Goal: Use online tool/utility: Utilize a website feature to perform a specific function

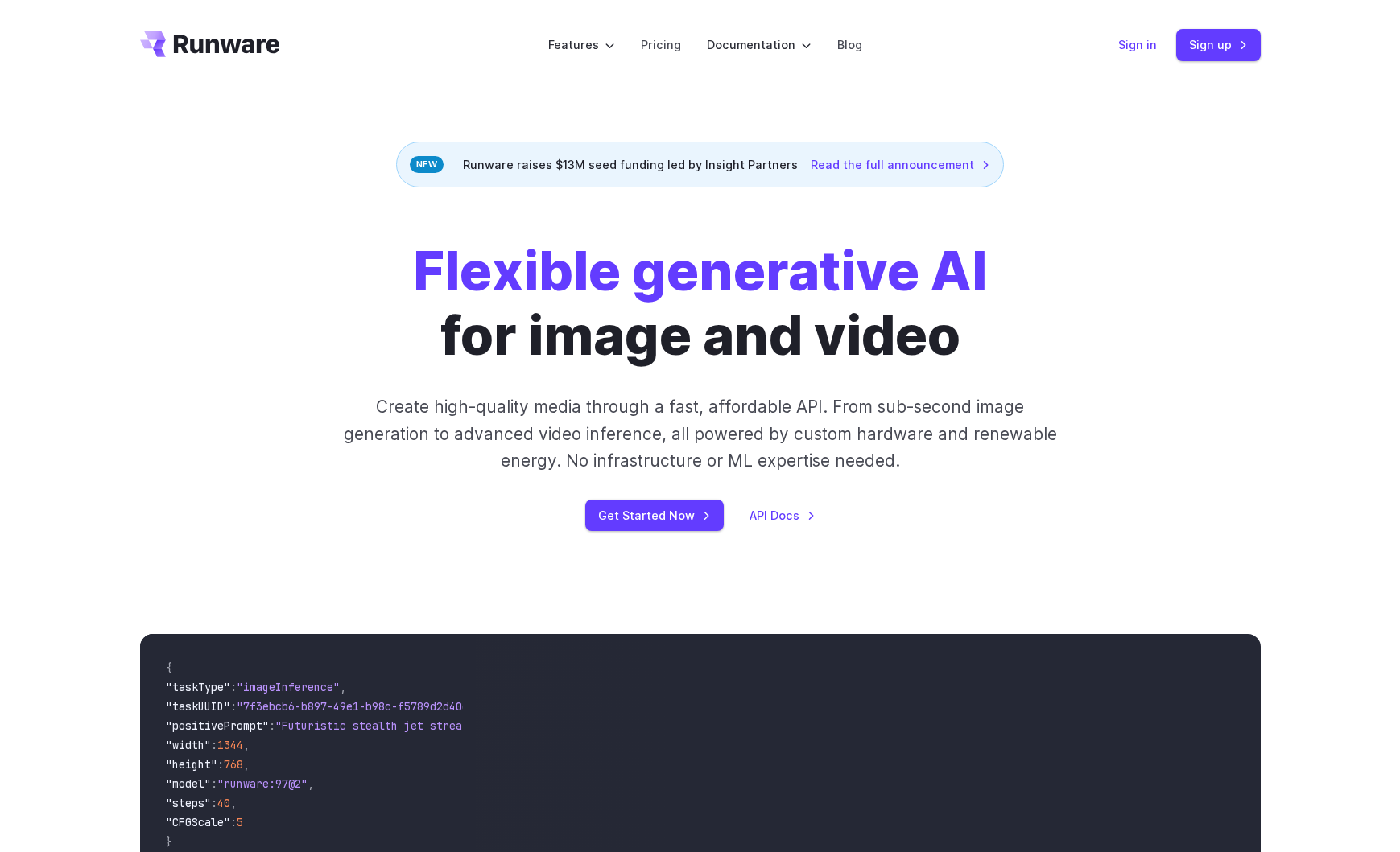
drag, startPoint x: 1138, startPoint y: 42, endPoint x: 1156, endPoint y: 49, distance: 19.3
click at [1138, 42] on link "Sign in" at bounding box center [1138, 44] width 39 height 18
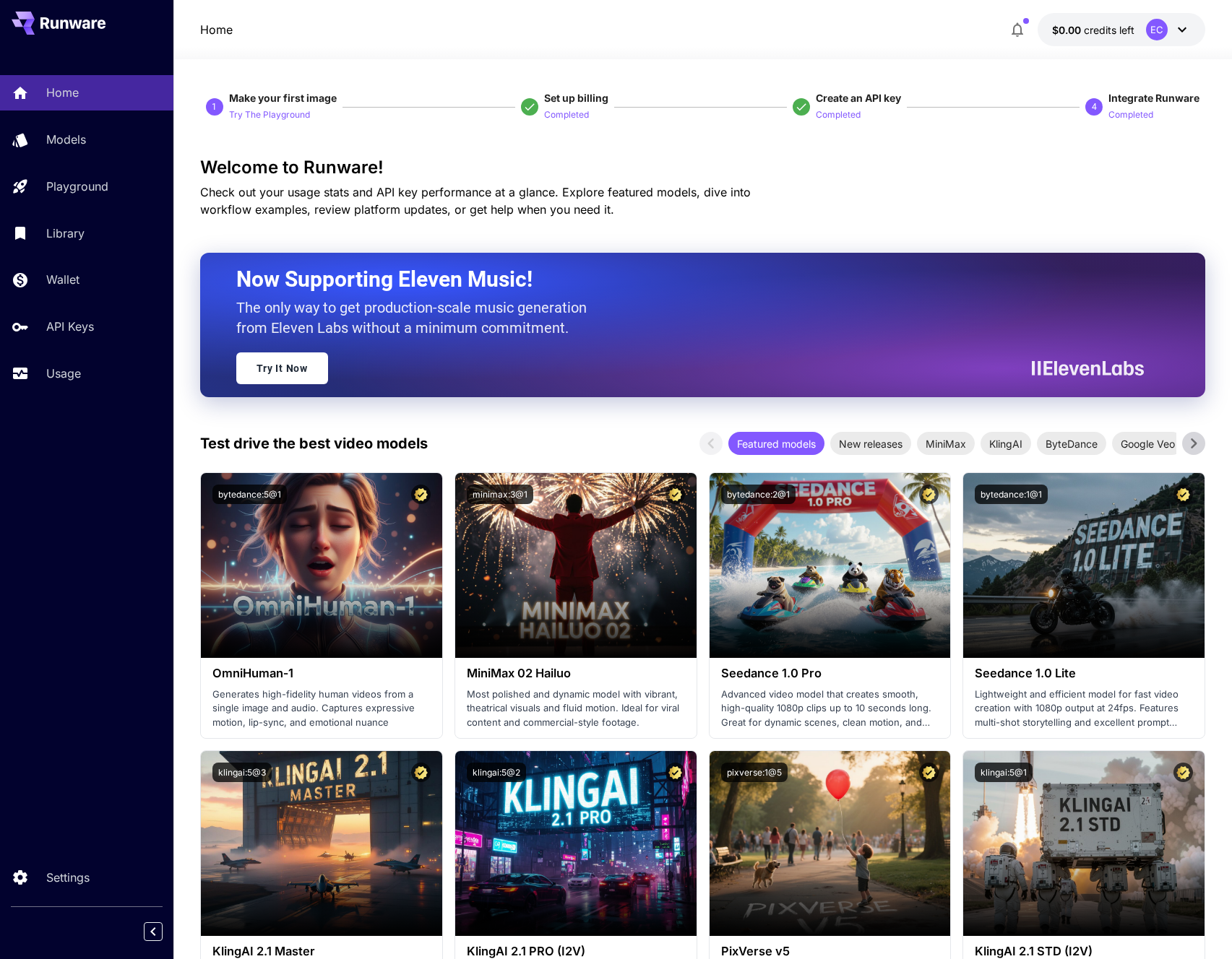
click at [1177, 26] on icon at bounding box center [1182, 30] width 17 height 17
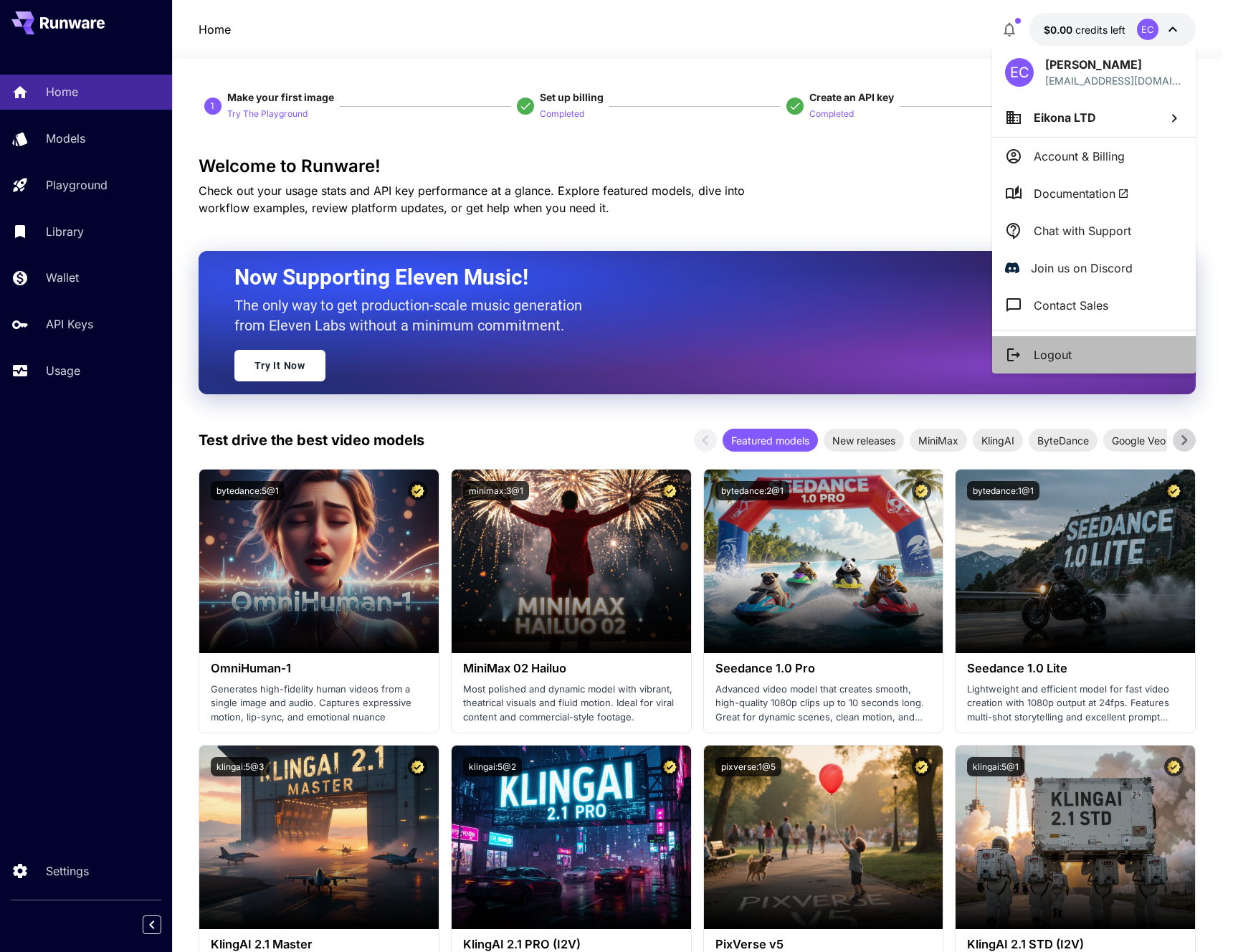
click at [1059, 358] on p "Logout" at bounding box center [1053, 355] width 38 height 17
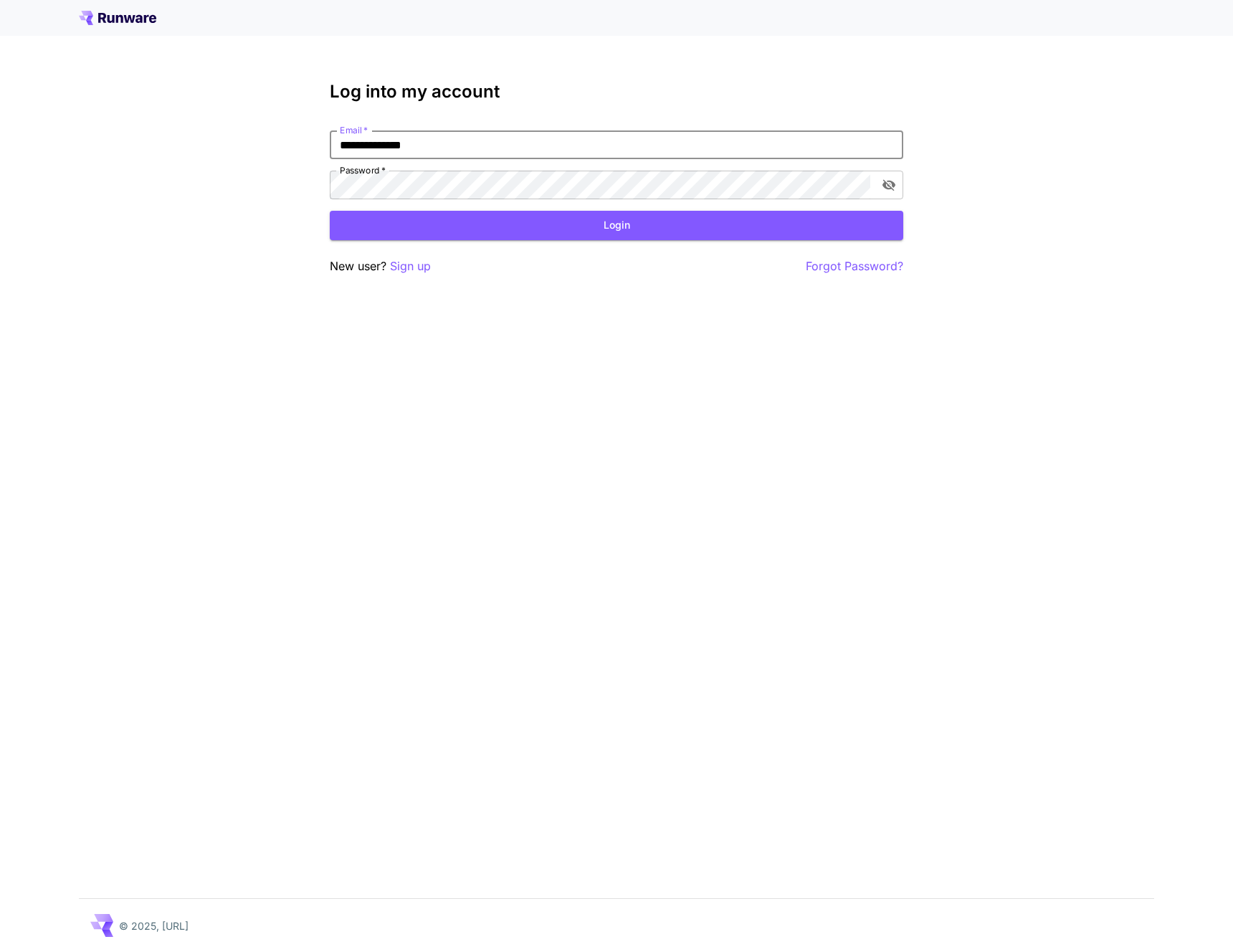
click at [515, 150] on input "**********" at bounding box center [616, 144] width 573 height 29
paste input "email"
type input "**********"
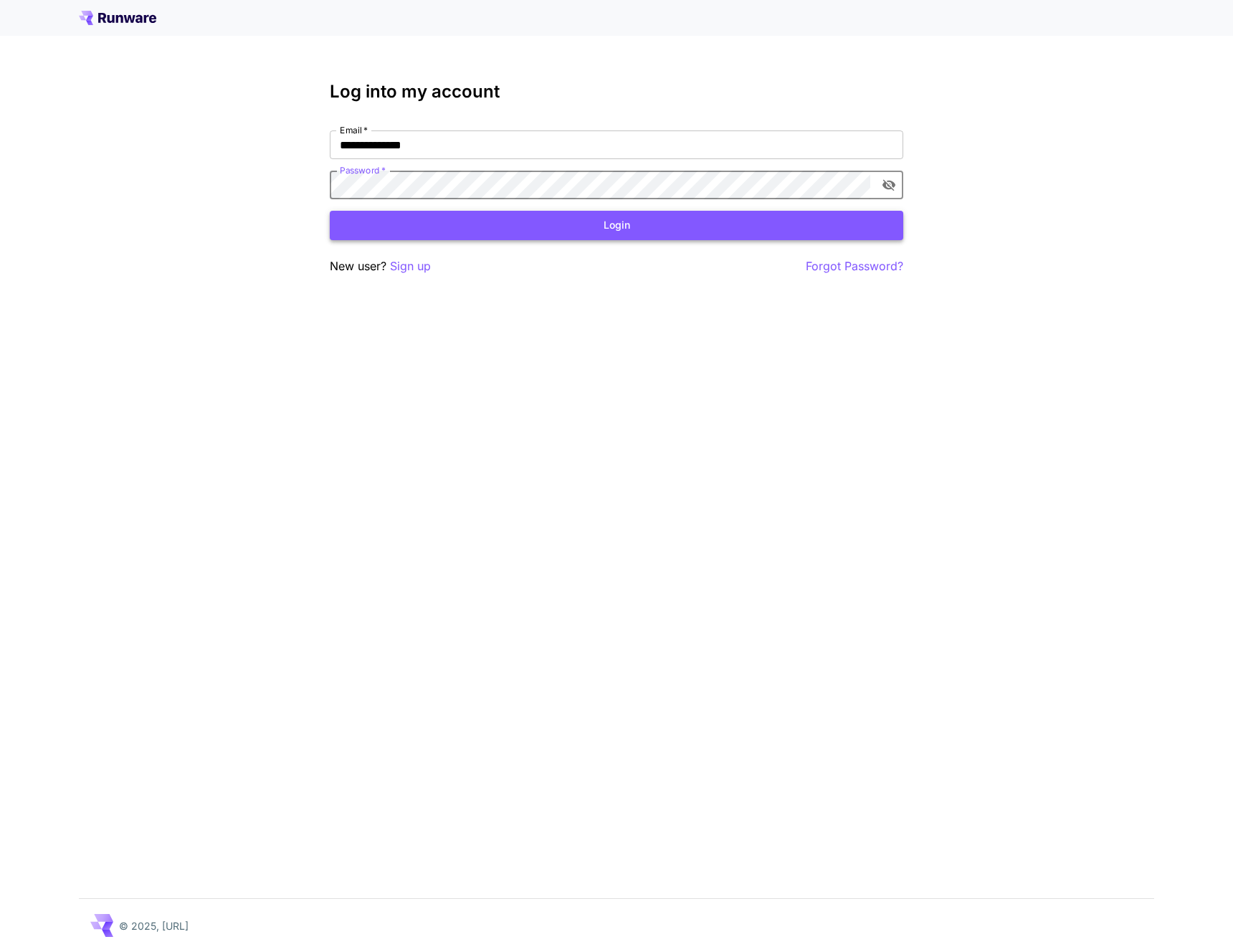
click at [660, 223] on button "Login" at bounding box center [616, 225] width 573 height 29
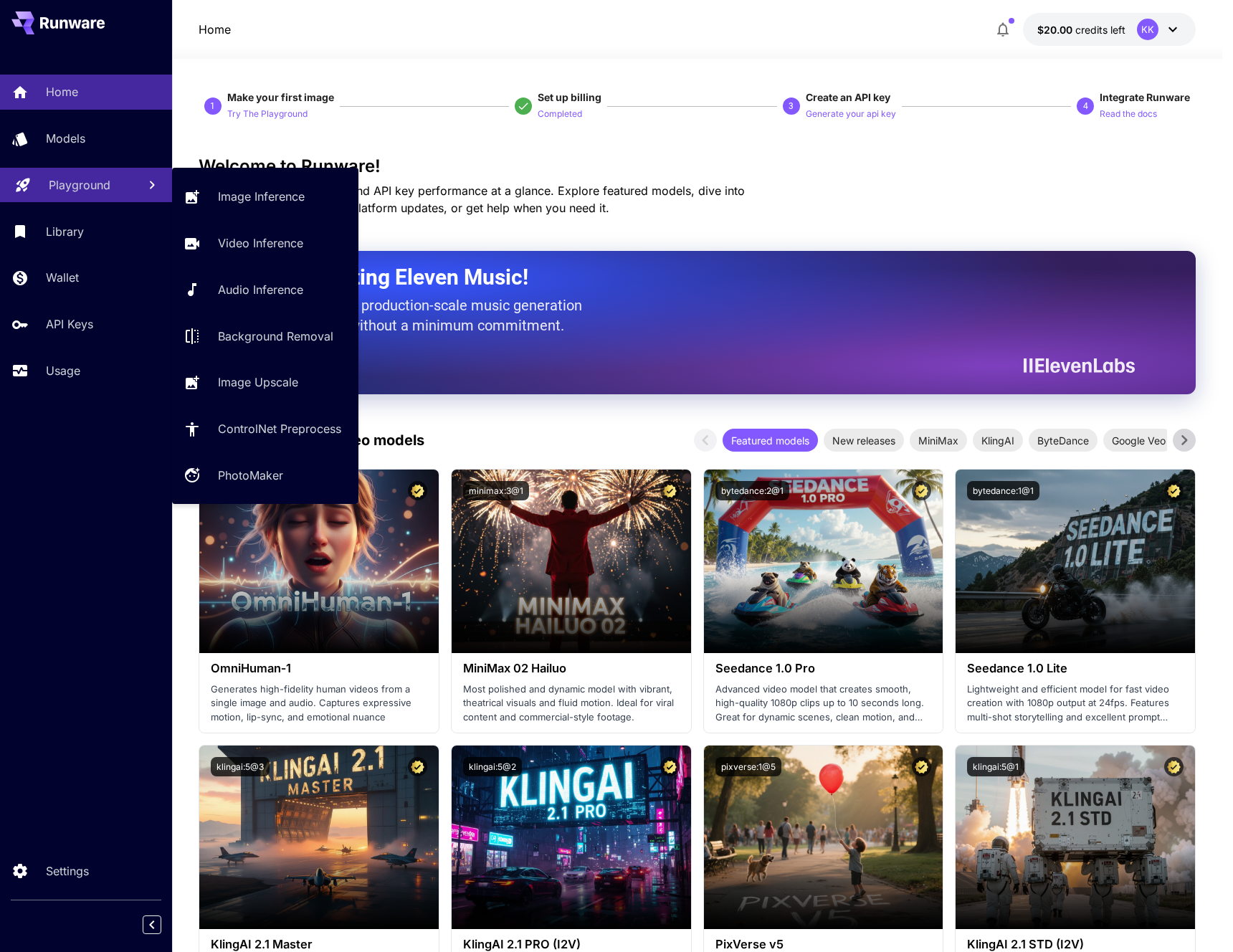
click at [67, 186] on p "Playground" at bounding box center [79, 185] width 62 height 17
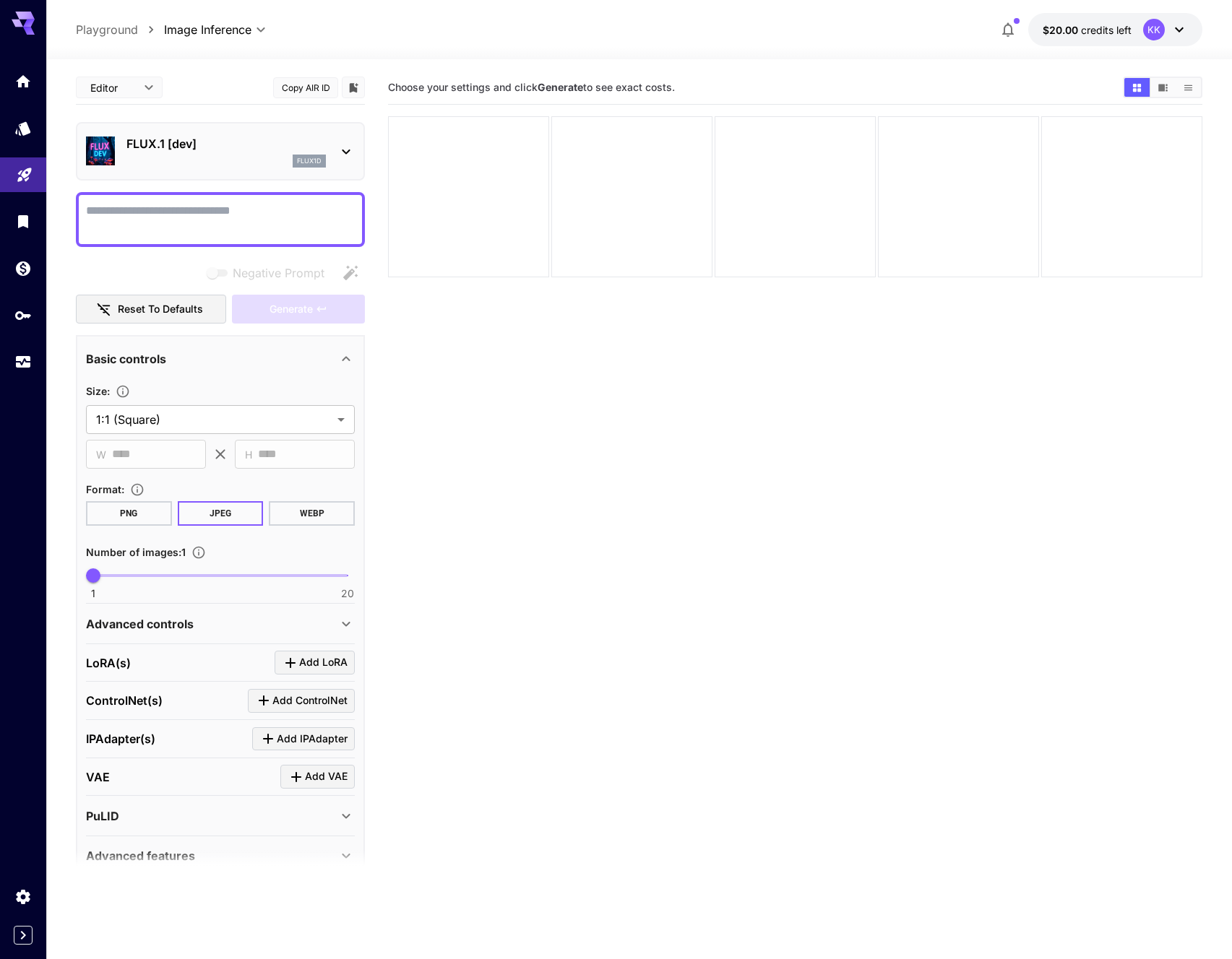
click at [531, 530] on section "Choose your settings and click Generate to see exact costs." at bounding box center [795, 551] width 814 height 959
click at [1182, 33] on icon at bounding box center [1179, 30] width 17 height 17
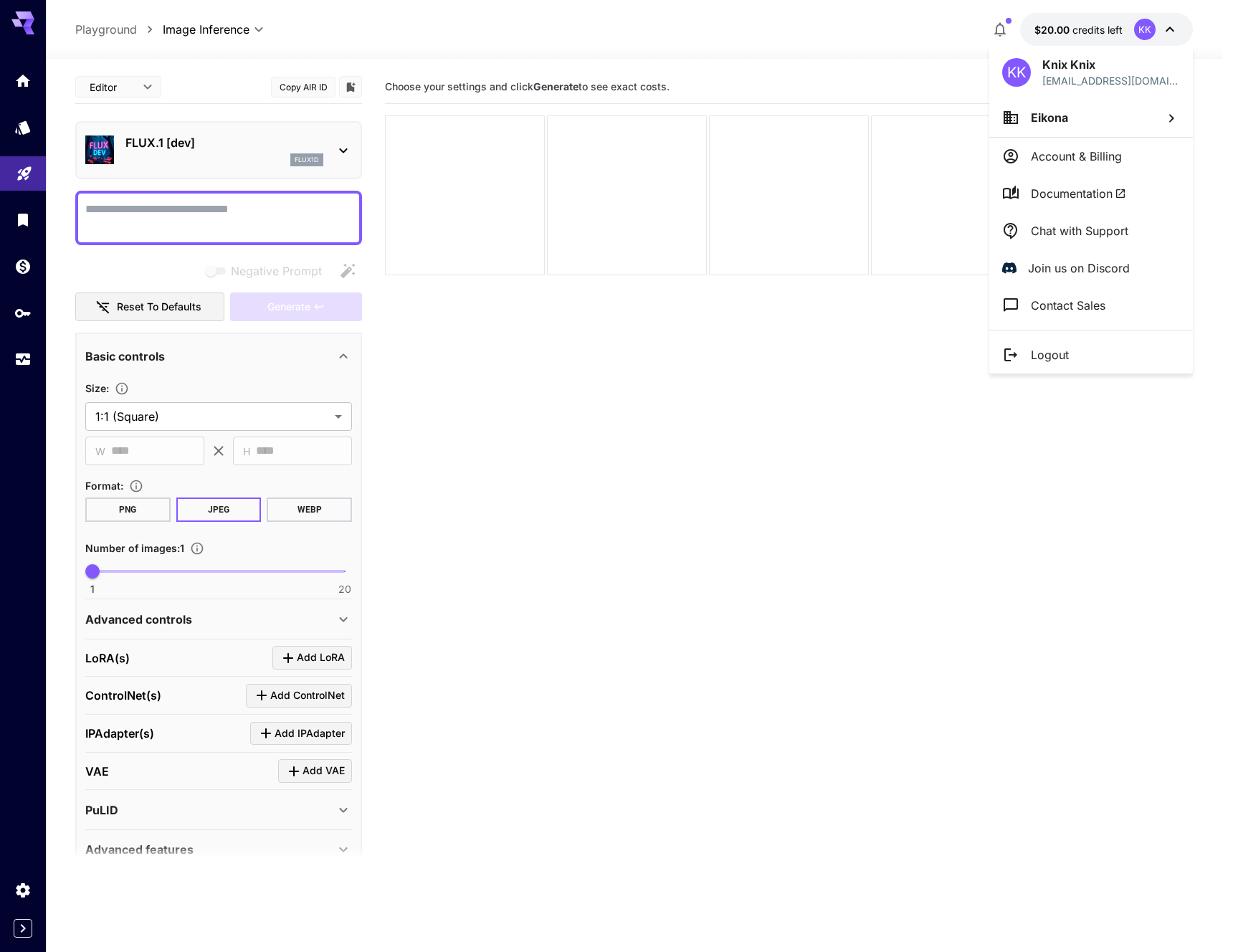
click at [1057, 118] on span "Eikona" at bounding box center [1050, 118] width 38 height 14
click at [1057, 118] on div at bounding box center [616, 476] width 1233 height 952
click at [1052, 149] on p "Account & Billing" at bounding box center [1077, 156] width 91 height 17
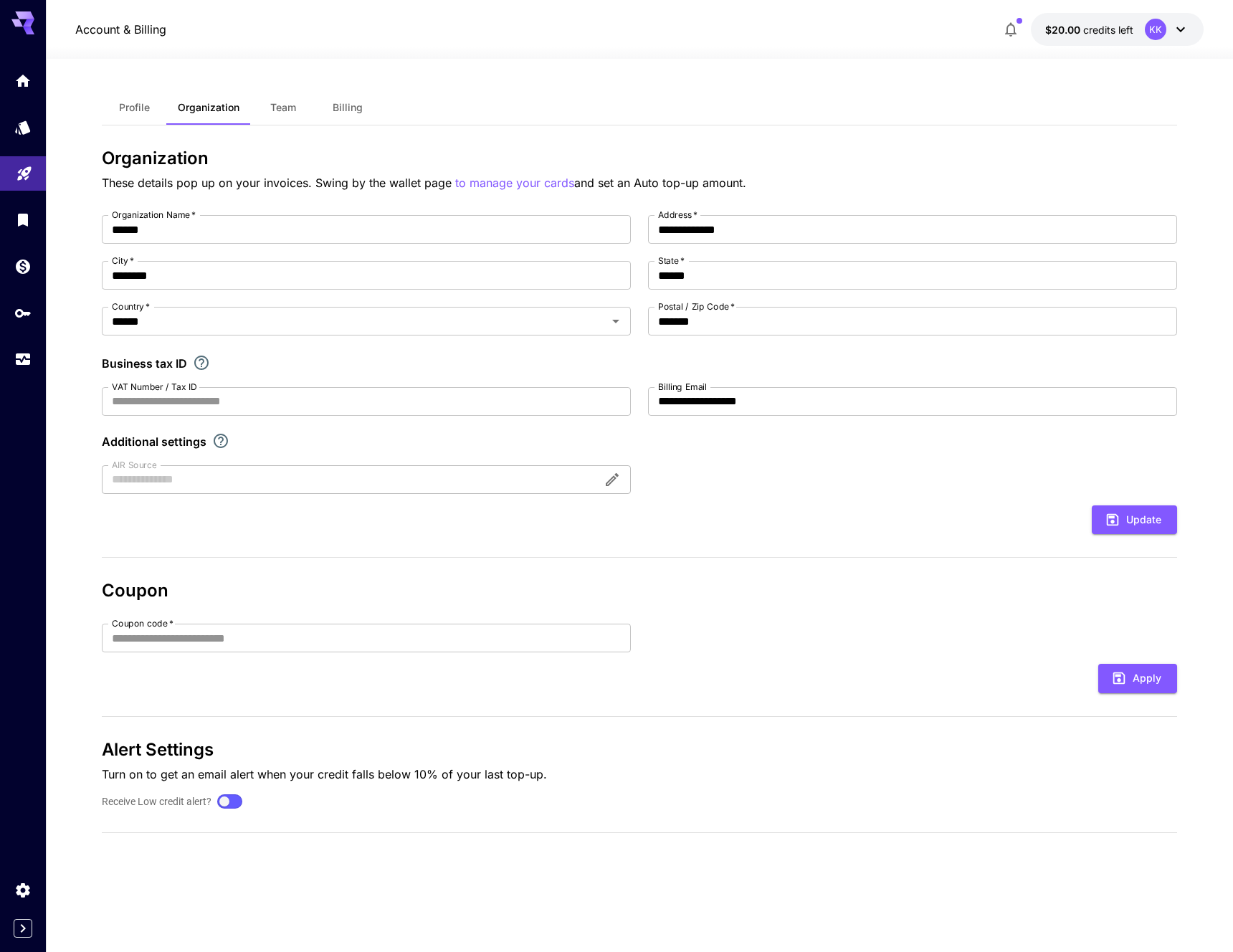
click at [136, 112] on span "Profile" at bounding box center [134, 107] width 31 height 13
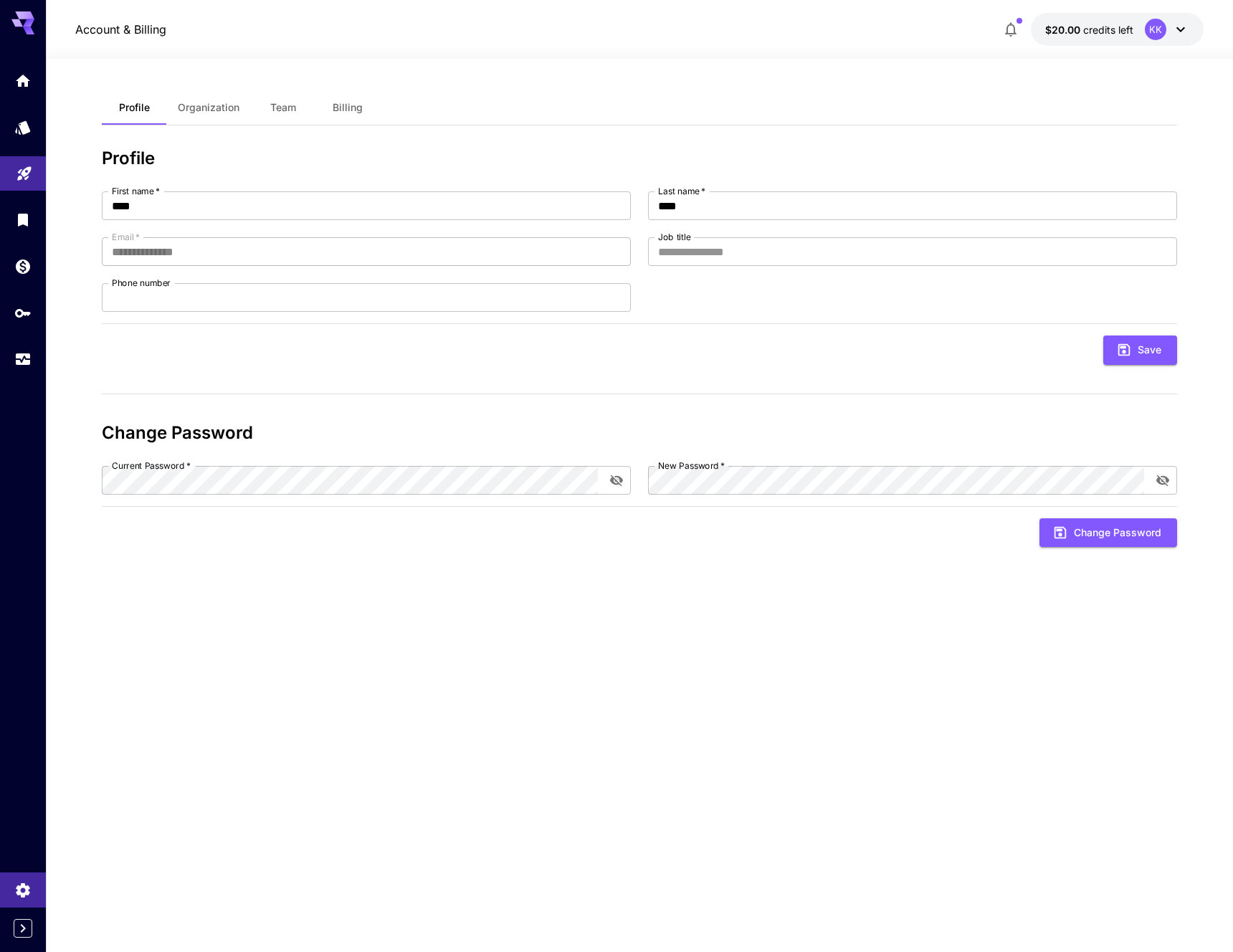
click at [224, 110] on span "Organization" at bounding box center [209, 107] width 62 height 13
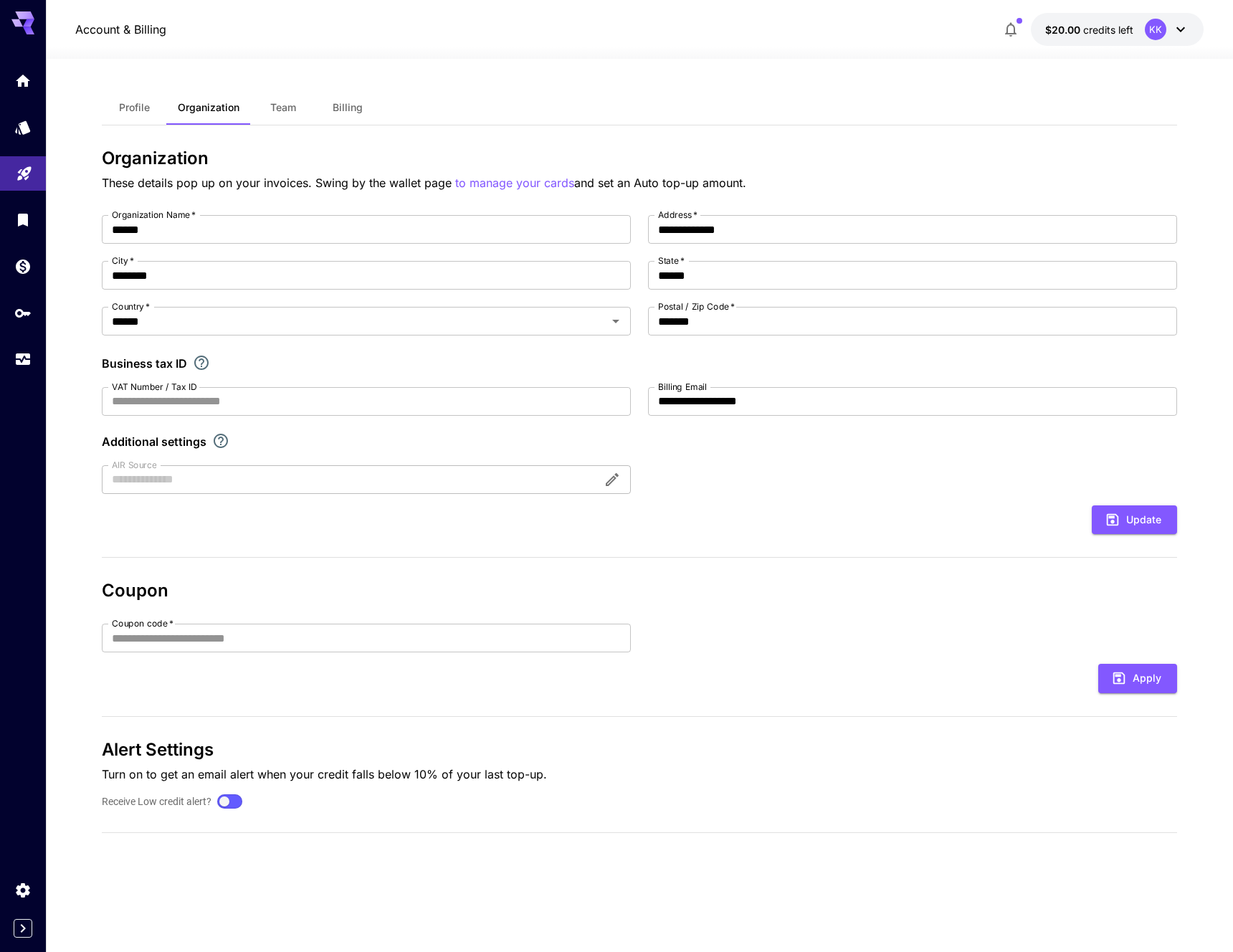
click at [288, 102] on span "Team" at bounding box center [283, 107] width 26 height 13
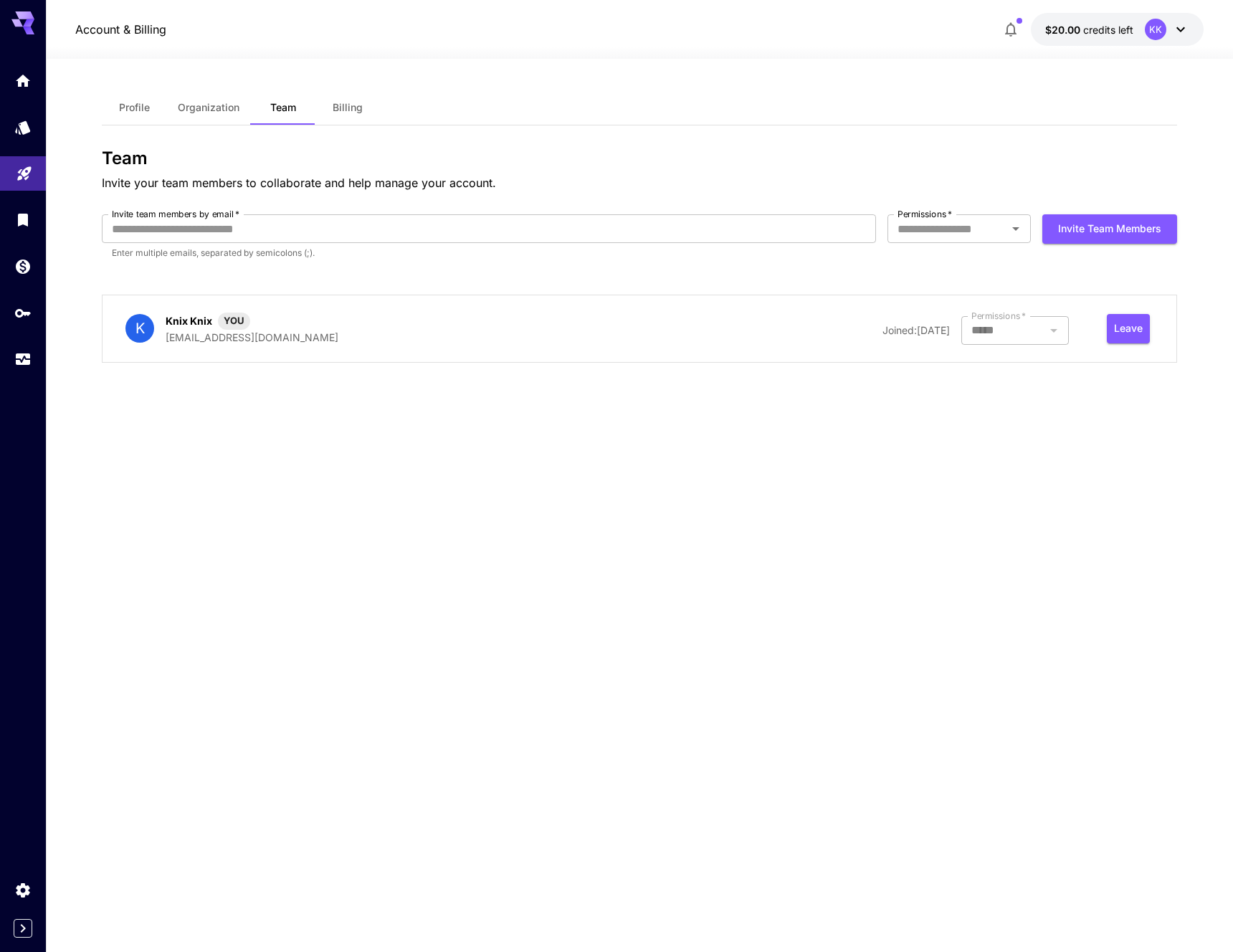
click at [347, 104] on span "Billing" at bounding box center [347, 107] width 30 height 13
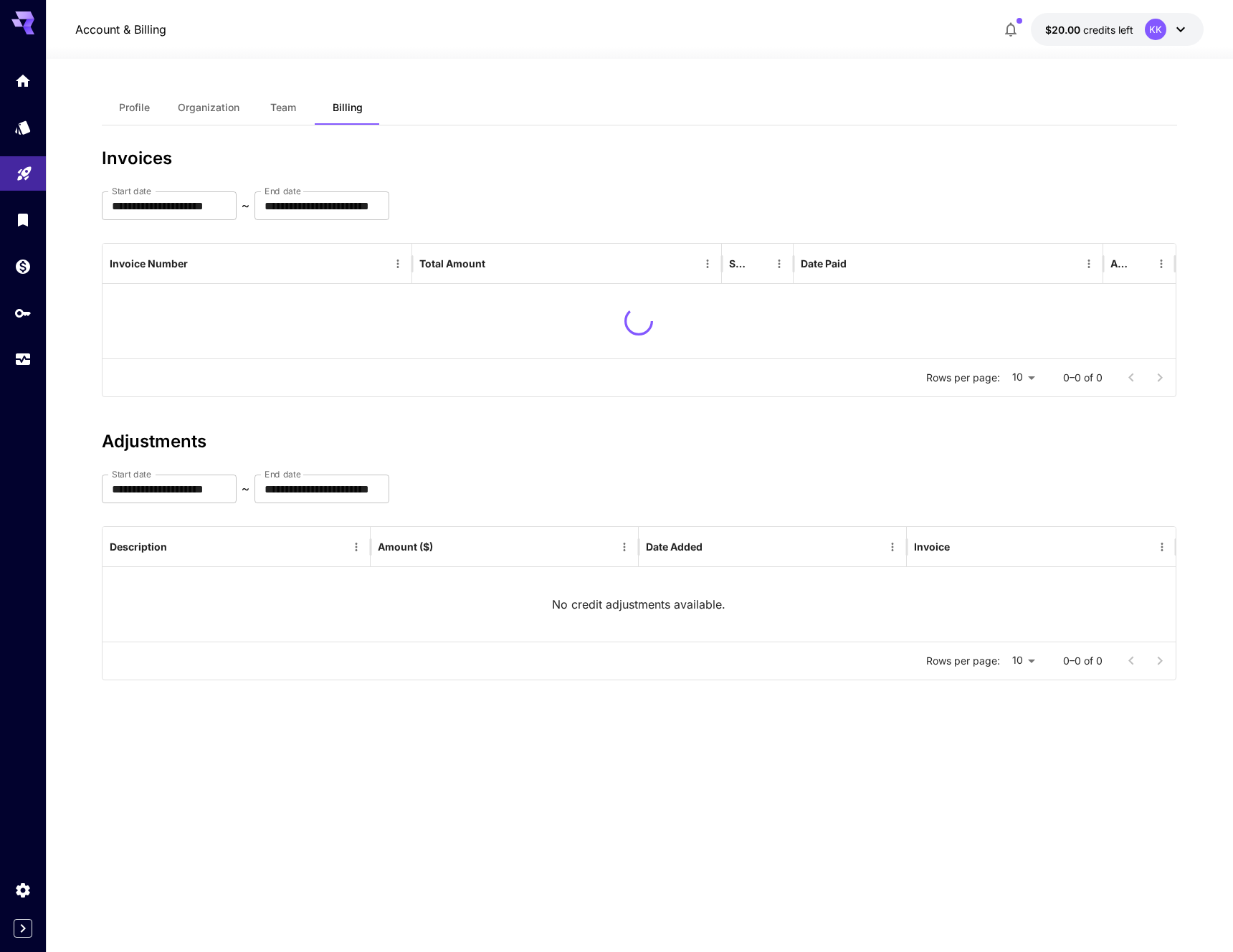
click at [347, 104] on span "Billing" at bounding box center [347, 107] width 30 height 13
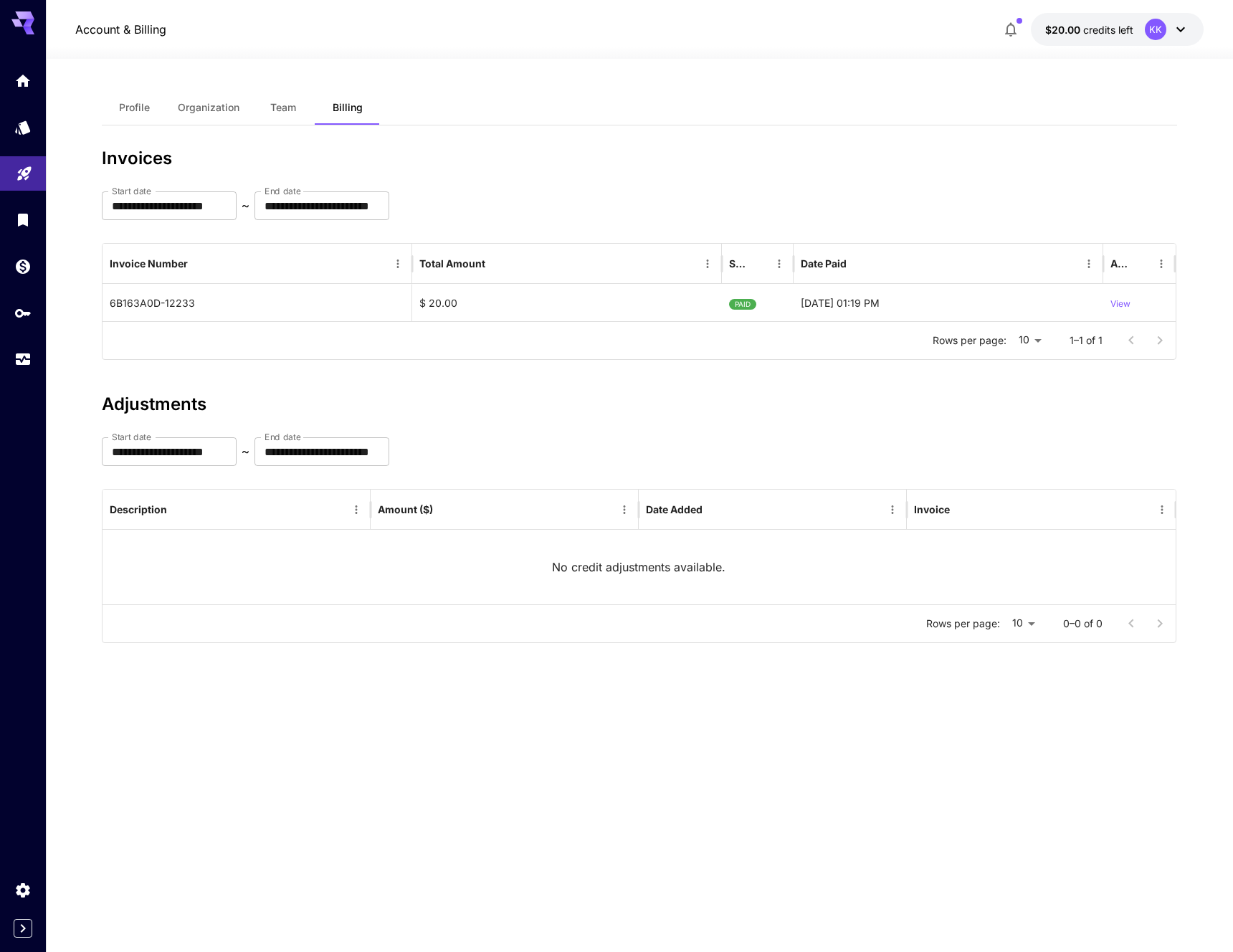
click at [142, 114] on button "Profile" at bounding box center [134, 107] width 64 height 35
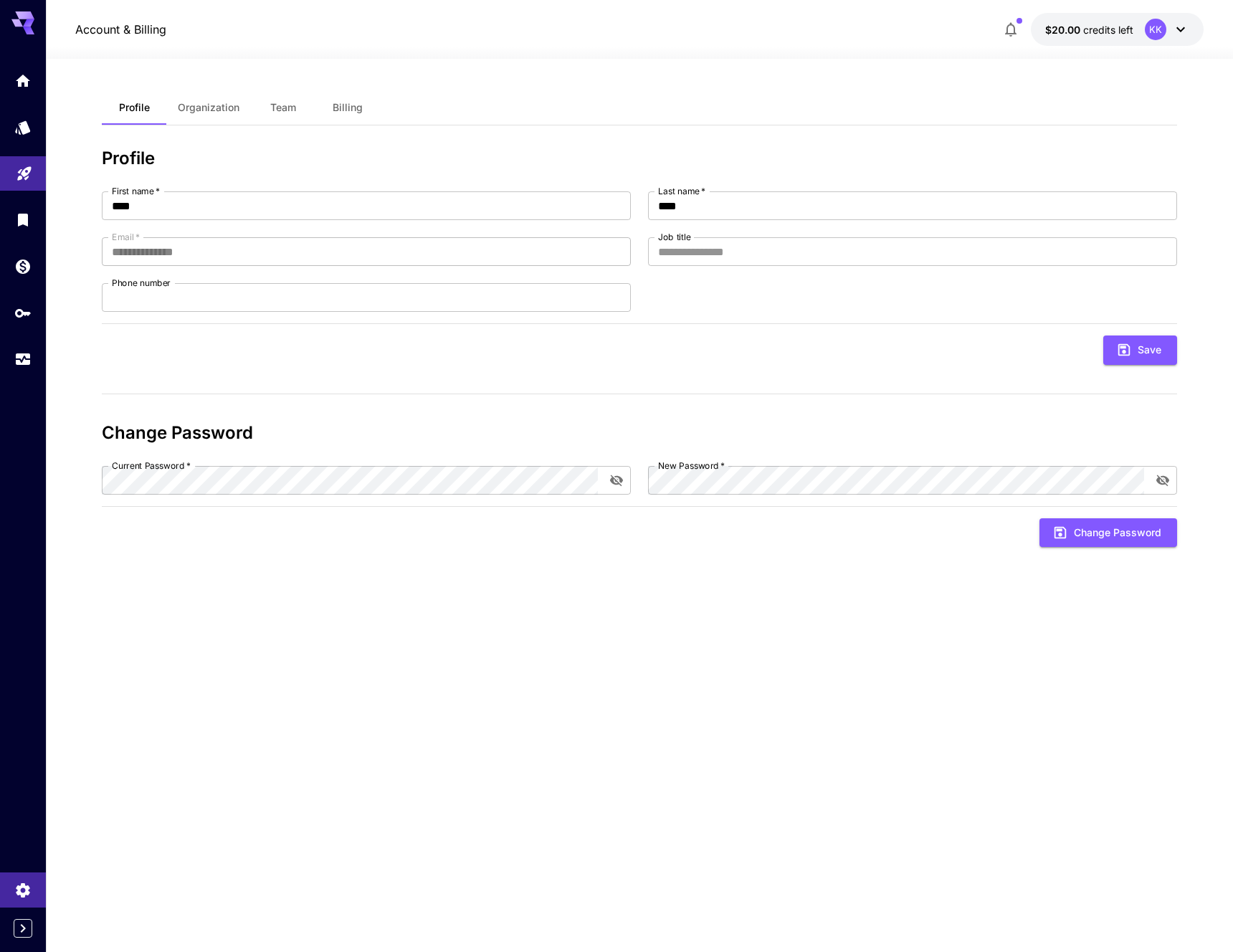
click at [206, 108] on span "Organization" at bounding box center [209, 107] width 62 height 13
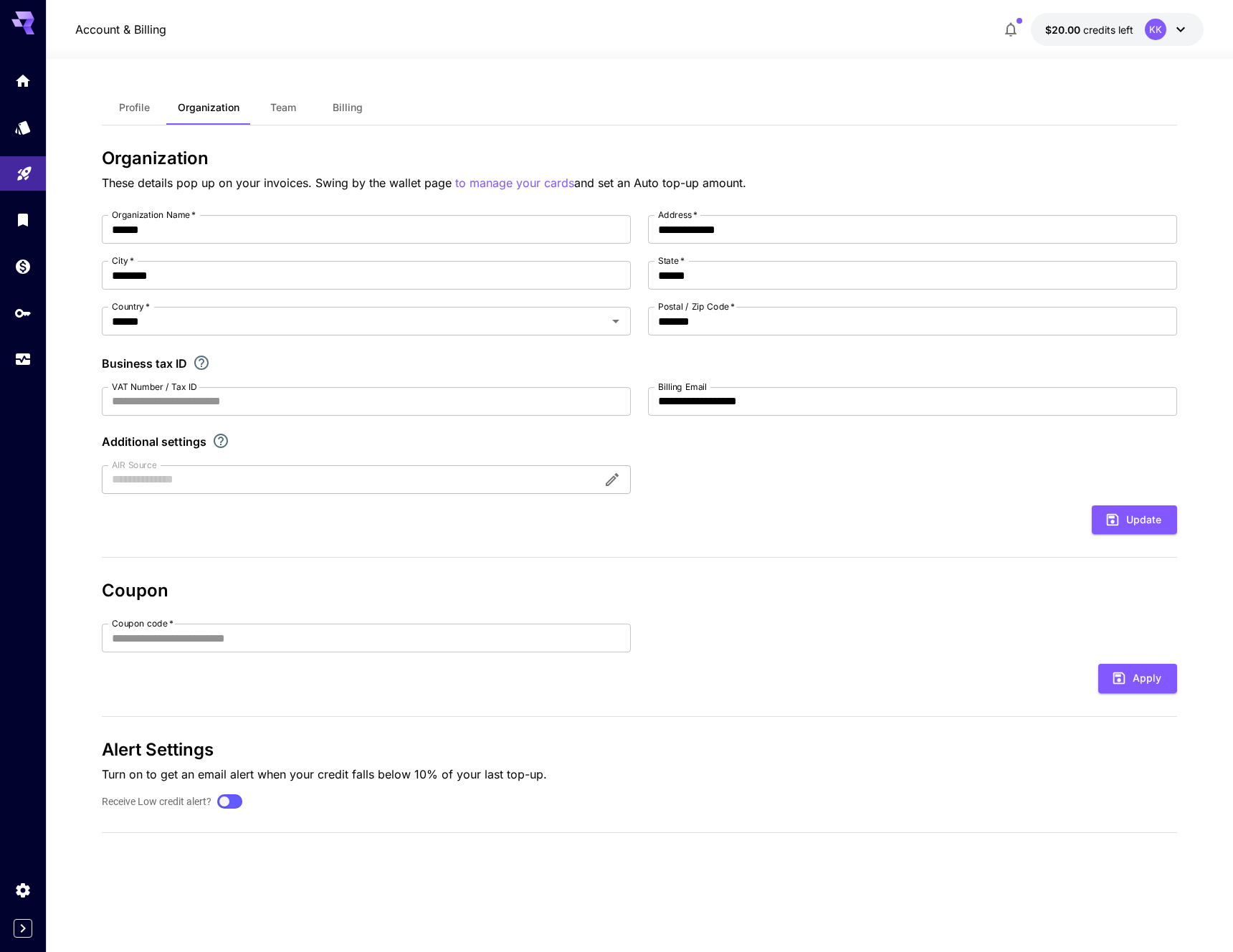
click at [158, 478] on div at bounding box center [366, 479] width 529 height 29
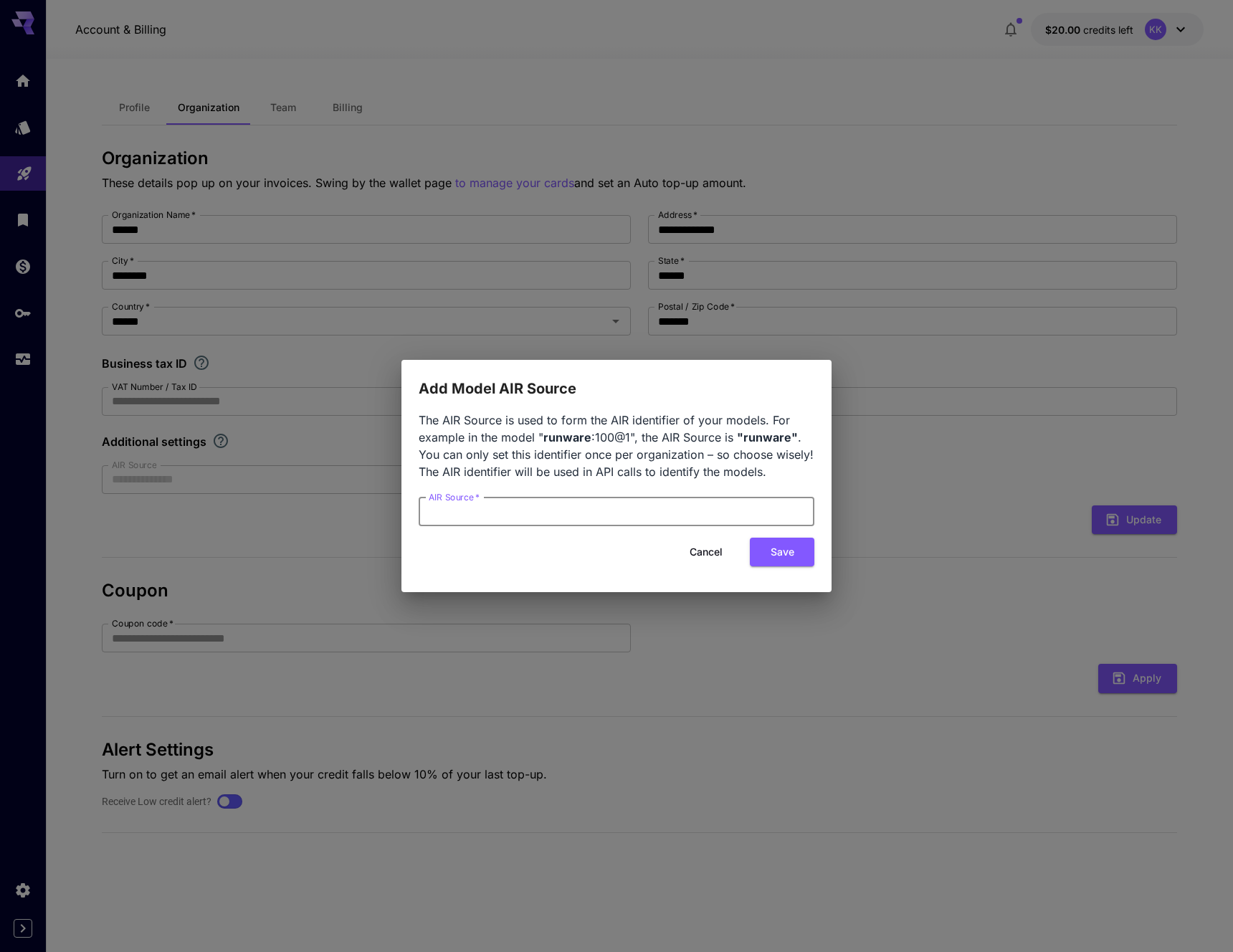
click at [452, 505] on input "AIR Source   *" at bounding box center [616, 511] width 396 height 29
click button "Save" at bounding box center [782, 552] width 64 height 29
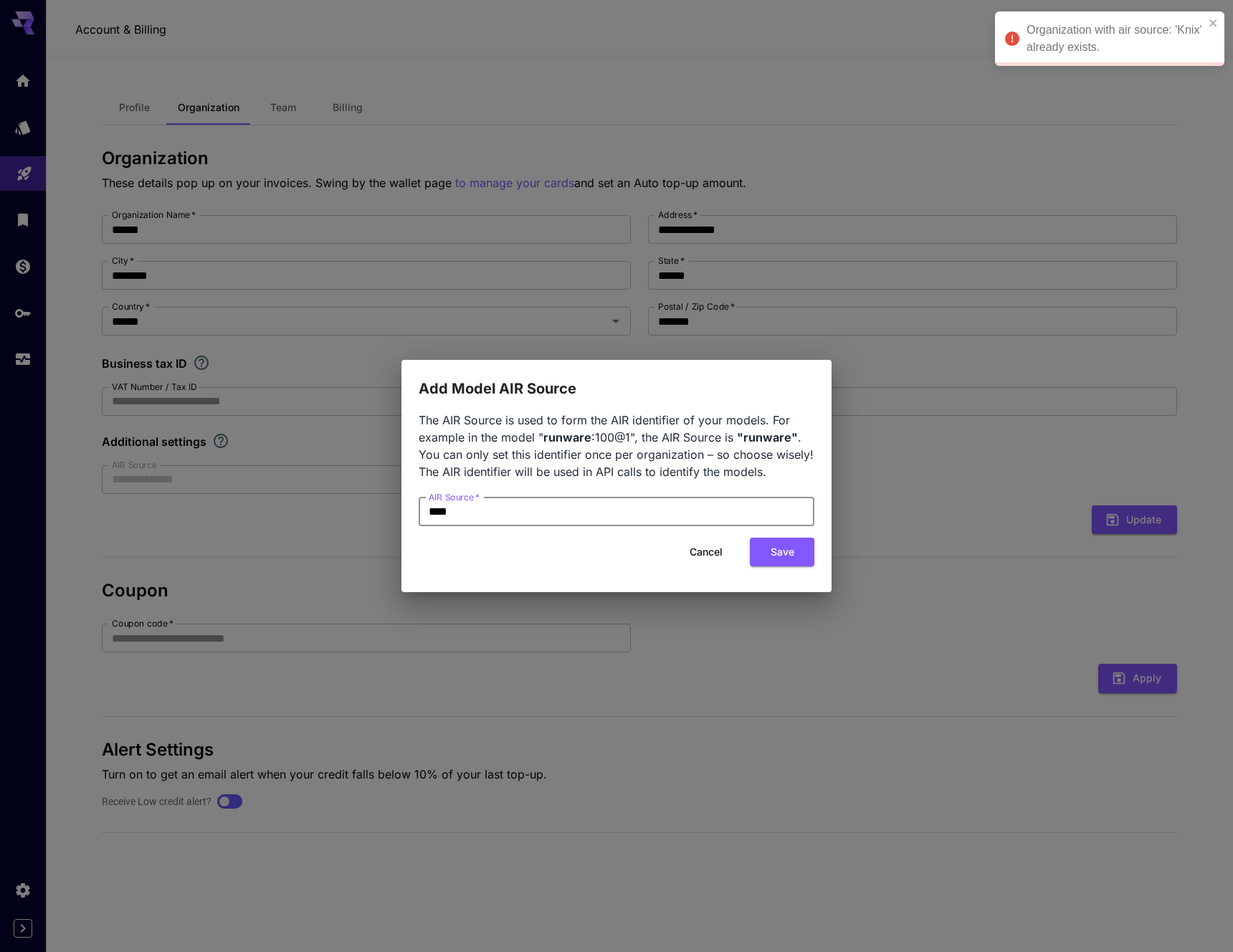
click at [459, 513] on input "****" at bounding box center [616, 511] width 396 height 29
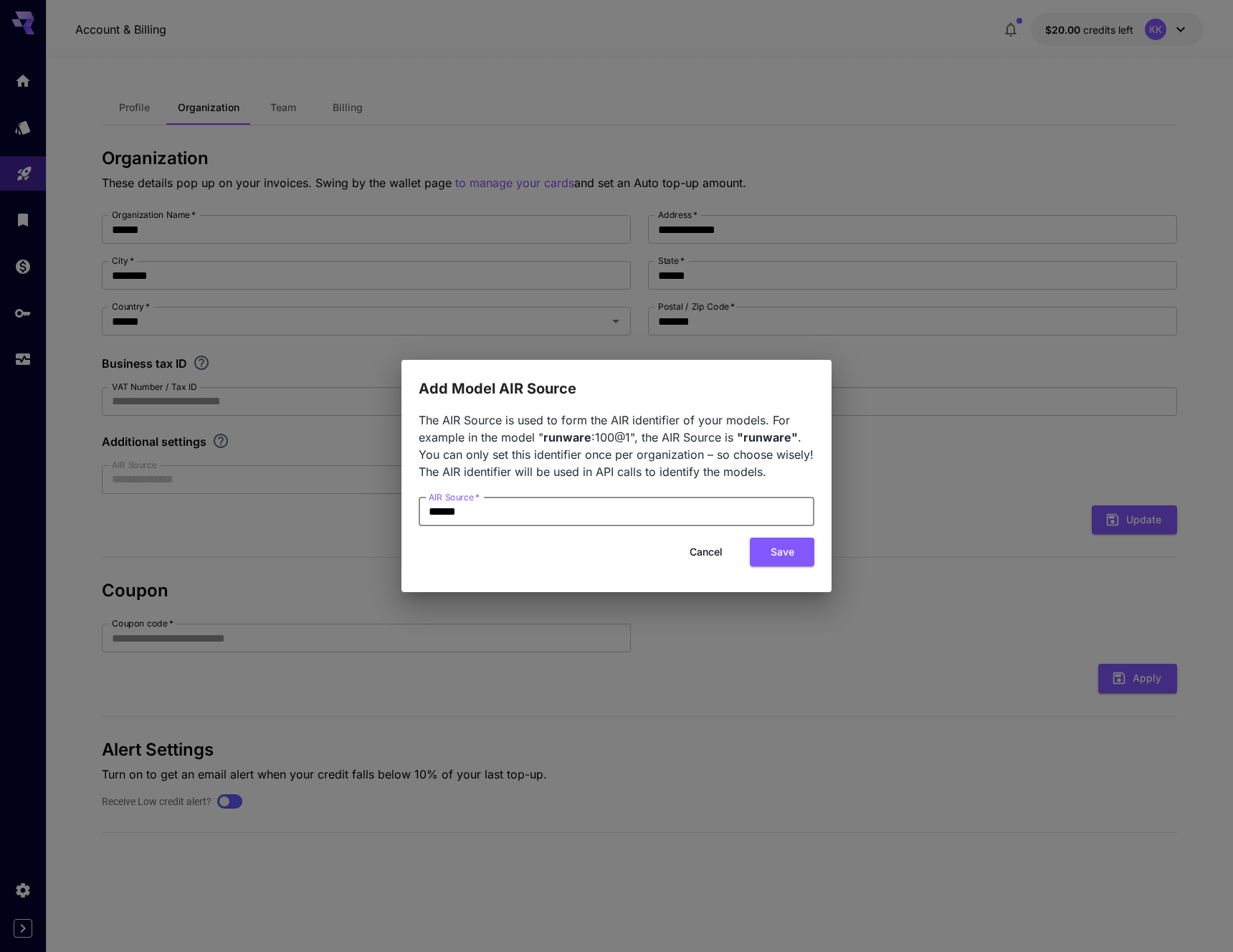
click at [589, 518] on input "******" at bounding box center [616, 511] width 396 height 29
type input "*"
click at [777, 553] on button "Save" at bounding box center [782, 552] width 64 height 29
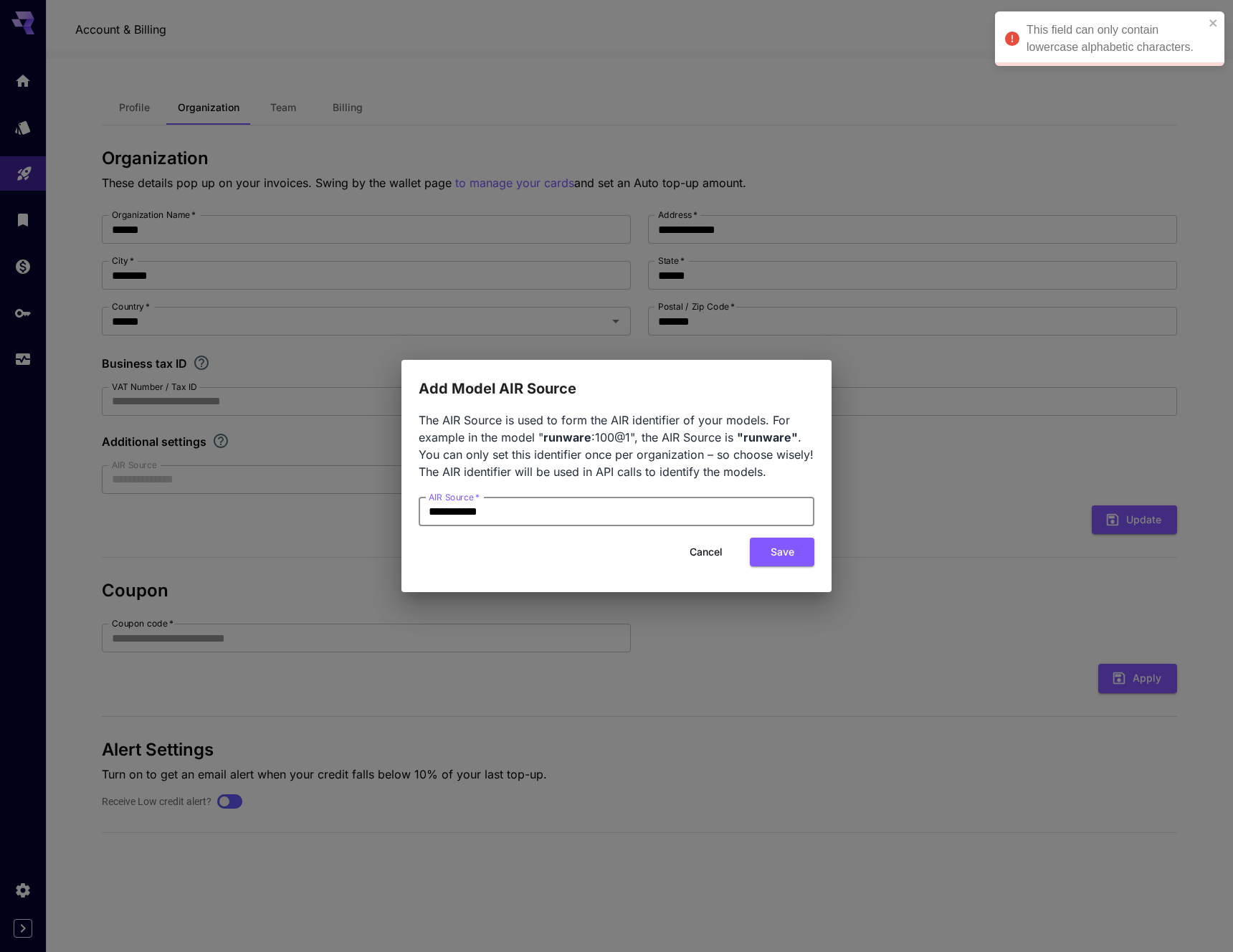
click at [471, 513] on input "**********" at bounding box center [616, 511] width 396 height 29
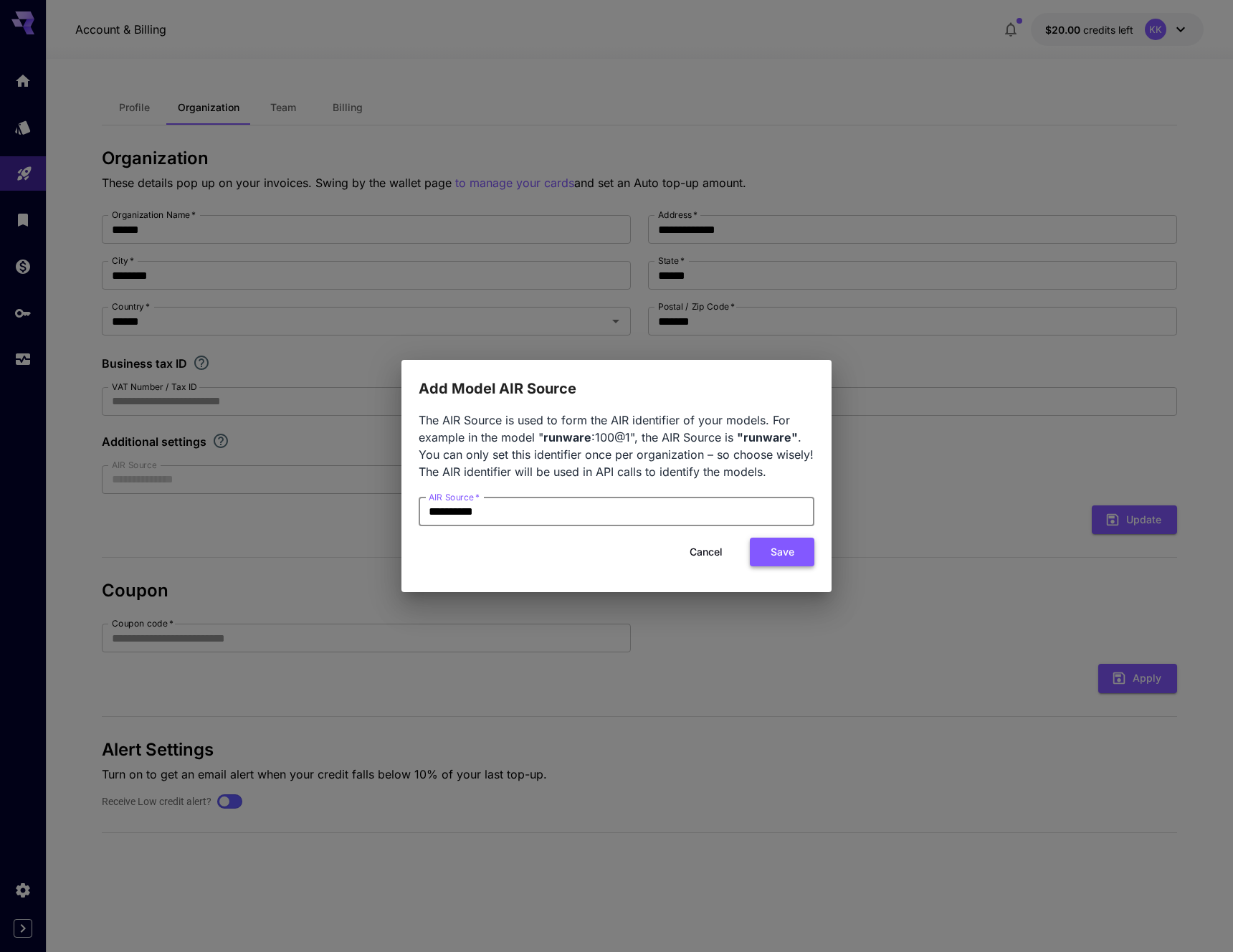
click at [794, 551] on button "Save" at bounding box center [782, 552] width 64 height 29
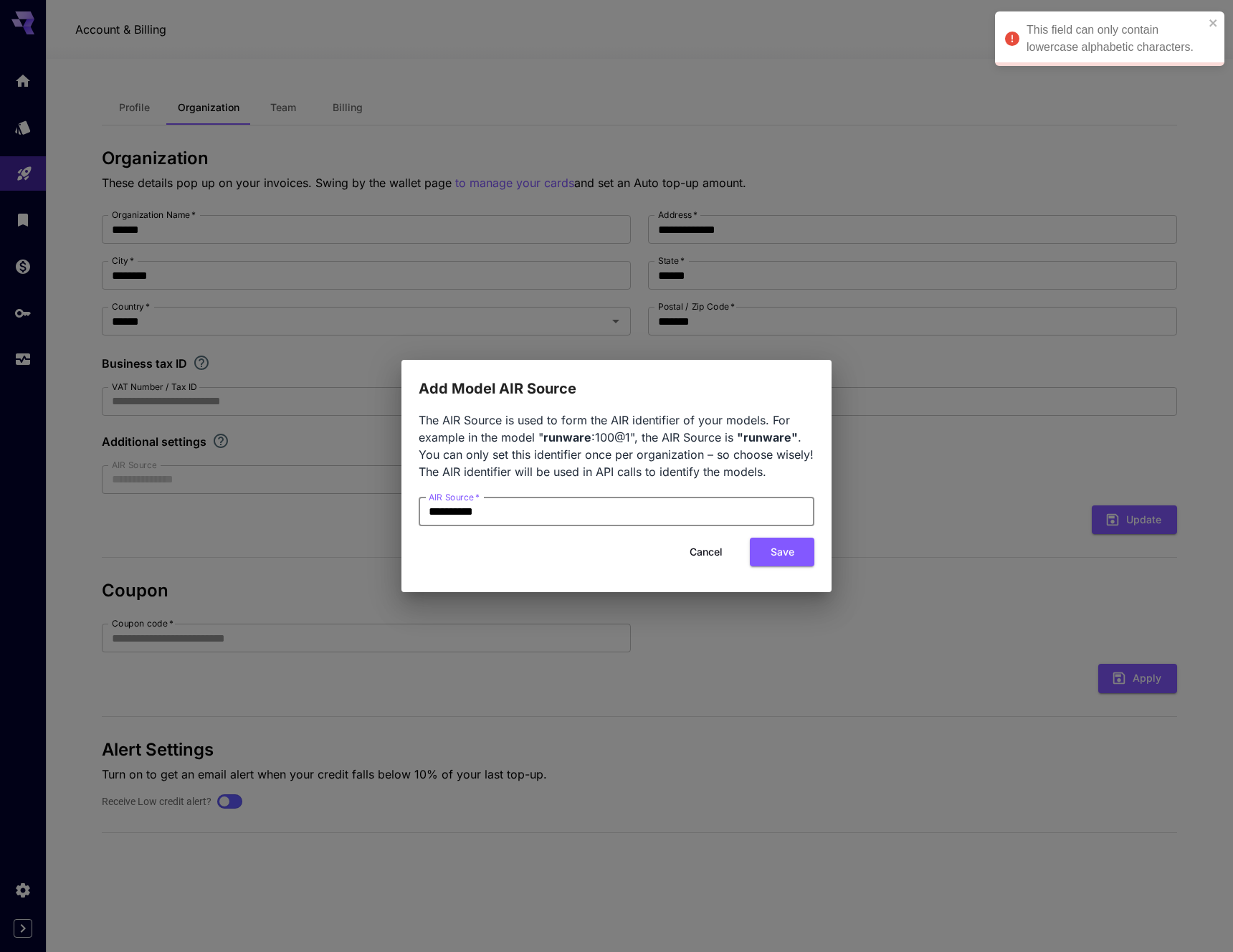
click at [471, 513] on input "**********" at bounding box center [616, 511] width 396 height 29
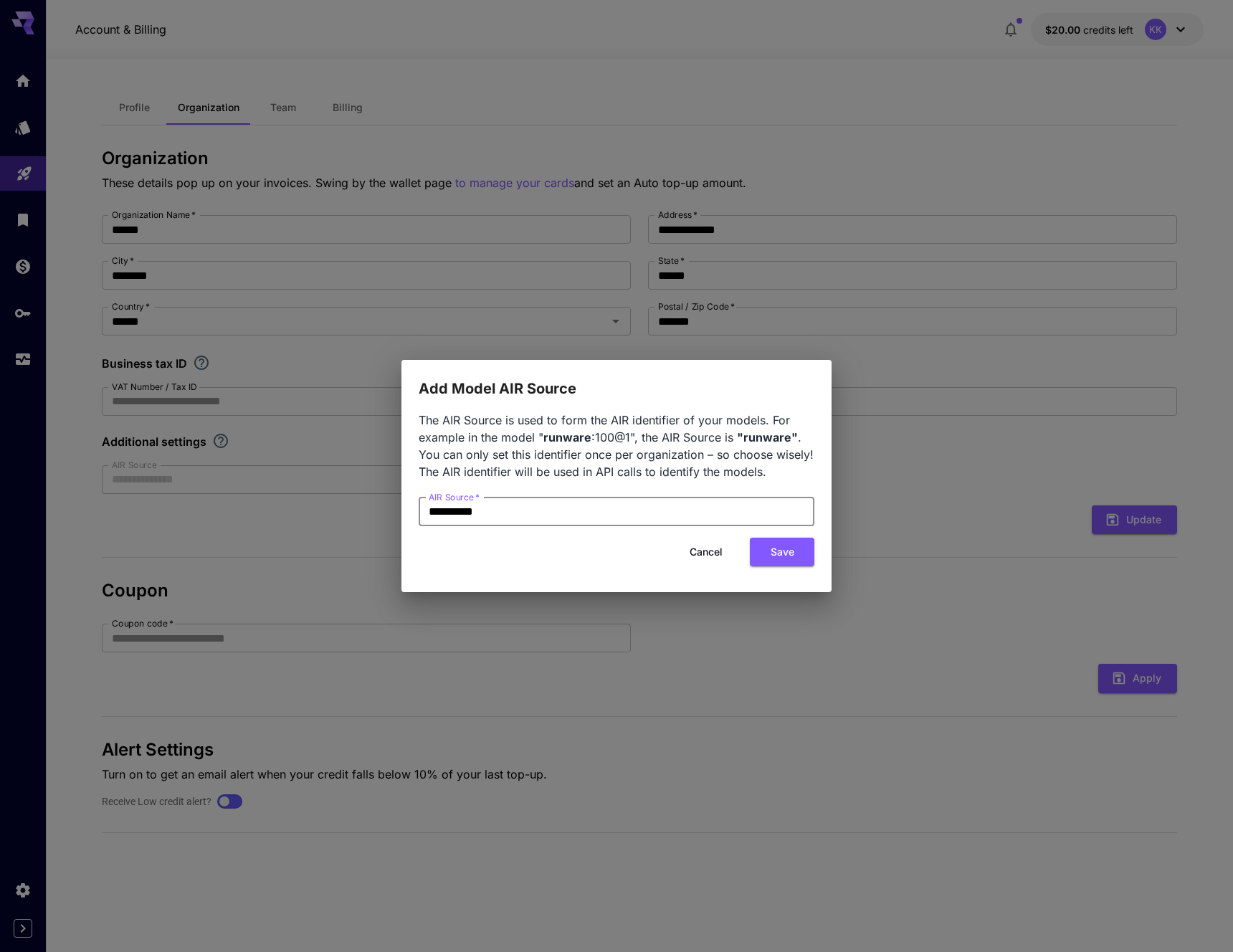
click at [464, 511] on input "**********" at bounding box center [616, 511] width 396 height 29
click at [473, 511] on input "**********" at bounding box center [616, 511] width 396 height 29
drag, startPoint x: 465, startPoint y: 511, endPoint x: 387, endPoint y: 514, distance: 78.1
click at [387, 514] on div "**********" at bounding box center [616, 476] width 1233 height 952
click at [786, 554] on button "Save" at bounding box center [782, 552] width 64 height 29
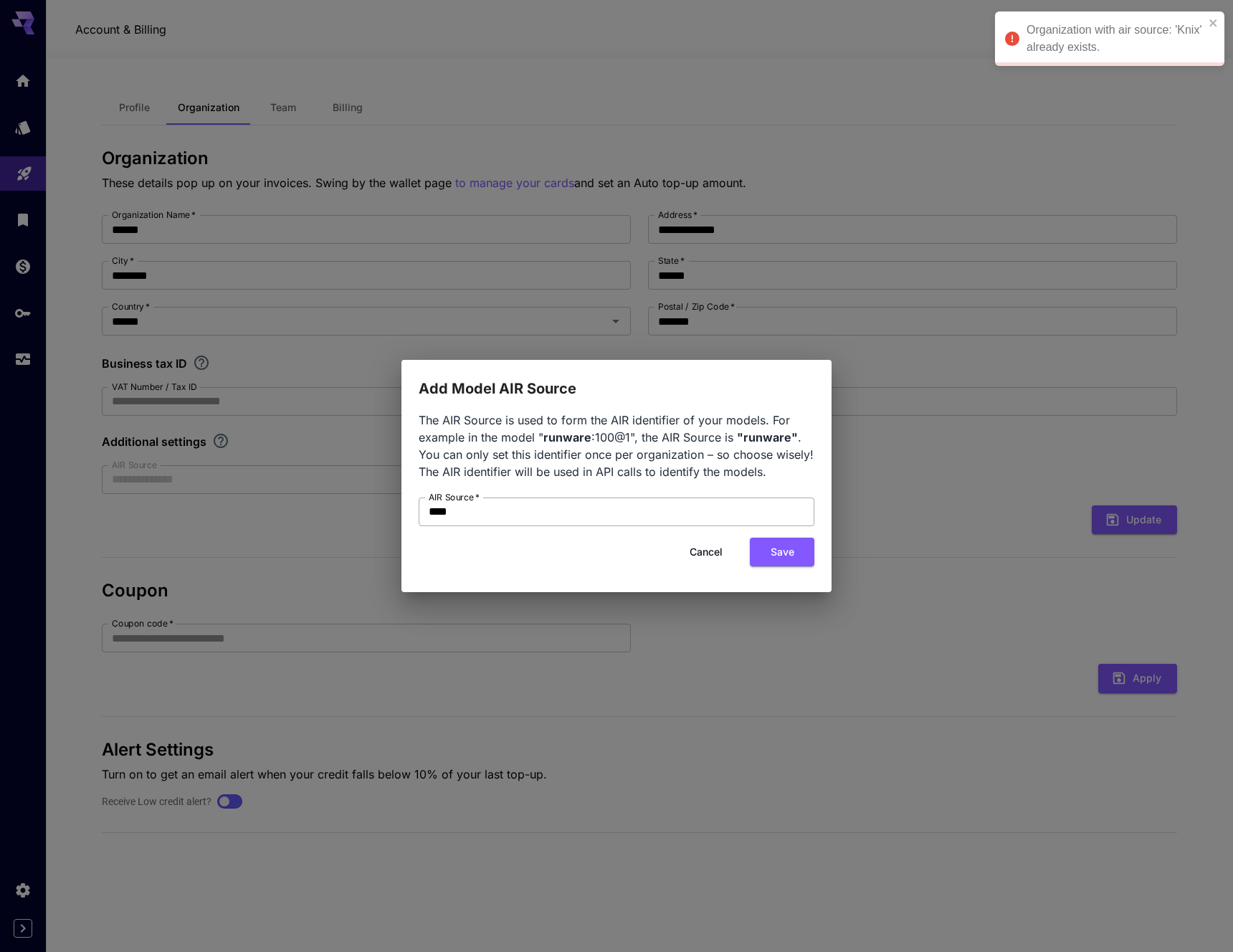
click at [438, 511] on input "****" at bounding box center [616, 511] width 396 height 29
click at [470, 513] on input "****" at bounding box center [616, 511] width 396 height 29
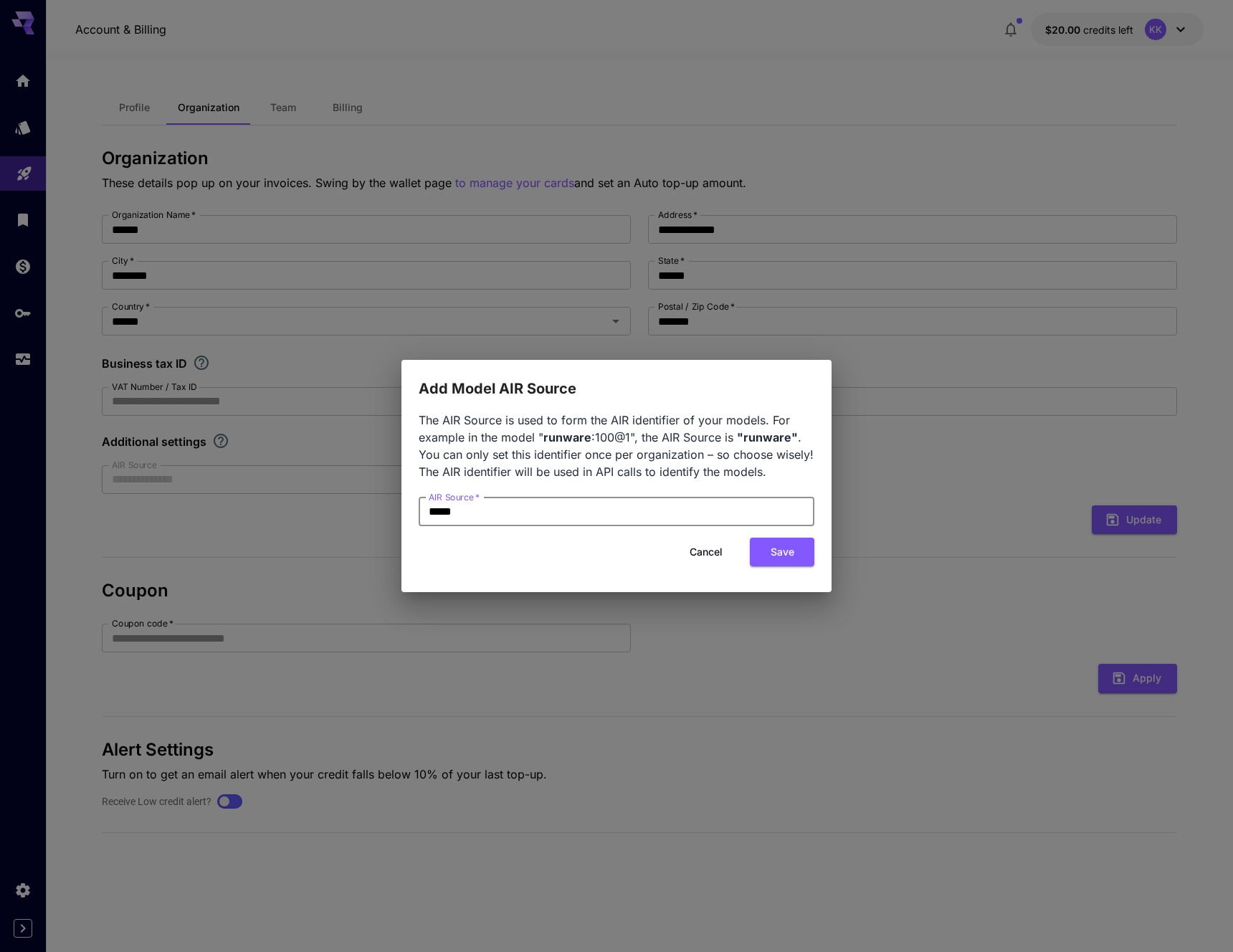
click at [643, 523] on input "*****" at bounding box center [616, 511] width 396 height 29
click at [782, 545] on button "Save" at bounding box center [782, 552] width 64 height 29
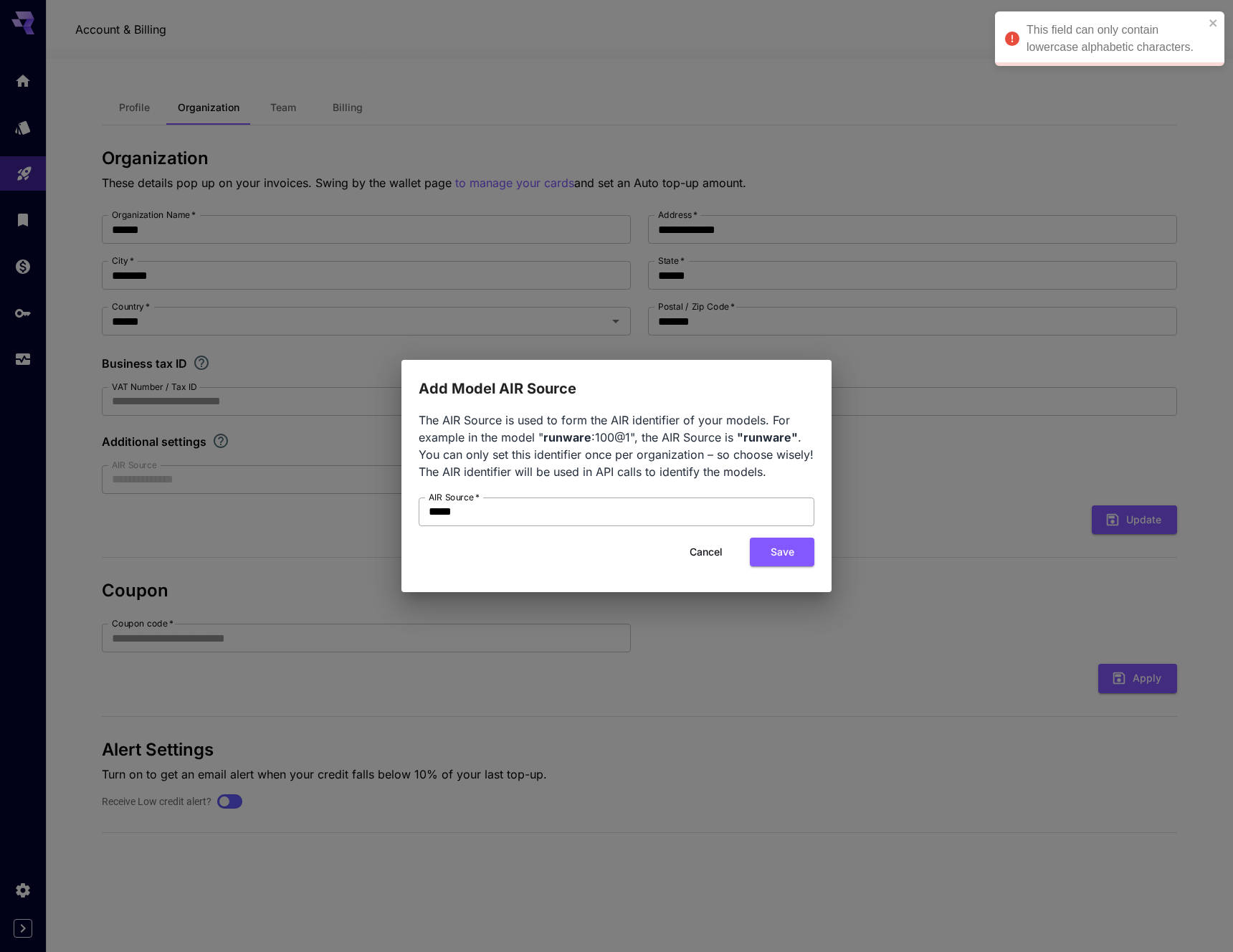
click at [437, 509] on input "*****" at bounding box center [616, 511] width 396 height 29
type input "*****"
click at [774, 558] on button "Save" at bounding box center [782, 552] width 64 height 29
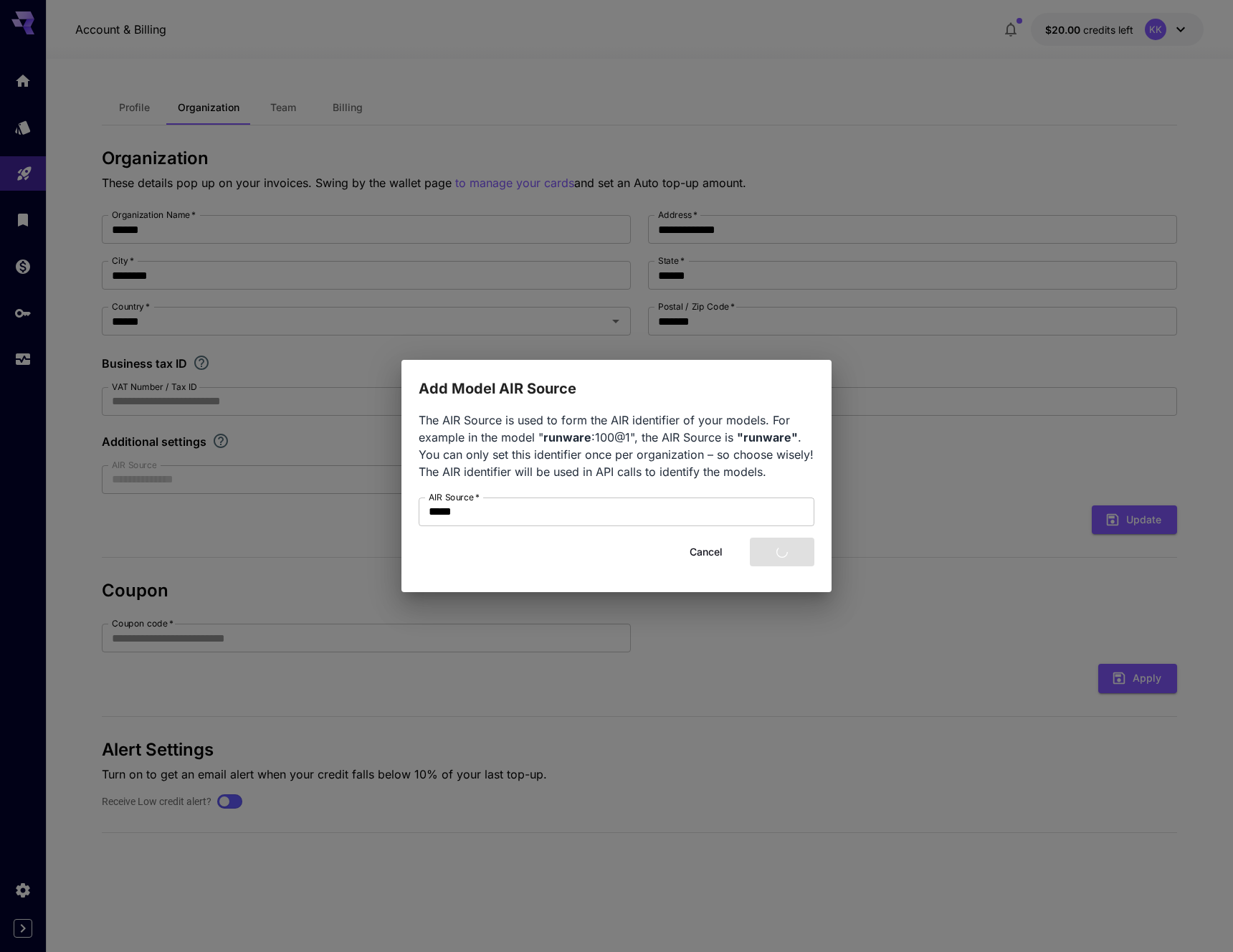
type input "*****"
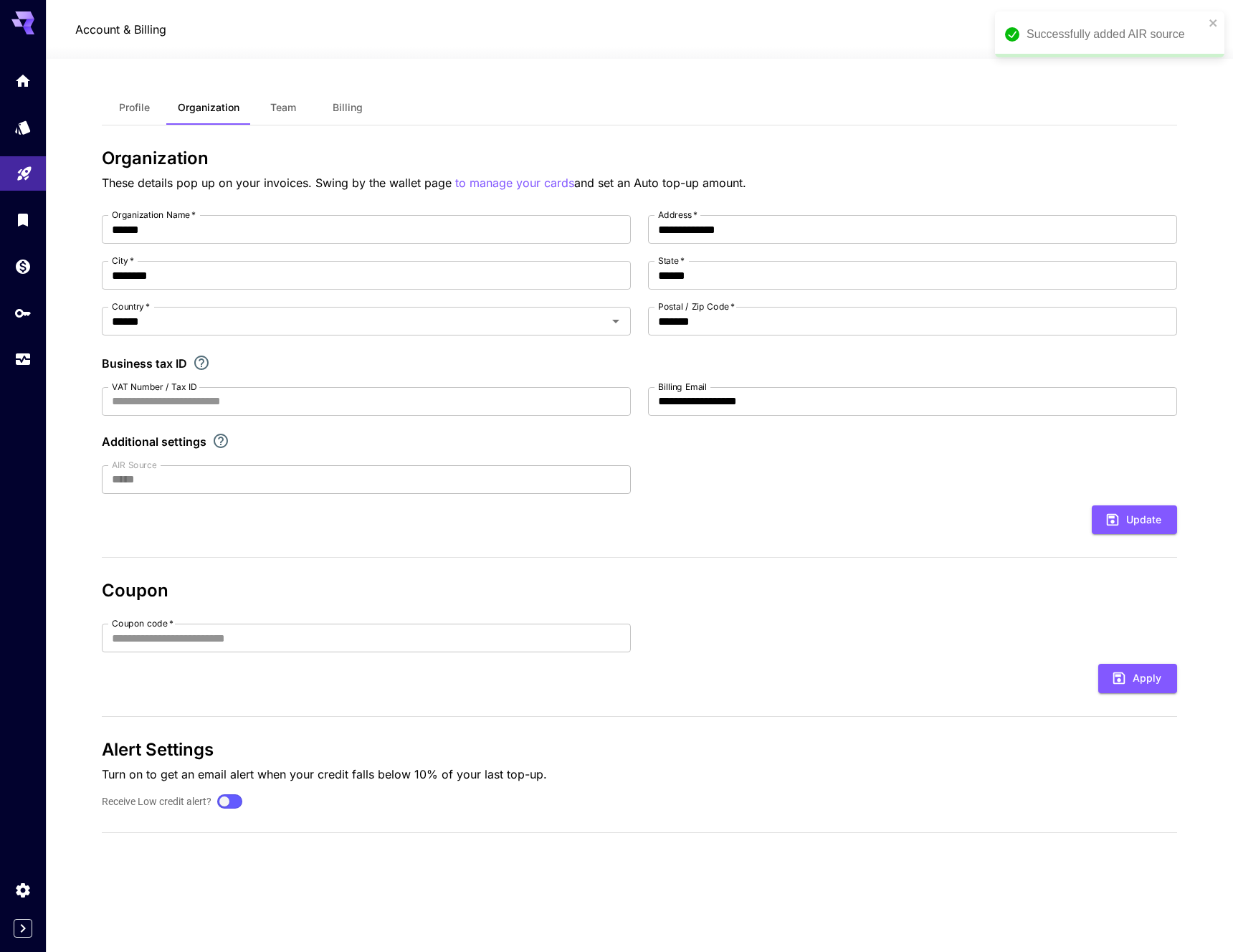
click at [773, 558] on div "**********" at bounding box center [639, 496] width 1075 height 696
click at [280, 109] on span "Team" at bounding box center [283, 107] width 26 height 13
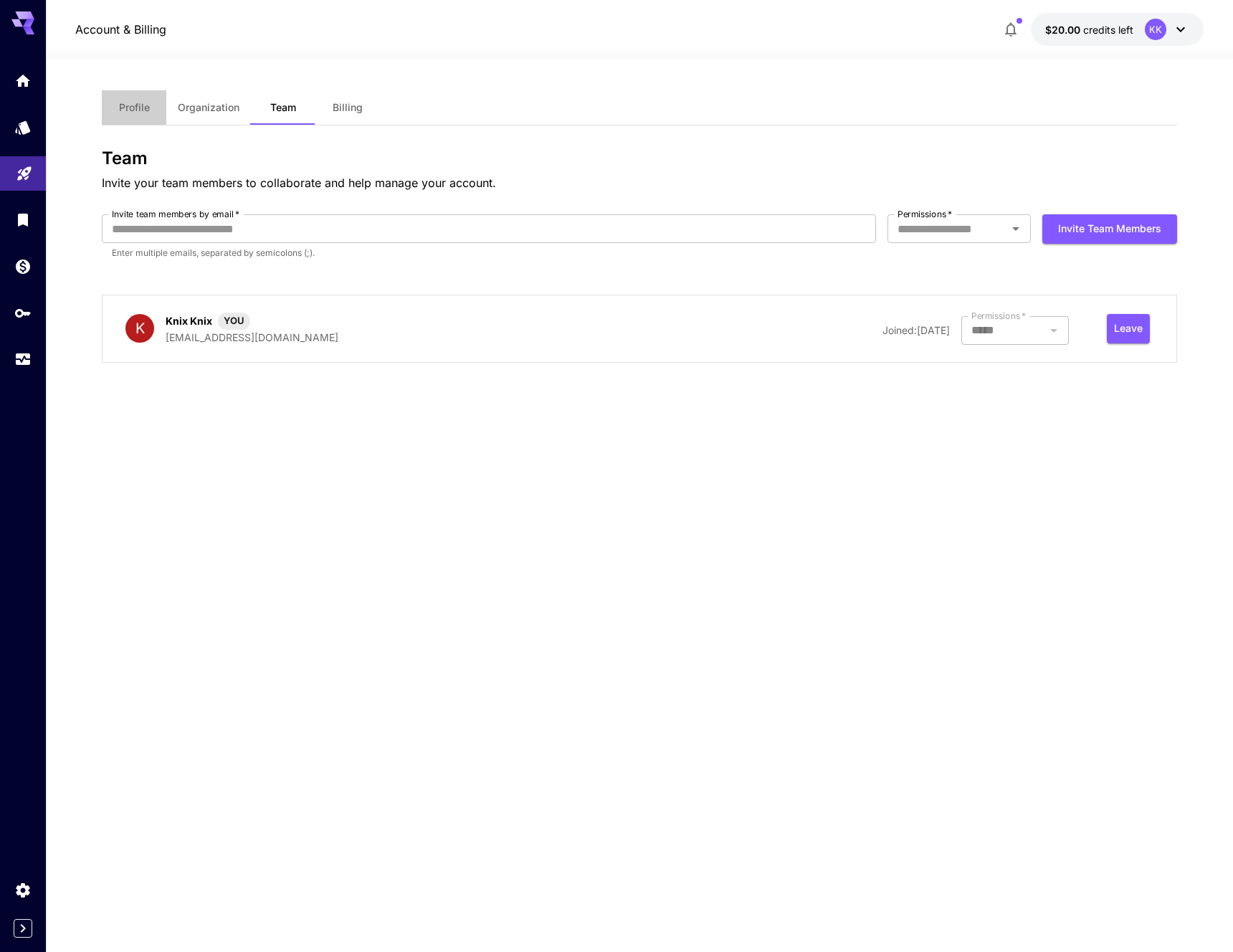
click at [146, 107] on span "Profile" at bounding box center [134, 107] width 31 height 13
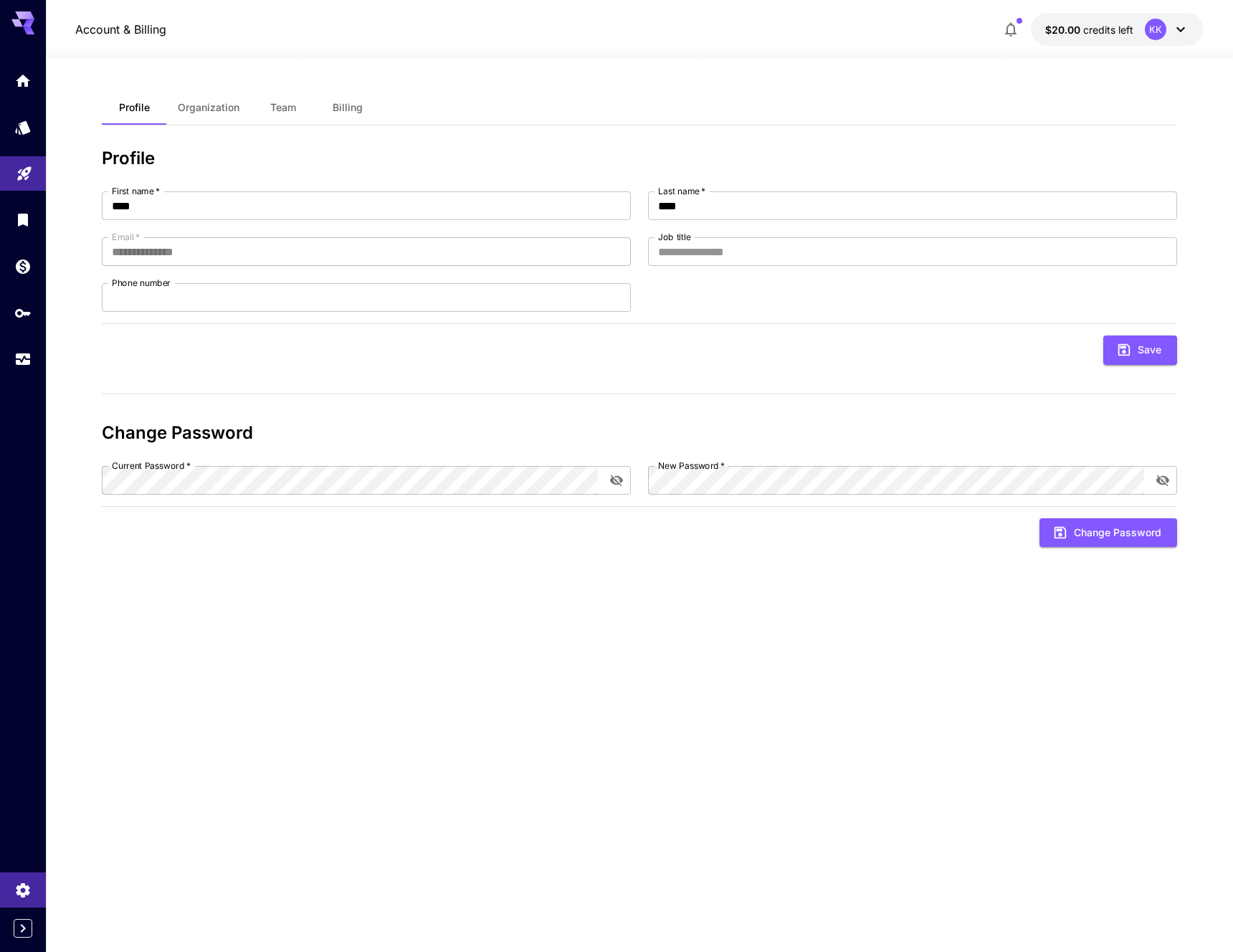
click at [193, 105] on span "Organization" at bounding box center [209, 107] width 62 height 13
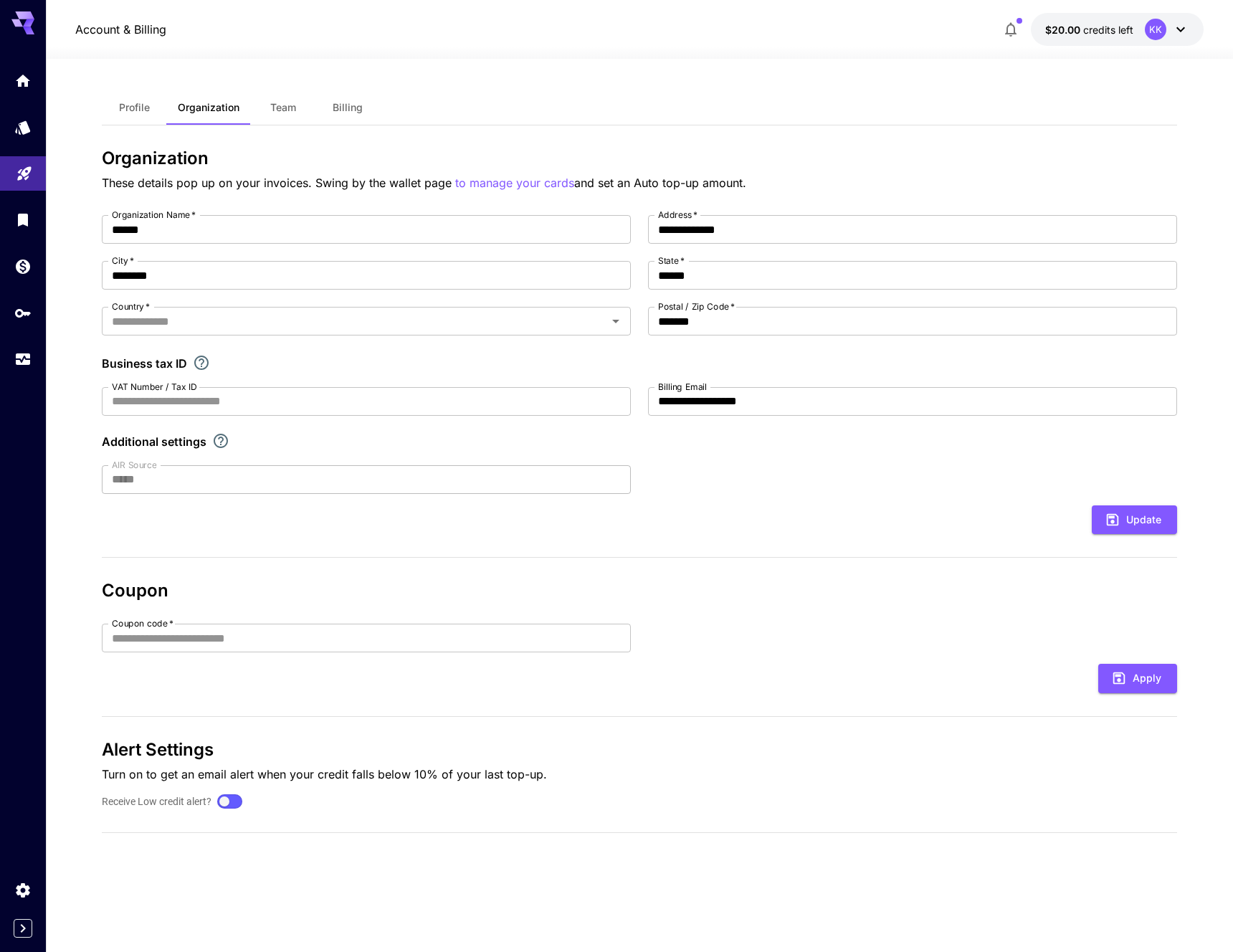
type input "******"
click at [22, 312] on icon "API Keys" at bounding box center [24, 309] width 17 height 17
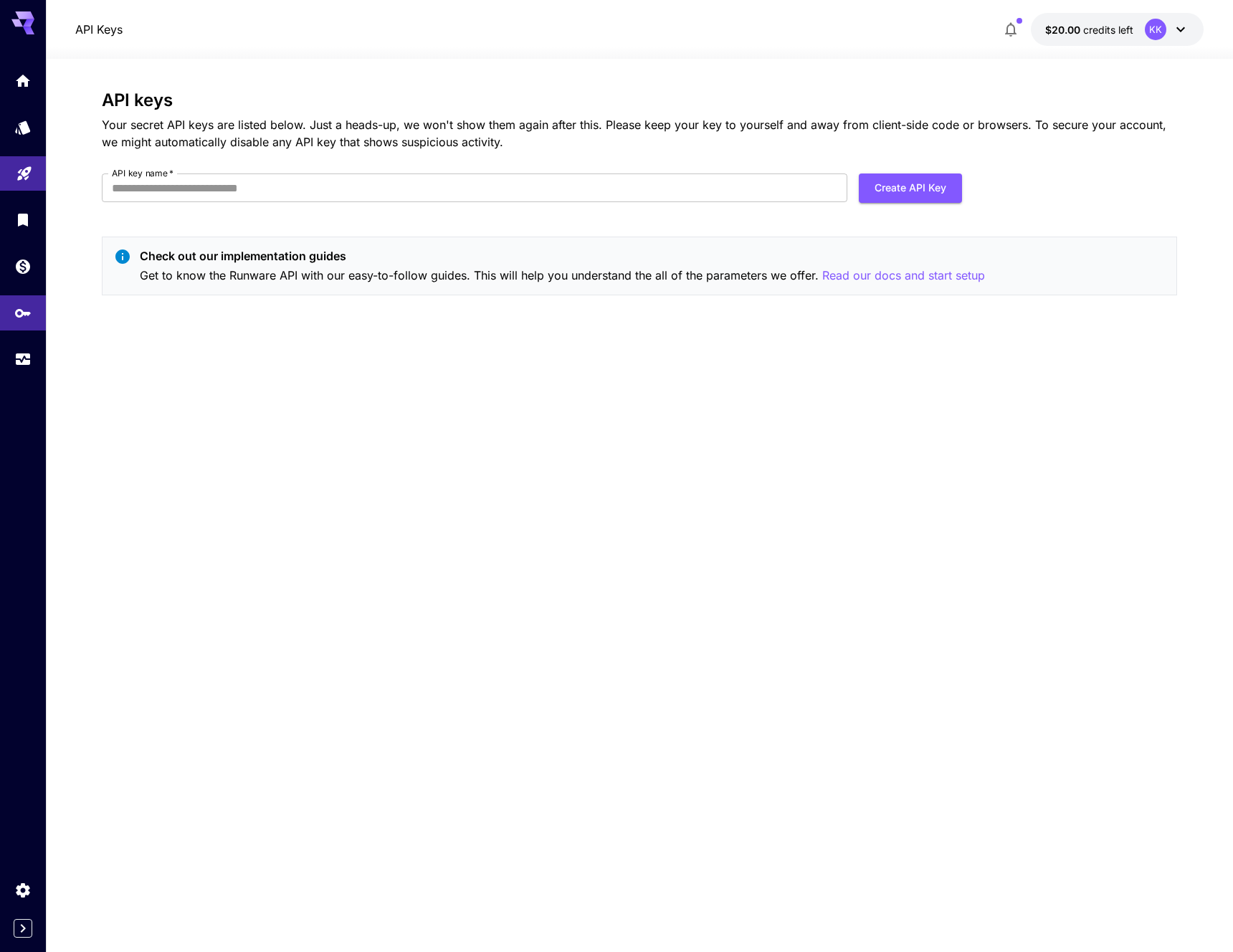
click at [577, 202] on form "API key name   * API key name   * Create API Key" at bounding box center [532, 193] width 860 height 40
click at [465, 194] on input "API key name   *" at bounding box center [475, 187] width 746 height 29
type input "*****"
click at [922, 188] on button "Create API Key" at bounding box center [911, 187] width 104 height 29
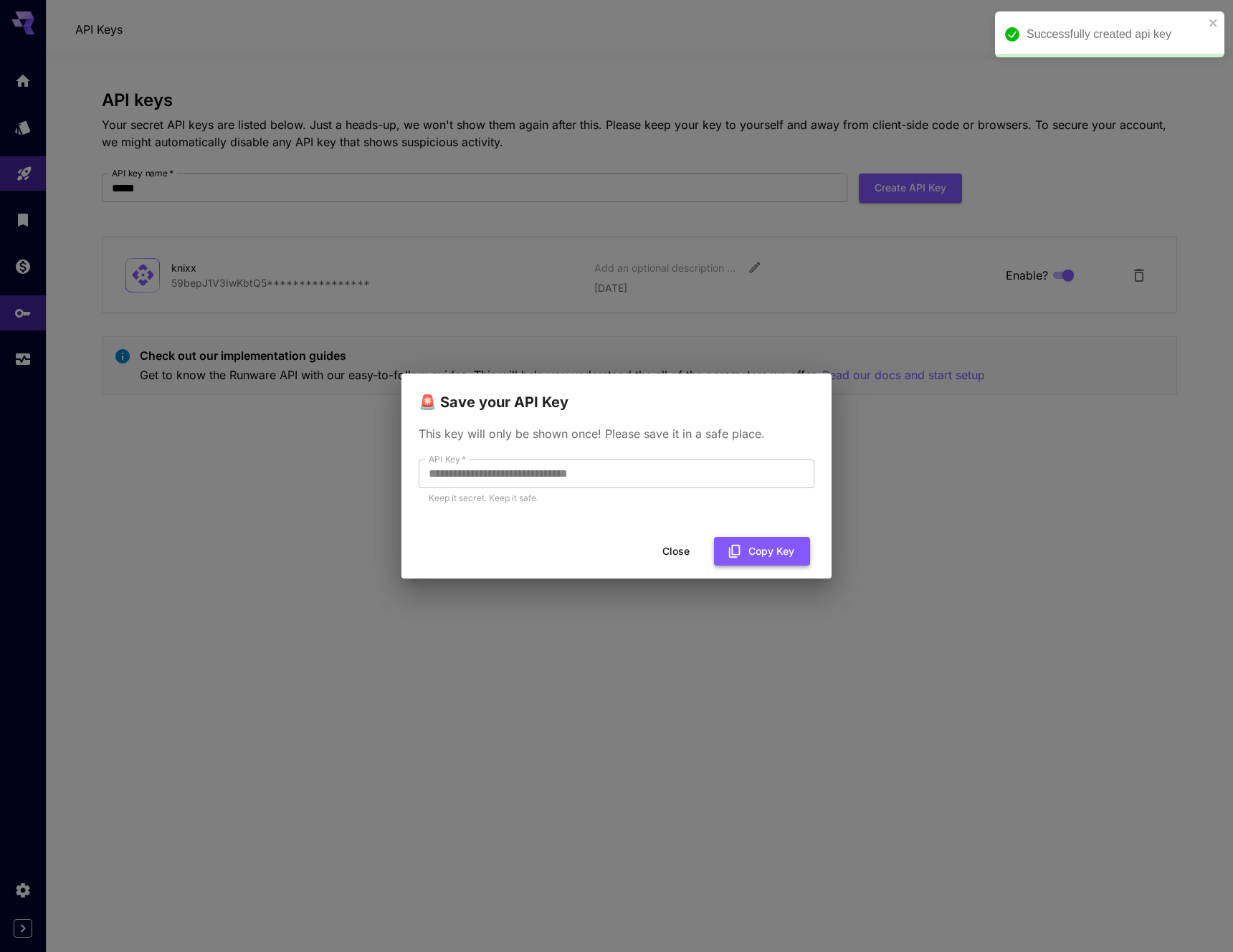
click at [766, 550] on button "Copy Key" at bounding box center [762, 551] width 96 height 29
click at [681, 554] on button "Close" at bounding box center [676, 551] width 64 height 29
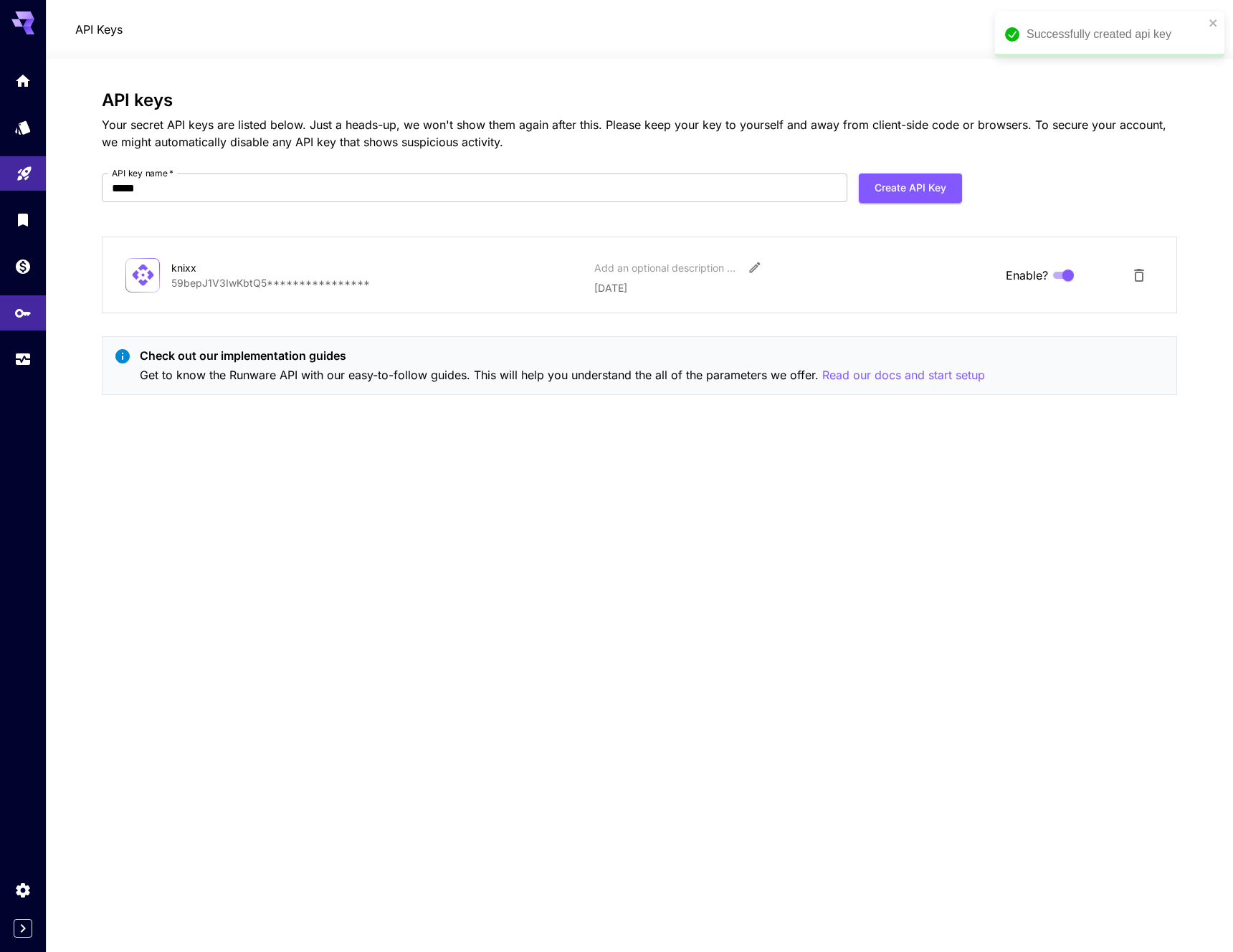
click at [533, 594] on div "**********" at bounding box center [639, 505] width 1075 height 830
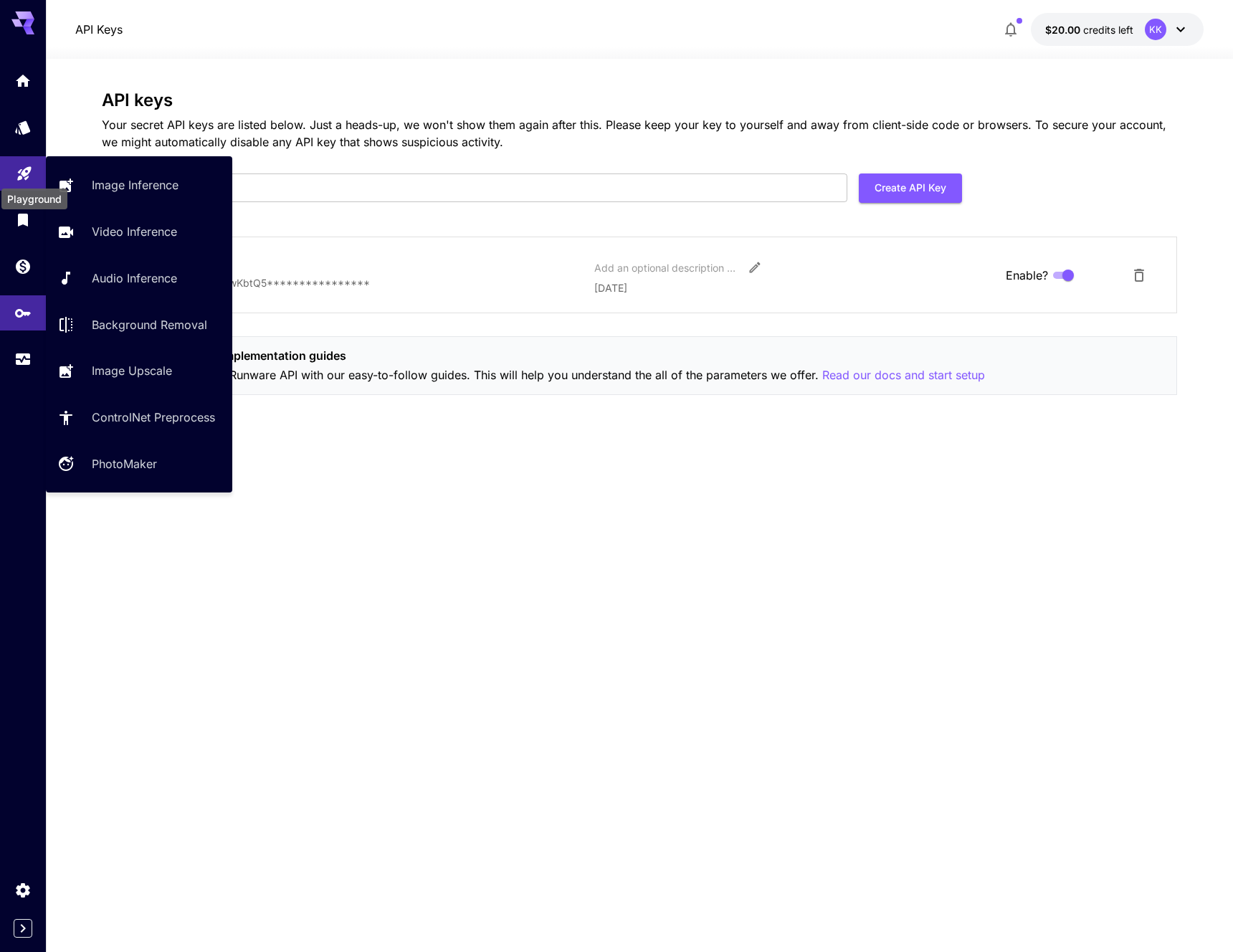
click at [24, 168] on icon "Playground" at bounding box center [24, 169] width 13 height 13
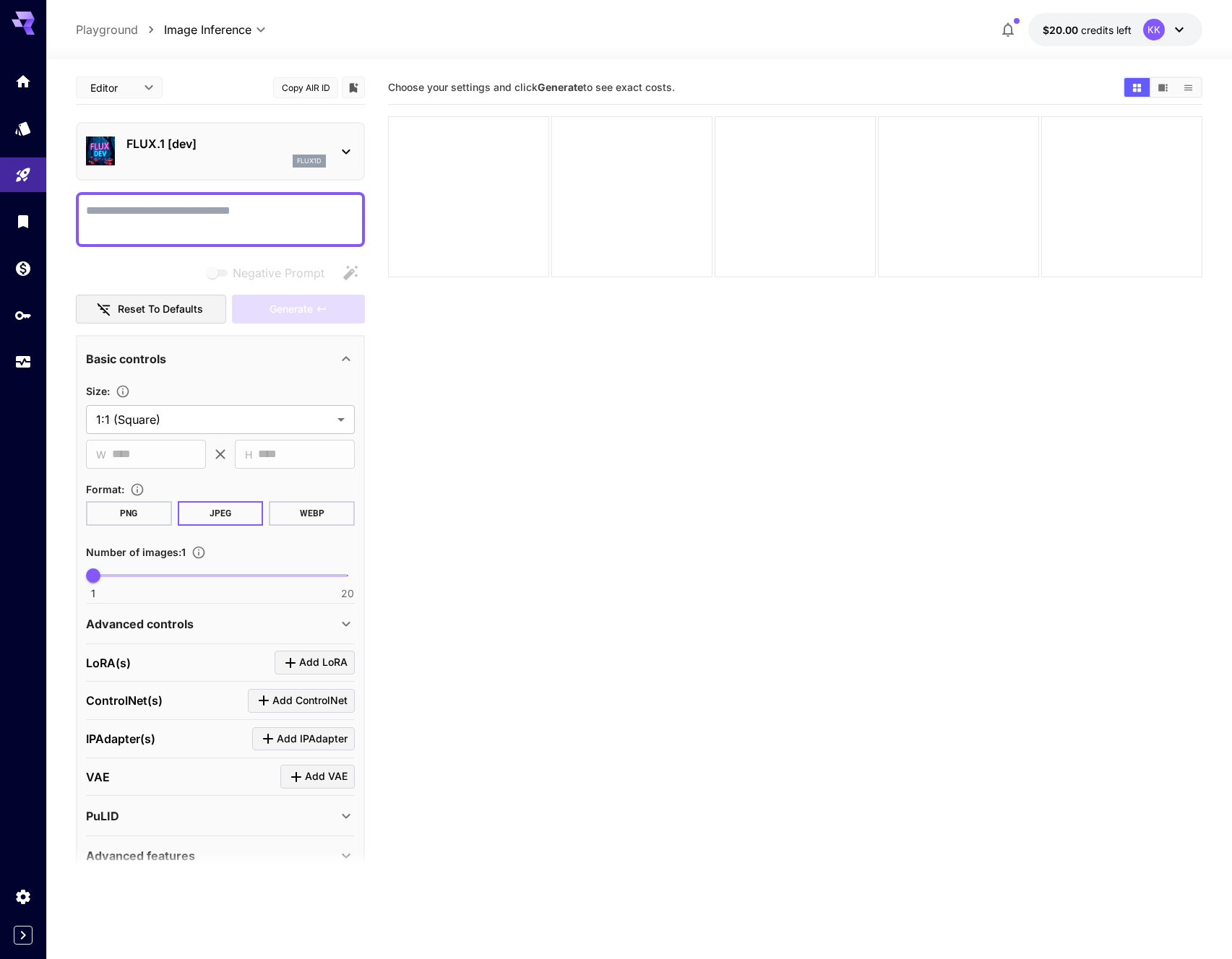
click at [556, 443] on section "Choose your settings and click Generate to see exact costs." at bounding box center [795, 551] width 814 height 959
click at [244, 153] on div "FLUX.1 [dev] flux1d" at bounding box center [226, 151] width 199 height 32
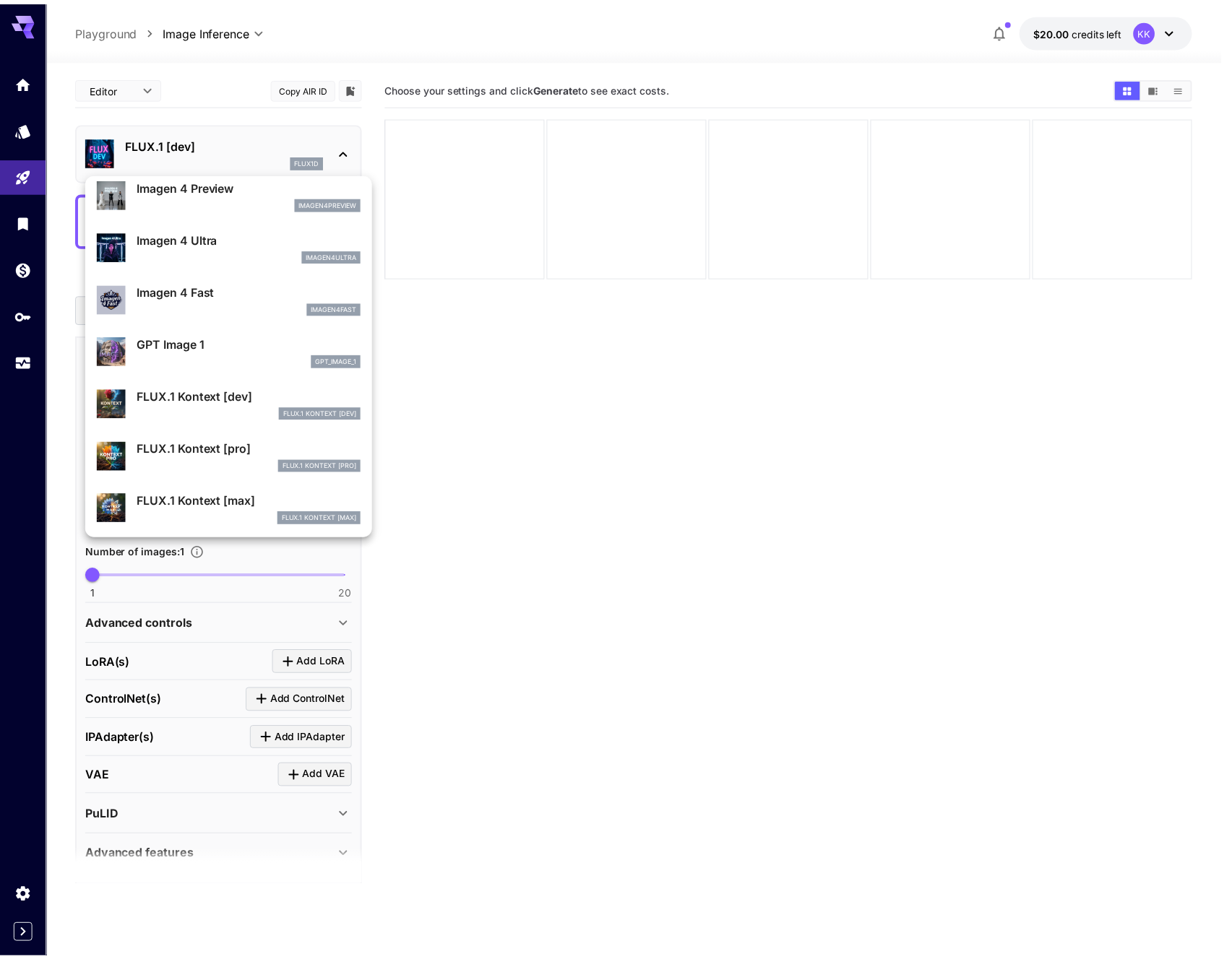
scroll to position [762, 0]
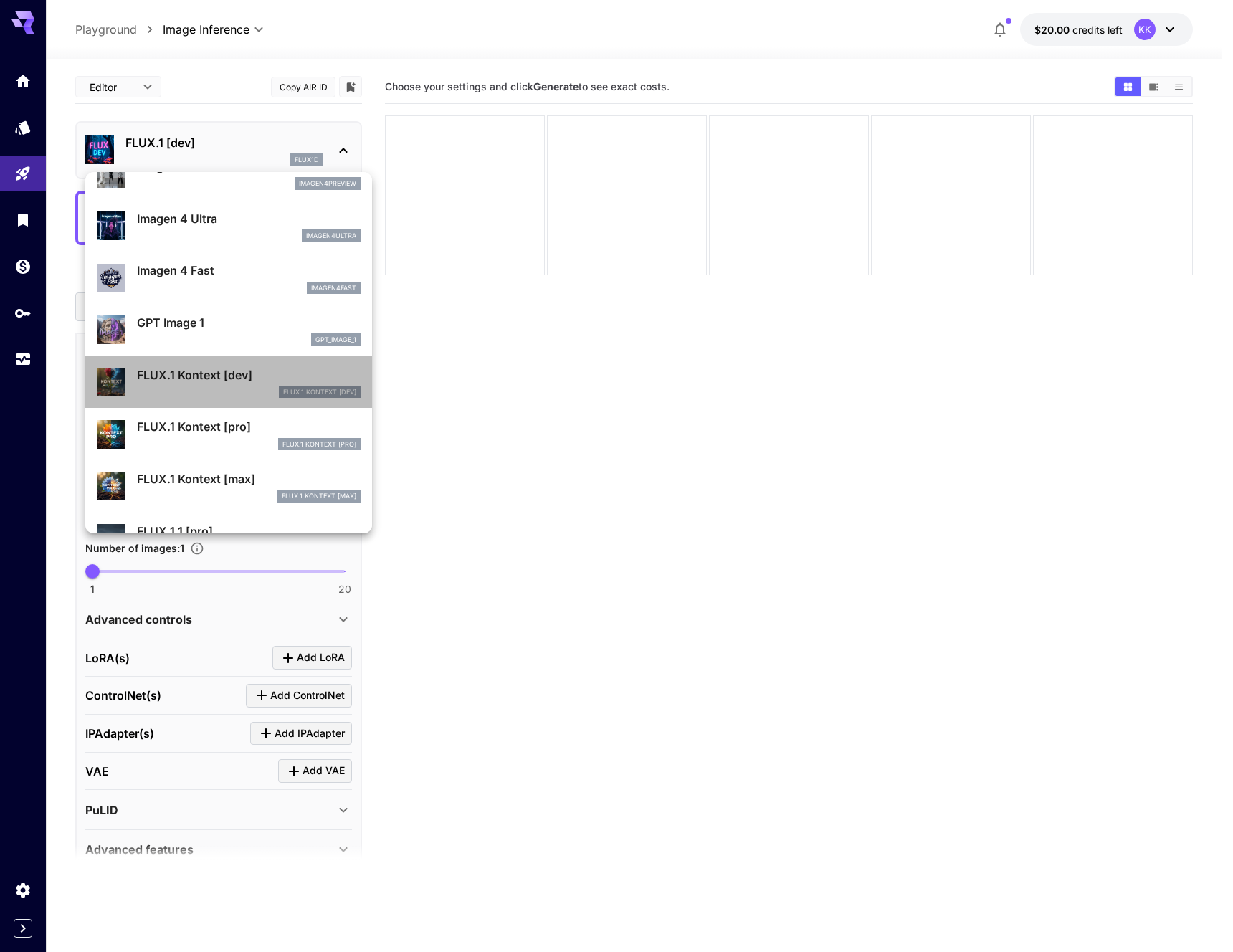
click at [235, 371] on p "FLUX.1 Kontext [dev]" at bounding box center [249, 375] width 224 height 17
type input "****"
type input "***"
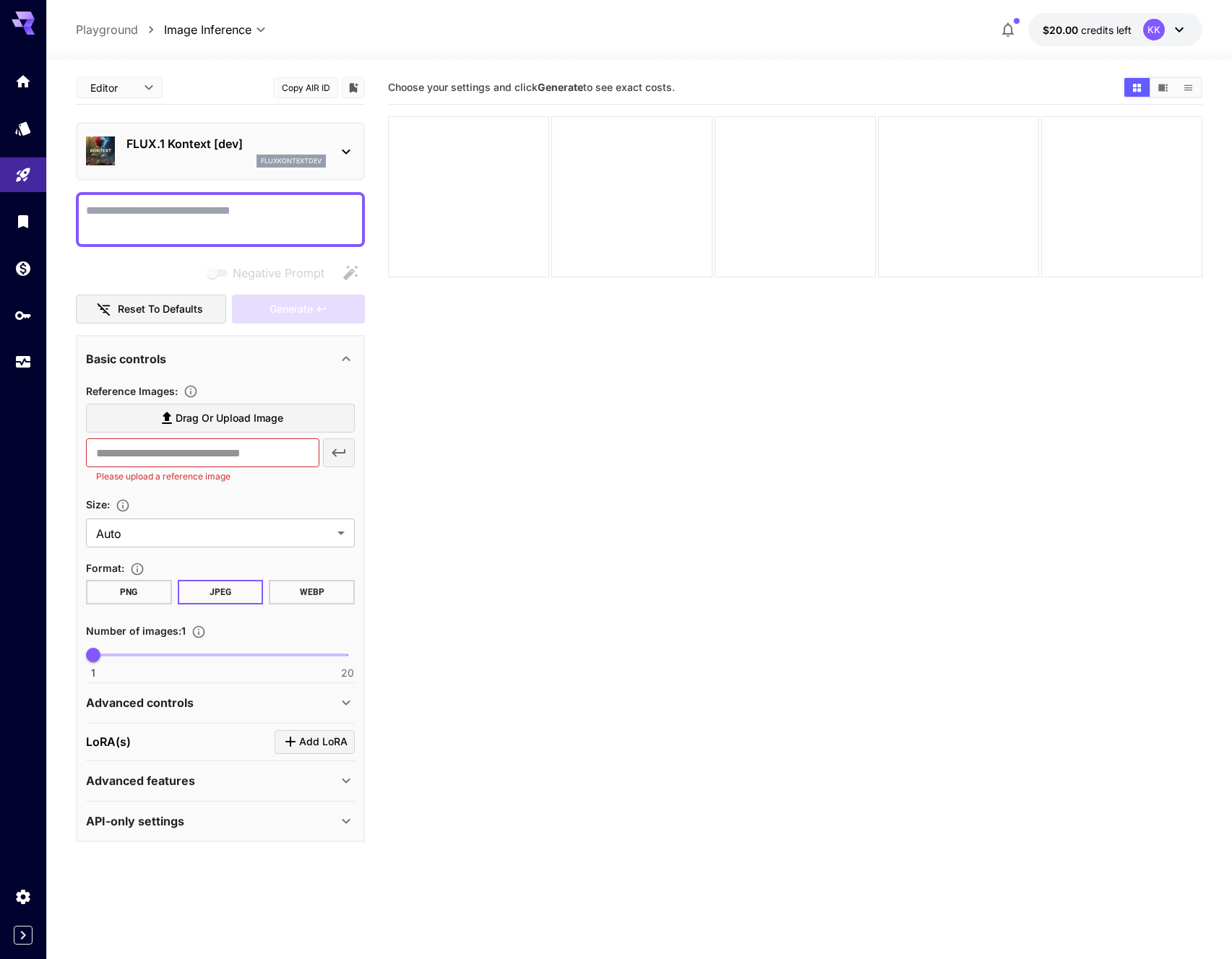
scroll to position [19, 0]
click at [309, 739] on span "Add LoRA" at bounding box center [322, 740] width 48 height 18
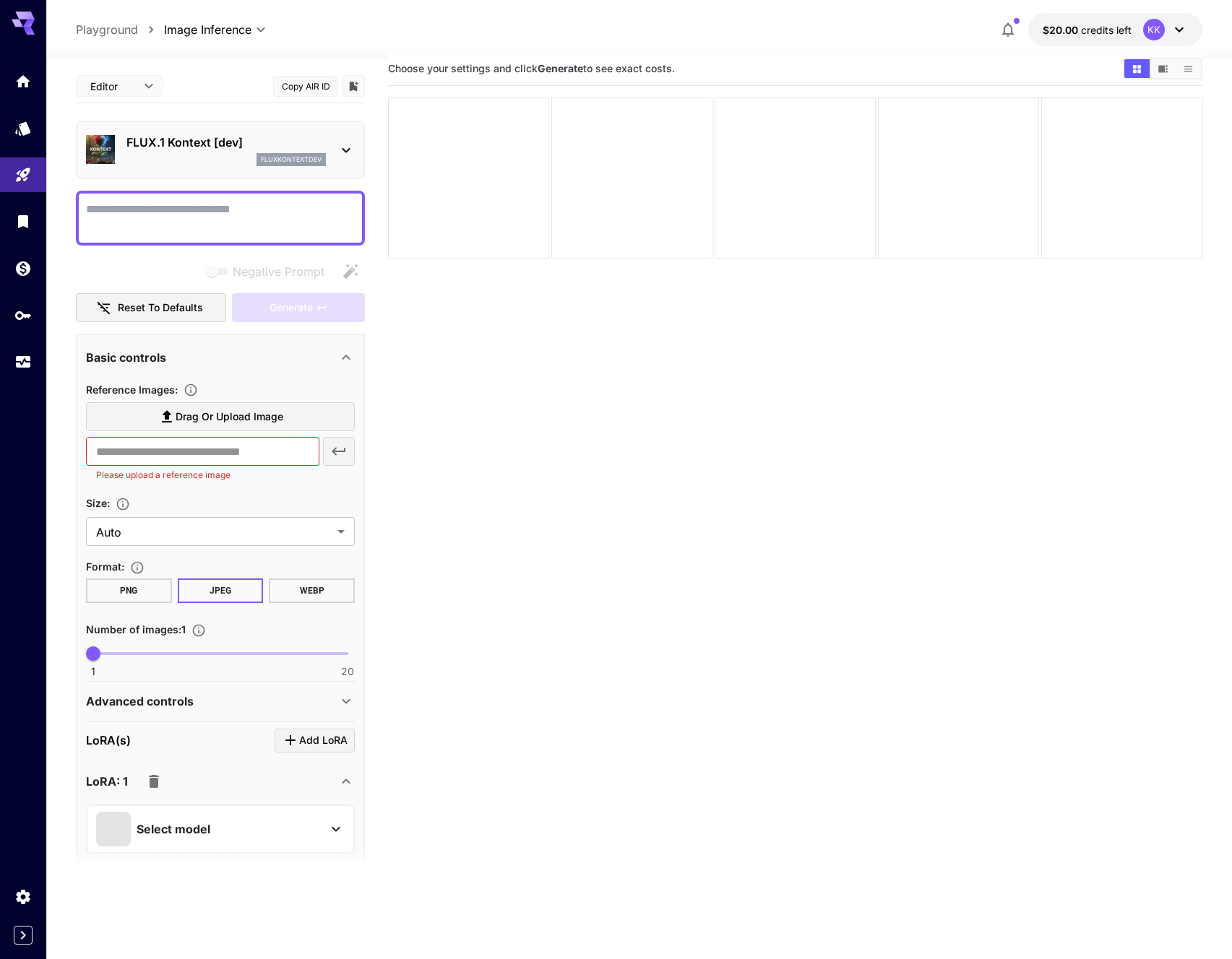
scroll to position [68, 0]
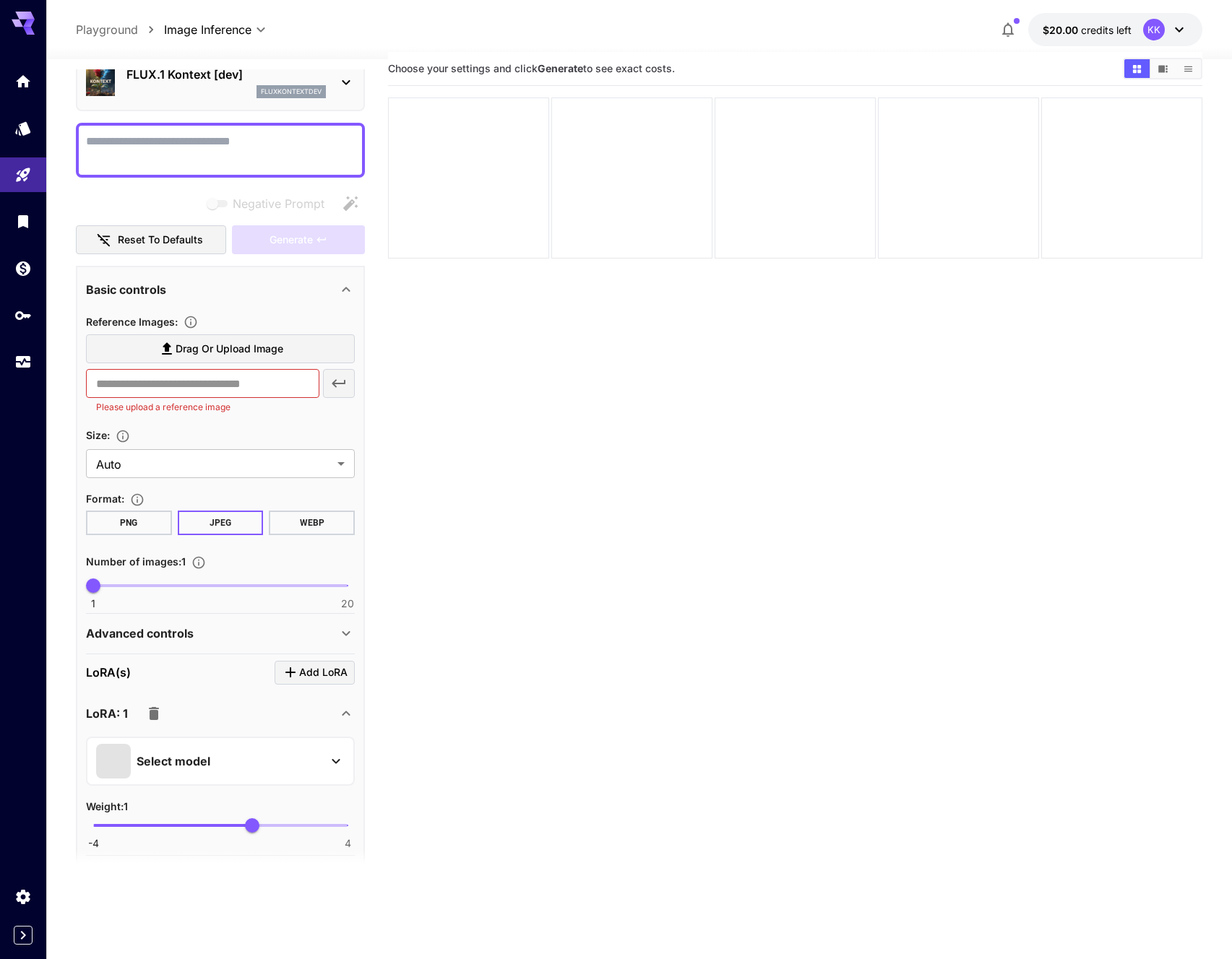
click at [212, 749] on div "Select model" at bounding box center [209, 762] width 225 height 35
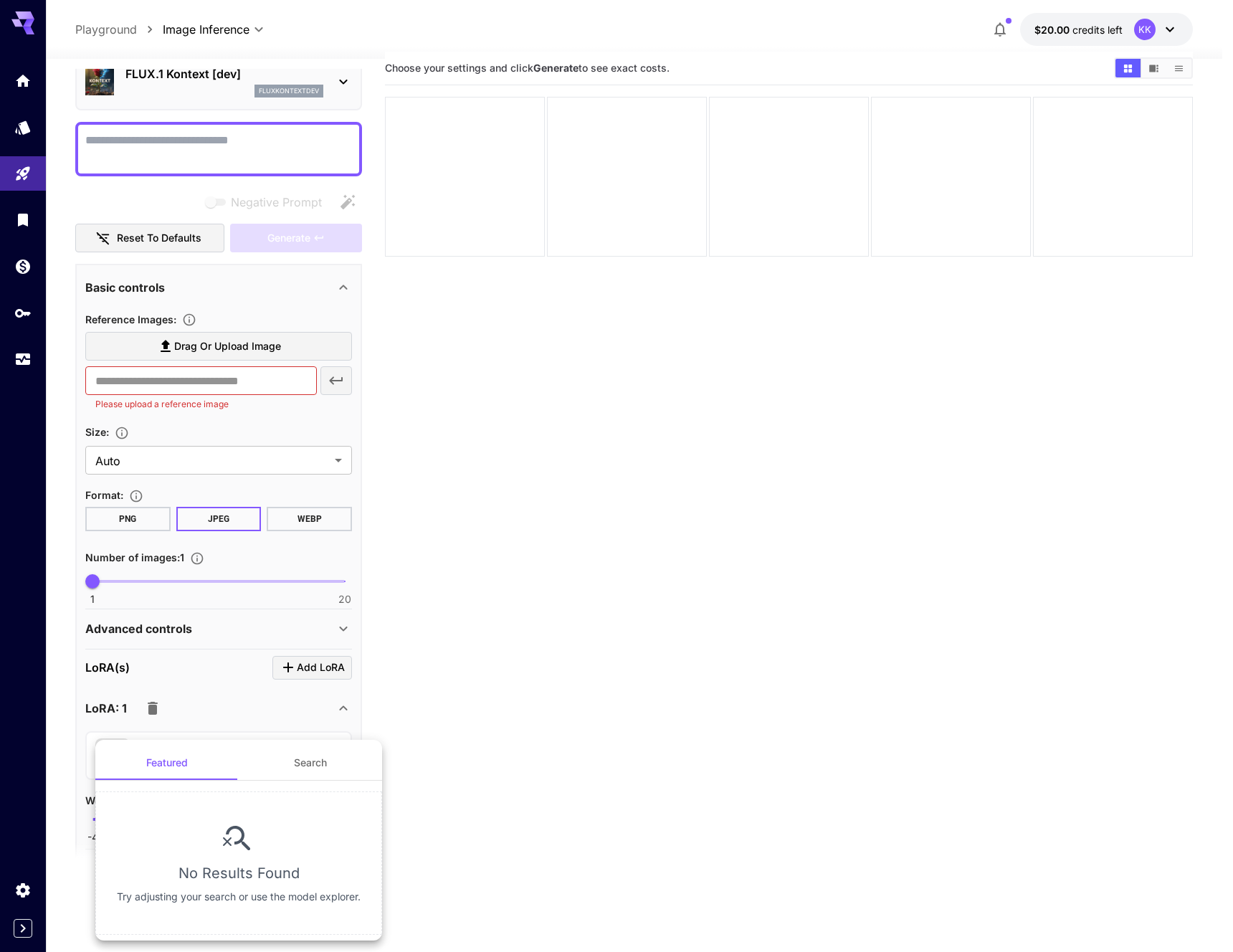
click at [314, 765] on button "Search" at bounding box center [310, 763] width 144 height 35
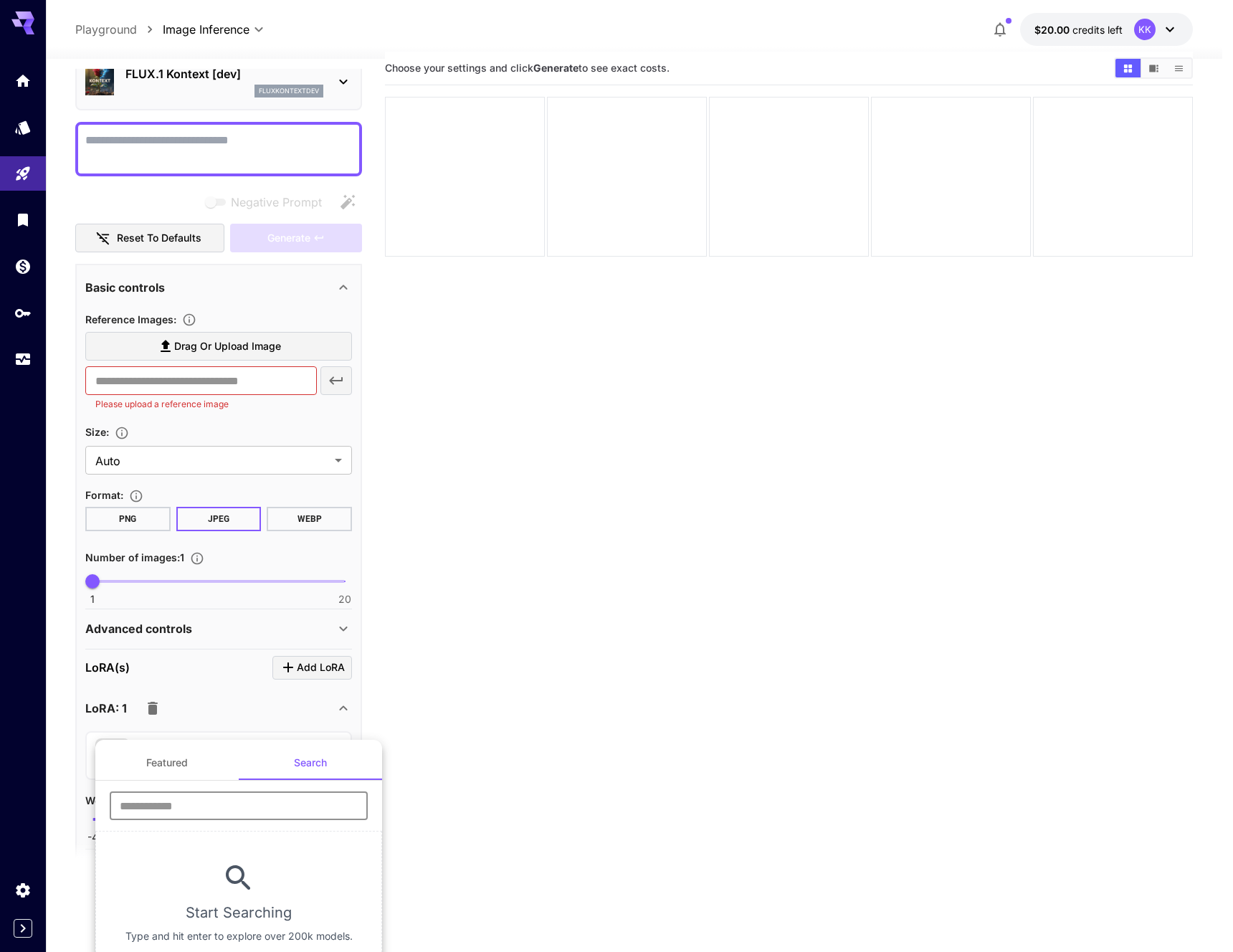
click at [258, 811] on input "text" at bounding box center [238, 805] width 258 height 29
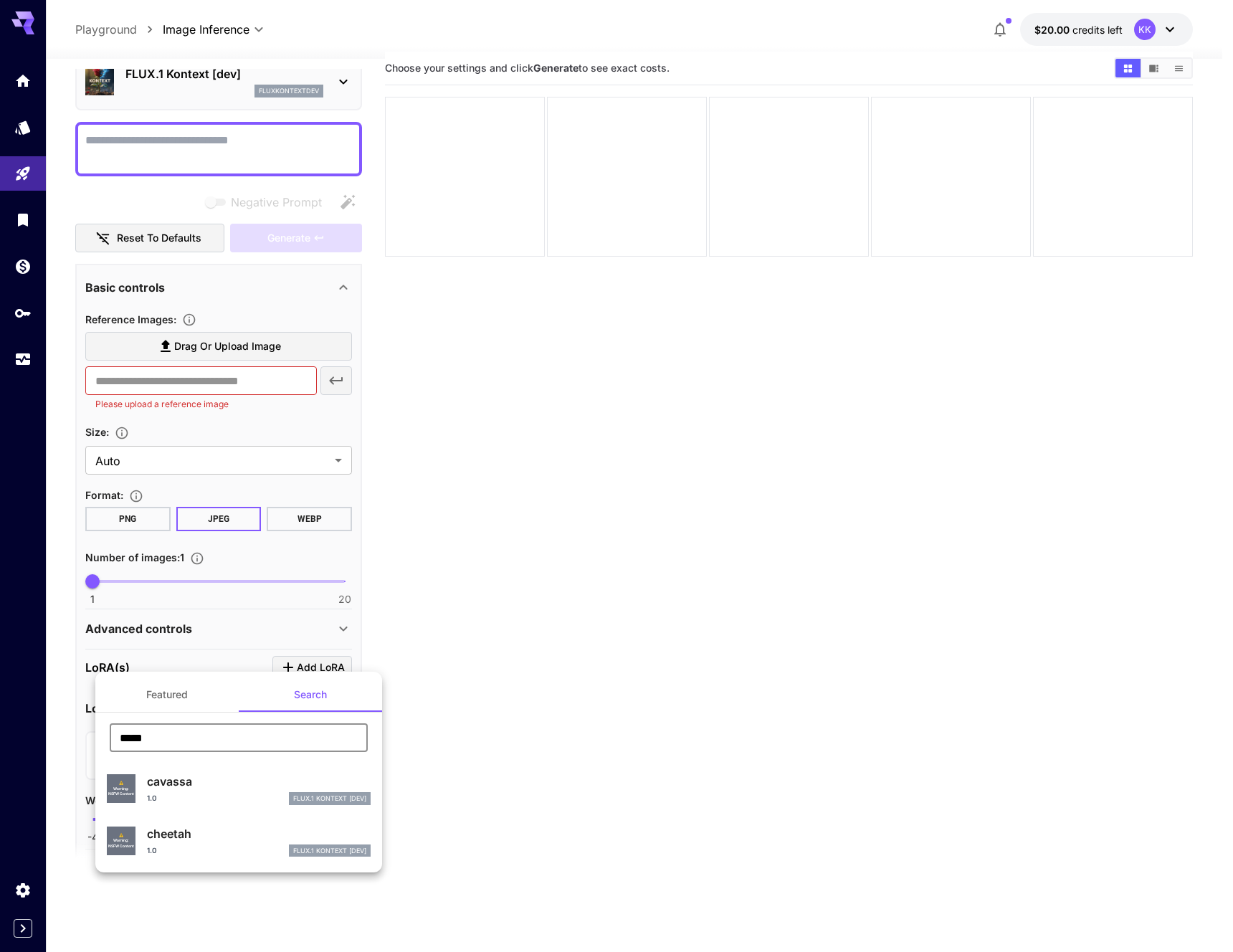
type input "*****"
click at [263, 838] on p "cheetah" at bounding box center [258, 834] width 224 height 17
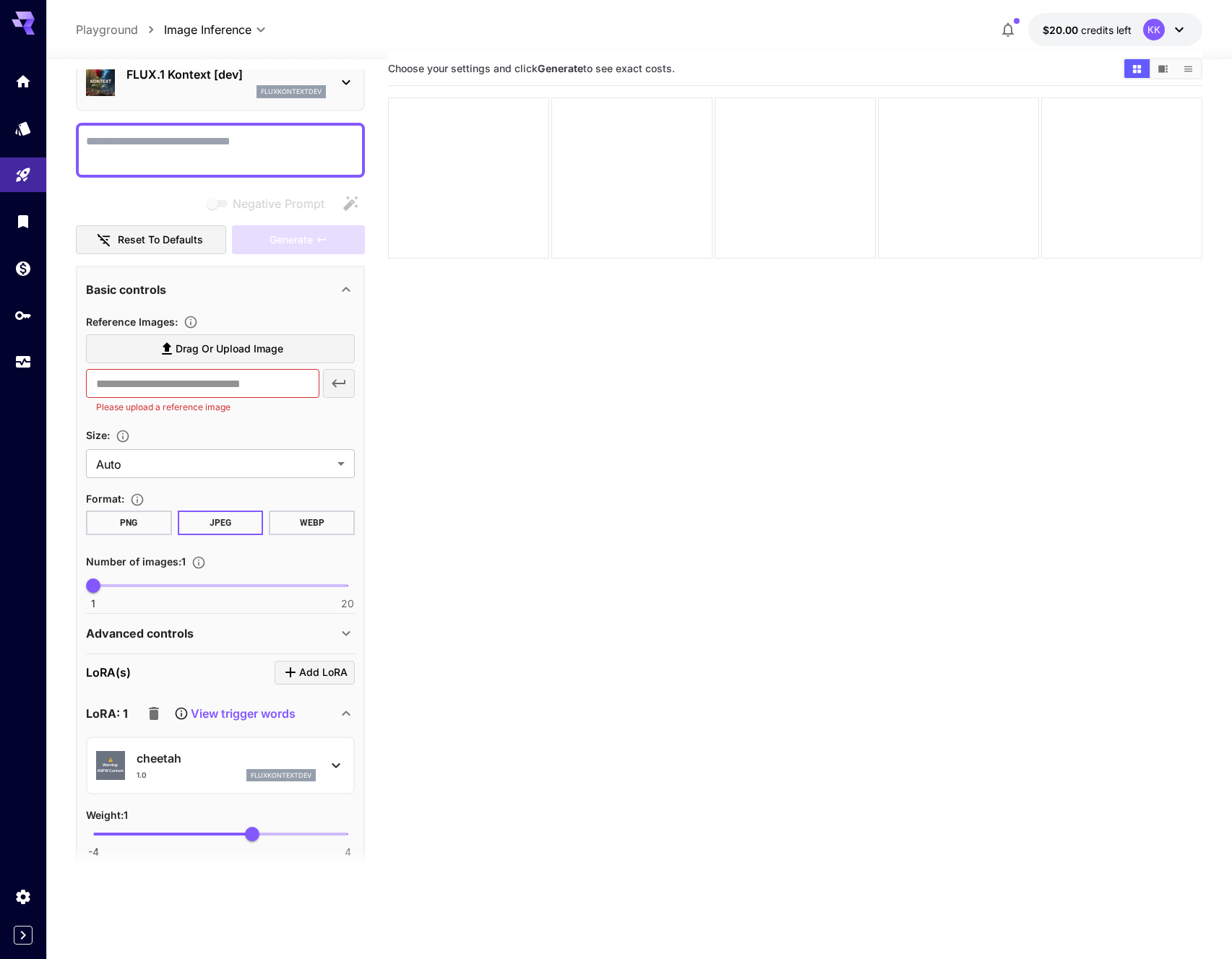
click at [480, 374] on section "Choose your settings and click Generate to see exact costs." at bounding box center [795, 532] width 814 height 959
click at [217, 151] on textarea "Negative Prompt" at bounding box center [220, 150] width 269 height 35
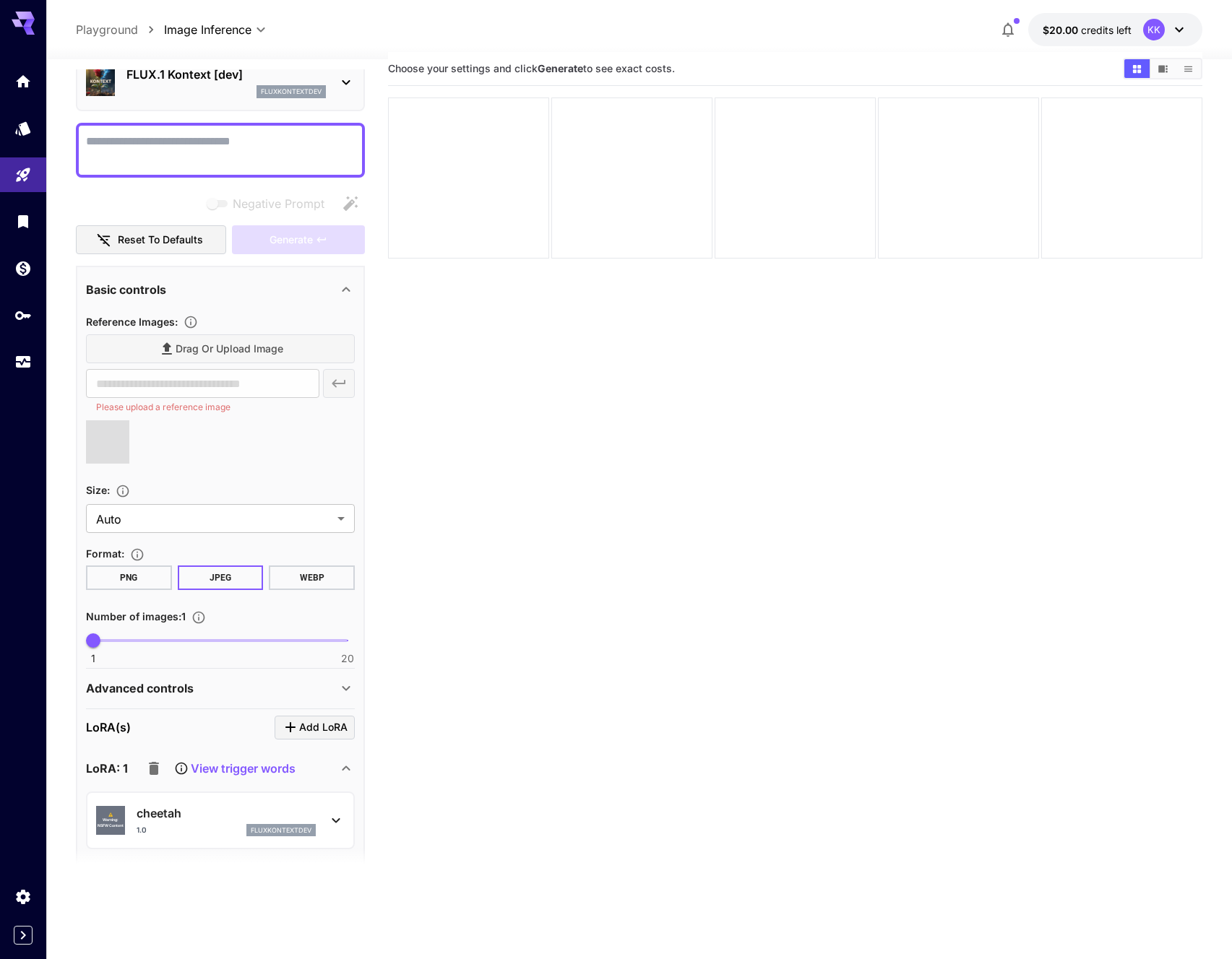
type input "**********"
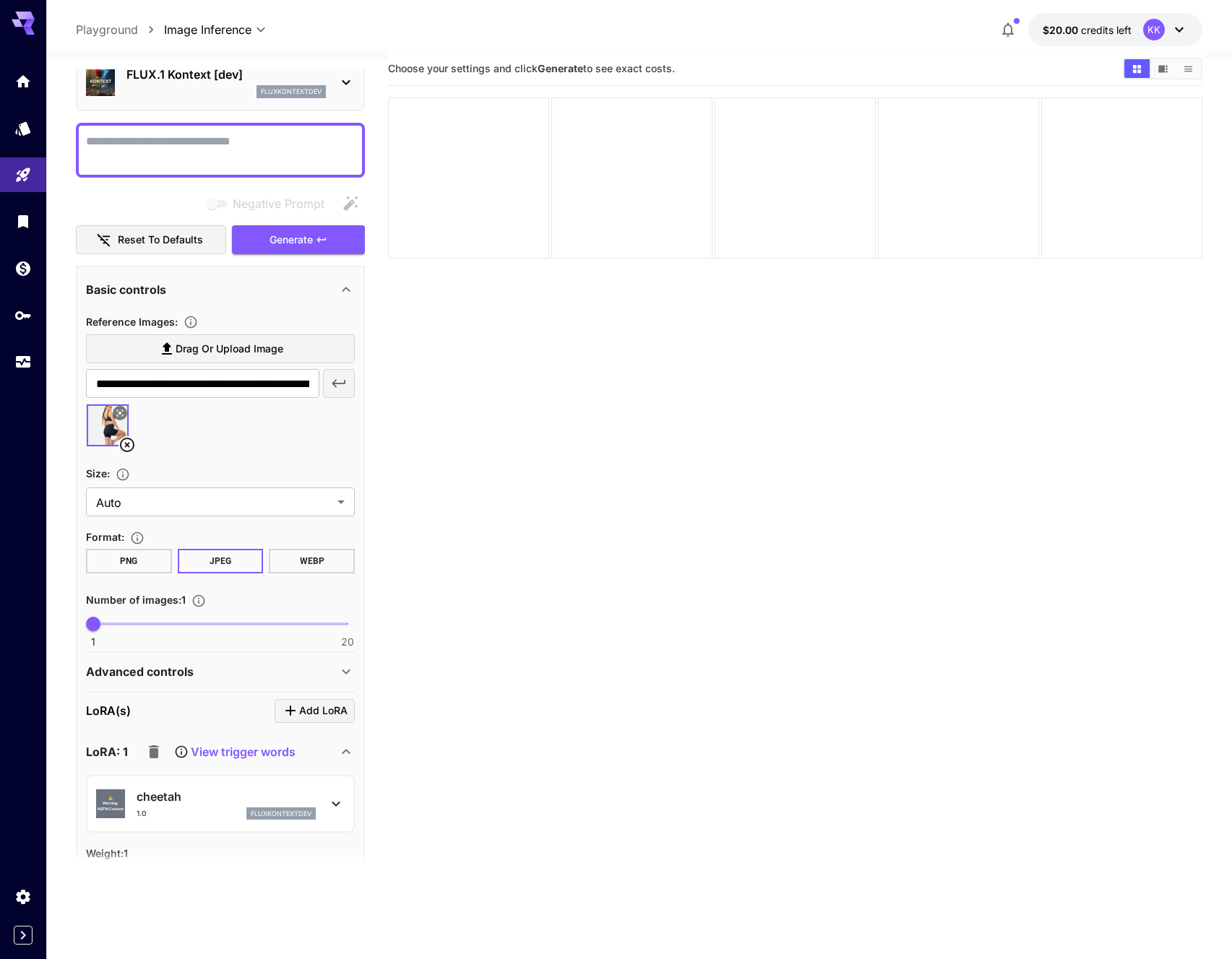
click at [189, 125] on div at bounding box center [220, 149] width 289 height 55
click at [189, 137] on textarea "Negative Prompt" at bounding box center [220, 150] width 269 height 35
type textarea "**********"
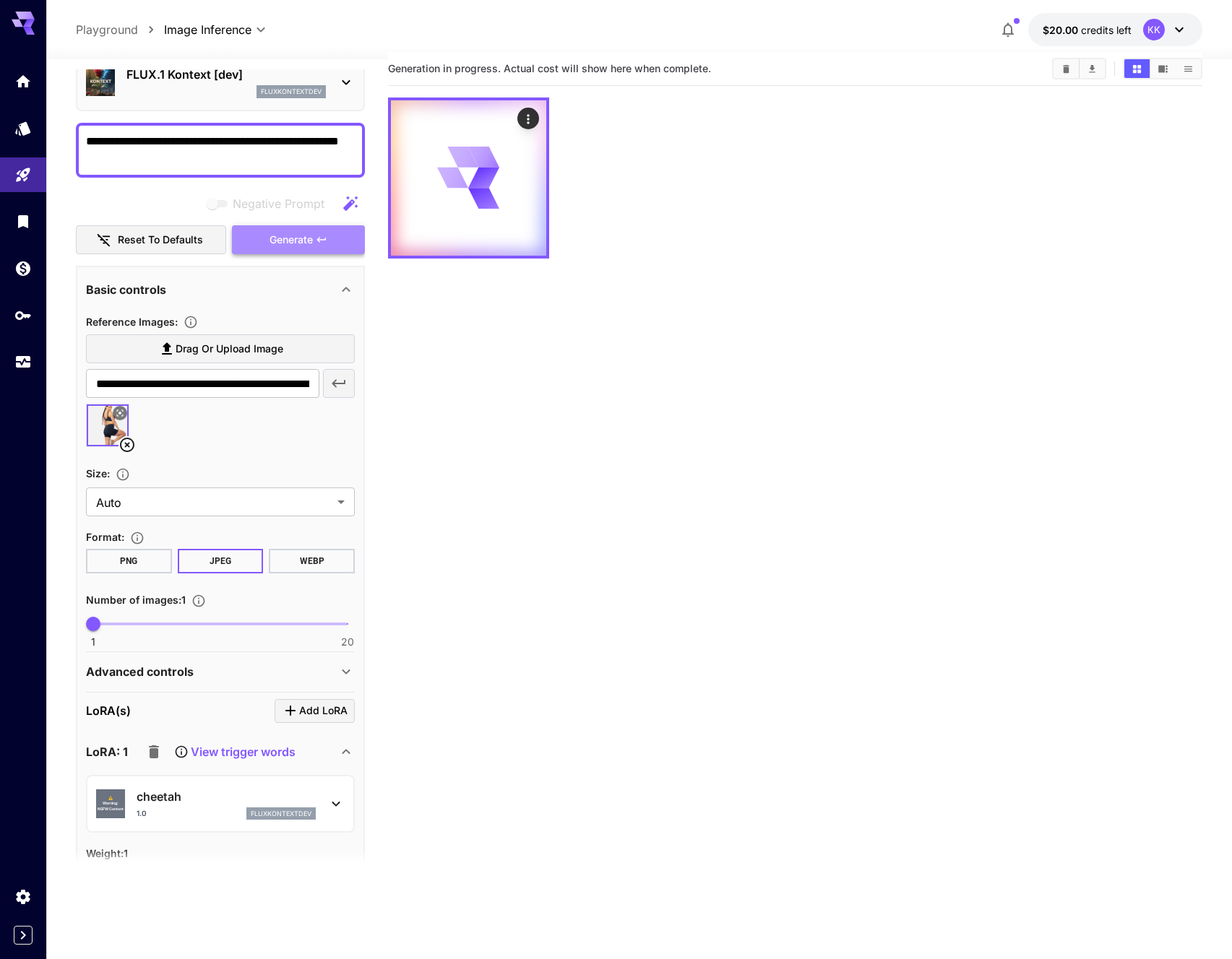
click at [309, 234] on span "Generate" at bounding box center [291, 240] width 43 height 18
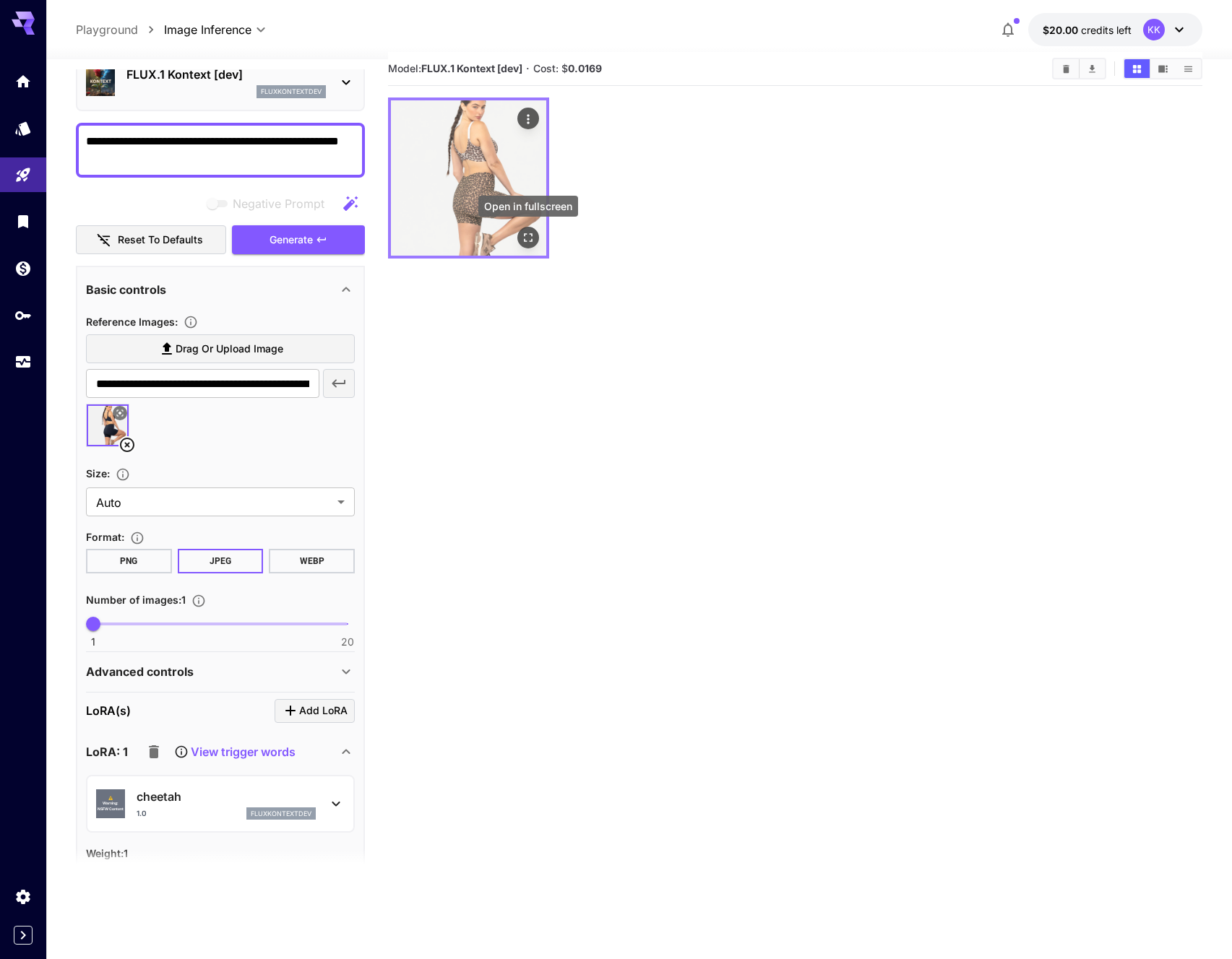
click at [532, 238] on icon "Open in fullscreen" at bounding box center [528, 238] width 14 height 14
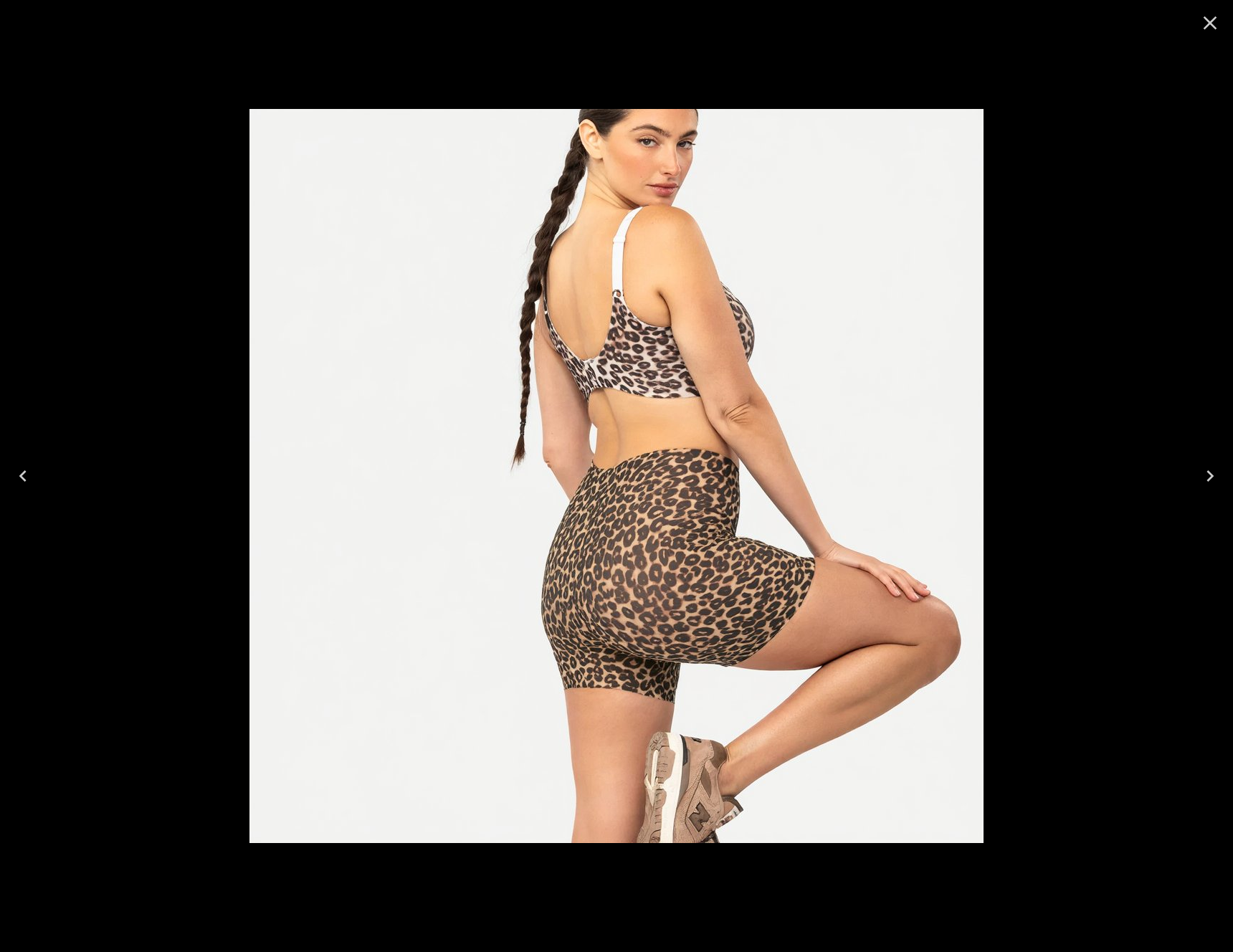
click at [1133, 149] on div at bounding box center [616, 476] width 1233 height 952
click at [1213, 13] on icon "Close" at bounding box center [1209, 23] width 23 height 23
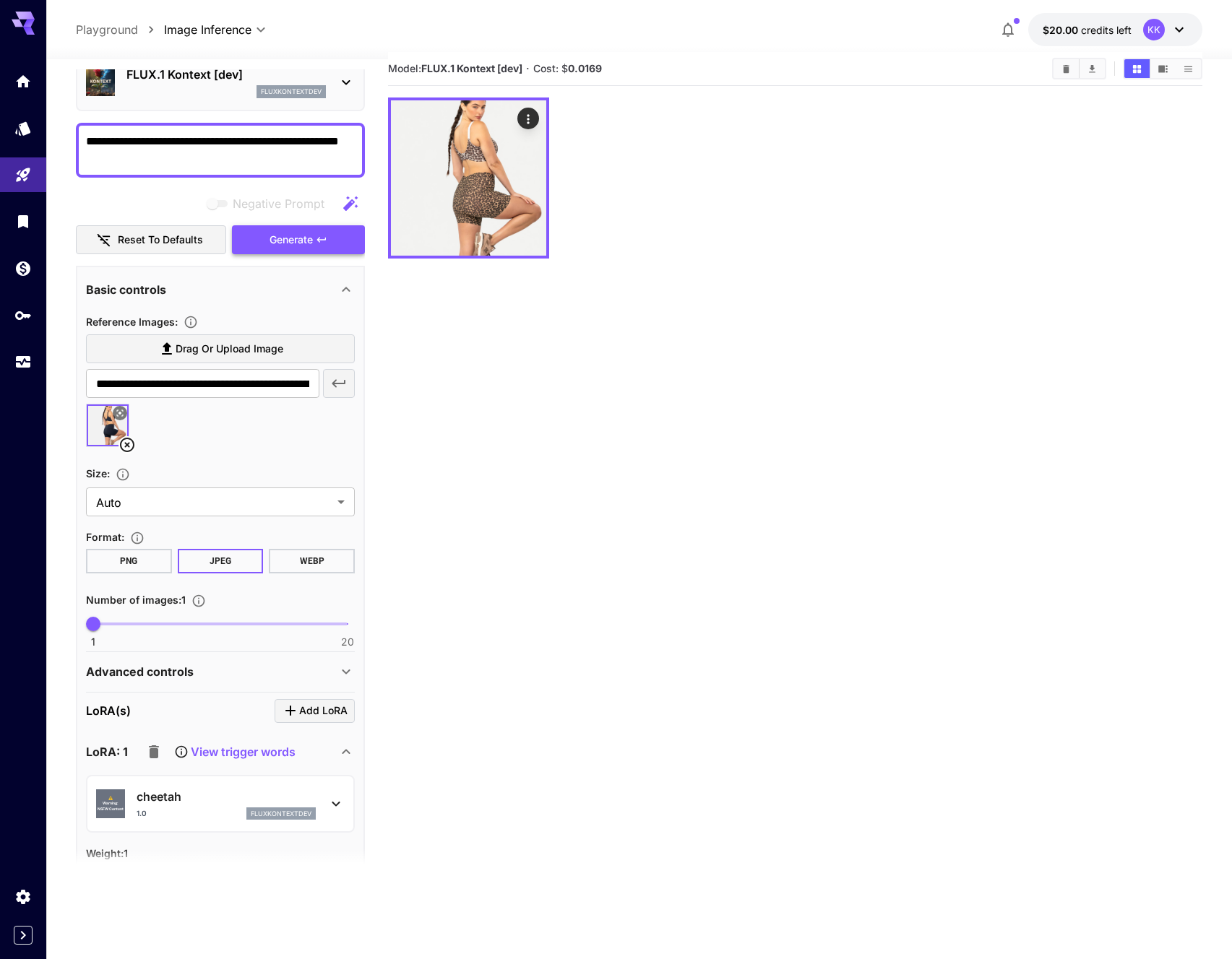
click at [288, 239] on span "Generate" at bounding box center [291, 240] width 43 height 18
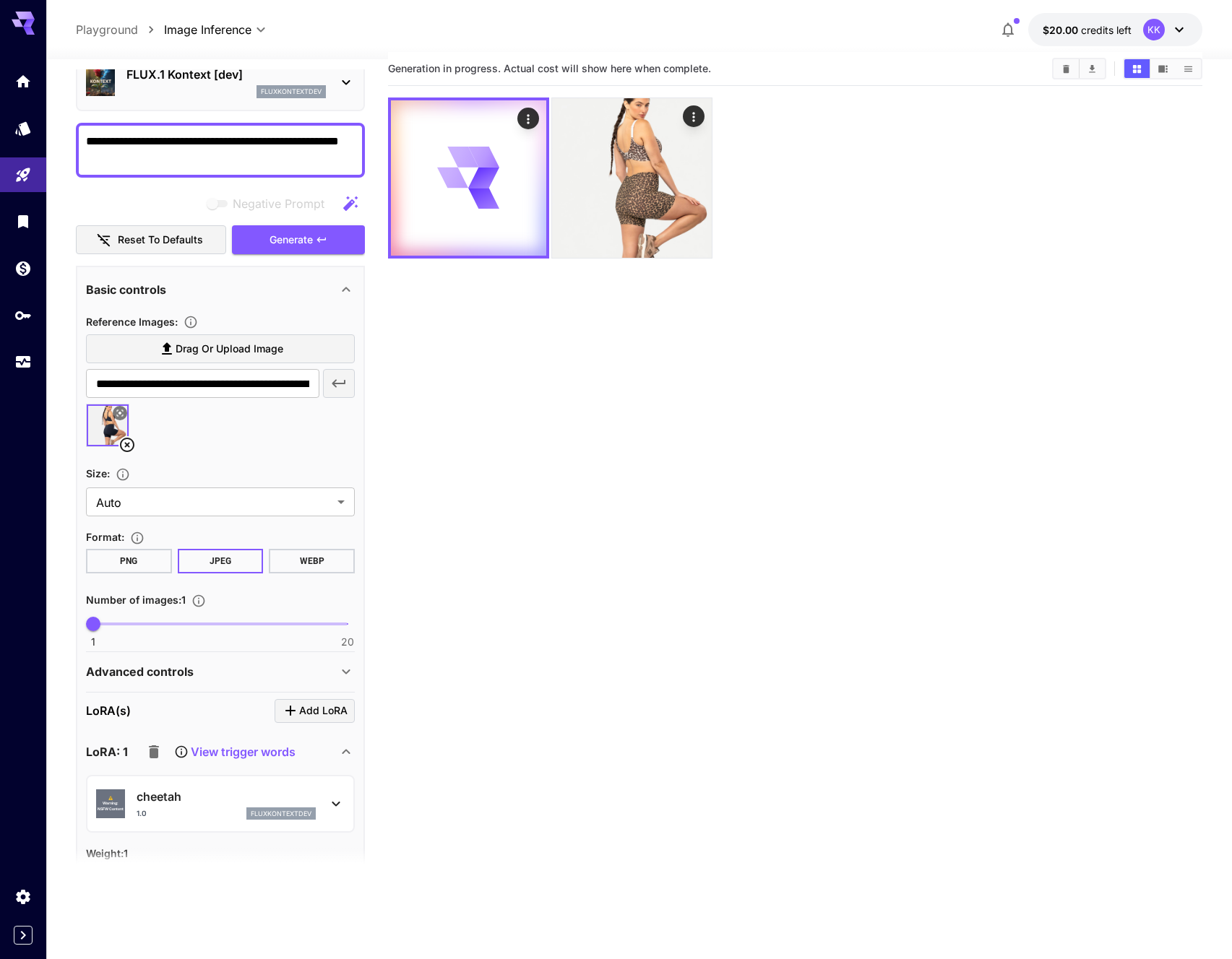
click at [343, 664] on icon at bounding box center [346, 671] width 17 height 17
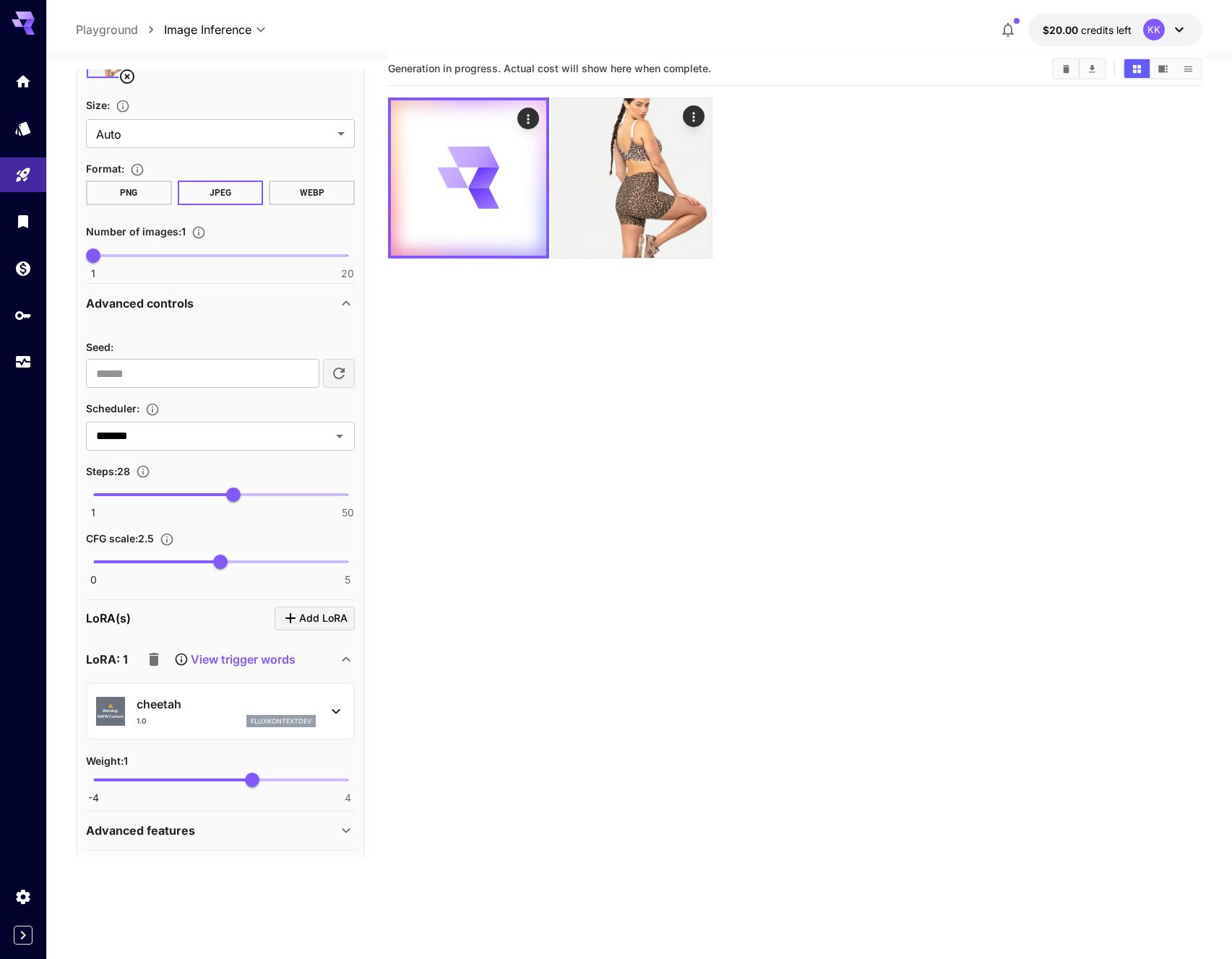
scroll to position [472, 0]
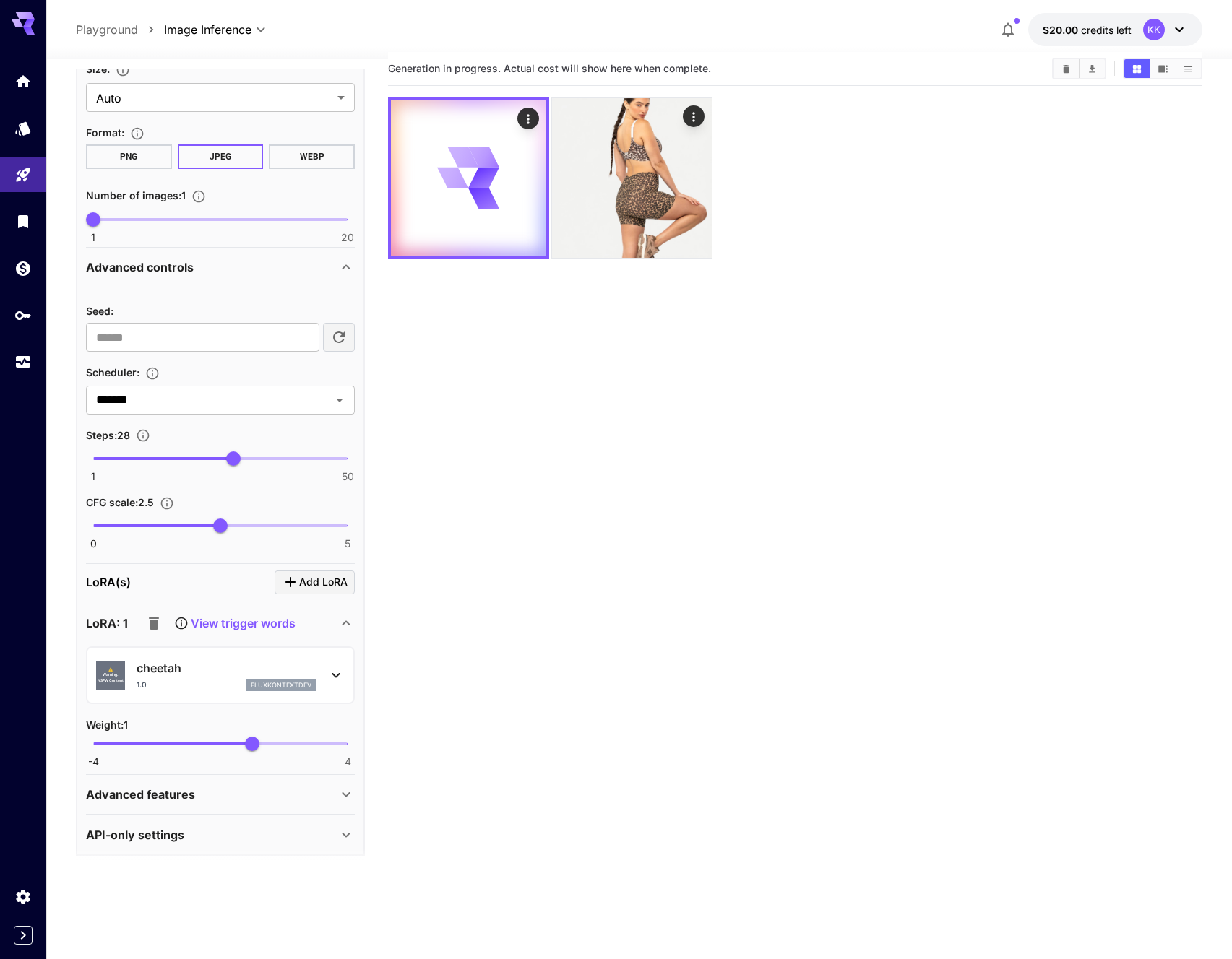
click at [352, 656] on div "⚠️ Warning: NSFW Content cheetah 1.0 fluxkontextdev" at bounding box center [220, 675] width 269 height 58
click at [420, 683] on section "Generation in progress. Actual cost will show here when complete." at bounding box center [795, 532] width 814 height 959
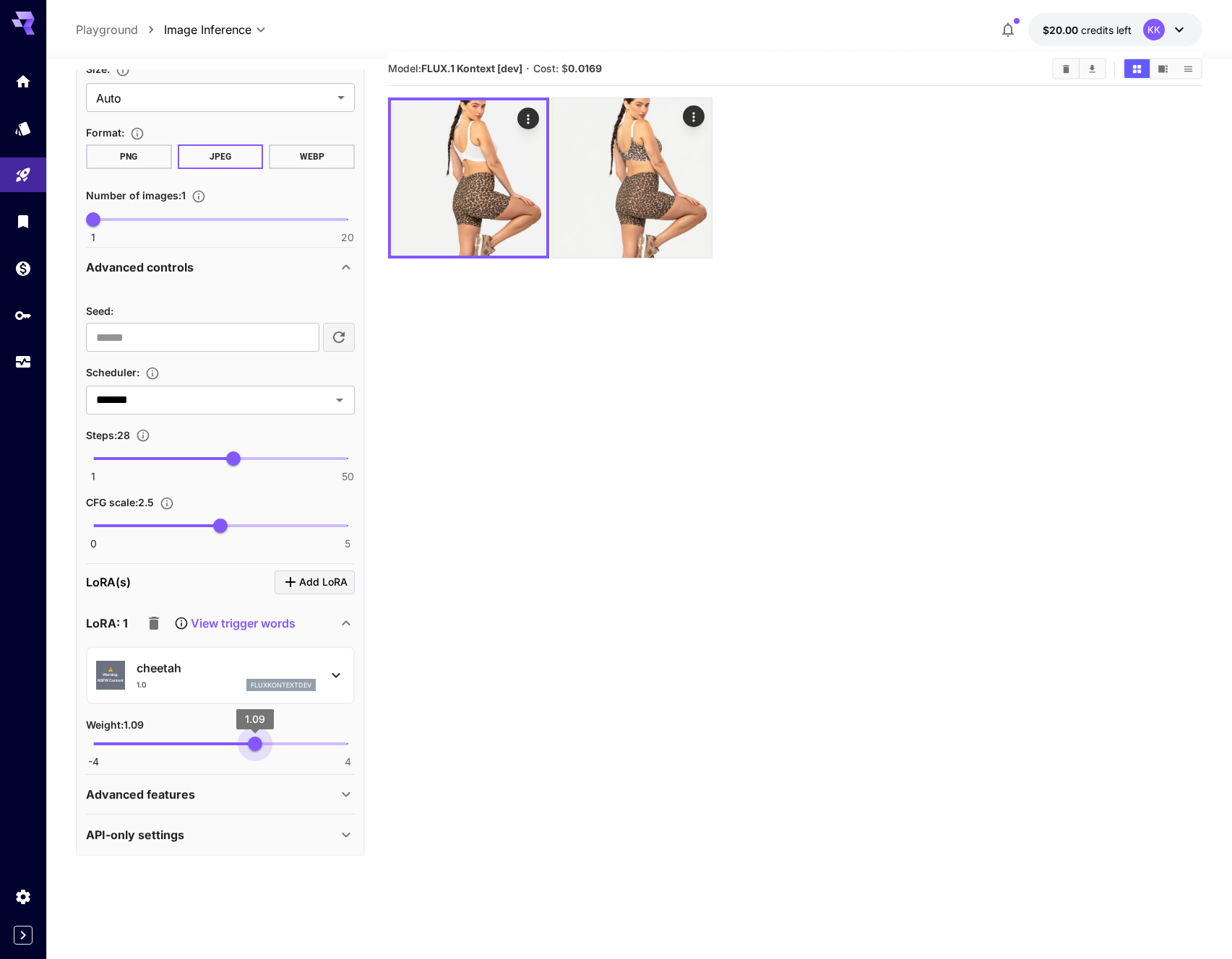
type input "****"
click at [256, 741] on span "1.11" at bounding box center [255, 743] width 14 height 14
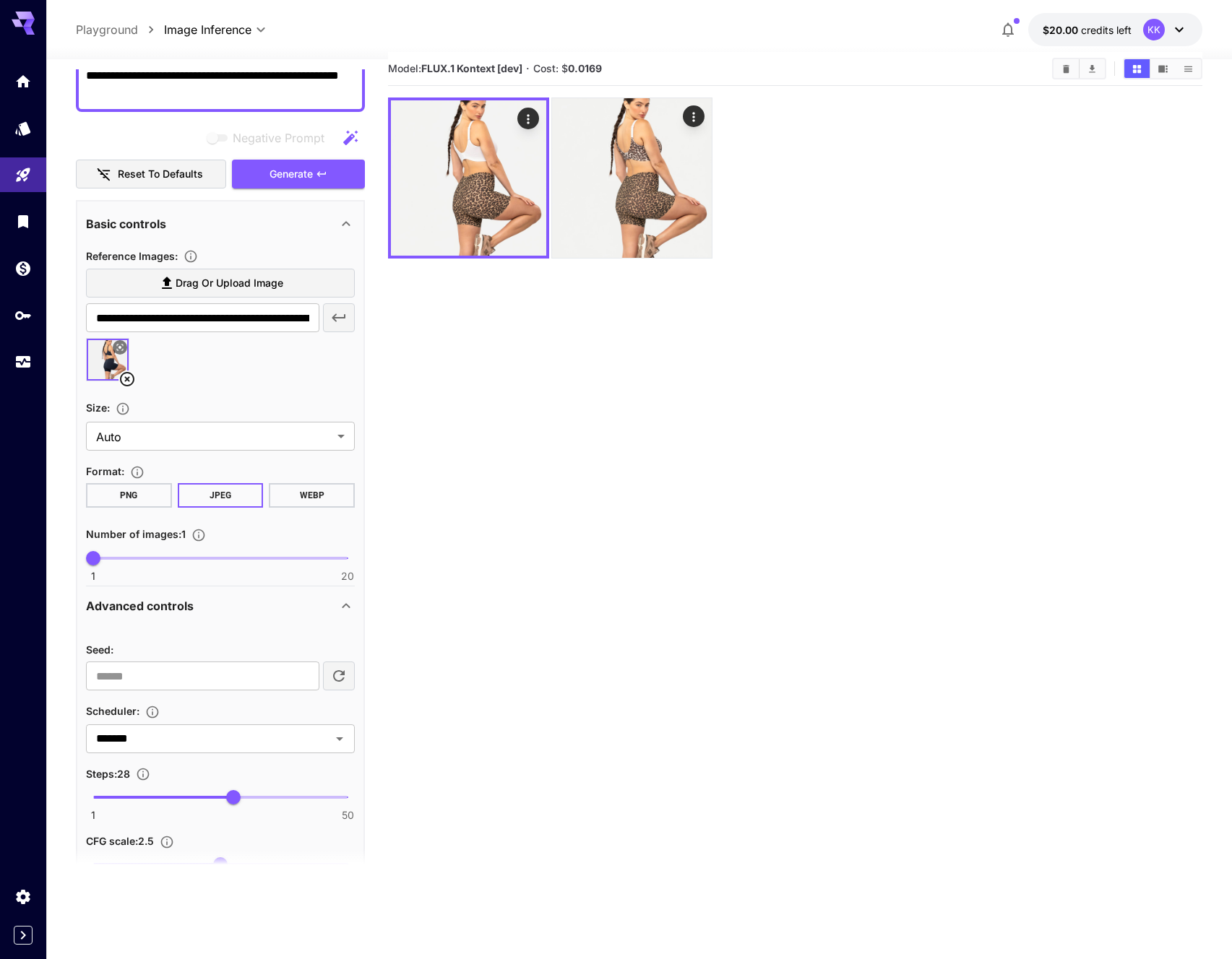
scroll to position [59, 0]
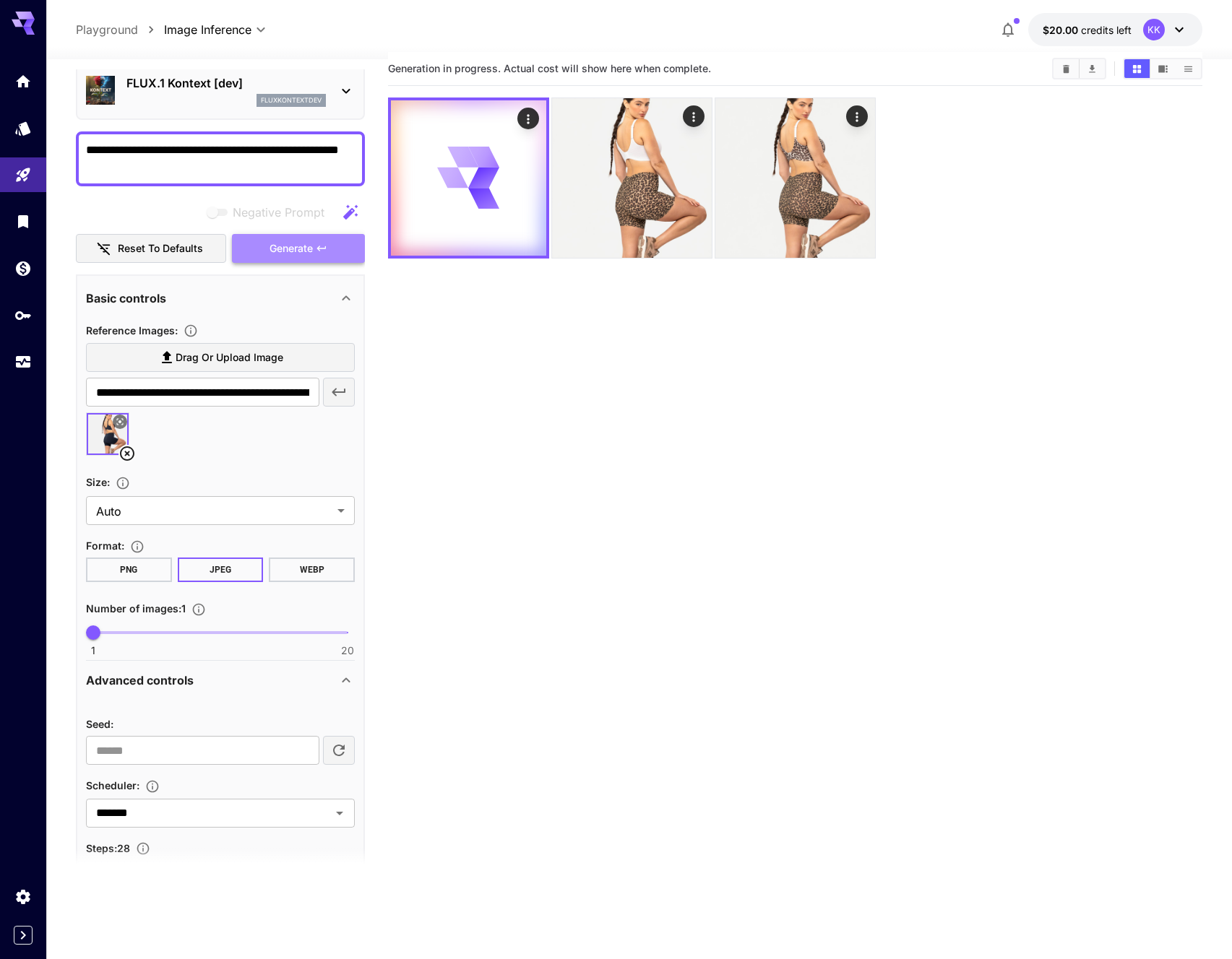
click at [311, 245] on span "Generate" at bounding box center [291, 248] width 43 height 18
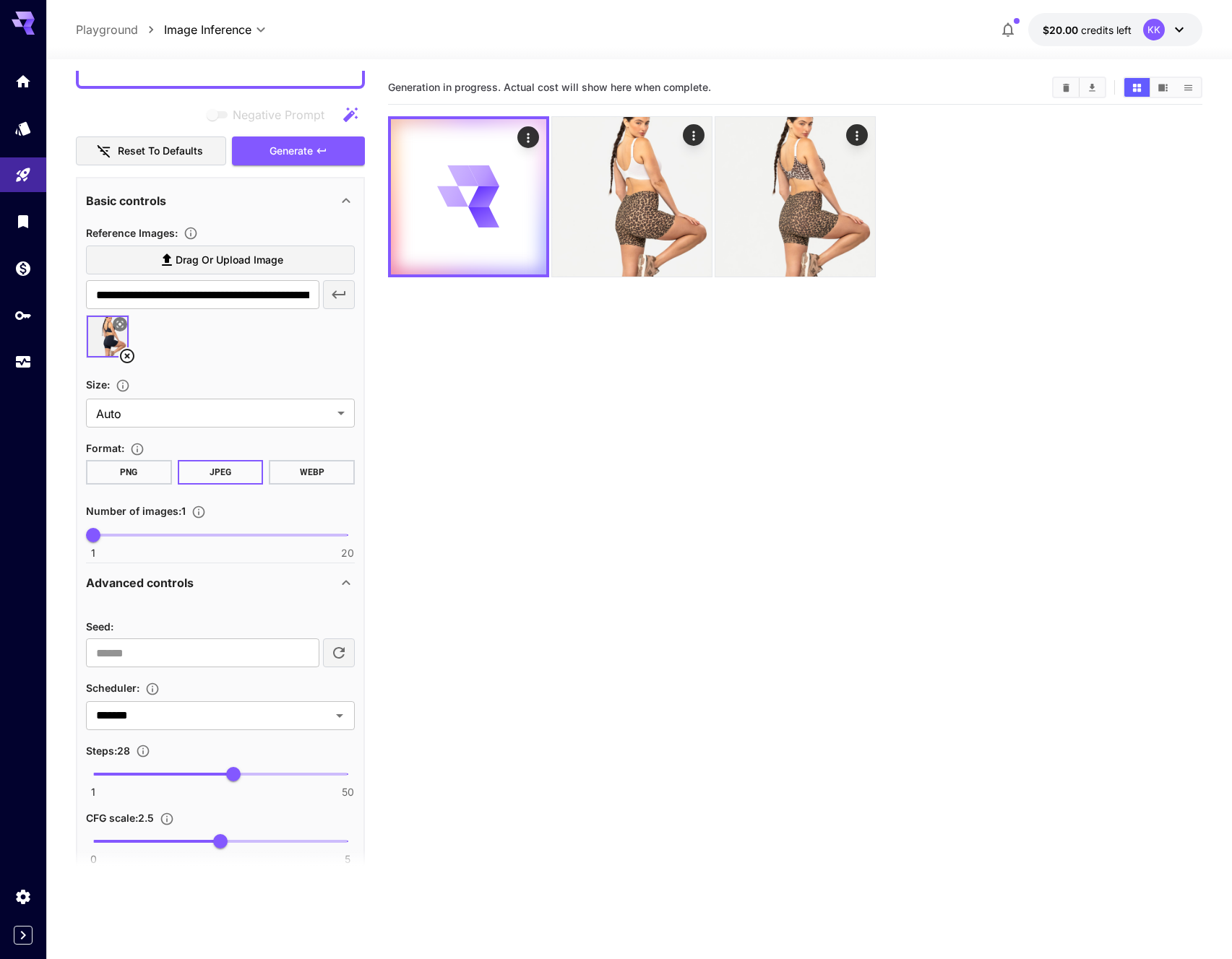
scroll to position [192, 0]
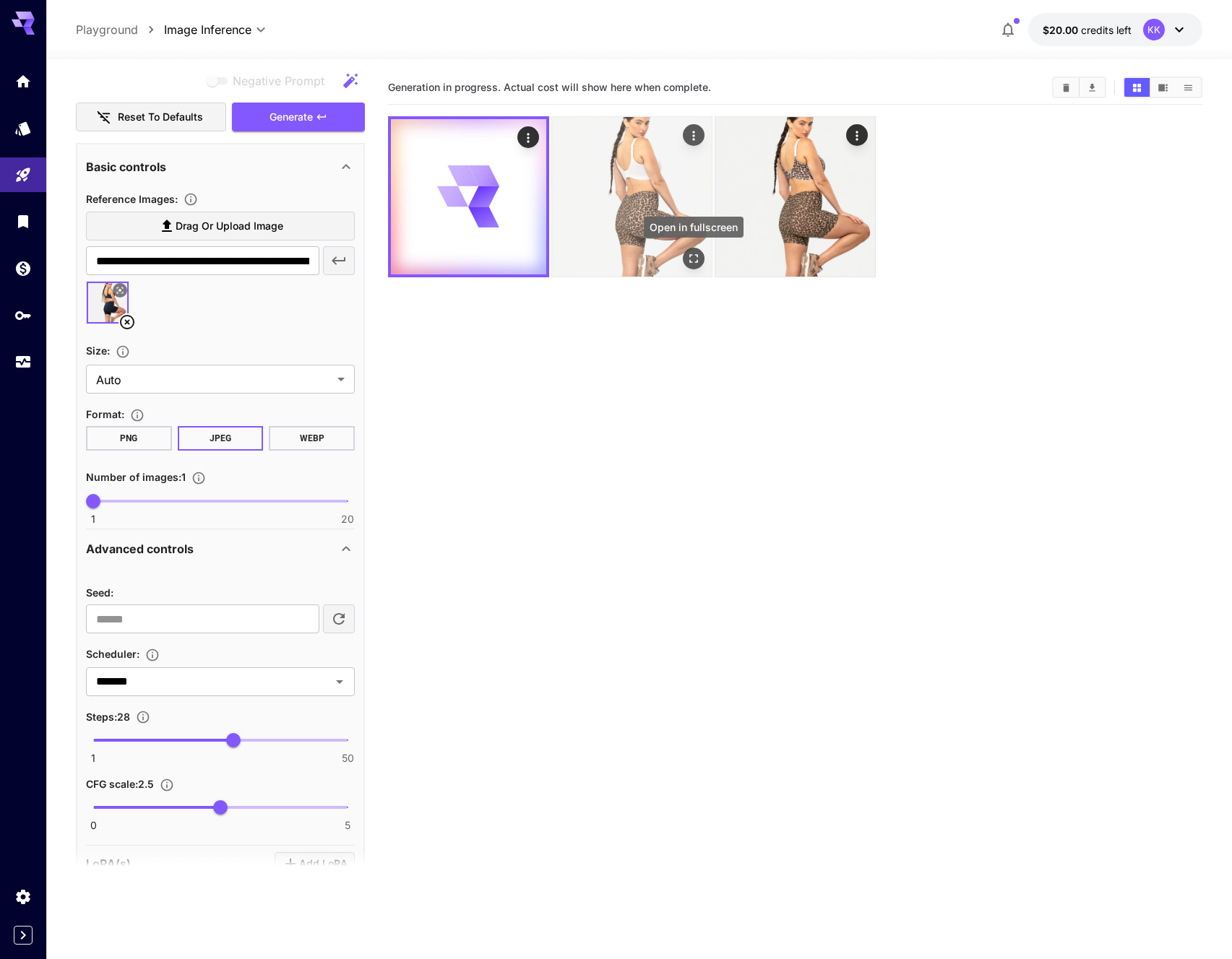
click at [687, 257] on icon "Open in fullscreen" at bounding box center [693, 258] width 14 height 14
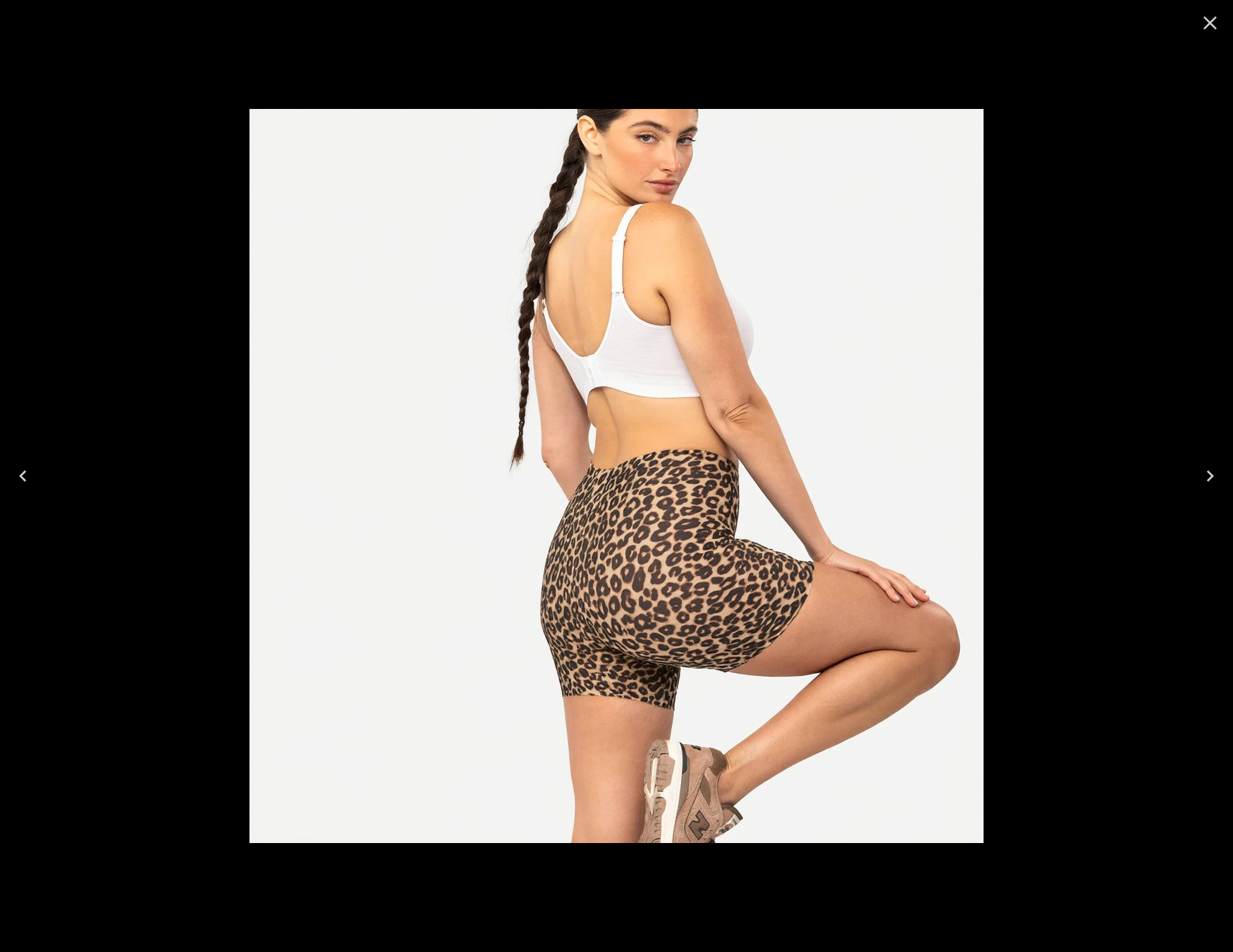
click at [1118, 282] on div at bounding box center [616, 476] width 1233 height 952
click at [1210, 16] on icon "Close" at bounding box center [1209, 23] width 23 height 23
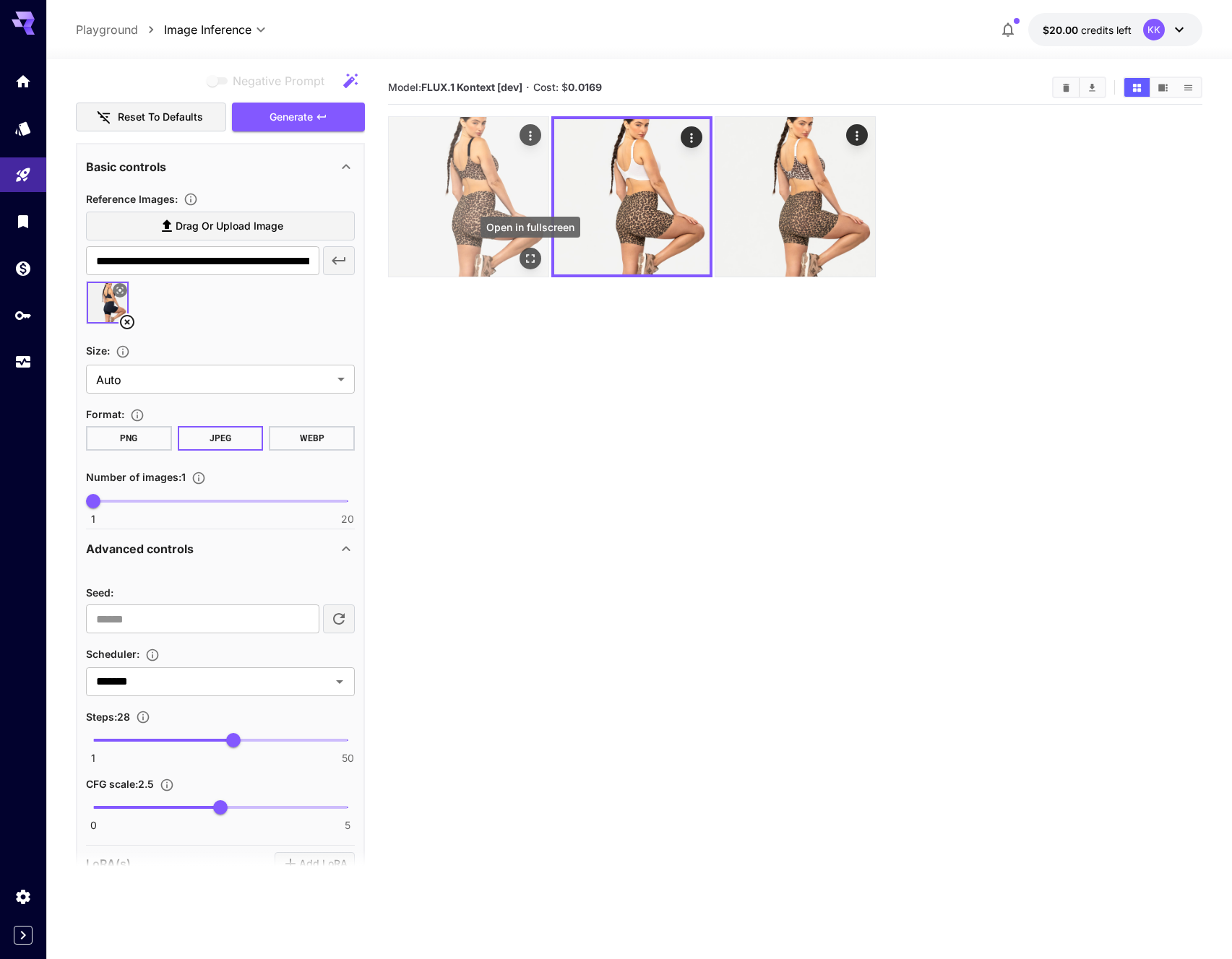
click at [529, 255] on icon "Open in fullscreen" at bounding box center [530, 258] width 14 height 14
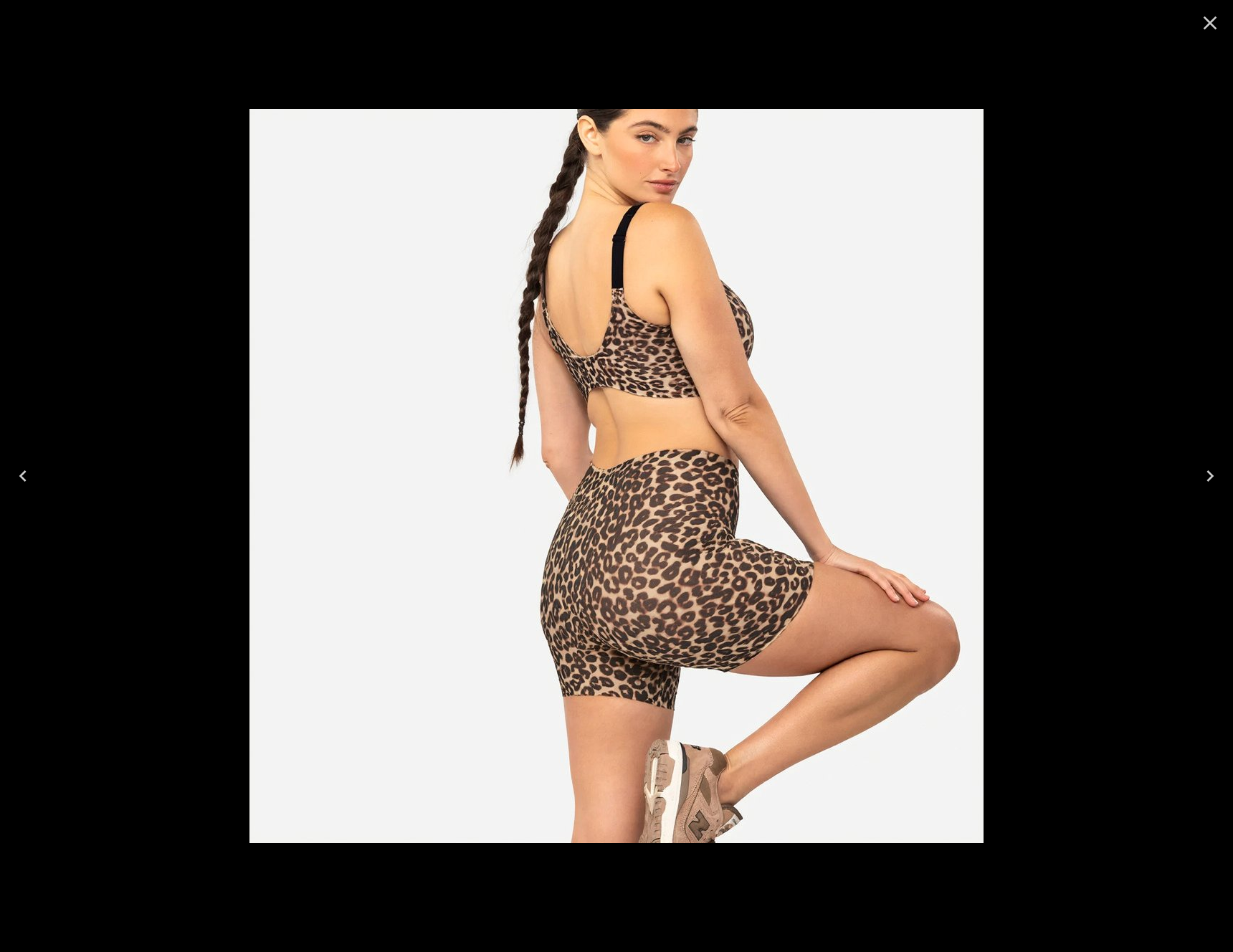
click at [1212, 30] on icon "Close" at bounding box center [1209, 23] width 23 height 23
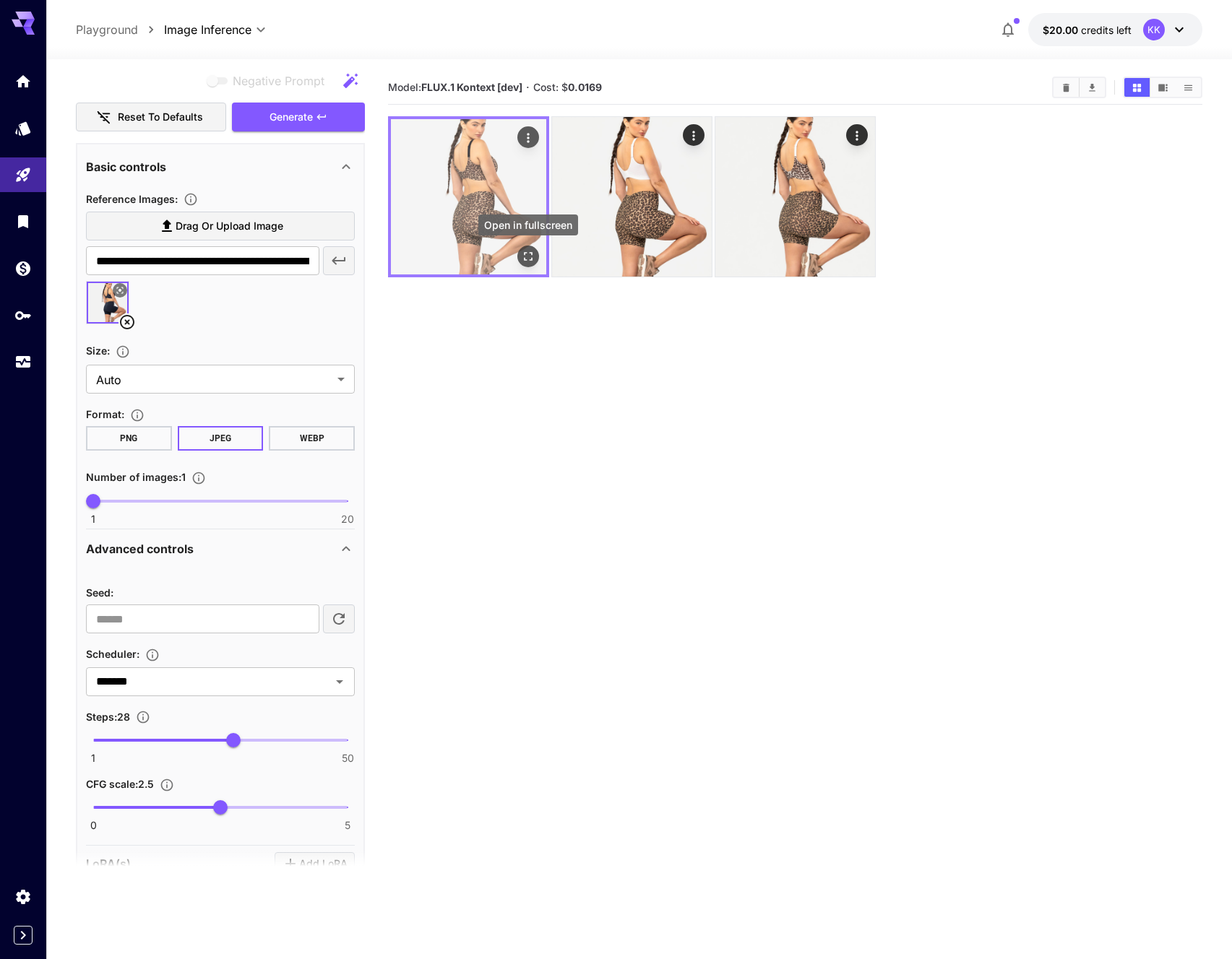
click at [528, 254] on icon "Open in fullscreen" at bounding box center [528, 256] width 14 height 14
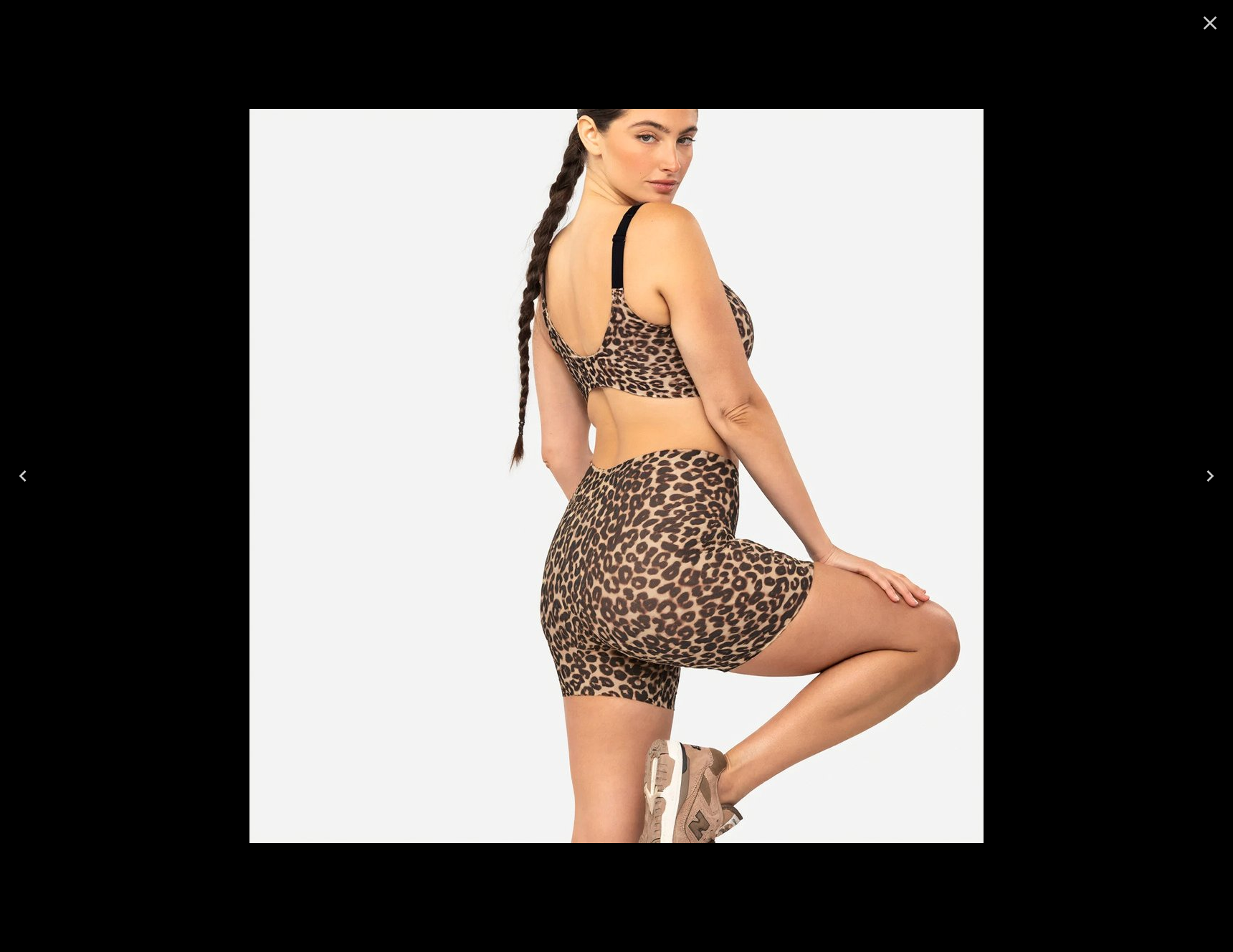
click at [1098, 216] on div at bounding box center [616, 476] width 1233 height 952
click at [1217, 14] on icon "Close" at bounding box center [1209, 23] width 23 height 23
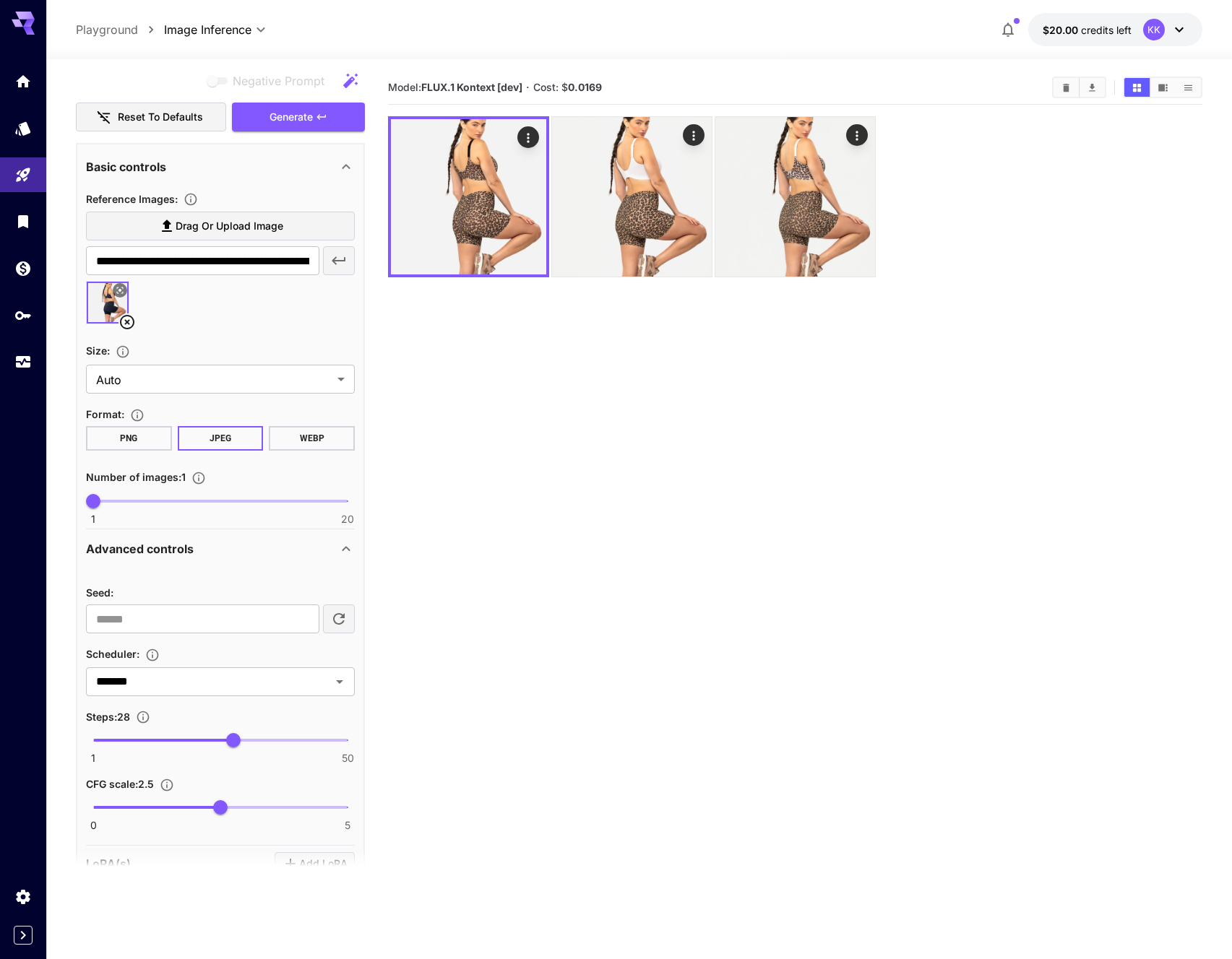
click at [484, 449] on section "Model: FLUX.1 Kontext [dev] · Cost: $ 0.0169" at bounding box center [795, 551] width 814 height 959
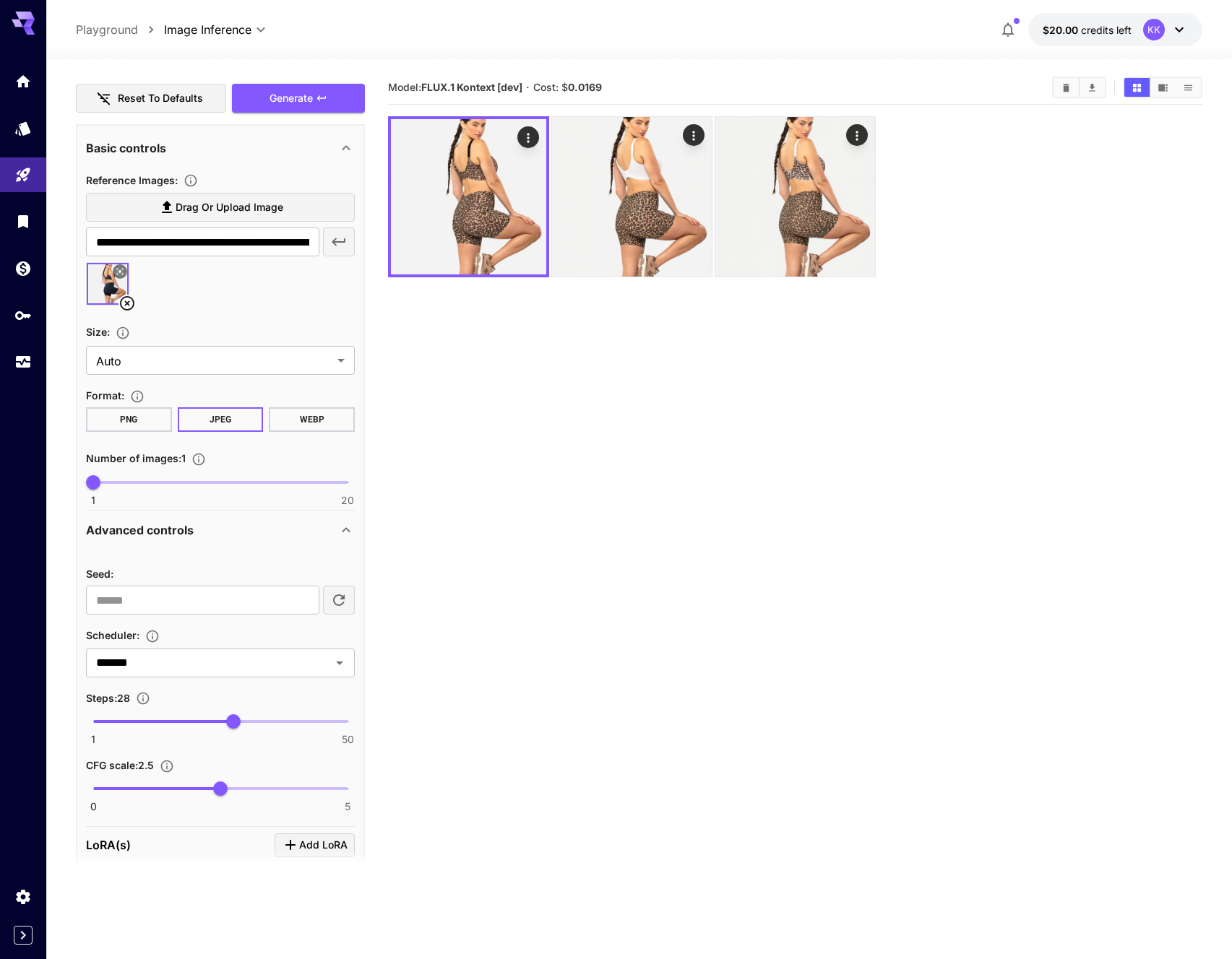
scroll to position [455, 0]
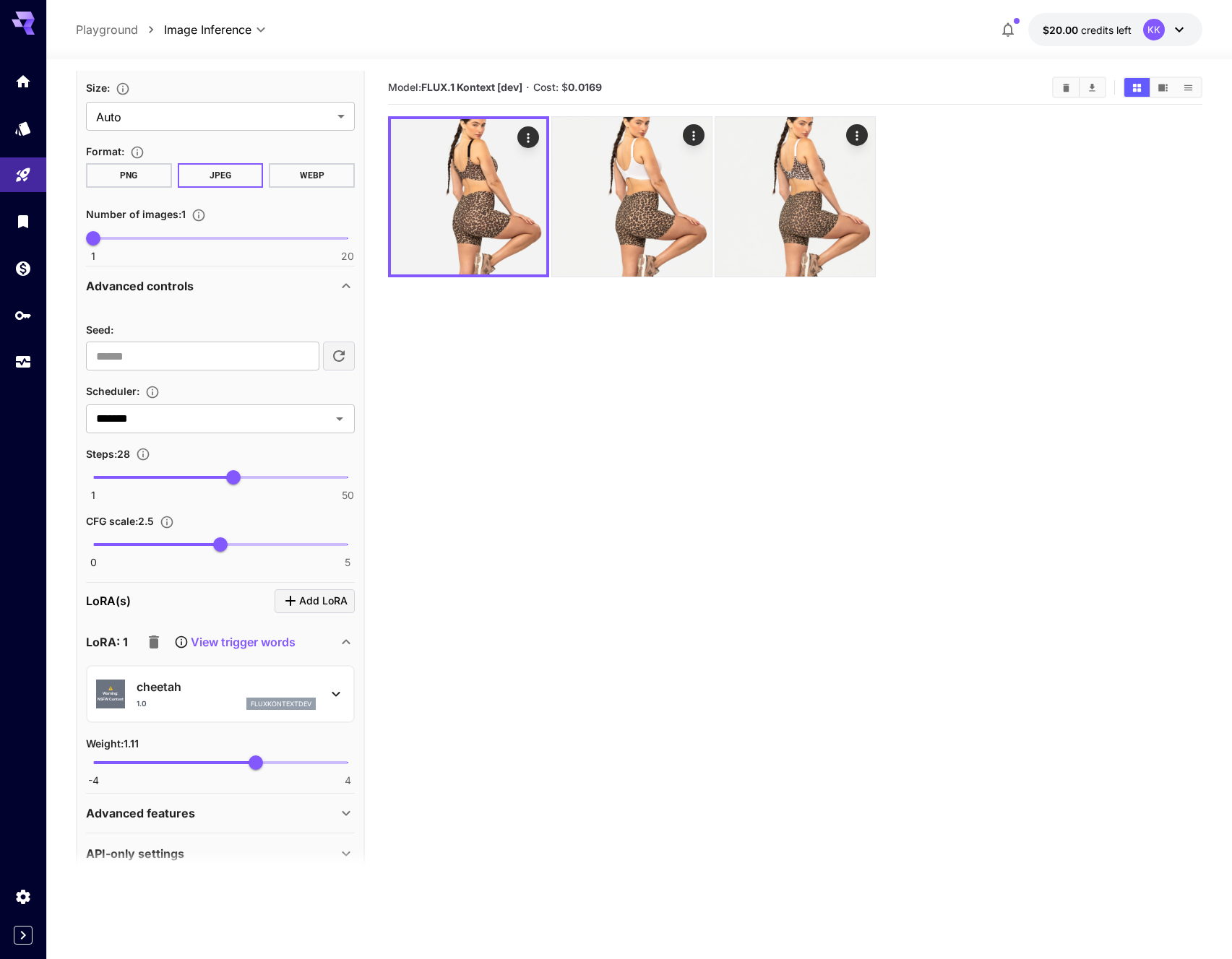
click at [141, 741] on div "Weight : 1.11" at bounding box center [220, 743] width 269 height 17
click at [442, 683] on section "Model: FLUX.1 Kontext [dev] · Cost: $ 0.0169" at bounding box center [795, 551] width 814 height 959
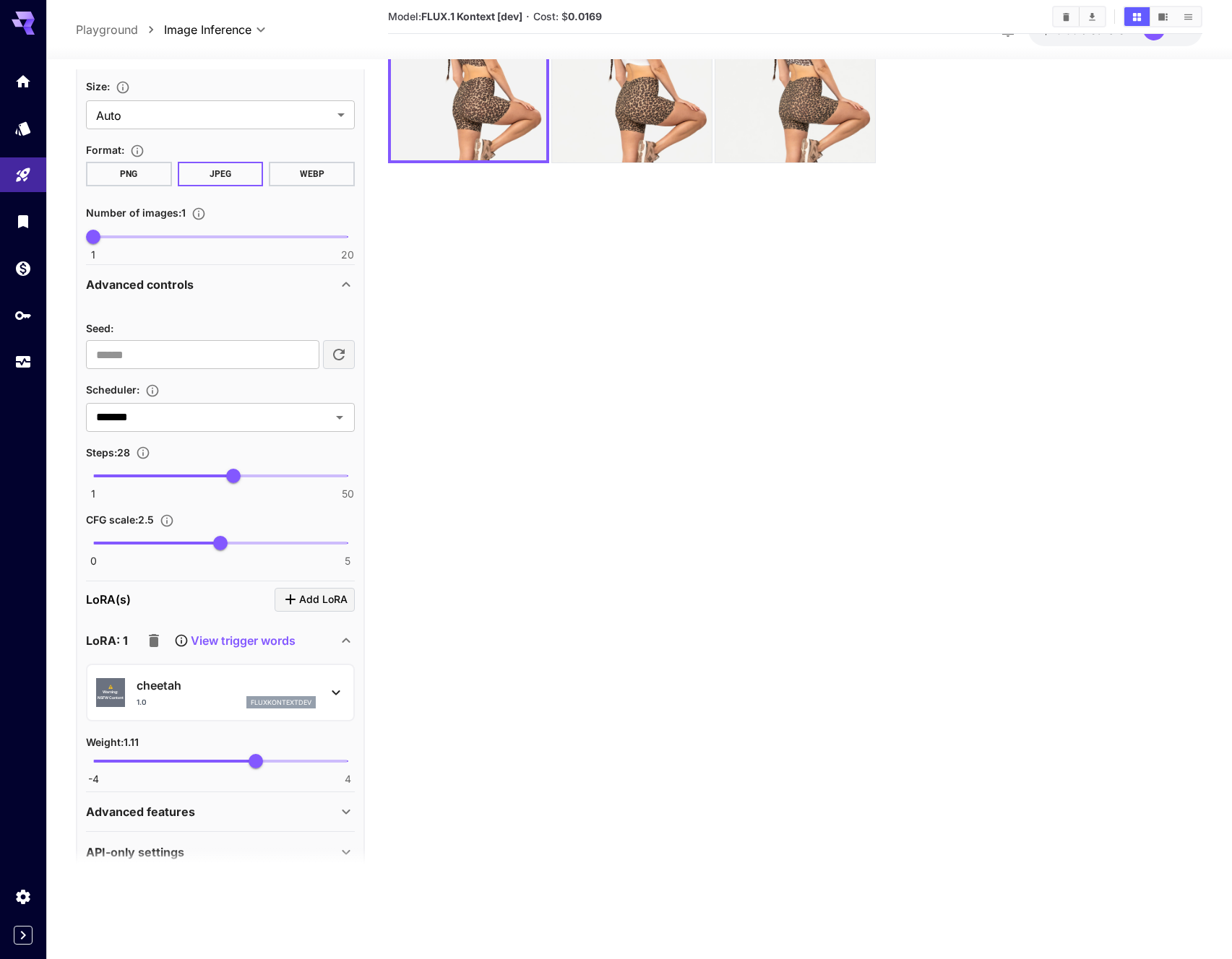
scroll to position [0, 0]
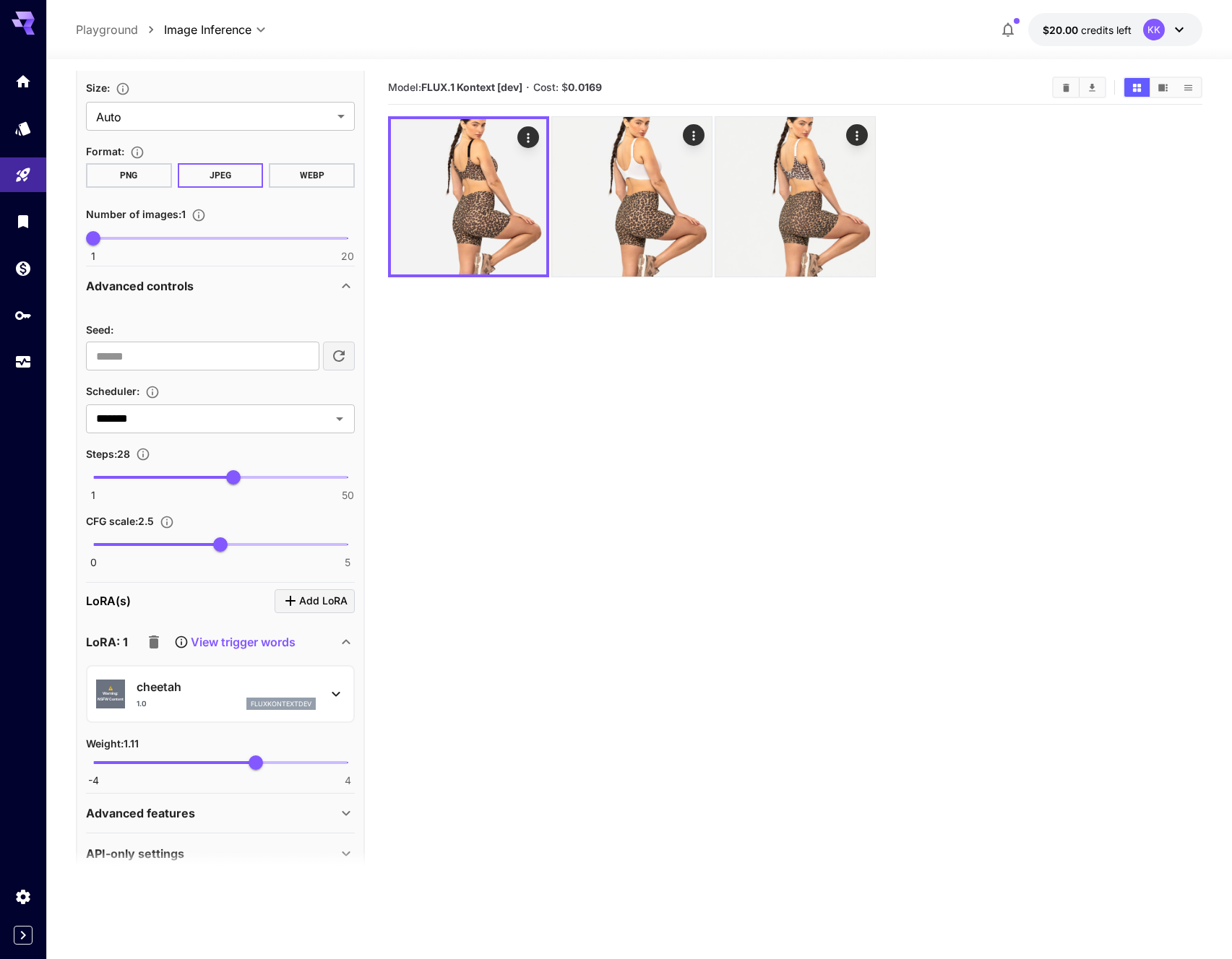
click at [194, 692] on p "cheetah" at bounding box center [226, 686] width 179 height 17
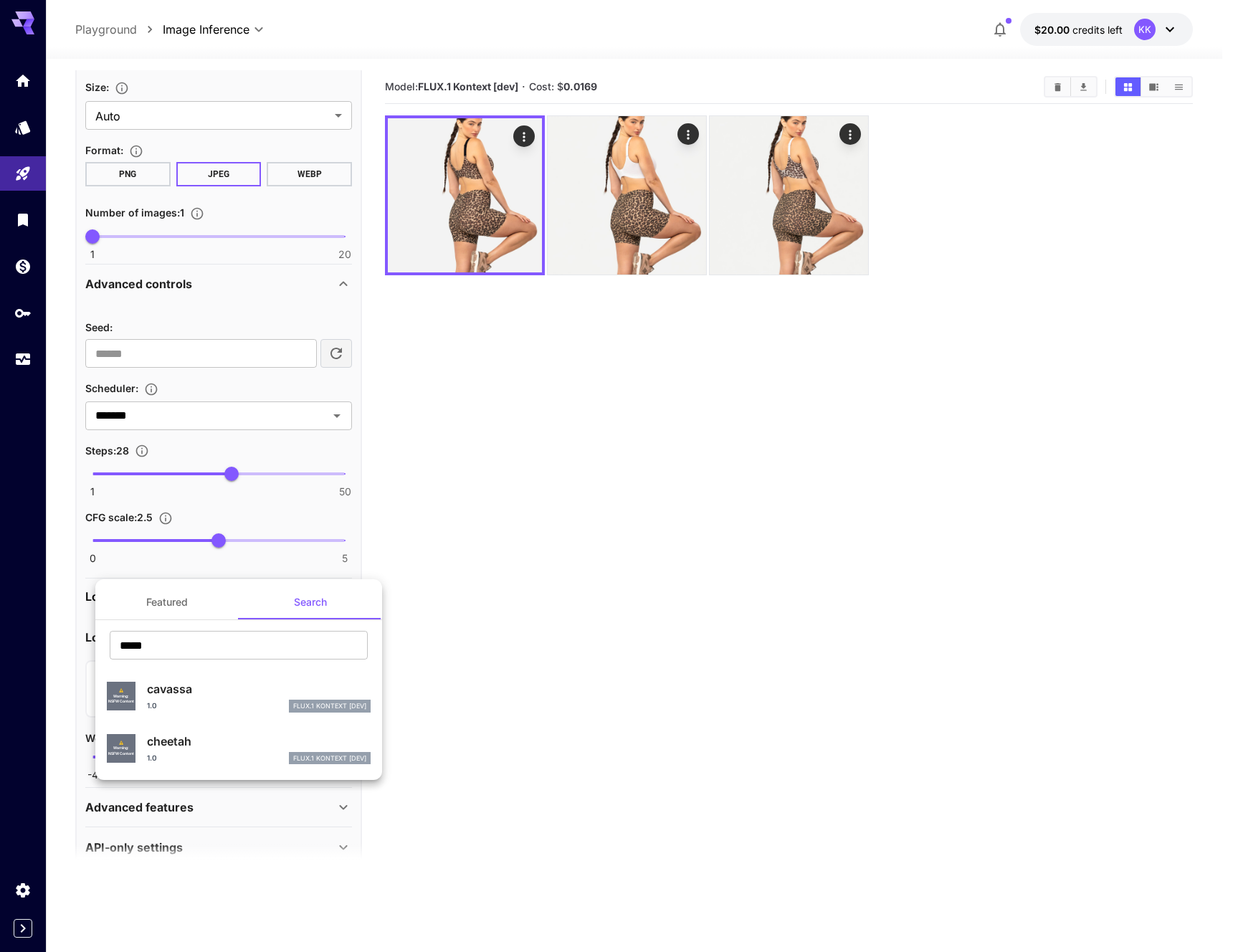
click at [194, 749] on p "cheetah" at bounding box center [258, 741] width 224 height 17
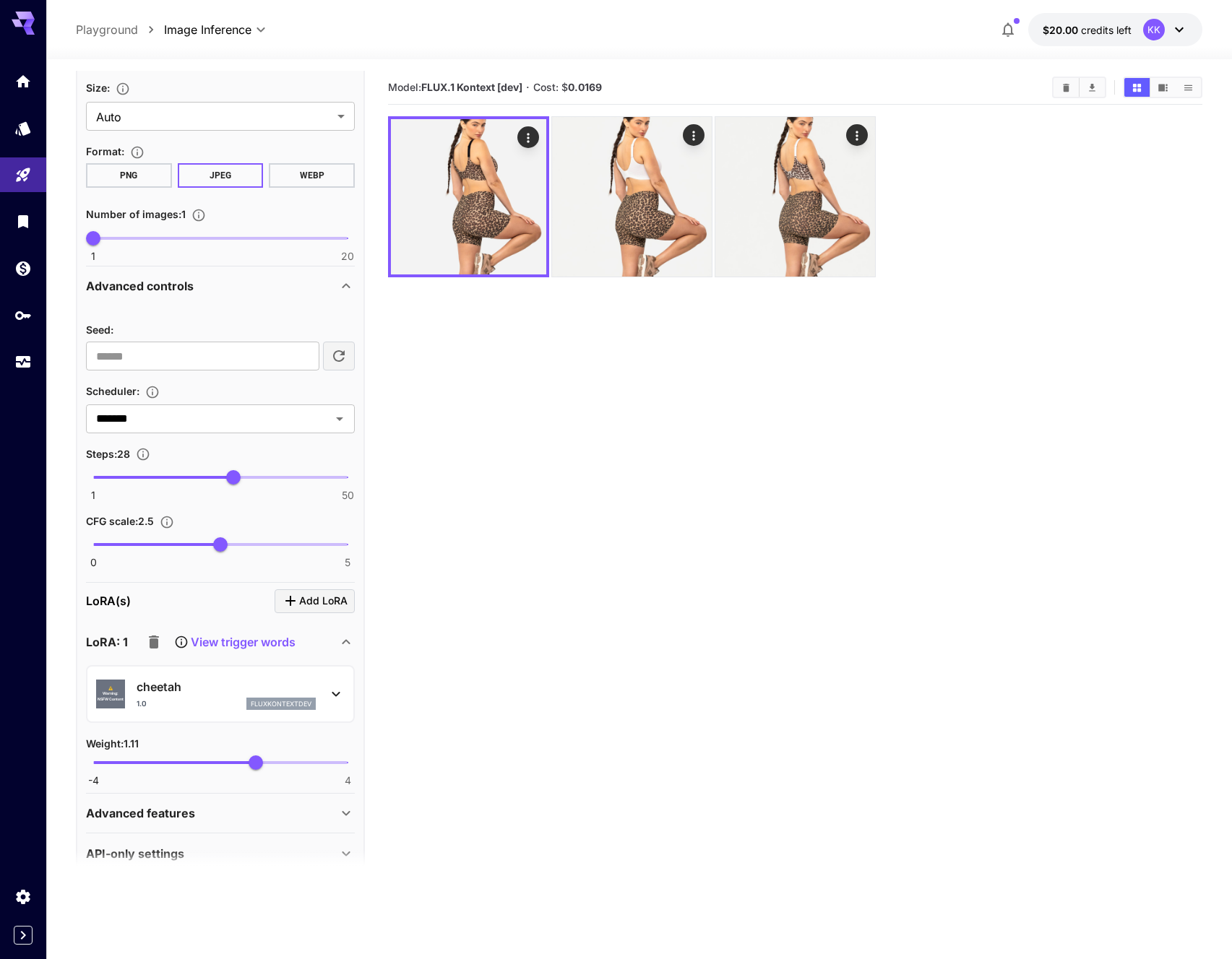
click at [198, 683] on p "cheetah" at bounding box center [226, 686] width 179 height 17
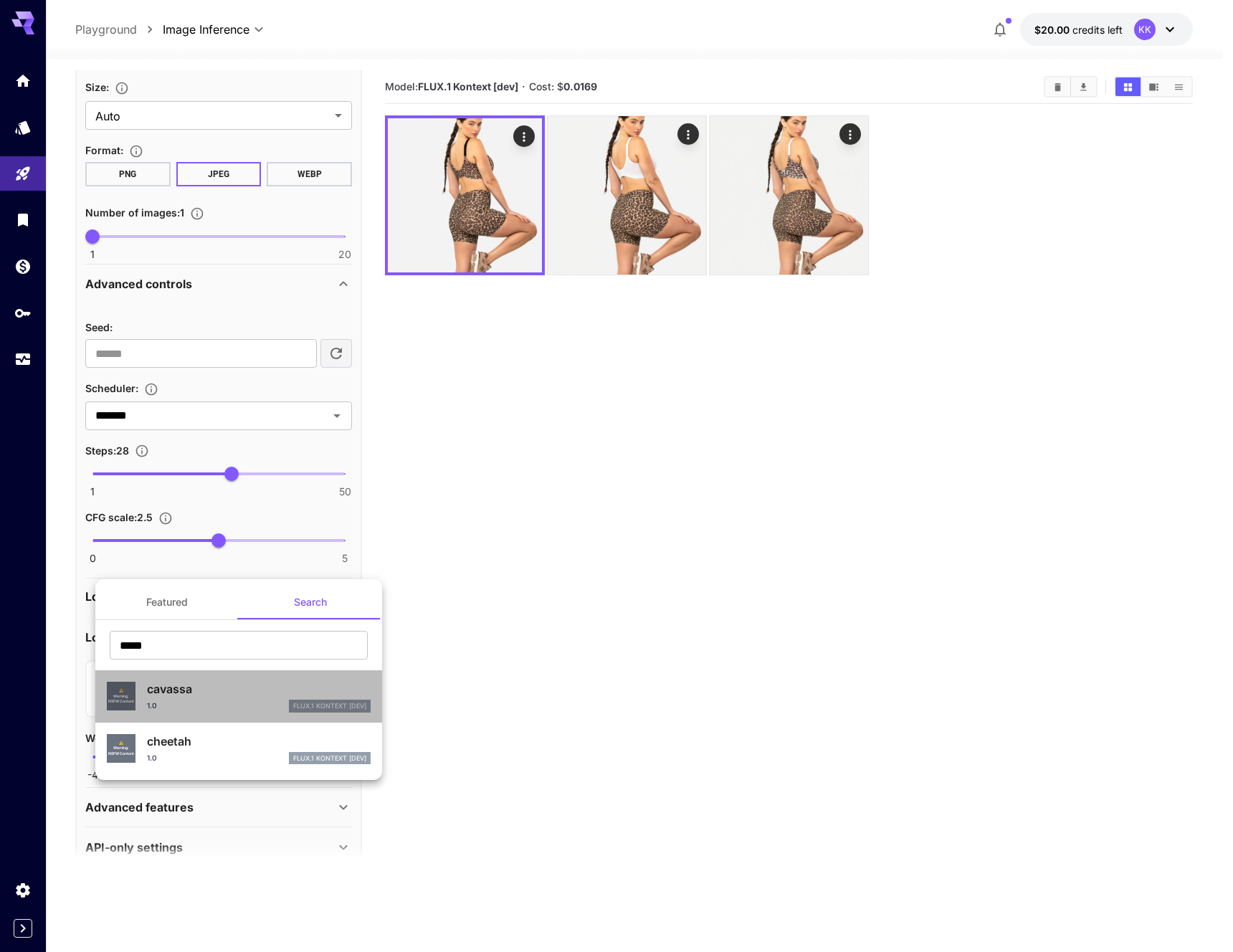
click at [209, 692] on p "cavassa" at bounding box center [258, 689] width 224 height 17
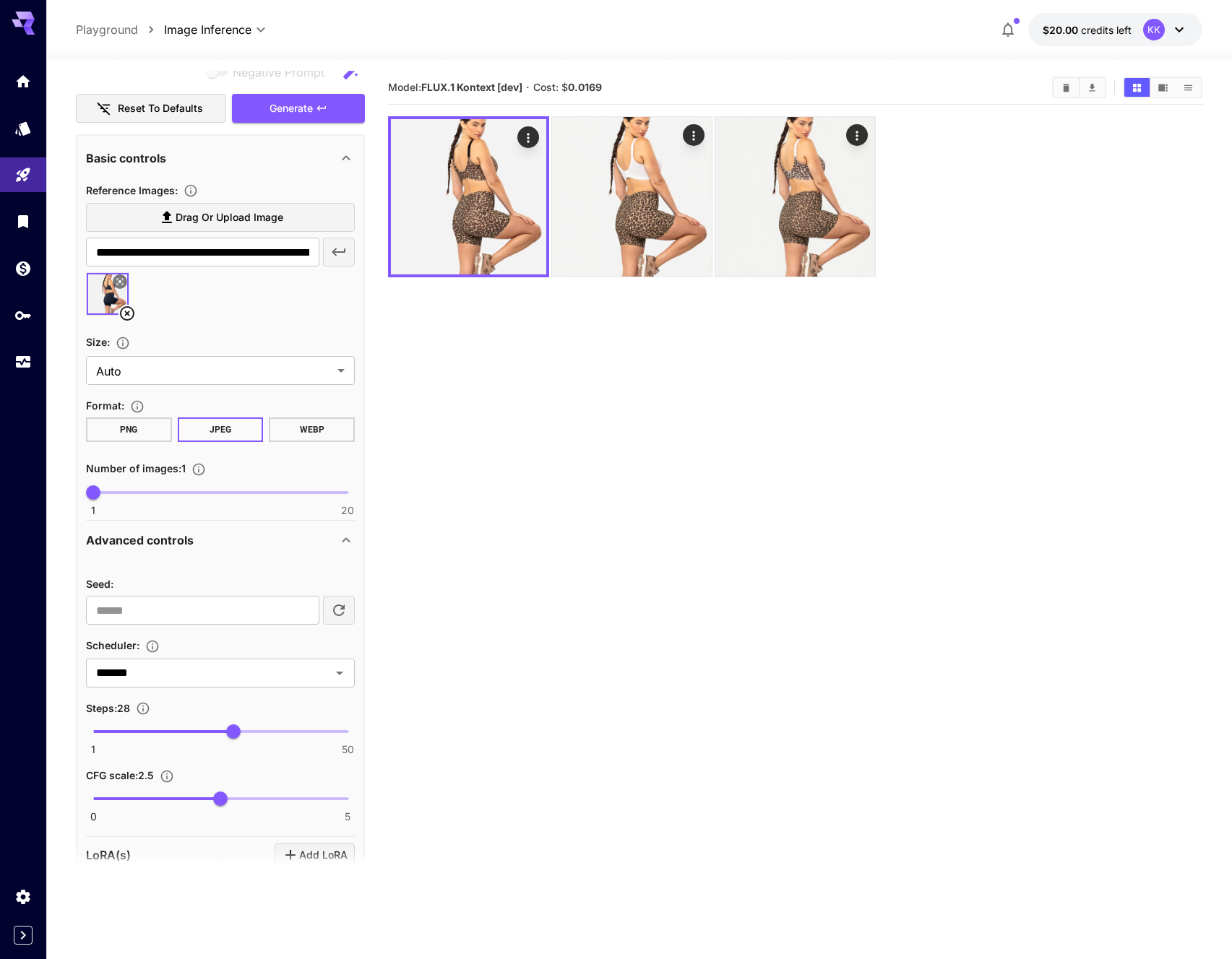
scroll to position [53, 0]
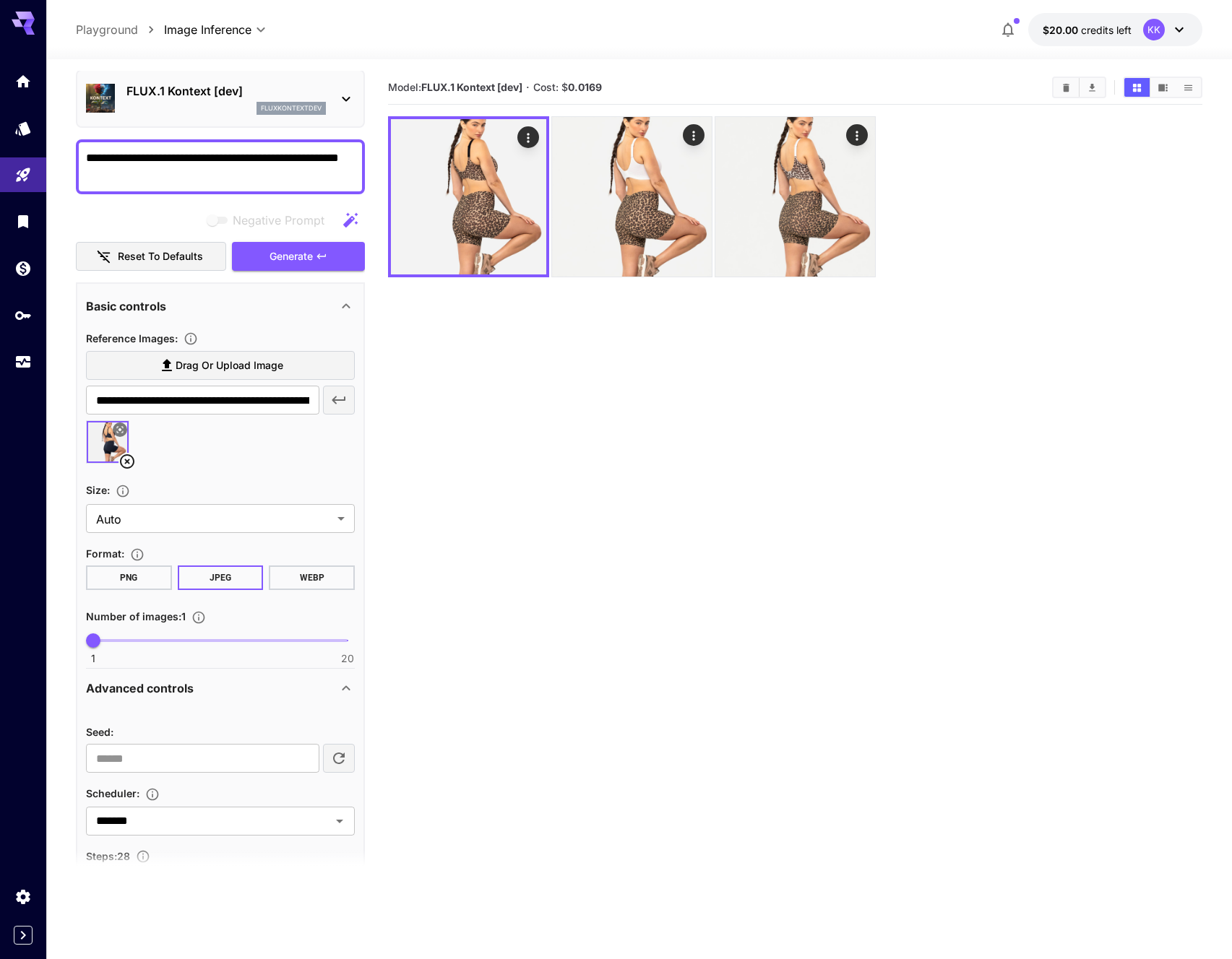
click at [108, 179] on textarea "**********" at bounding box center [220, 167] width 269 height 35
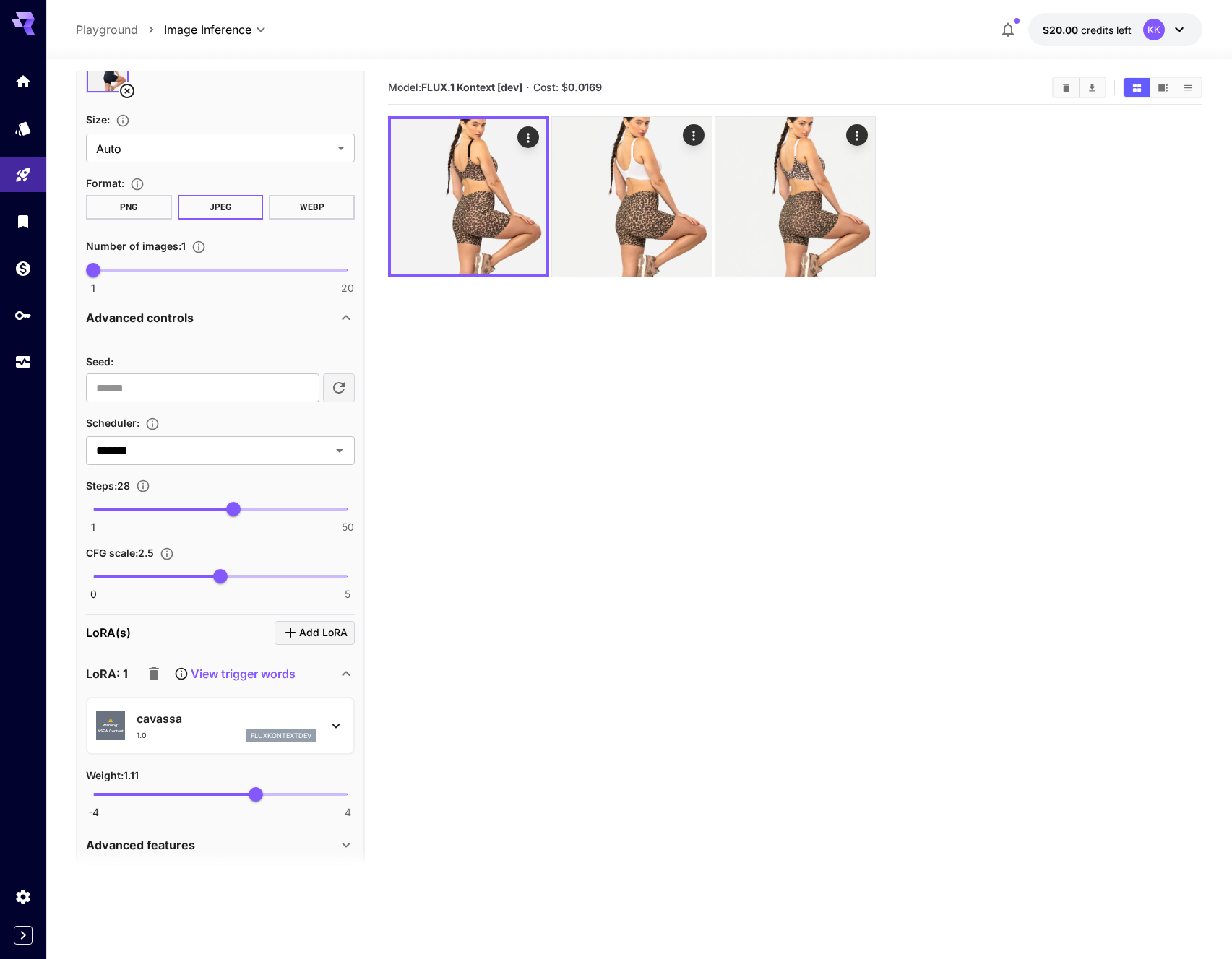
scroll to position [0, 0]
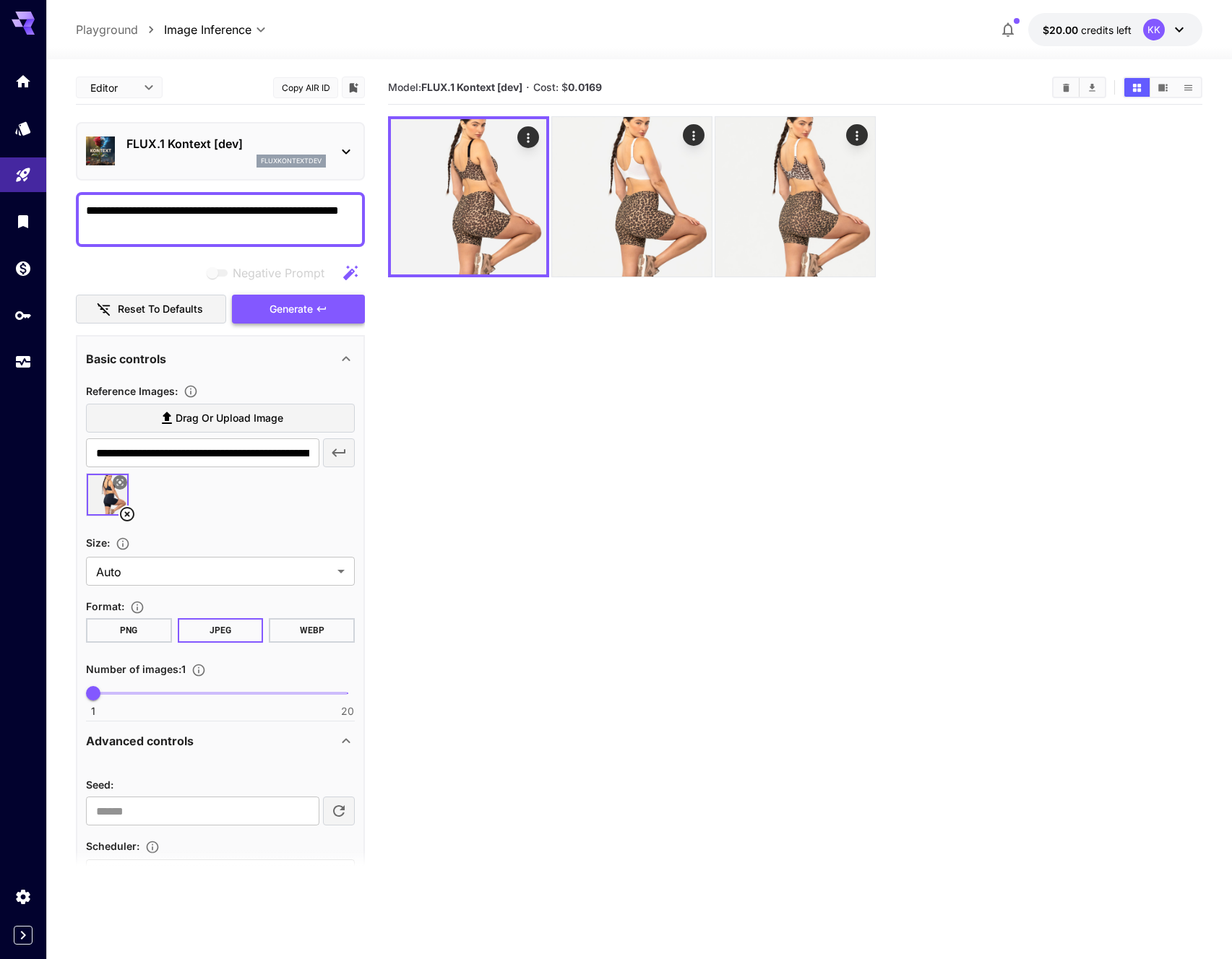
type textarea "**********"
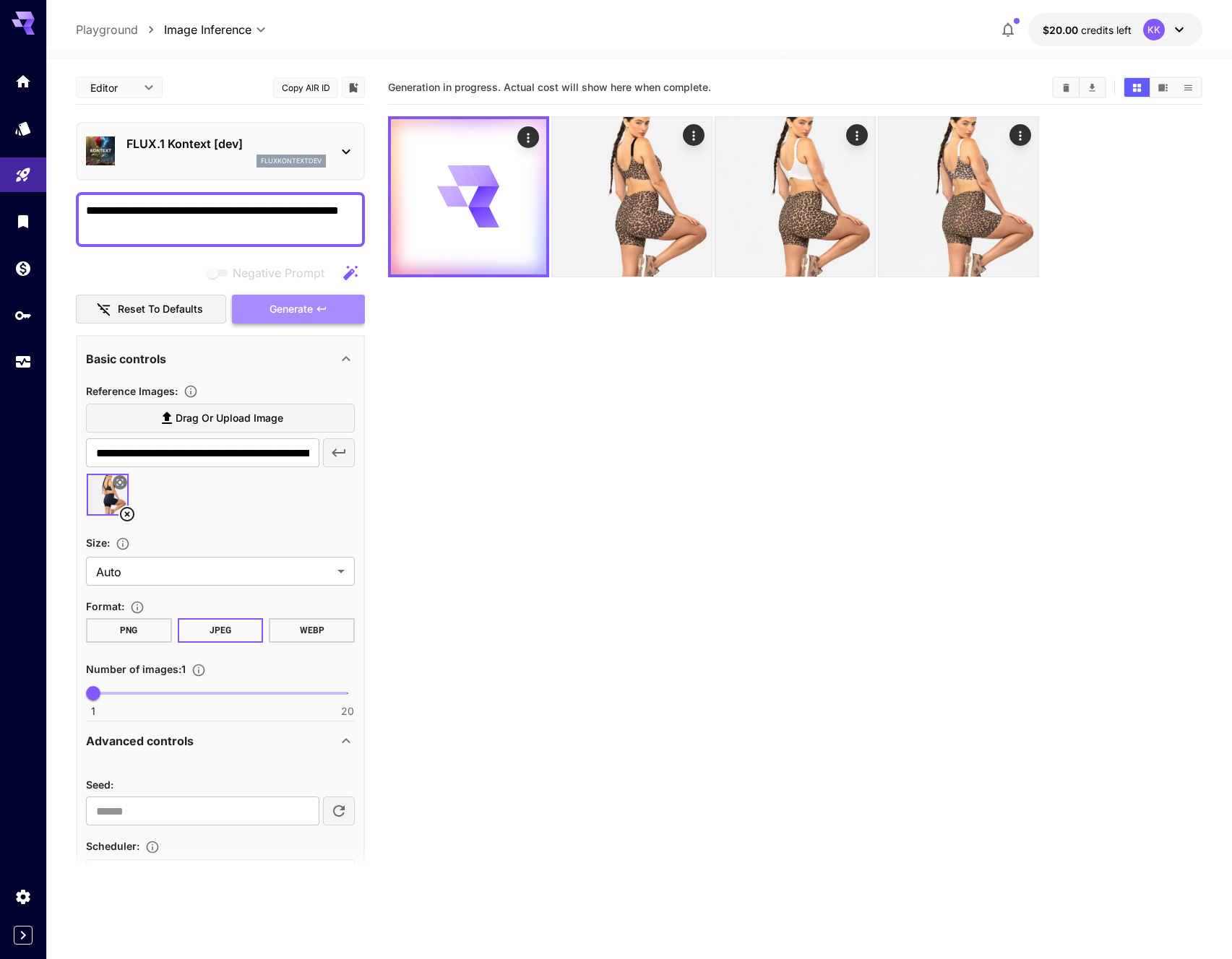
click at [318, 300] on button "Generate" at bounding box center [298, 309] width 133 height 29
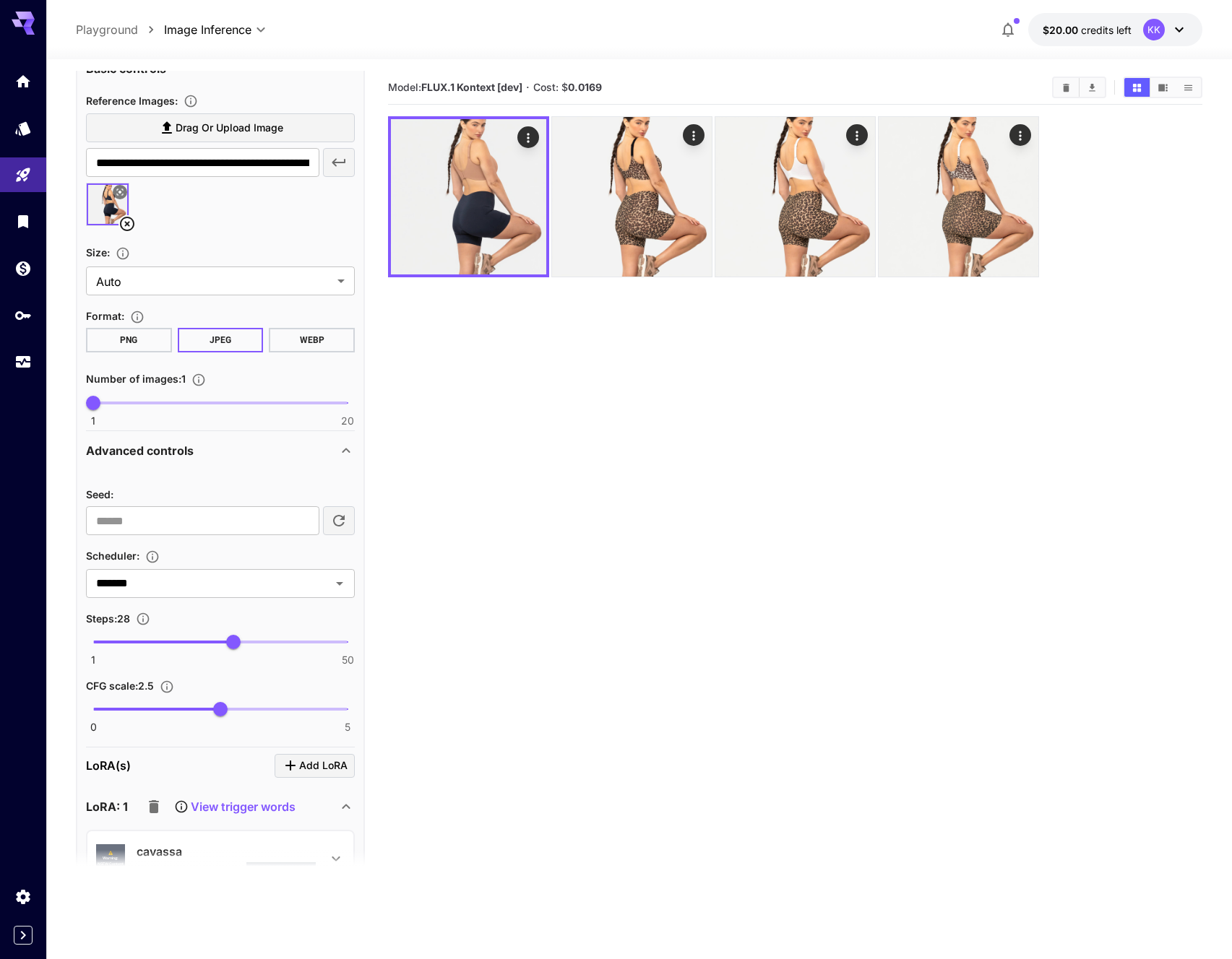
scroll to position [437, 0]
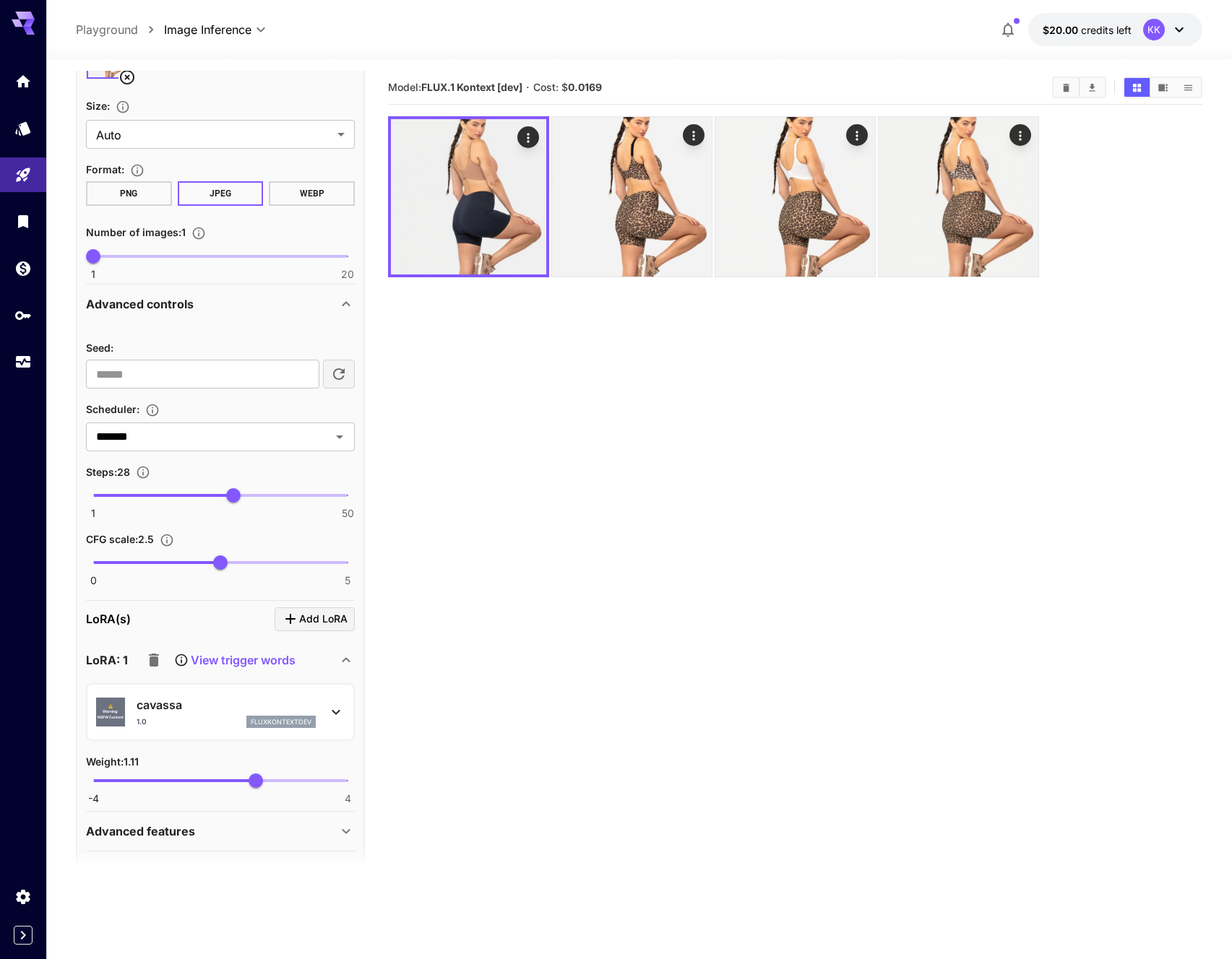
click at [587, 566] on section "Model: FLUX.1 Kontext [dev] · Cost: $ 0.0169" at bounding box center [795, 551] width 814 height 959
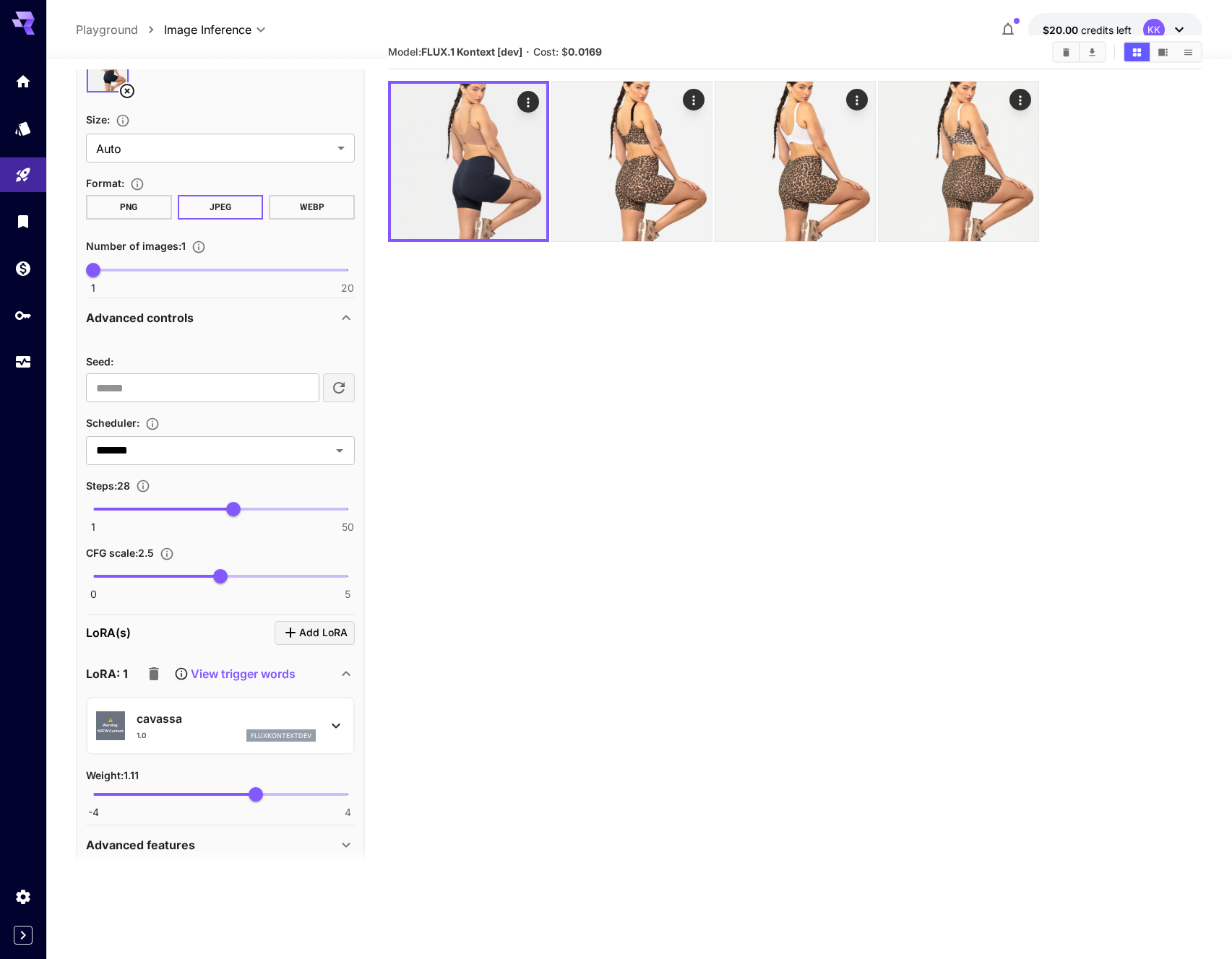
scroll to position [0, 0]
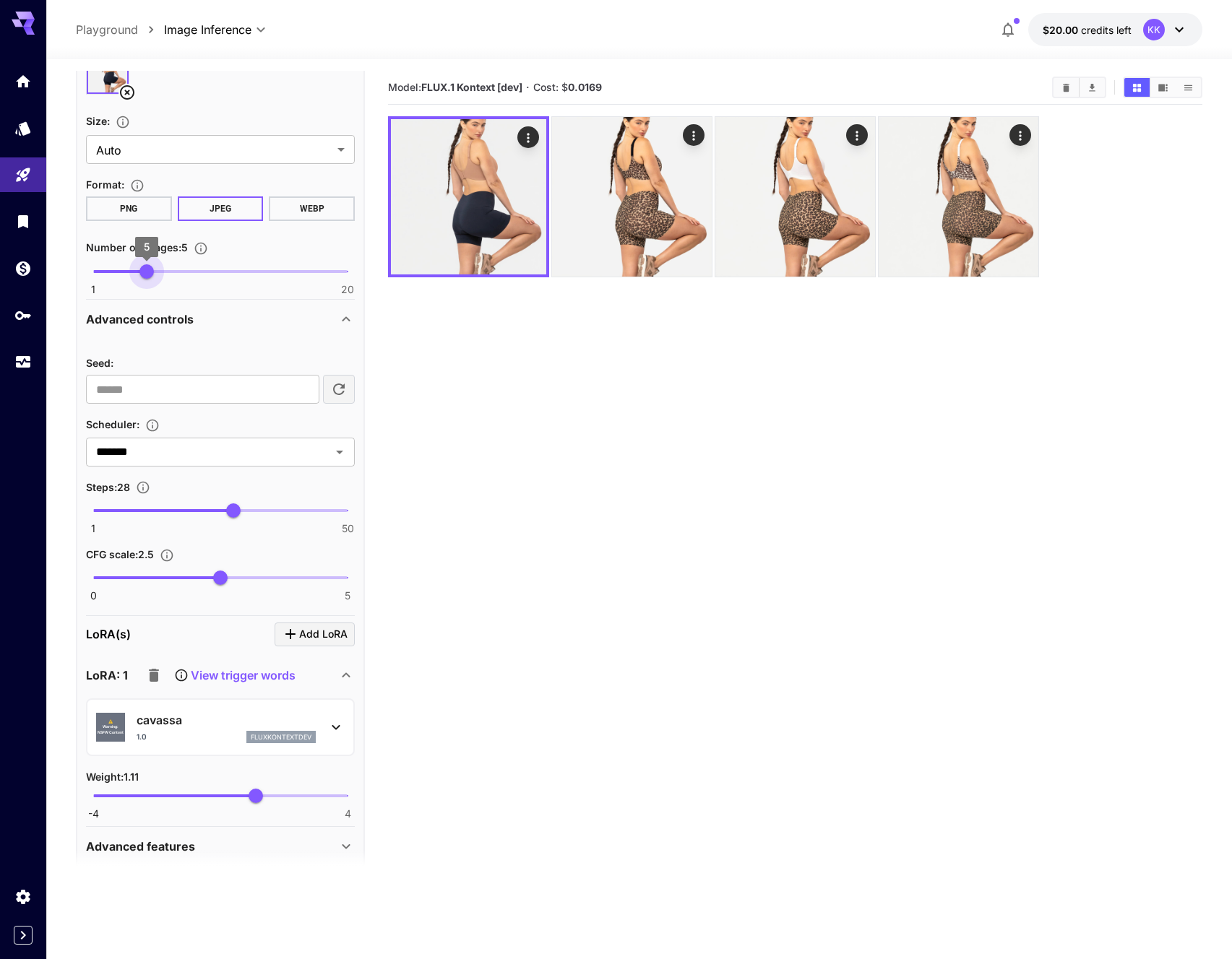
type input "*"
drag, startPoint x: 100, startPoint y: 265, endPoint x: 139, endPoint y: 273, distance: 39.8
click at [139, 273] on span "4" at bounding box center [134, 272] width 14 height 14
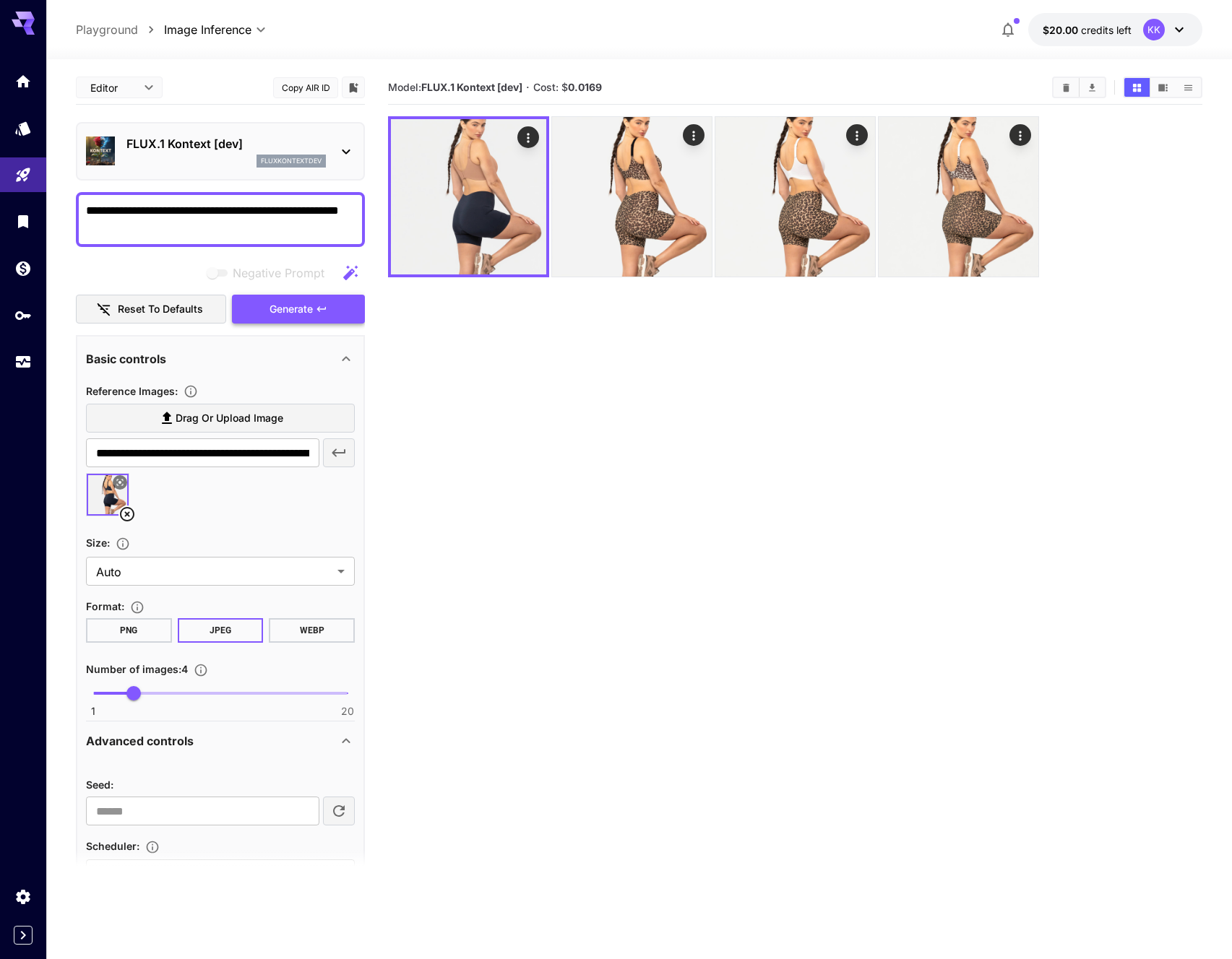
click at [298, 308] on span "Generate" at bounding box center [291, 309] width 43 height 18
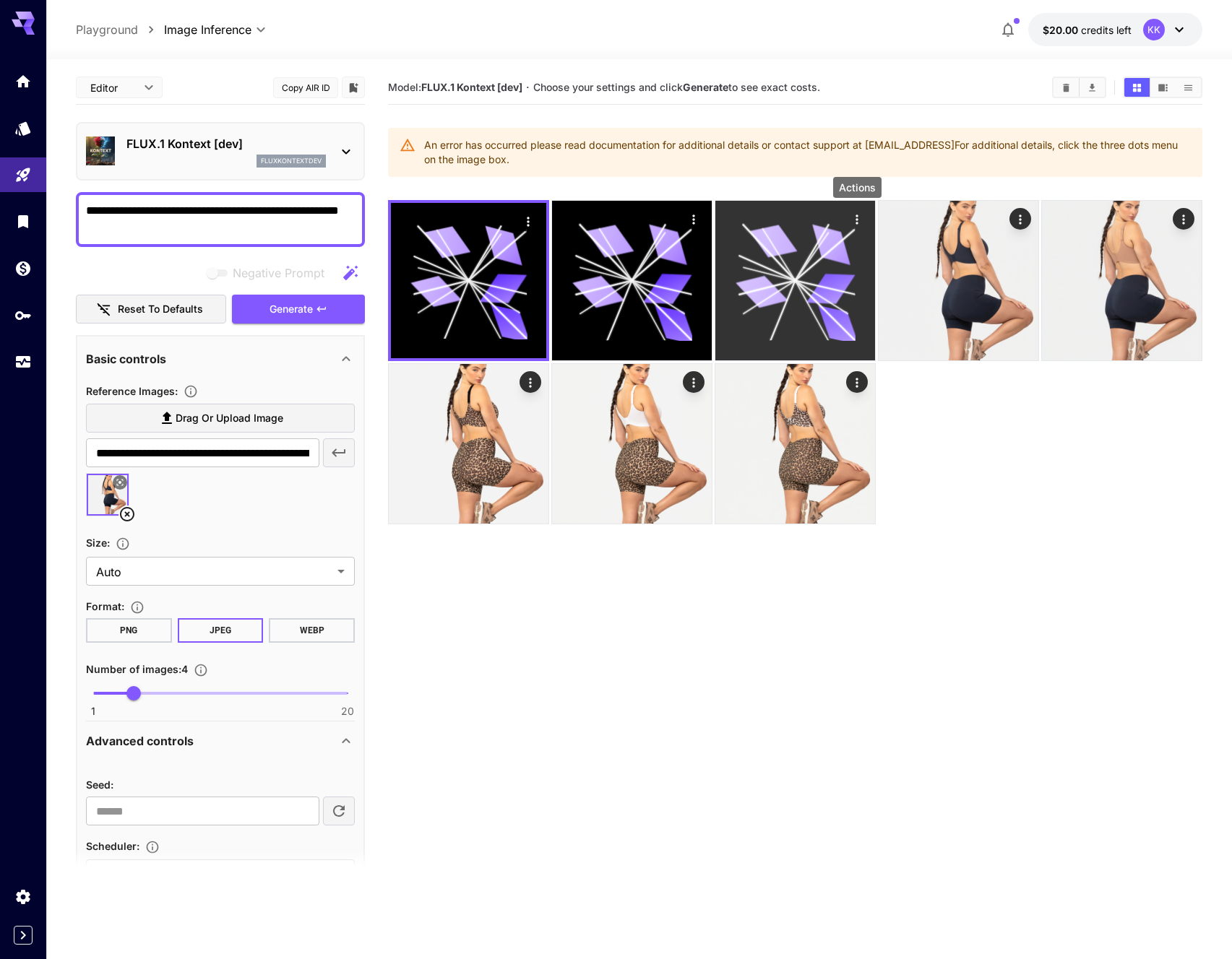
click at [854, 220] on icon "Actions" at bounding box center [857, 220] width 14 height 14
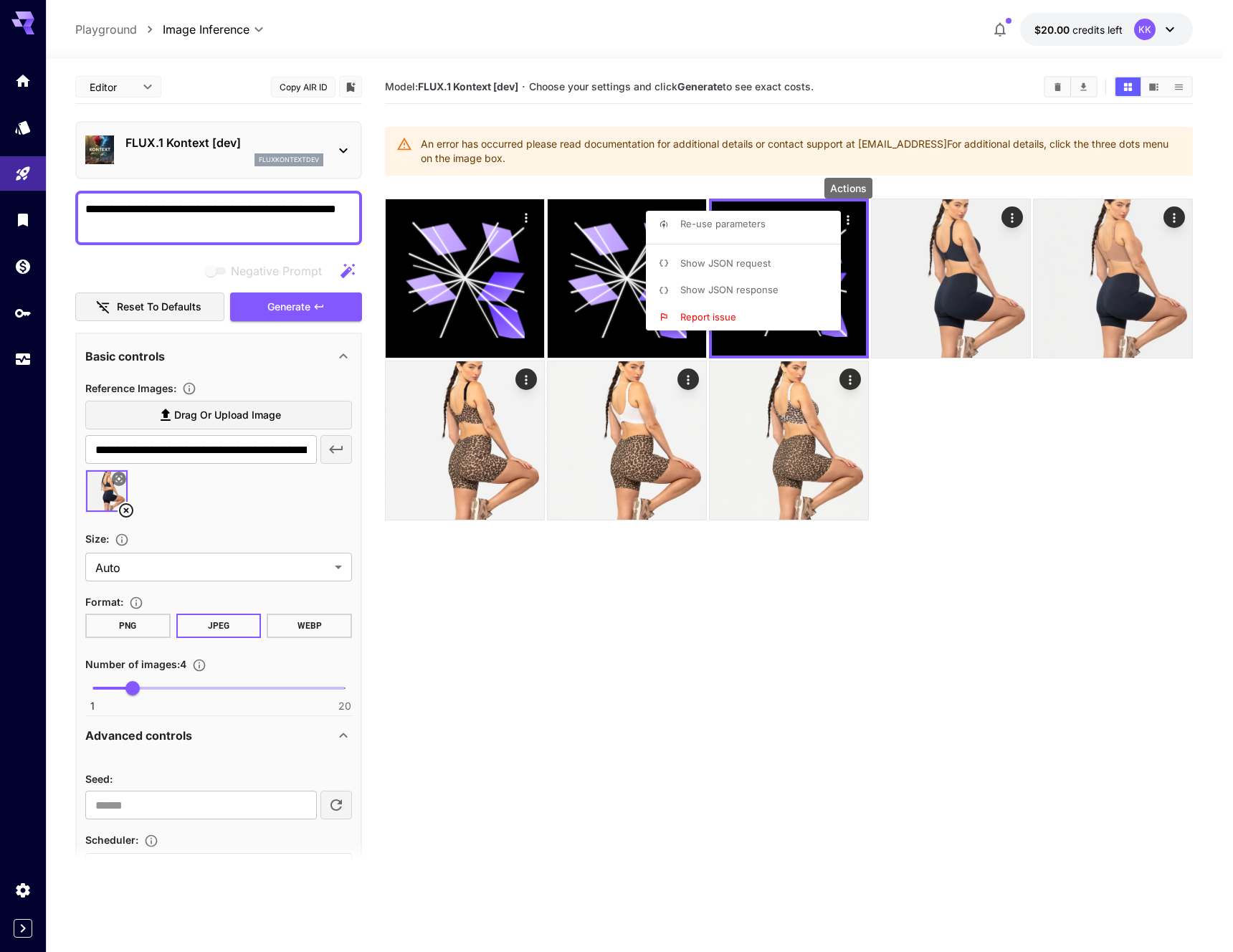
click at [719, 316] on span "Report issue" at bounding box center [708, 317] width 56 height 12
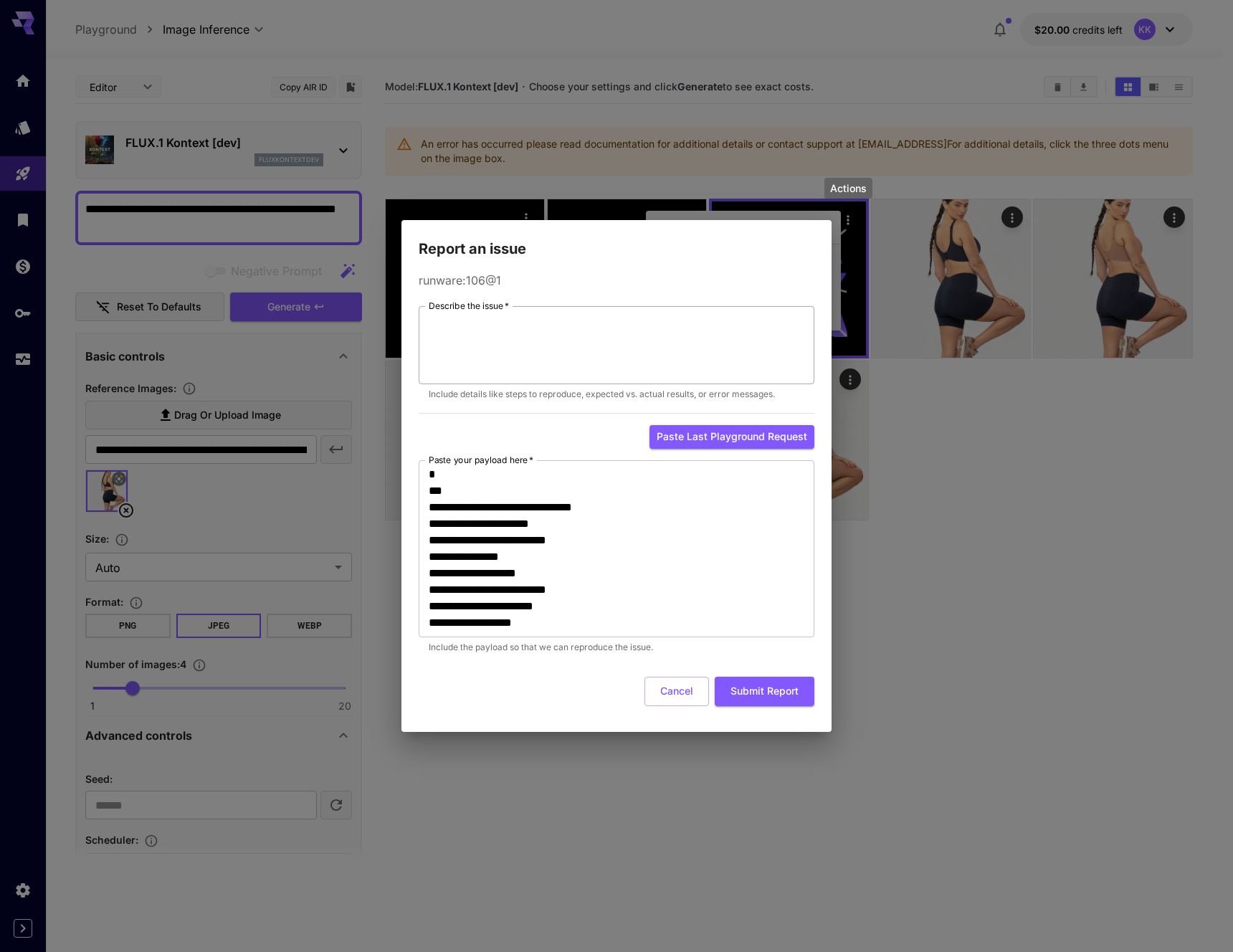
click at [582, 338] on textarea "Describe the issue   *" at bounding box center [616, 346] width 376 height 66
click at [707, 434] on button "Paste last playground request" at bounding box center [732, 437] width 165 height 24
type textarea "**********"
click at [521, 308] on div "* Describe the issue   *" at bounding box center [616, 346] width 396 height 78
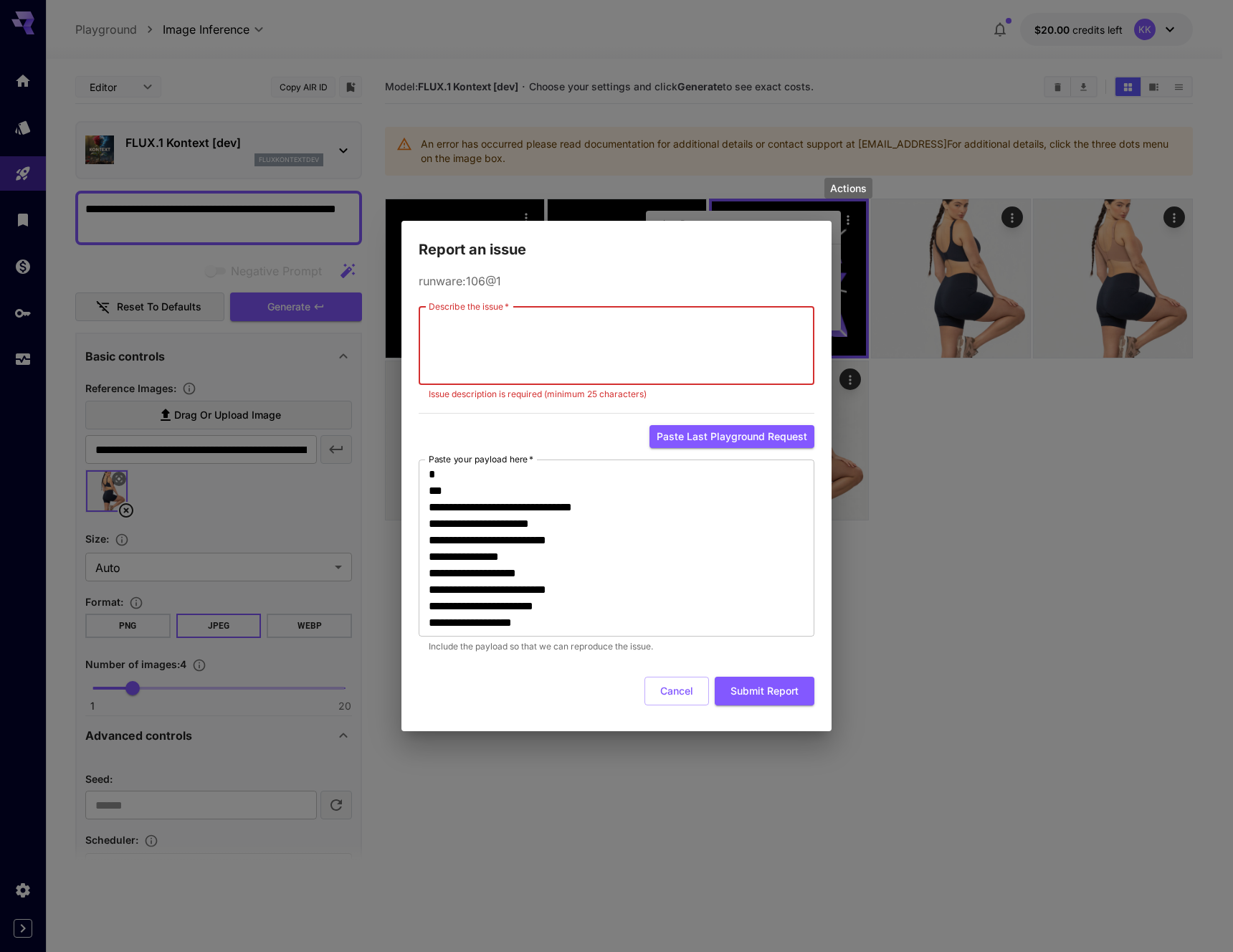
click at [513, 337] on textarea "Describe the issue   *" at bounding box center [616, 346] width 376 height 66
type textarea "**********"
click at [773, 690] on button "Submit Report" at bounding box center [764, 691] width 100 height 29
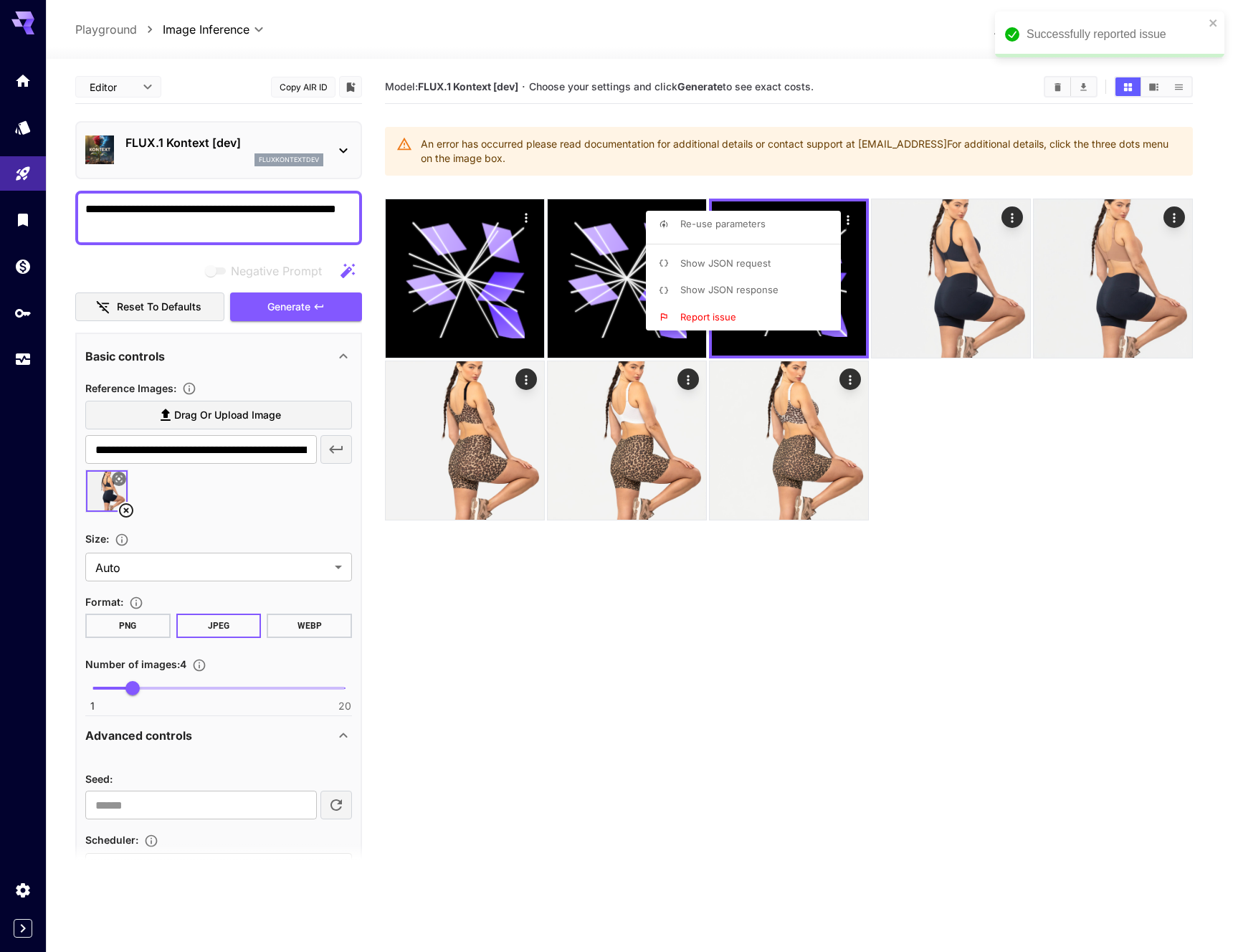
click at [916, 600] on div at bounding box center [616, 476] width 1233 height 952
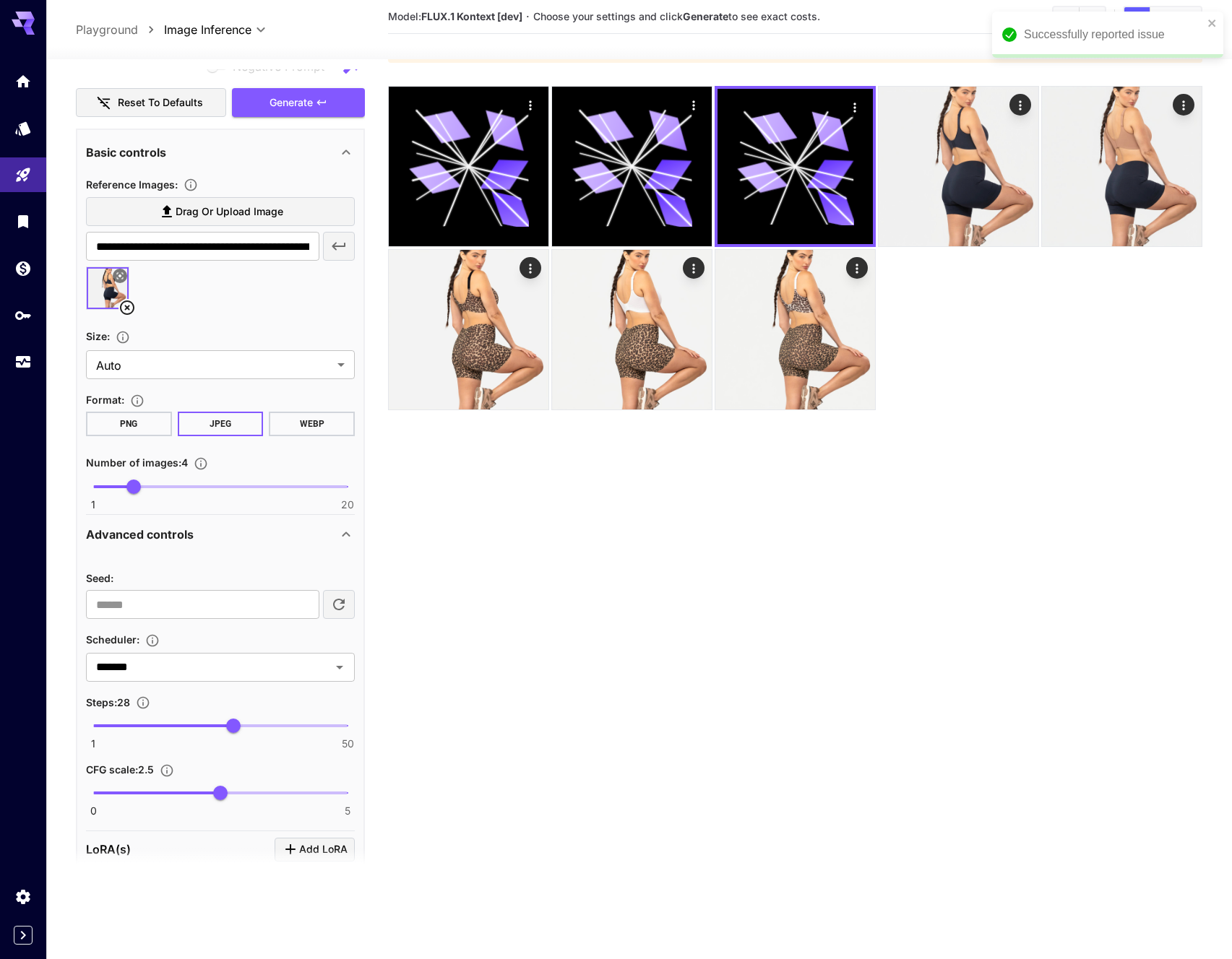
scroll to position [480, 0]
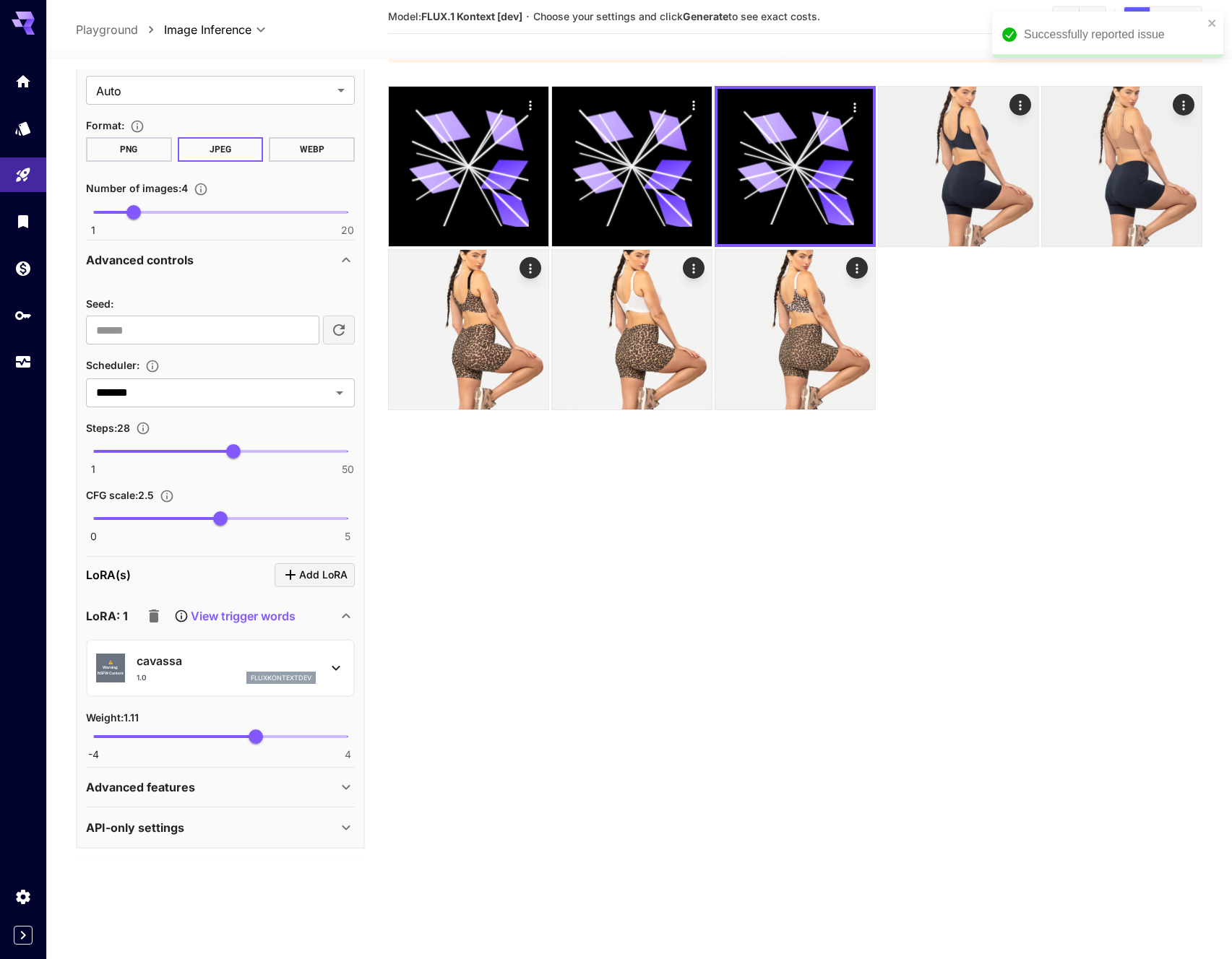
click at [284, 684] on div "fluxkontextdev" at bounding box center [281, 678] width 70 height 13
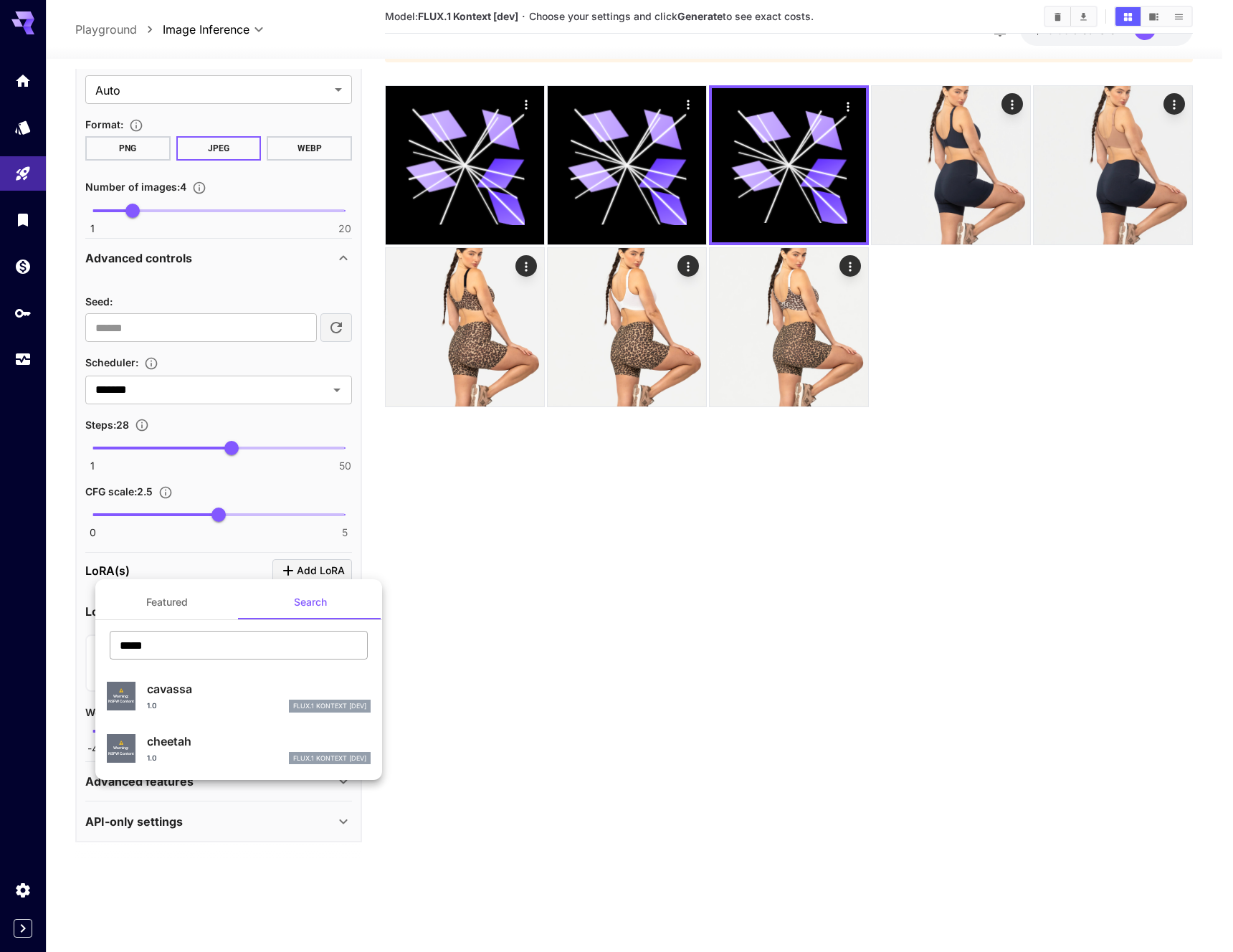
click at [263, 652] on input "*****" at bounding box center [238, 645] width 258 height 29
click at [180, 611] on button "Featured" at bounding box center [167, 602] width 144 height 35
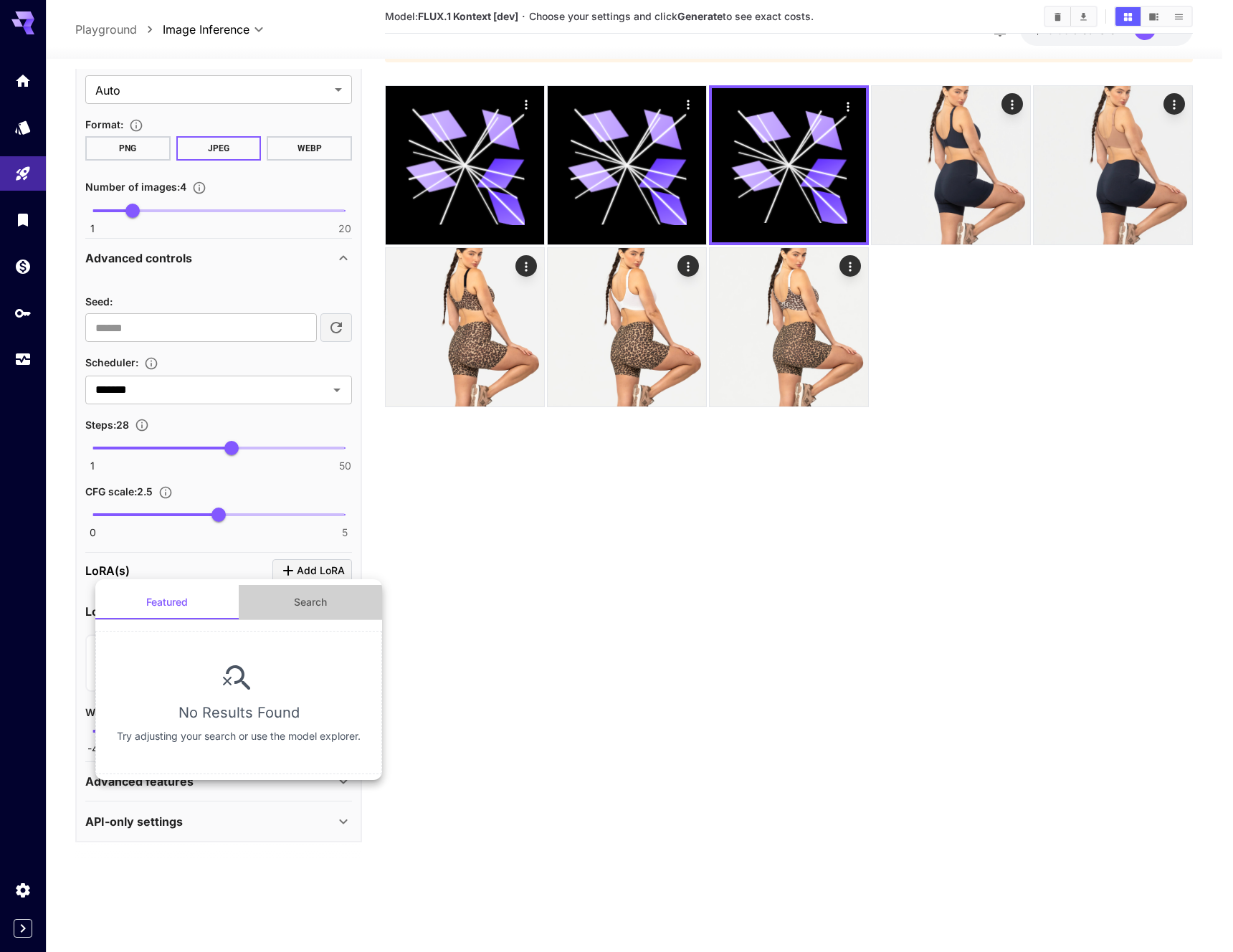
click at [310, 605] on button "Search" at bounding box center [310, 602] width 144 height 35
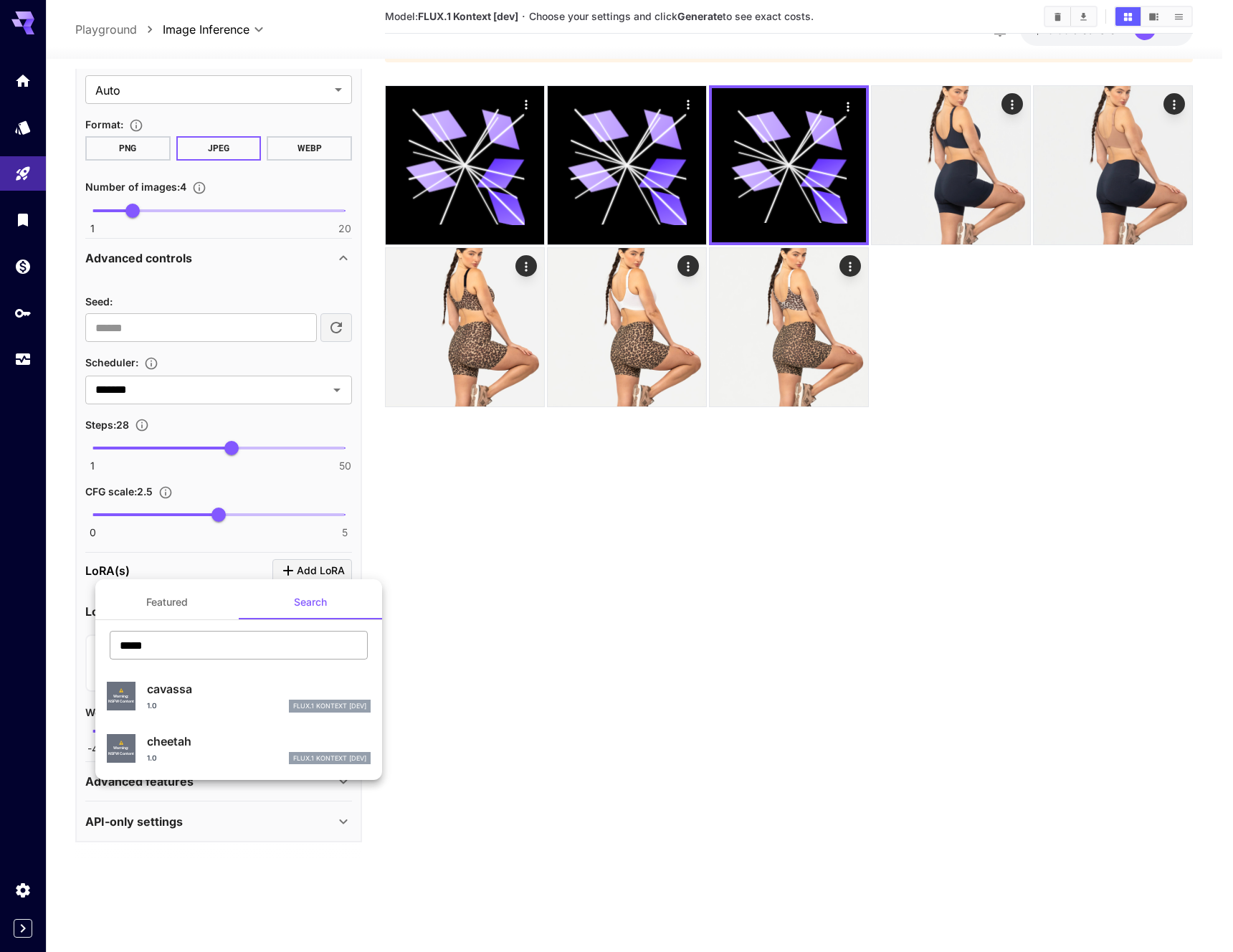
click at [214, 647] on input "*****" at bounding box center [238, 645] width 258 height 29
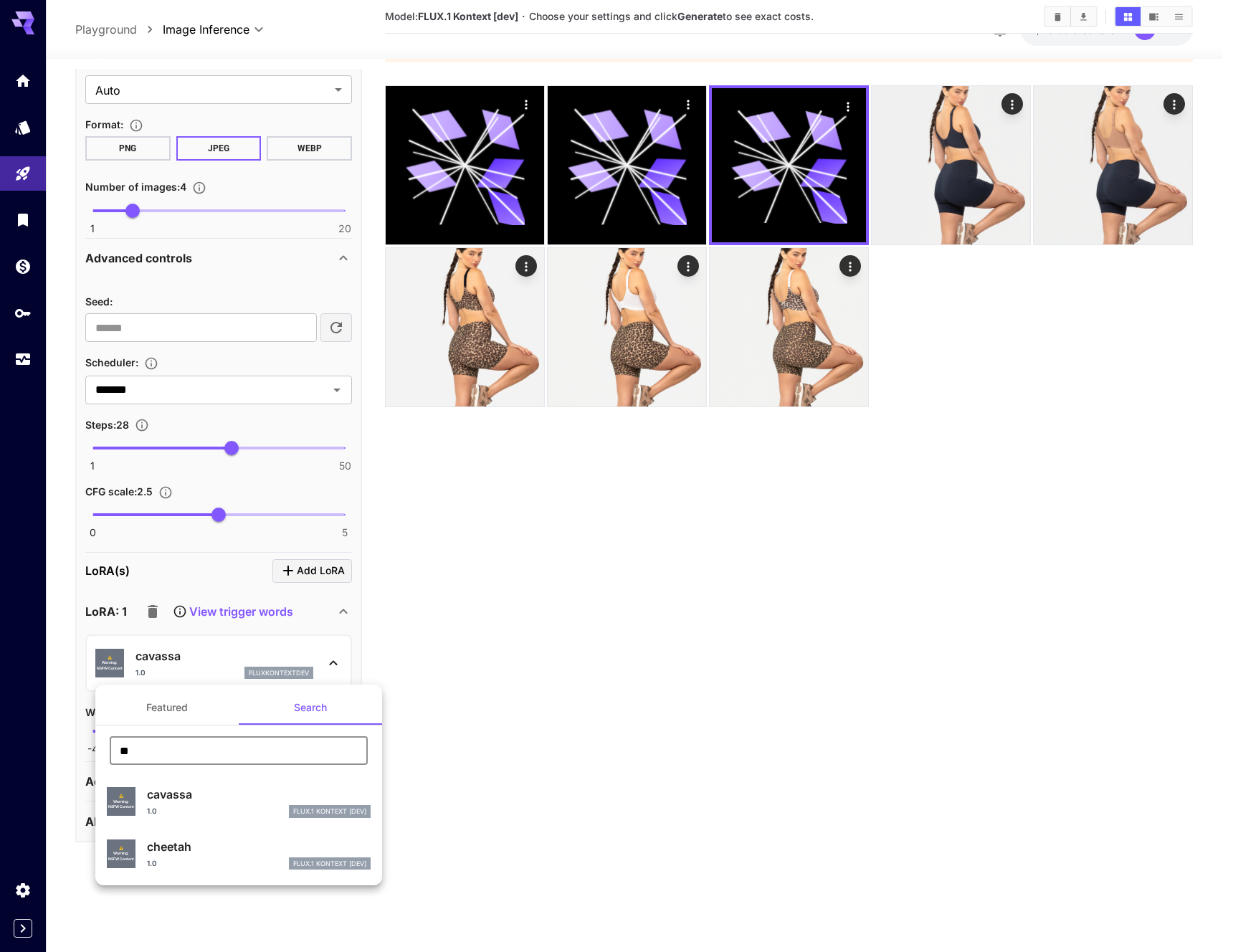
type input "*"
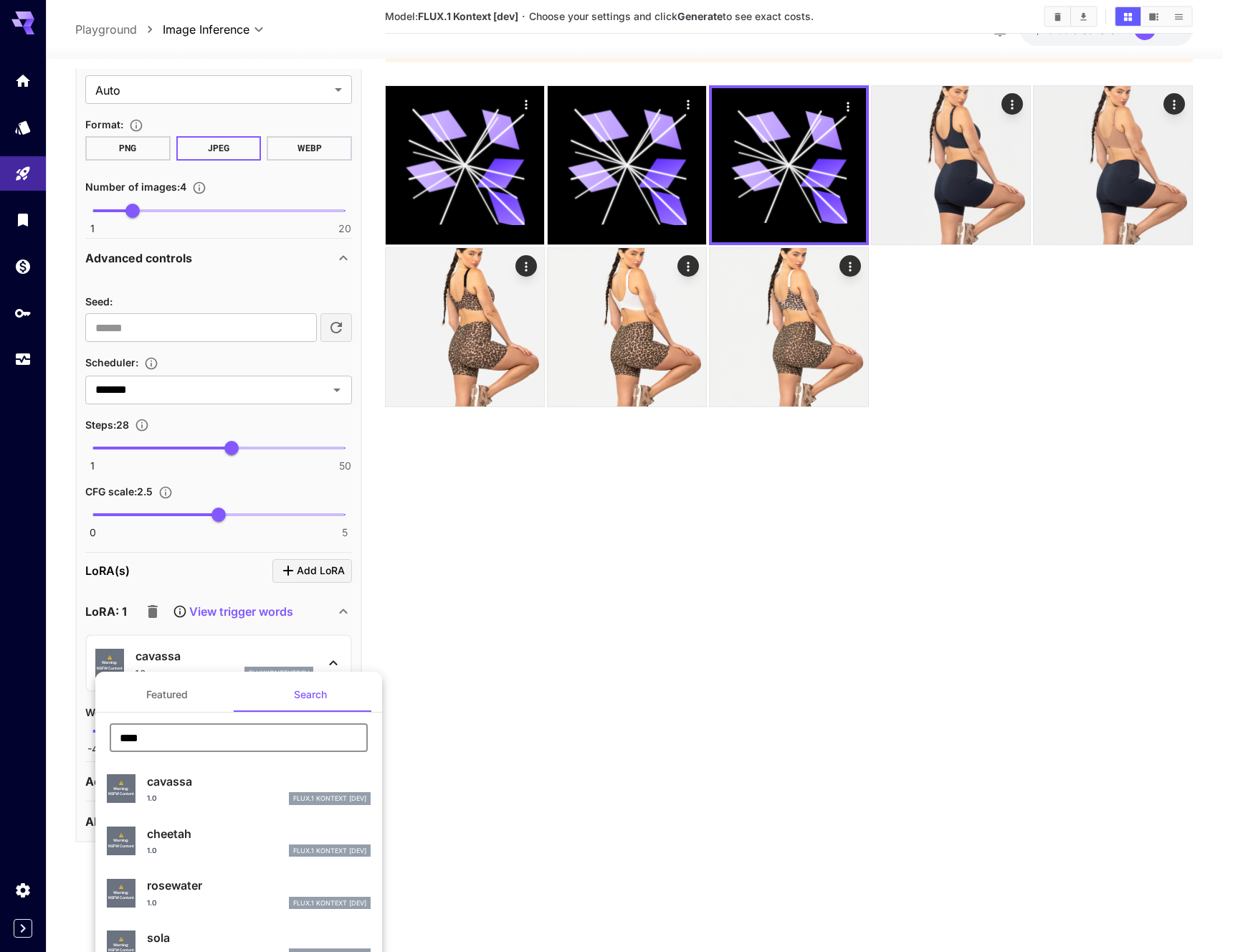
type input "*****"
click at [193, 931] on p "sola" at bounding box center [258, 938] width 224 height 17
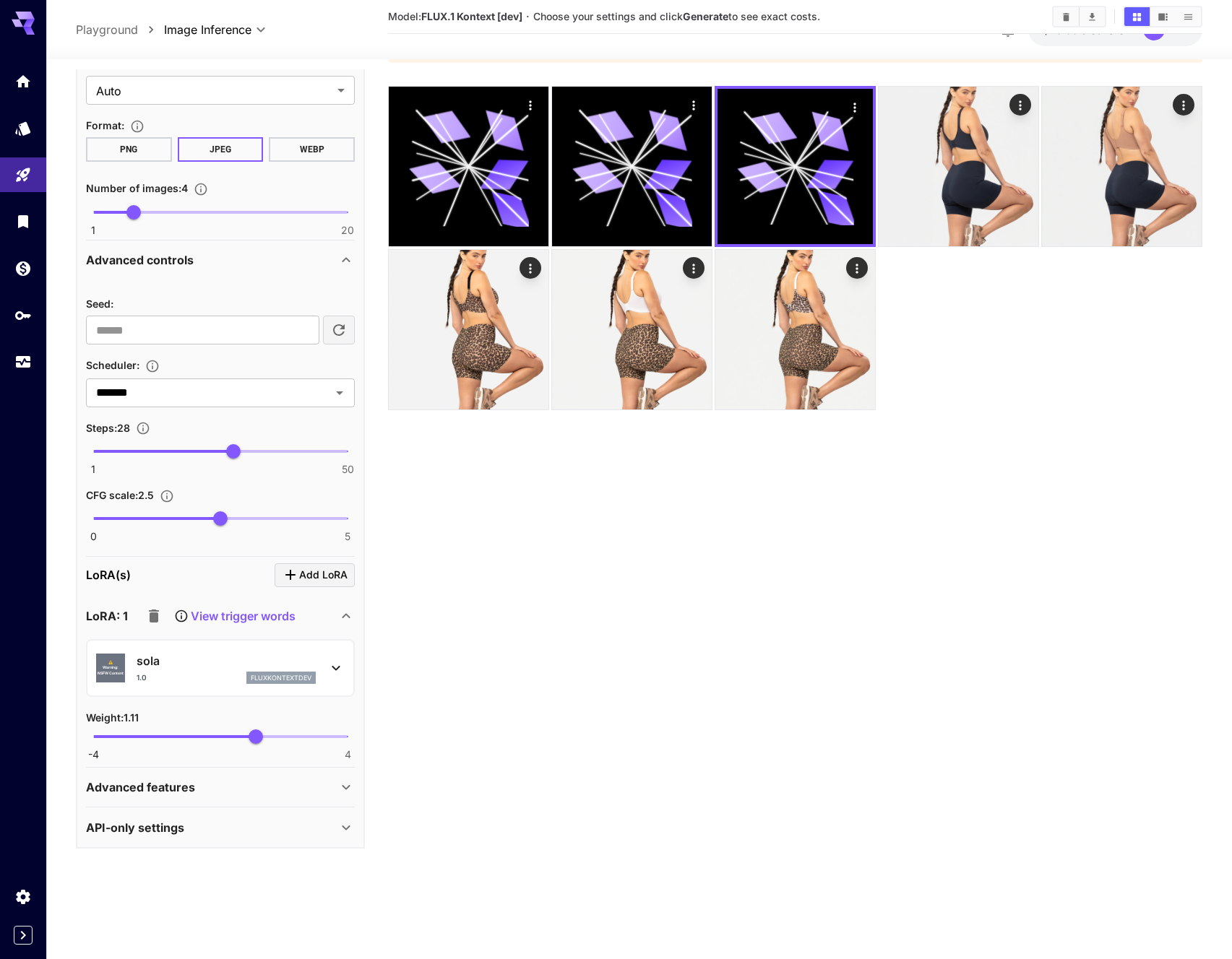
scroll to position [0, 0]
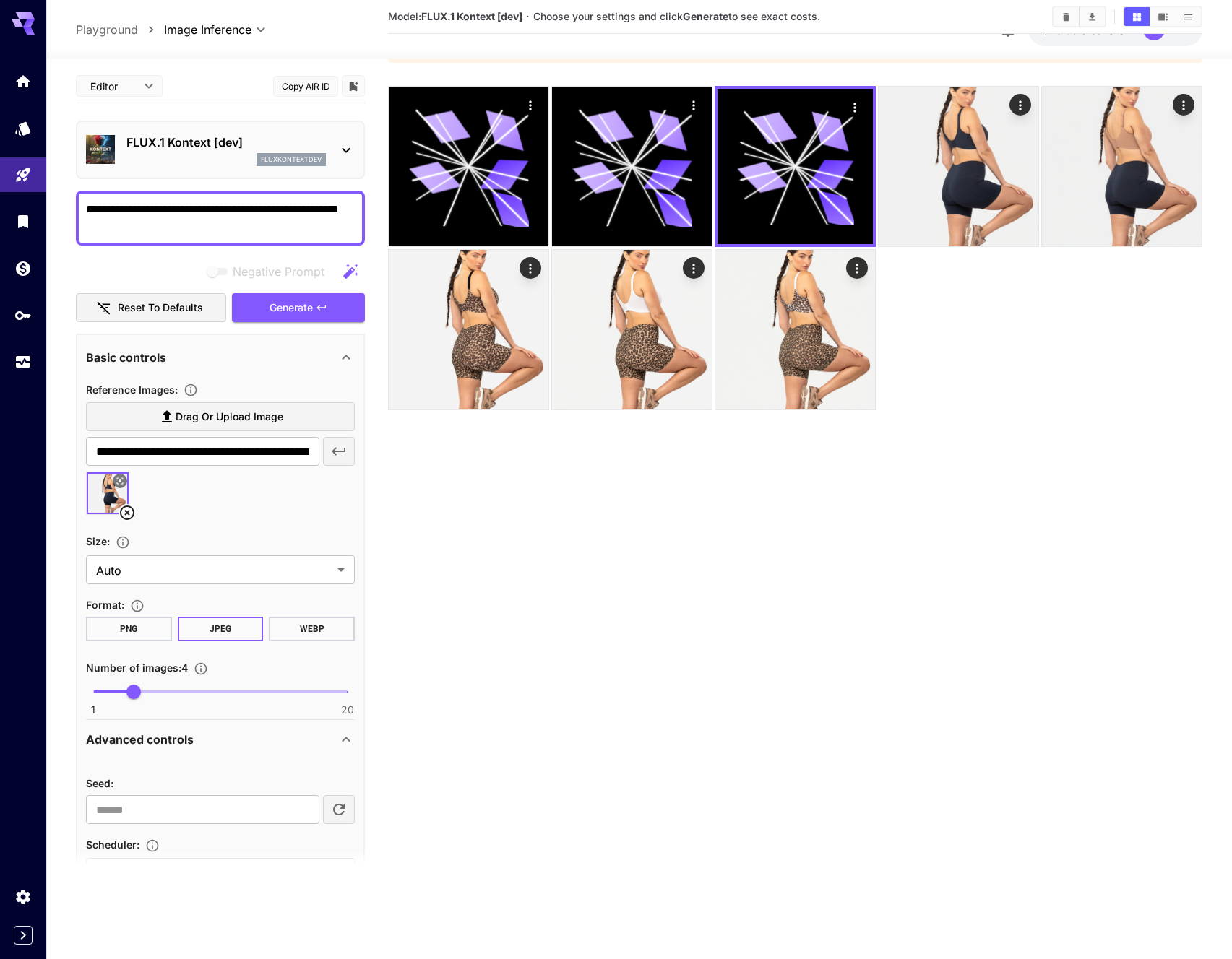
click at [118, 228] on textarea "**********" at bounding box center [220, 218] width 269 height 35
type textarea "**********"
click at [315, 306] on icon "button" at bounding box center [321, 307] width 12 height 12
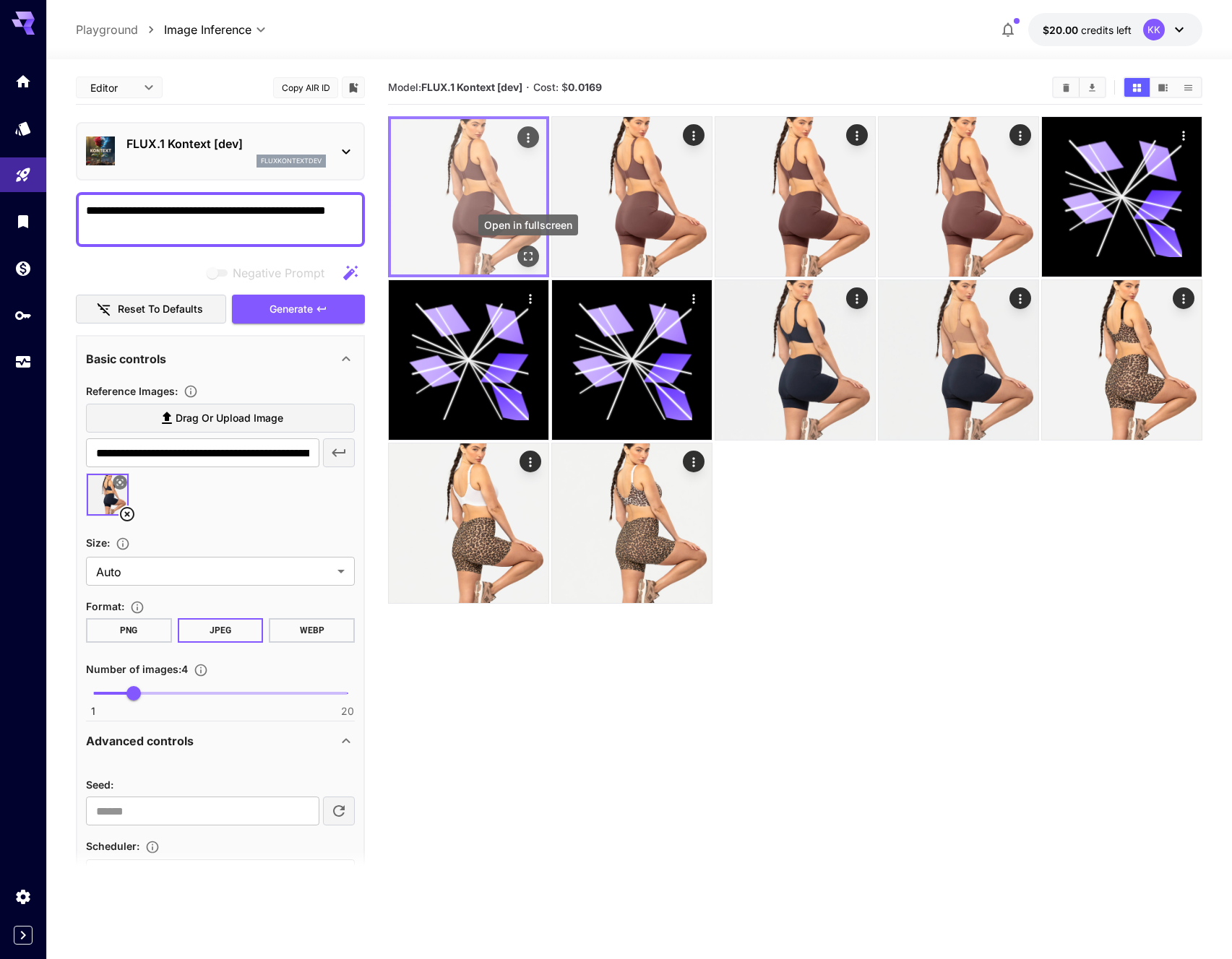
click at [528, 250] on icon "Open in fullscreen" at bounding box center [528, 256] width 14 height 14
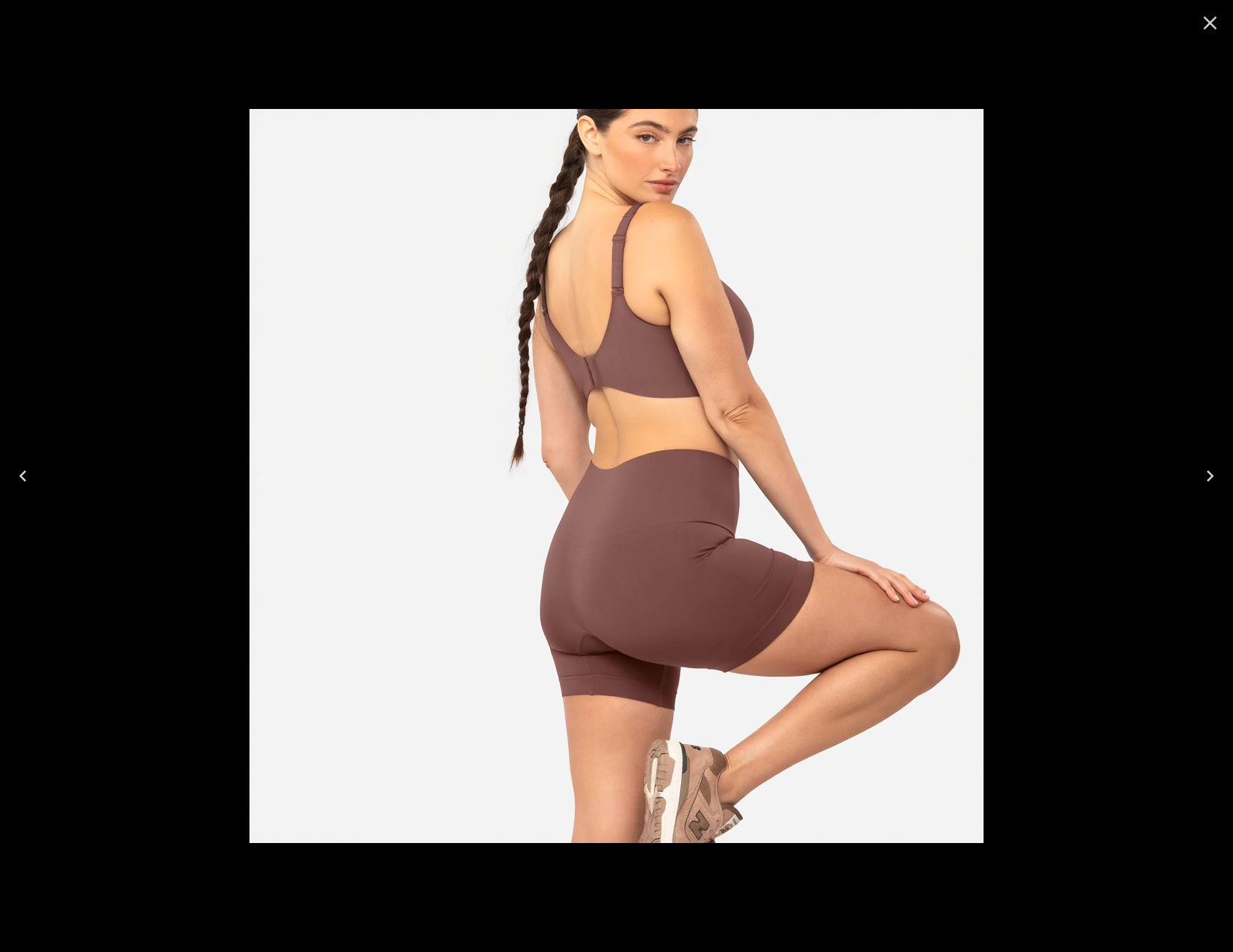
click at [1209, 20] on icon "Close" at bounding box center [1209, 23] width 23 height 23
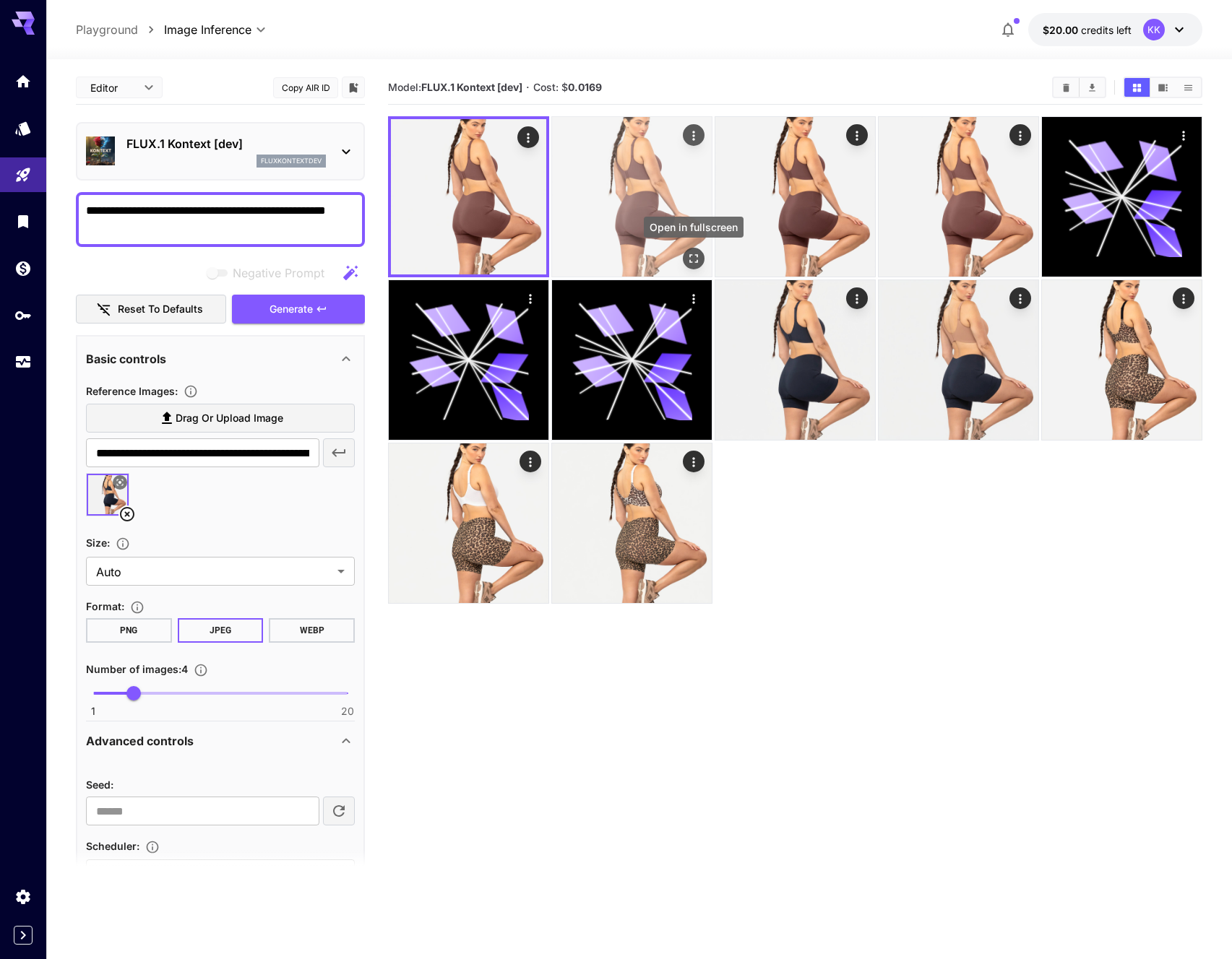
click at [695, 254] on icon "Open in fullscreen" at bounding box center [693, 258] width 9 height 9
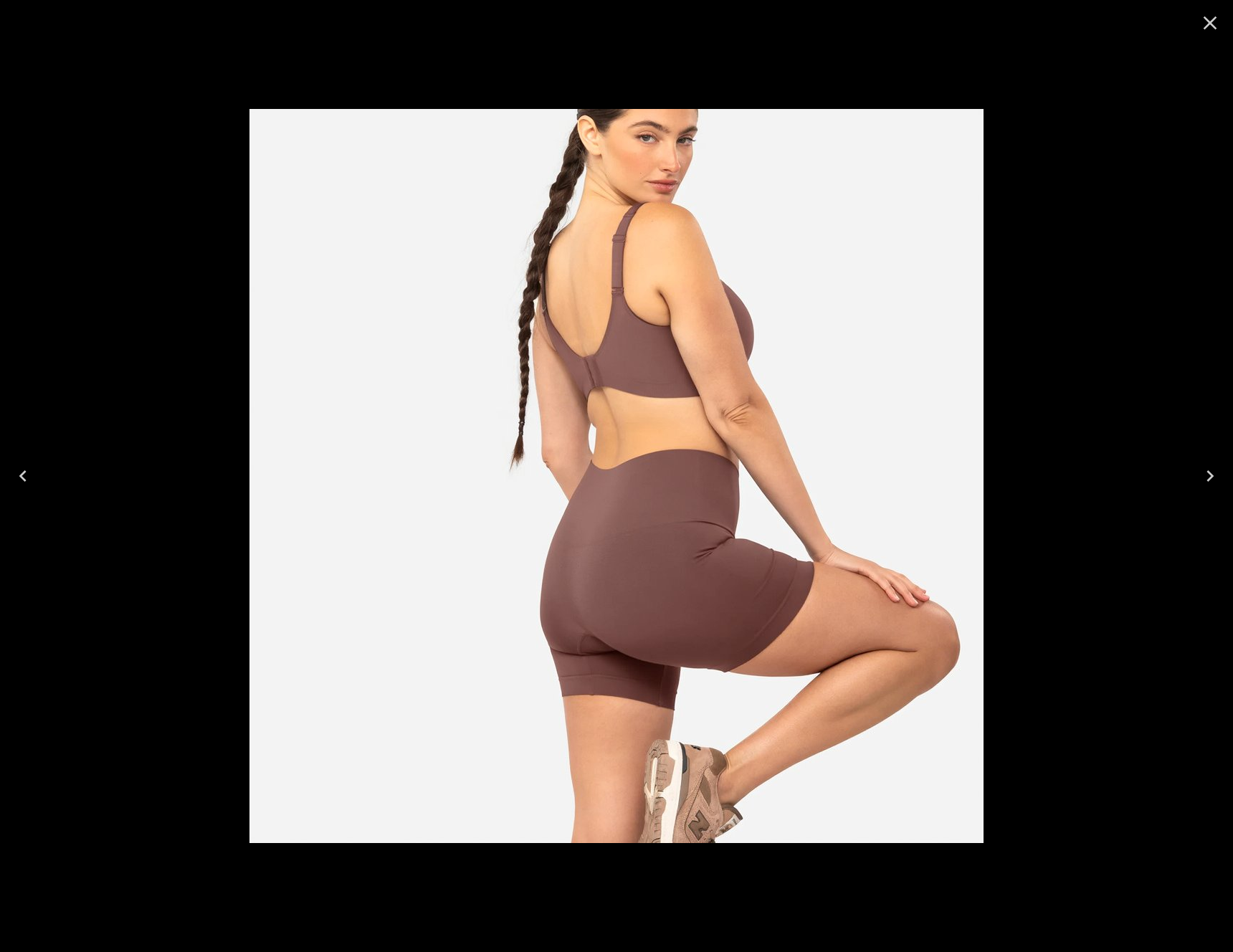
click at [1209, 14] on icon "Close" at bounding box center [1209, 23] width 23 height 23
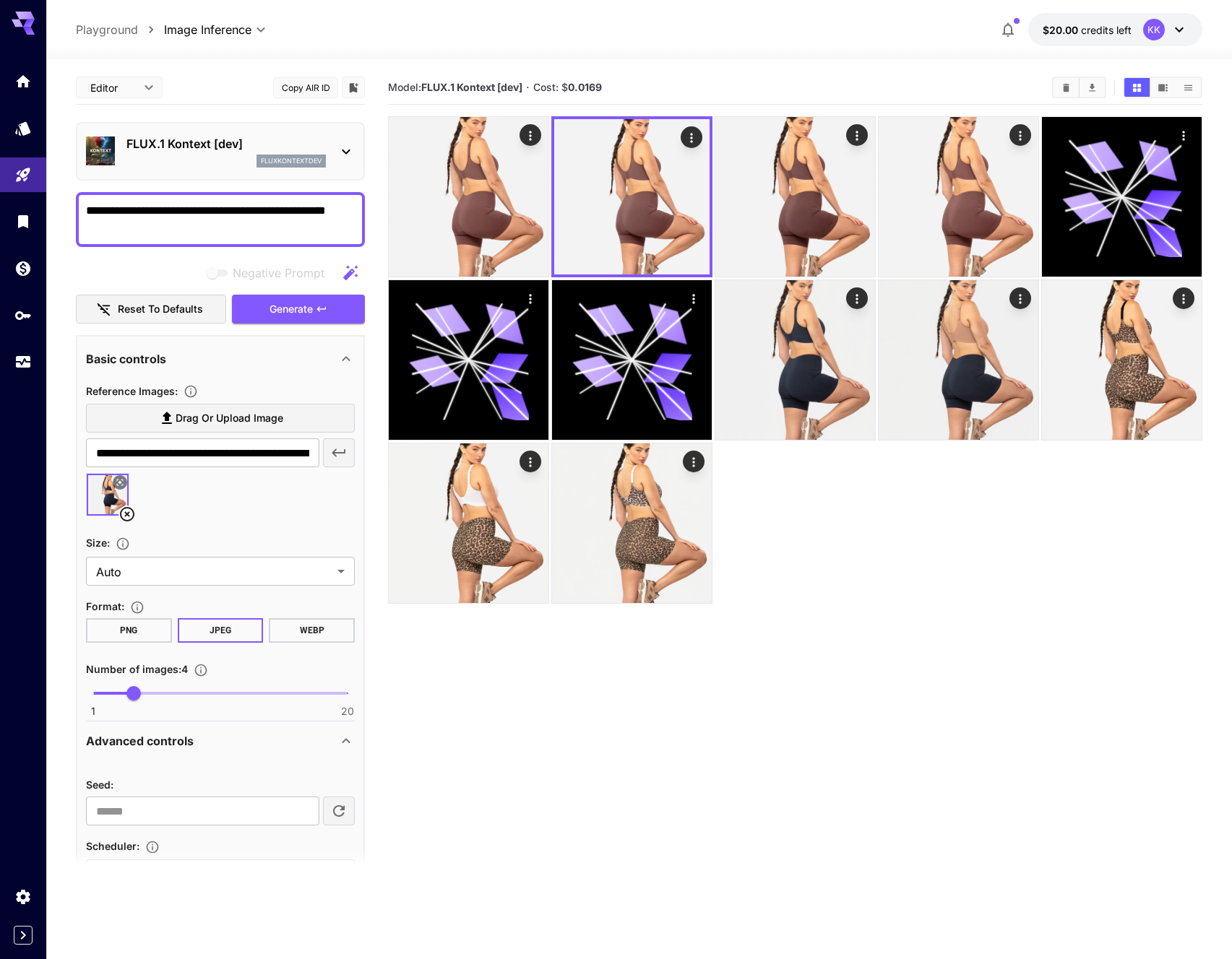
click at [772, 700] on section "Model: FLUX.1 Kontext [dev] · Cost: $ 0.0169" at bounding box center [795, 551] width 814 height 959
click at [130, 510] on icon at bounding box center [127, 514] width 17 height 17
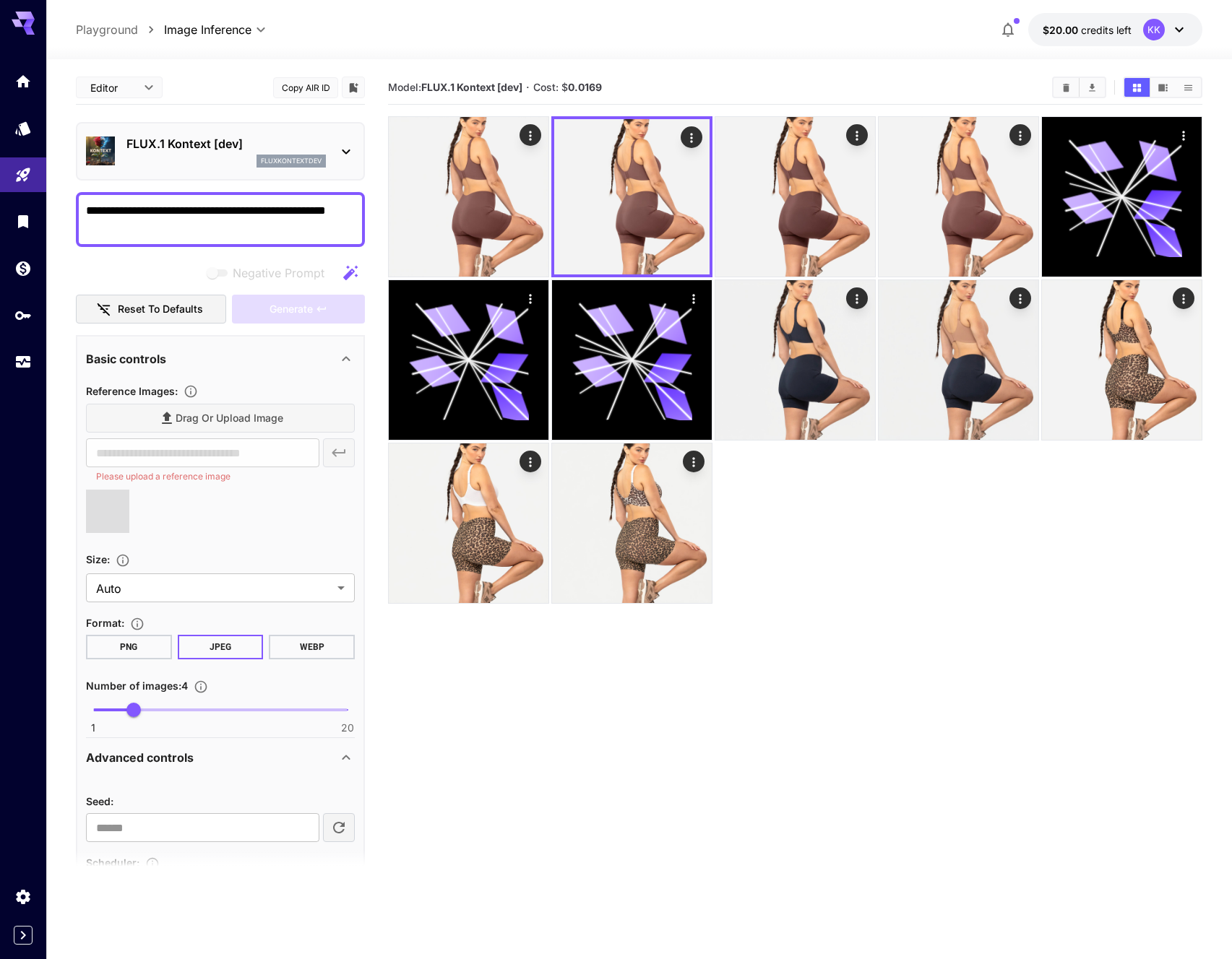
type input "**********"
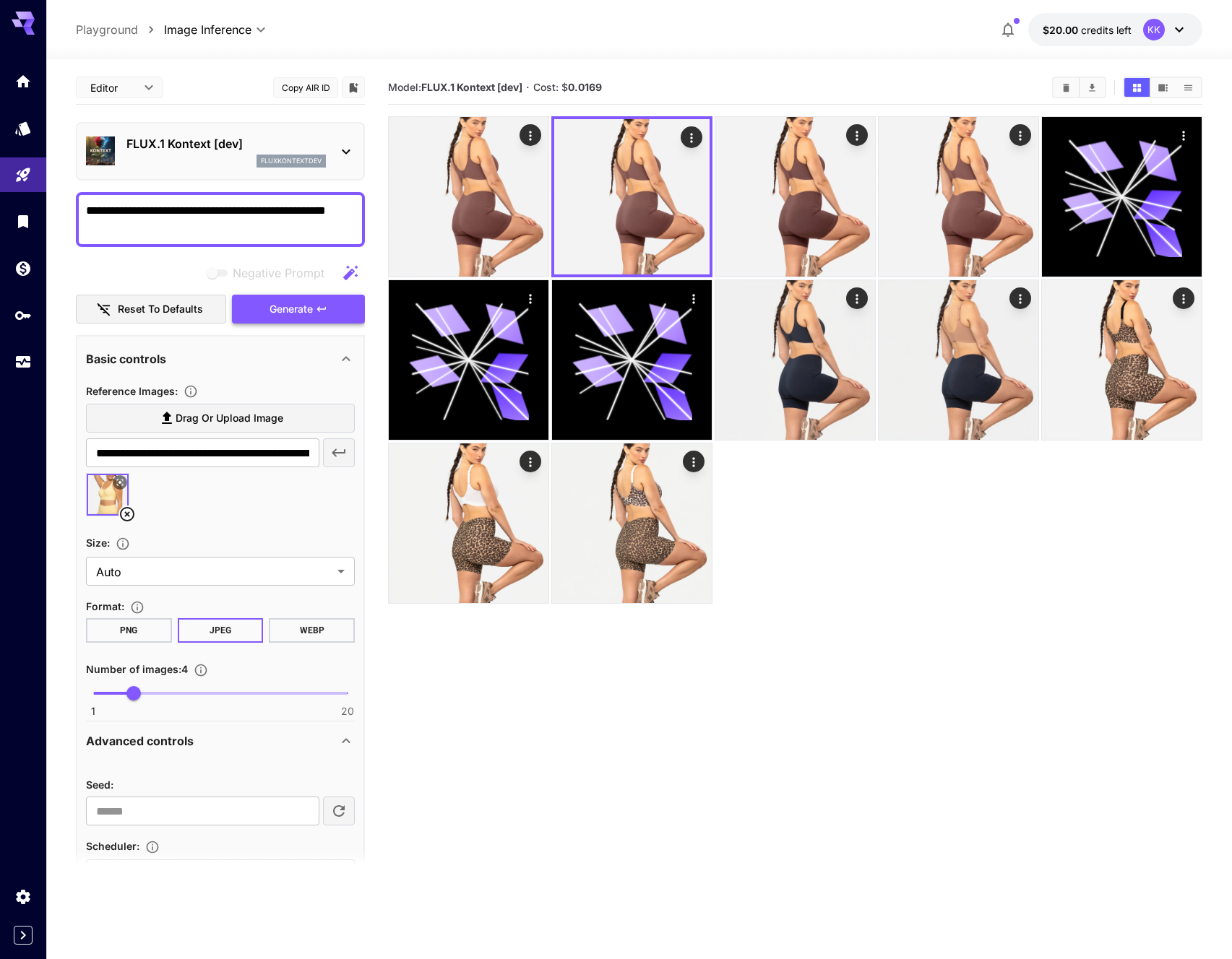
click at [315, 307] on button "Generate" at bounding box center [298, 309] width 133 height 29
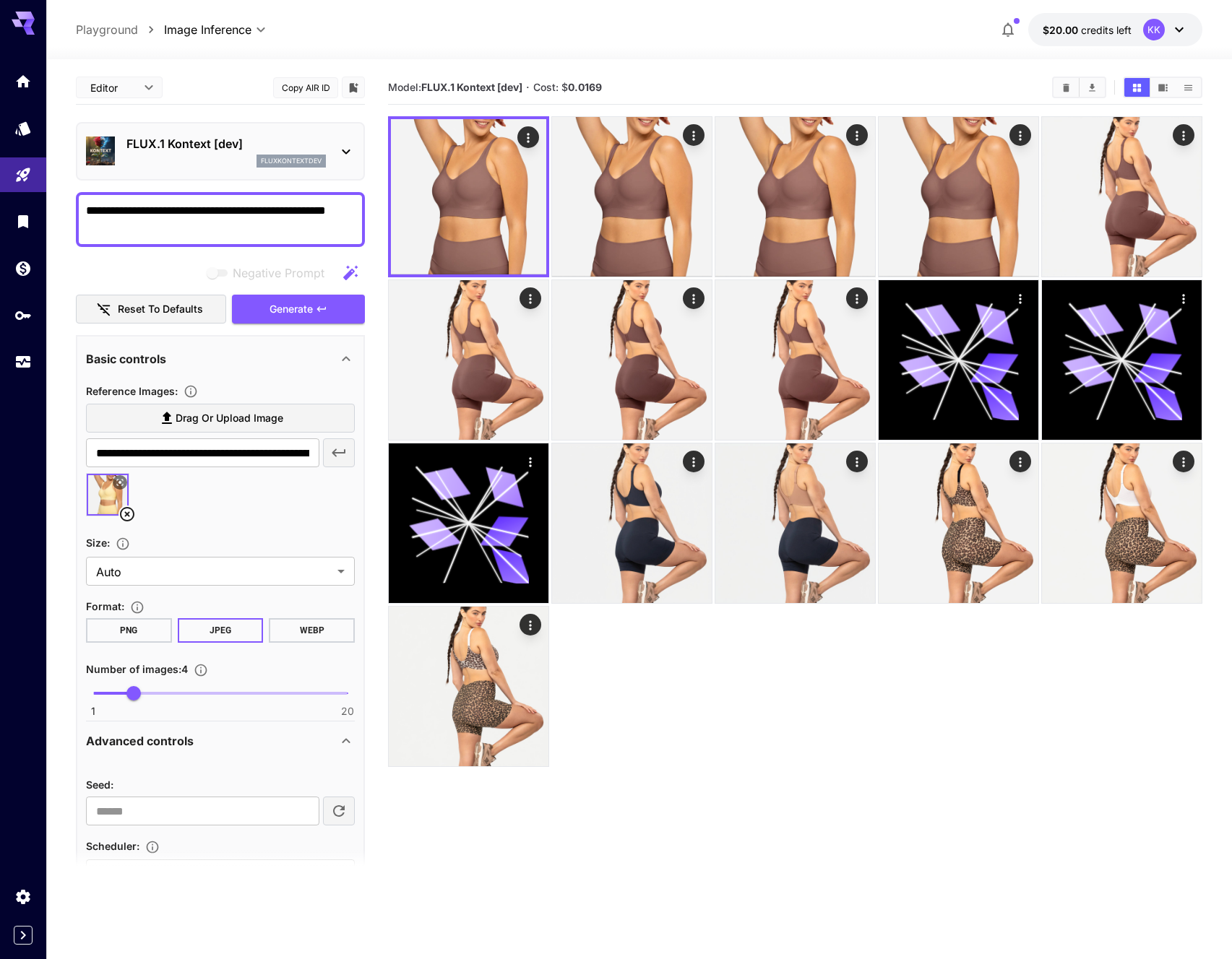
click at [827, 791] on section "Model: FLUX.1 Kontext [dev] · Cost: $ 0.0169" at bounding box center [795, 551] width 814 height 959
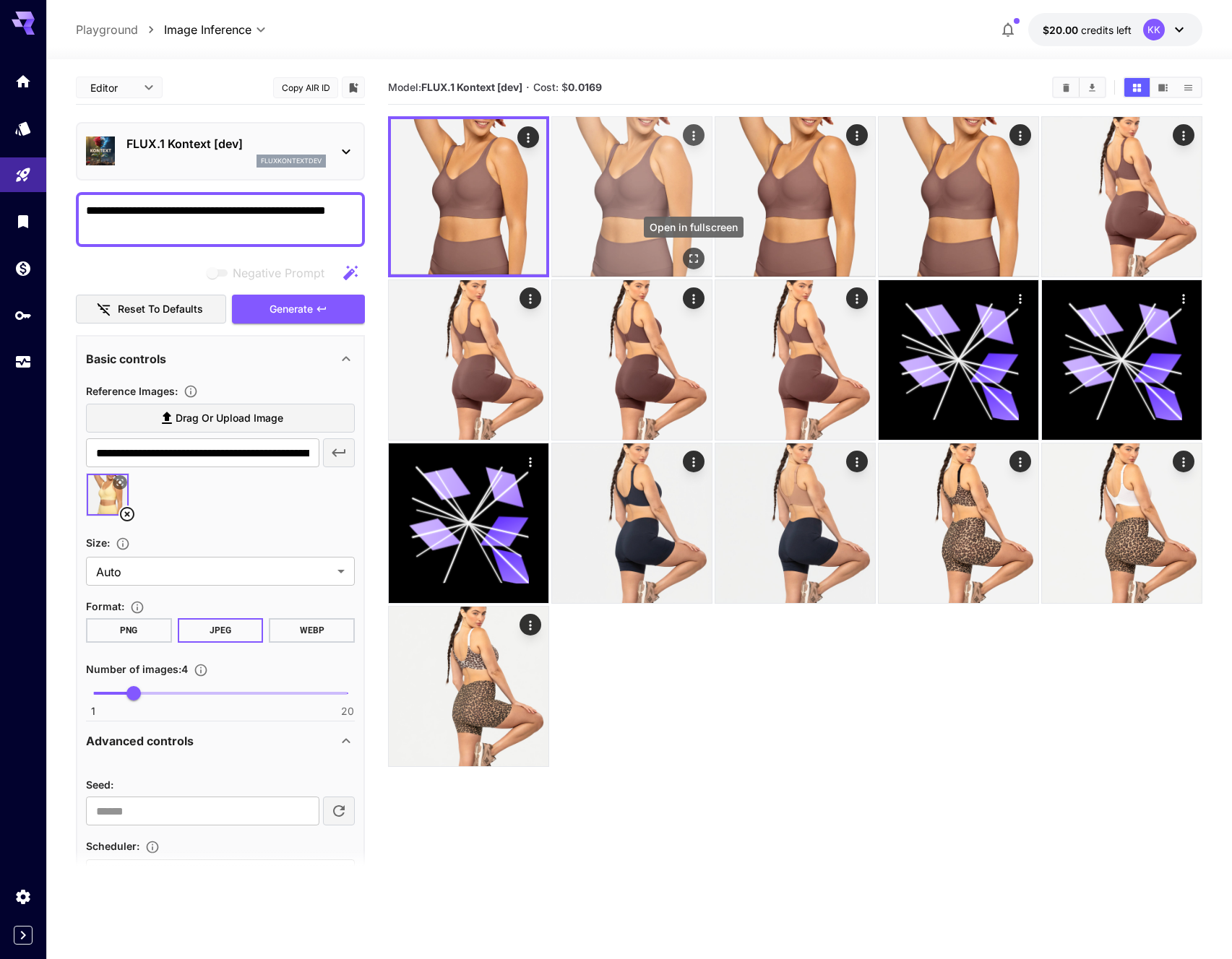
click at [688, 259] on icon "Open in fullscreen" at bounding box center [693, 258] width 14 height 14
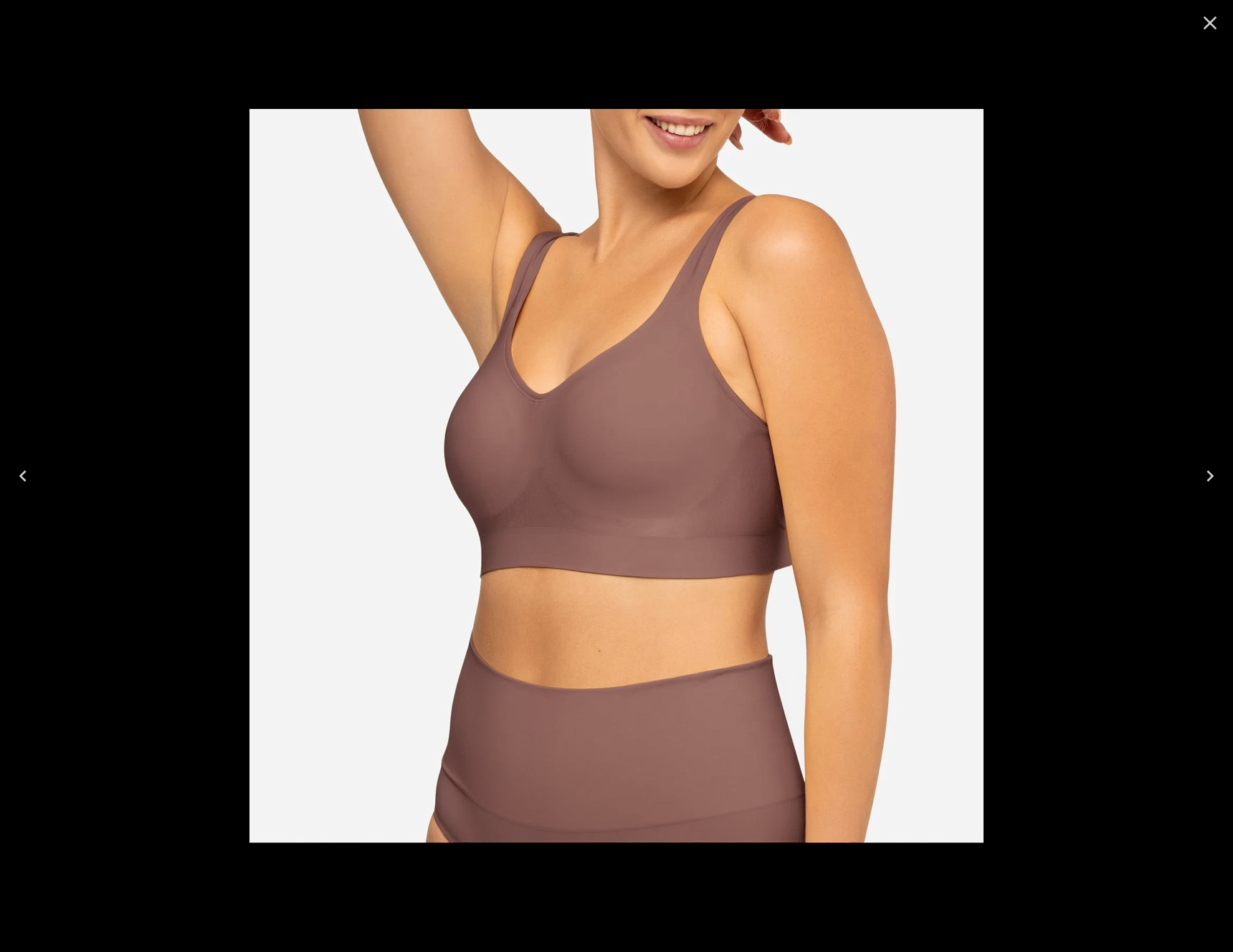
click at [1209, 20] on icon "Close" at bounding box center [1209, 23] width 23 height 23
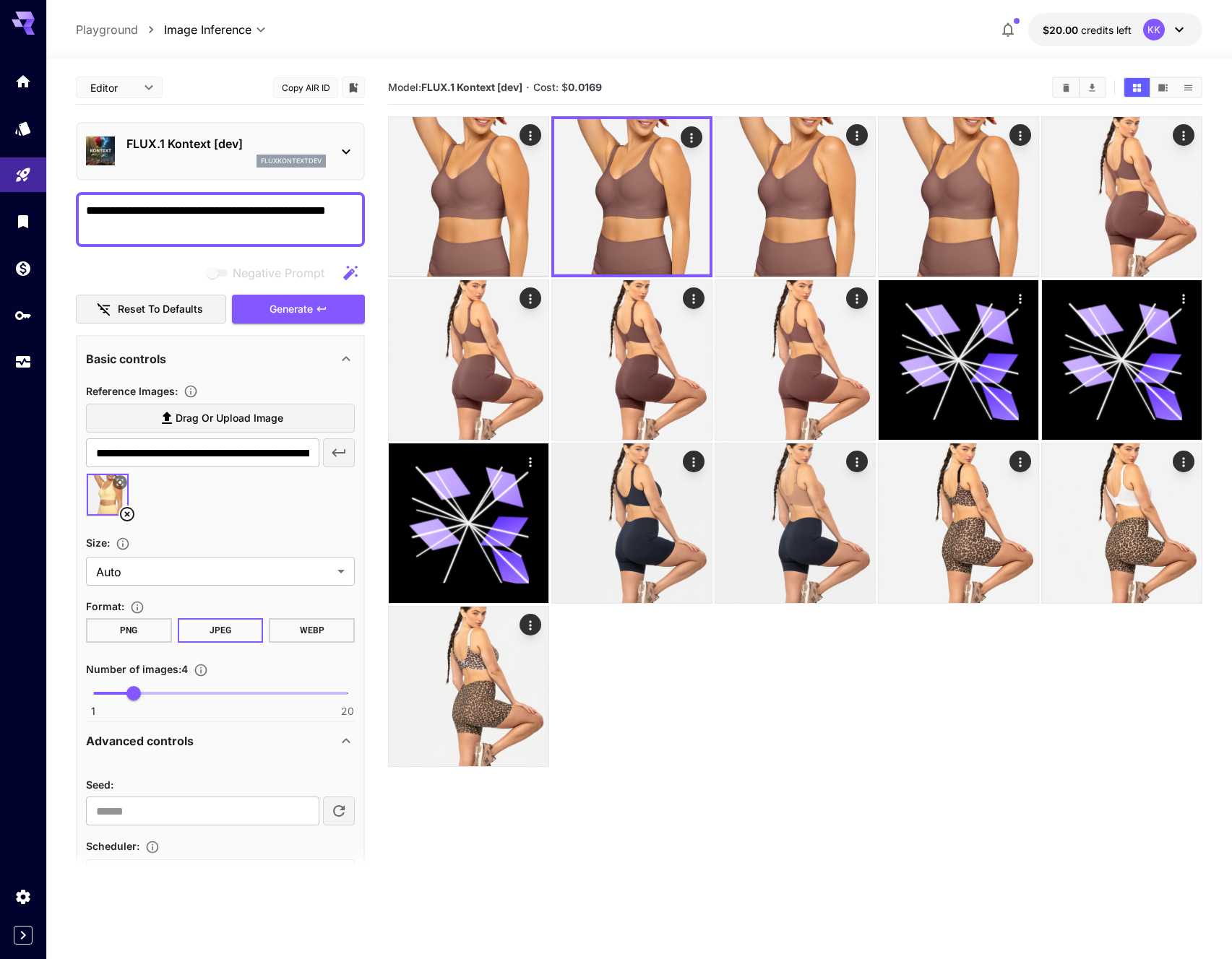
click at [939, 656] on div at bounding box center [795, 442] width 814 height 651
click at [956, 635] on div at bounding box center [795, 442] width 814 height 651
click at [805, 92] on section "Model: FLUX.1 Kontext [dev] · Cost: $ 0.0169" at bounding box center [714, 88] width 652 height 17
click at [842, 83] on section "Model: FLUX.1 Kontext [dev] · Cost: $ 0.0169" at bounding box center [714, 88] width 652 height 17
click at [835, 81] on section "Model: FLUX.1 Kontext [dev] · Cost: $ 0.0169" at bounding box center [714, 88] width 652 height 17
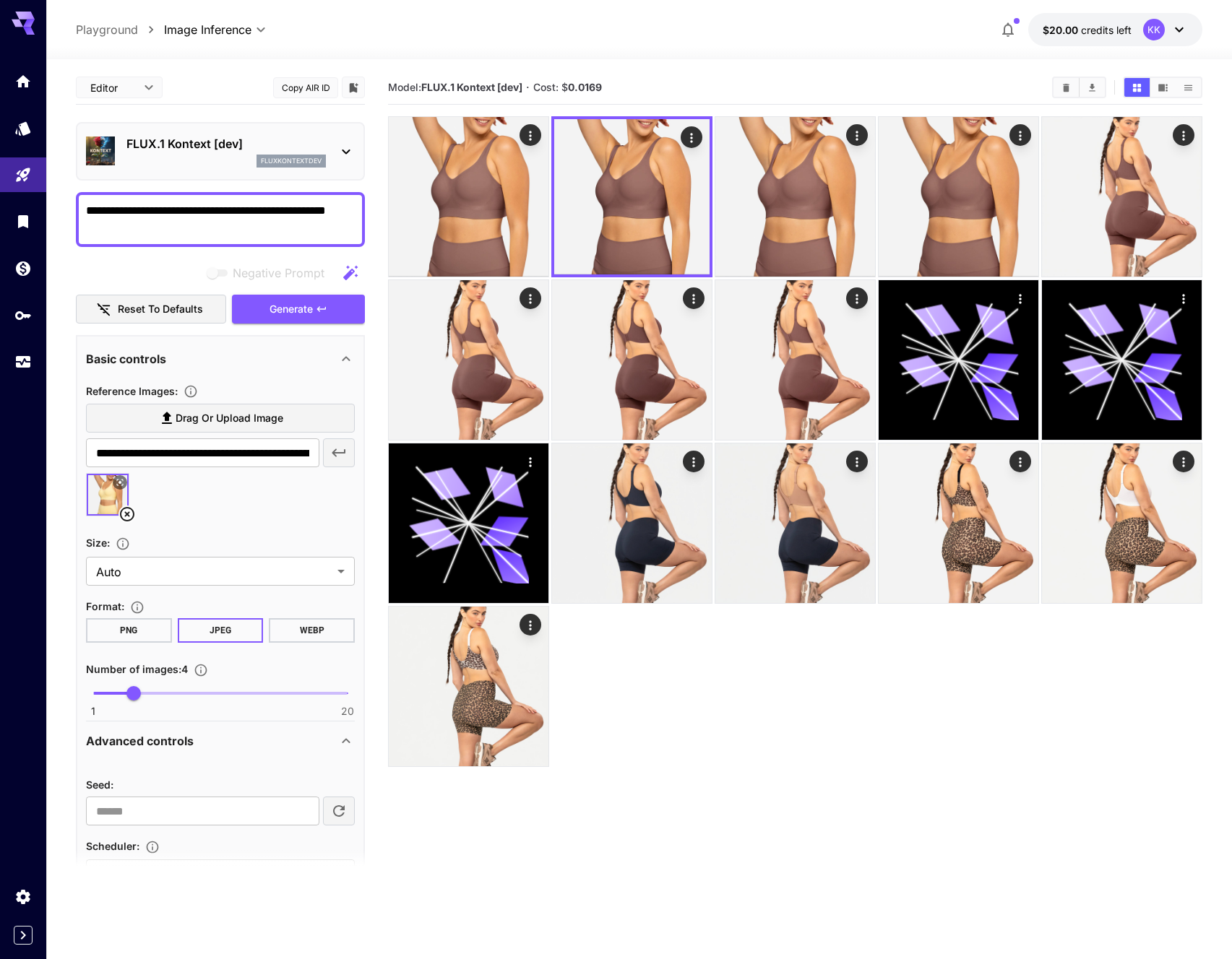
click at [846, 77] on div "Model: FLUX.1 Kontext [dev] · Cost: $ 0.0169" at bounding box center [795, 87] width 814 height 21
click at [840, 80] on section "Model: FLUX.1 Kontext [dev] · Cost: $ 0.0169" at bounding box center [714, 88] width 652 height 17
click at [835, 80] on section "Model: FLUX.1 Kontext [dev] · Cost: $ 0.0169" at bounding box center [714, 88] width 652 height 17
drag, startPoint x: 867, startPoint y: 78, endPoint x: 857, endPoint y: 80, distance: 10.2
click at [865, 79] on section "Model: FLUX.1 Kontext [dev] · Cost: $ 0.0169" at bounding box center [714, 88] width 652 height 17
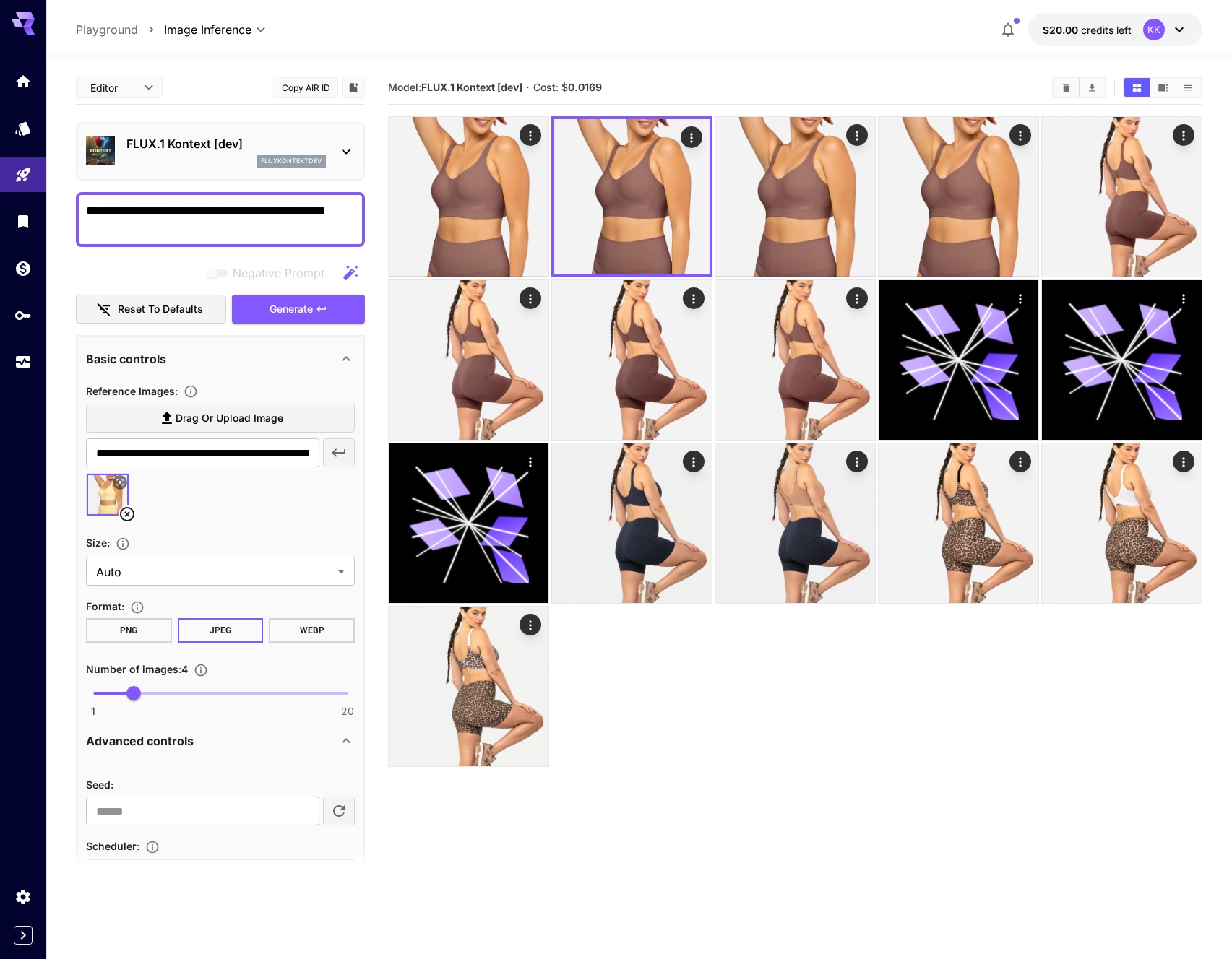
click at [852, 80] on section "Model: FLUX.1 Kontext [dev] · Cost: $ 0.0169" at bounding box center [714, 88] width 652 height 17
click at [844, 80] on section "Model: FLUX.1 Kontext [dev] · Cost: $ 0.0169" at bounding box center [714, 88] width 652 height 17
click at [853, 80] on section "Model: FLUX.1 Kontext [dev] · Cost: $ 0.0169" at bounding box center [714, 88] width 652 height 17
click at [844, 81] on section "Model: FLUX.1 Kontext [dev] · Cost: $ 0.0169" at bounding box center [714, 88] width 652 height 17
click at [840, 83] on section "Model: FLUX.1 Kontext [dev] · Cost: $ 0.0169" at bounding box center [714, 88] width 652 height 17
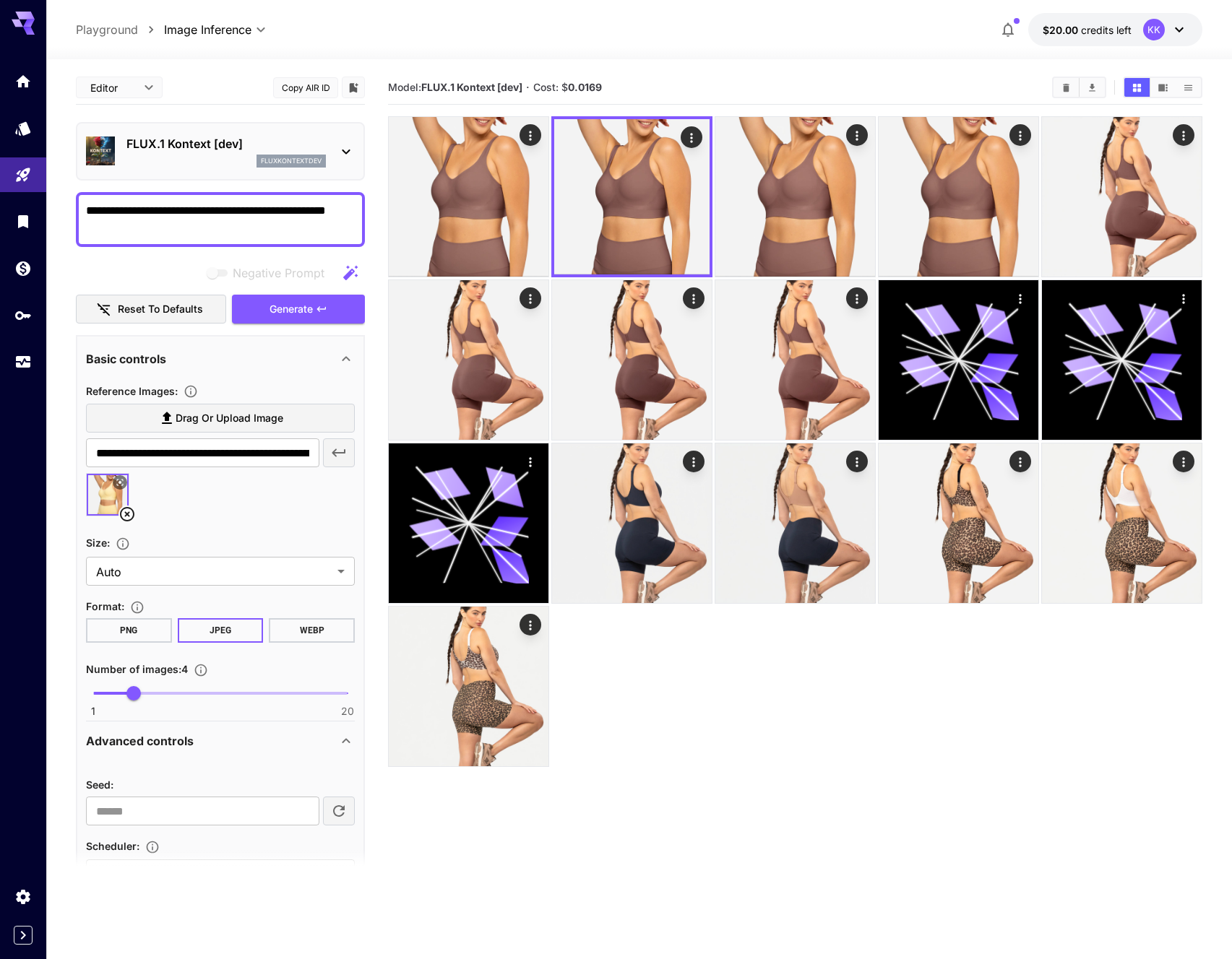
click at [853, 81] on section "Model: FLUX.1 Kontext [dev] · Cost: $ 0.0169" at bounding box center [714, 88] width 652 height 17
click at [846, 82] on section "Model: FLUX.1 Kontext [dev] · Cost: $ 0.0169" at bounding box center [714, 88] width 652 height 17
click at [853, 80] on section "Model: FLUX.1 Kontext [dev] · Cost: $ 0.0169" at bounding box center [714, 88] width 652 height 17
click at [846, 81] on section "Model: FLUX.1 Kontext [dev] · Cost: $ 0.0169" at bounding box center [714, 88] width 652 height 17
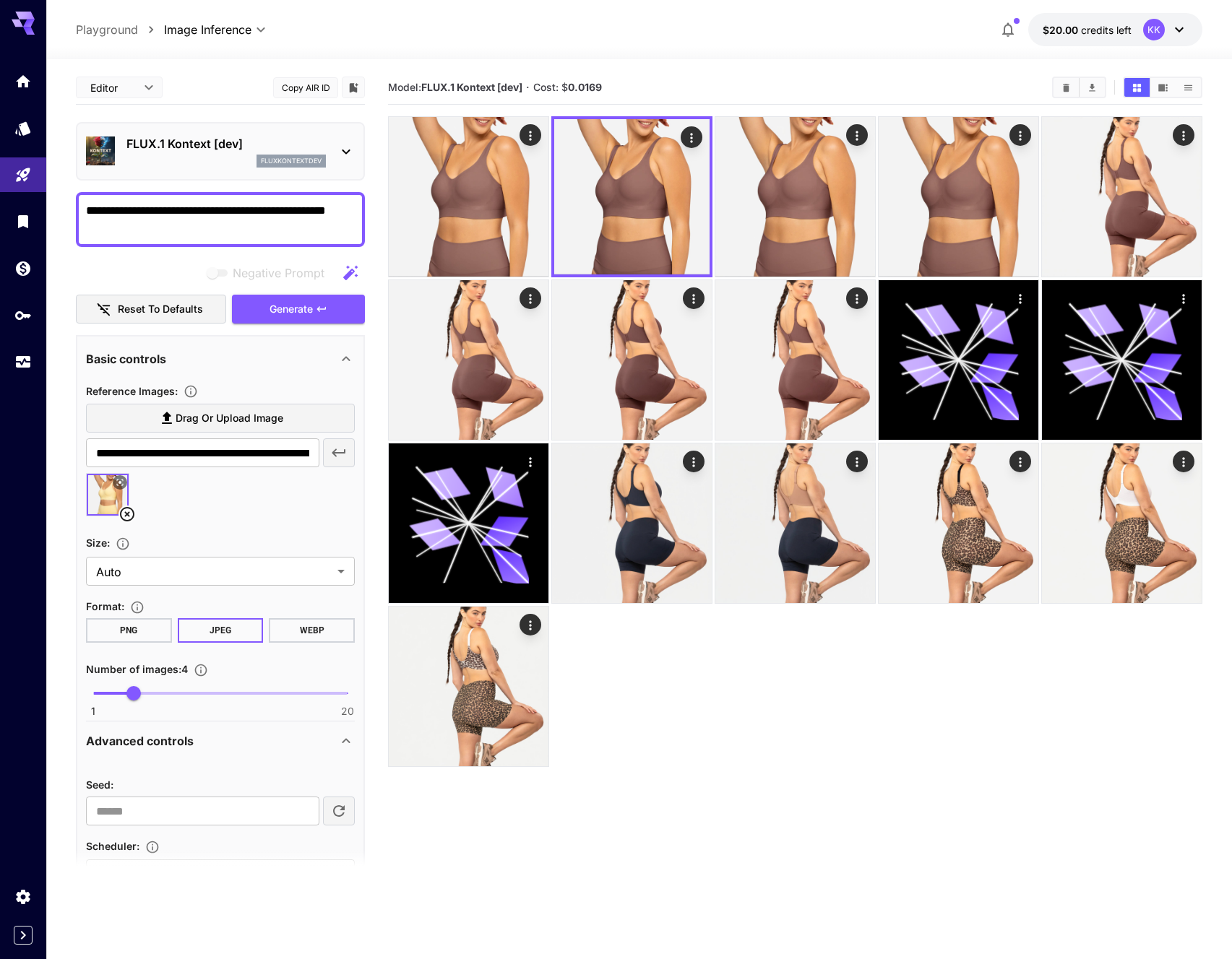
click at [846, 81] on section "Model: FLUX.1 Kontext [dev] · Cost: $ 0.0169" at bounding box center [714, 88] width 652 height 17
click at [857, 81] on section "Model: FLUX.1 Kontext [dev] · Cost: $ 0.0169" at bounding box center [714, 88] width 652 height 17
click at [852, 81] on section "Model: FLUX.1 Kontext [dev] · Cost: $ 0.0169" at bounding box center [714, 88] width 652 height 17
click at [862, 81] on section "Model: FLUX.1 Kontext [dev] · Cost: $ 0.0169" at bounding box center [714, 88] width 652 height 17
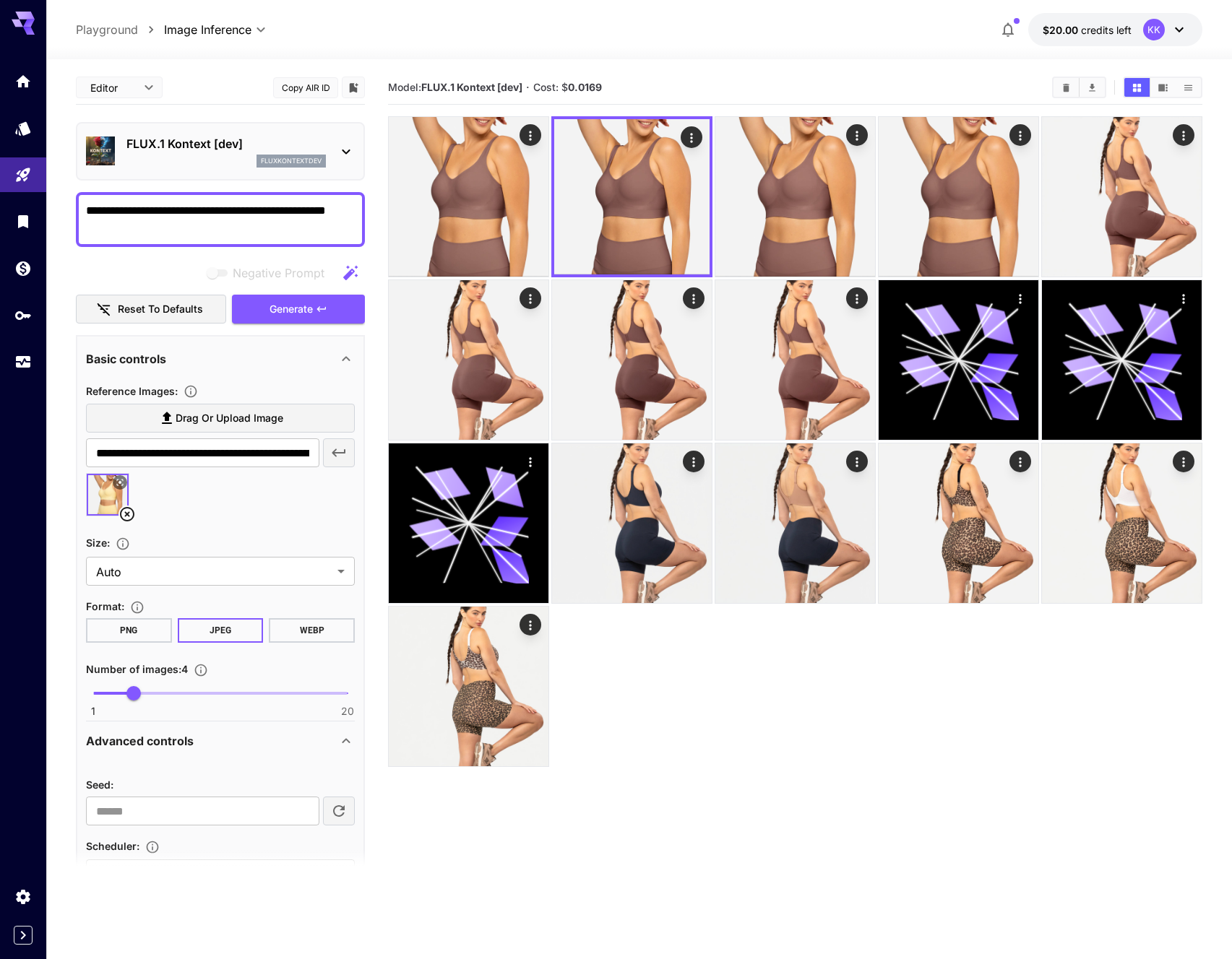
click at [853, 80] on section "Model: FLUX.1 Kontext [dev] · Cost: $ 0.0169" at bounding box center [714, 88] width 652 height 17
click at [861, 79] on section "Model: FLUX.1 Kontext [dev] · Cost: $ 0.0169" at bounding box center [714, 88] width 652 height 17
click at [853, 80] on section "Model: FLUX.1 Kontext [dev] · Cost: $ 0.0169" at bounding box center [714, 88] width 652 height 17
drag, startPoint x: 850, startPoint y: 87, endPoint x: 861, endPoint y: 80, distance: 13.0
click at [851, 87] on section "Model: FLUX.1 Kontext [dev] · Cost: $ 0.0169" at bounding box center [714, 88] width 652 height 17
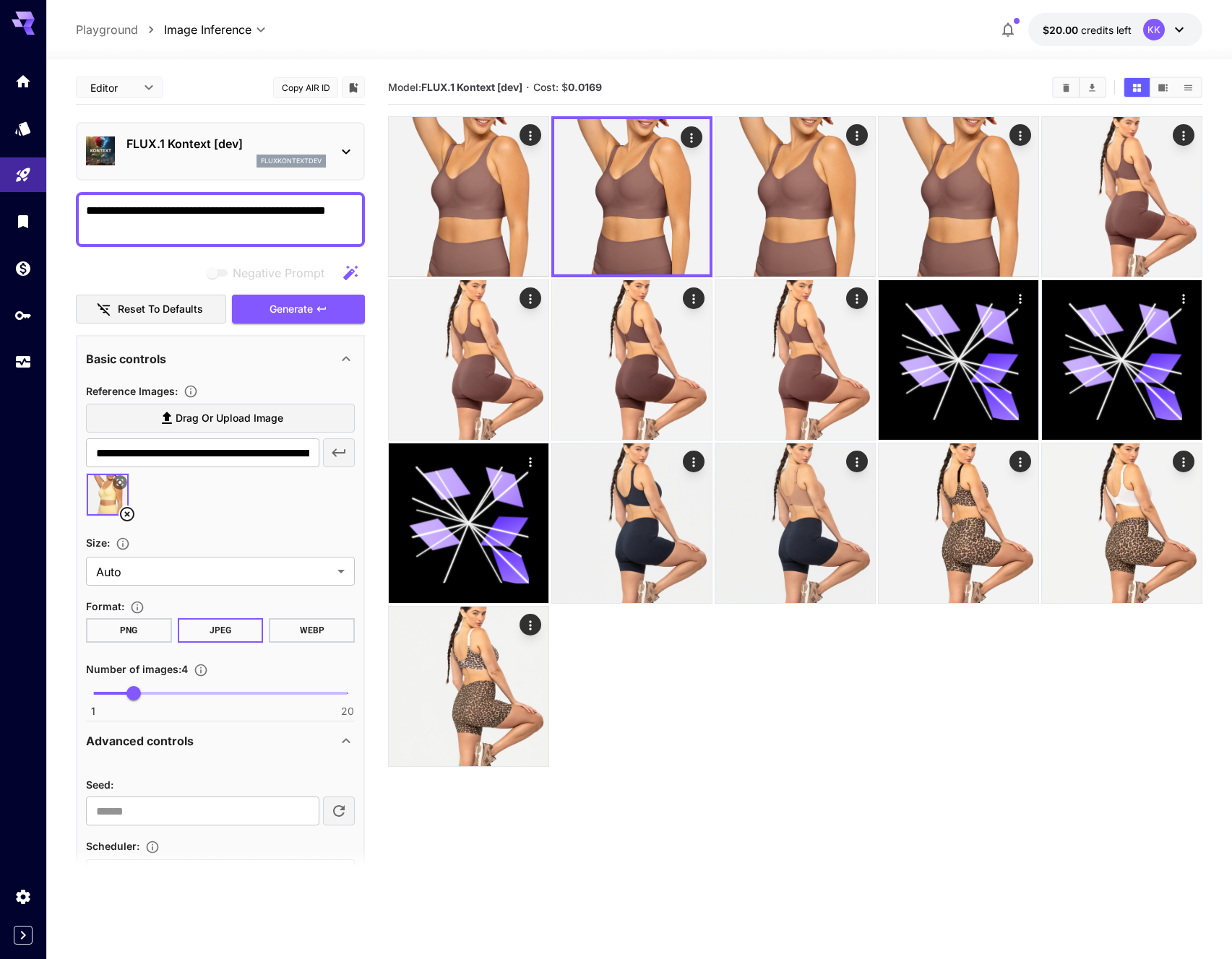
click at [863, 83] on section "Model: FLUX.1 Kontext [dev] · Cost: $ 0.0169" at bounding box center [714, 88] width 652 height 17
click at [844, 85] on section "Model: FLUX.1 Kontext [dev] · Cost: $ 0.0169" at bounding box center [714, 88] width 652 height 17
click at [853, 88] on section "Model: FLUX.1 Kontext [dev] · Cost: $ 0.0169" at bounding box center [714, 88] width 652 height 17
click at [262, 769] on div "Seed : ​ Scheduler : ******* ​ Steps : 28 1 50 28 CFG scale : 2.5 0 5 2.5" at bounding box center [220, 890] width 269 height 265
click at [725, 683] on div at bounding box center [795, 442] width 814 height 651
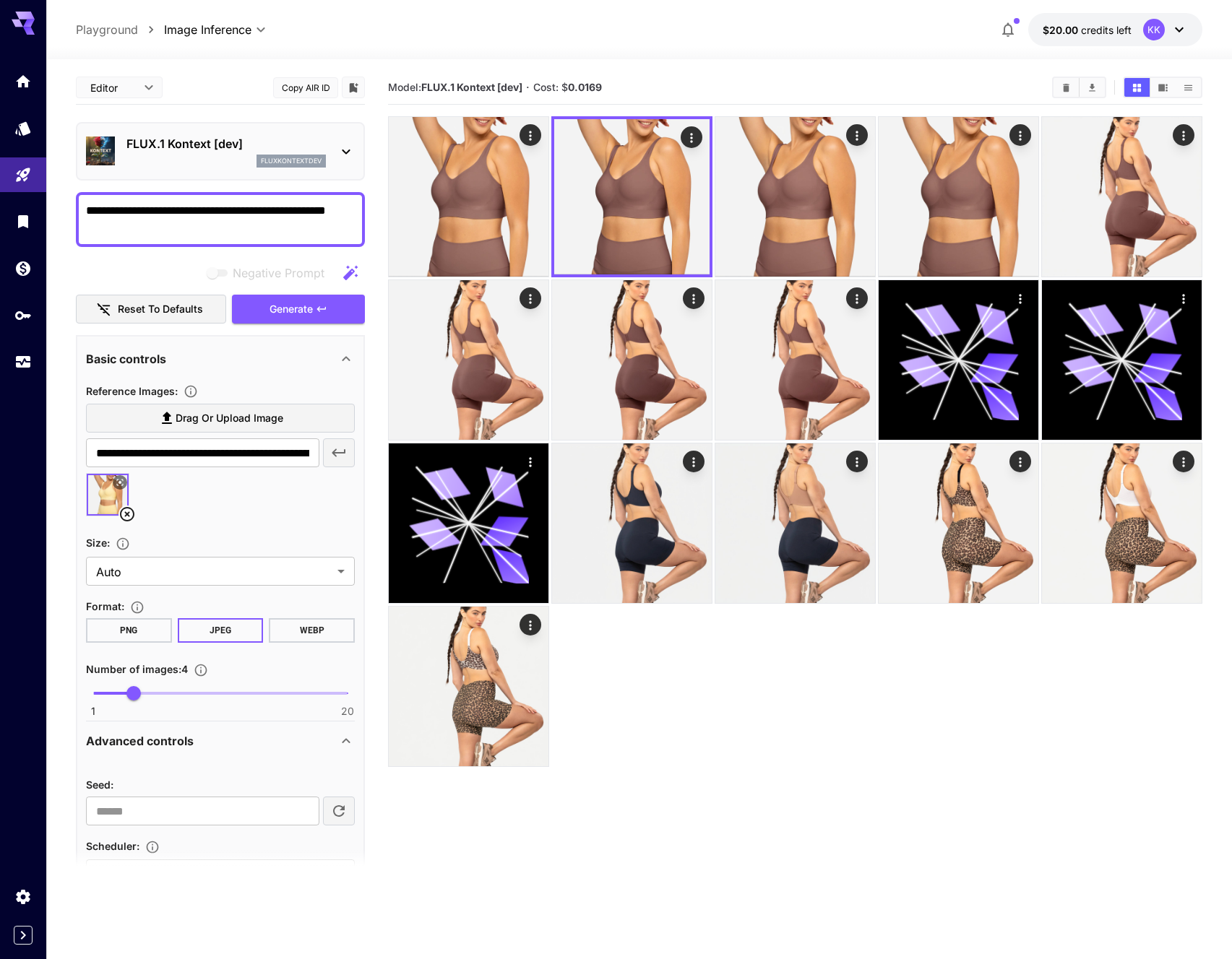
click at [723, 690] on div at bounding box center [795, 442] width 814 height 651
click at [724, 38] on div "**********" at bounding box center [639, 29] width 1126 height 33
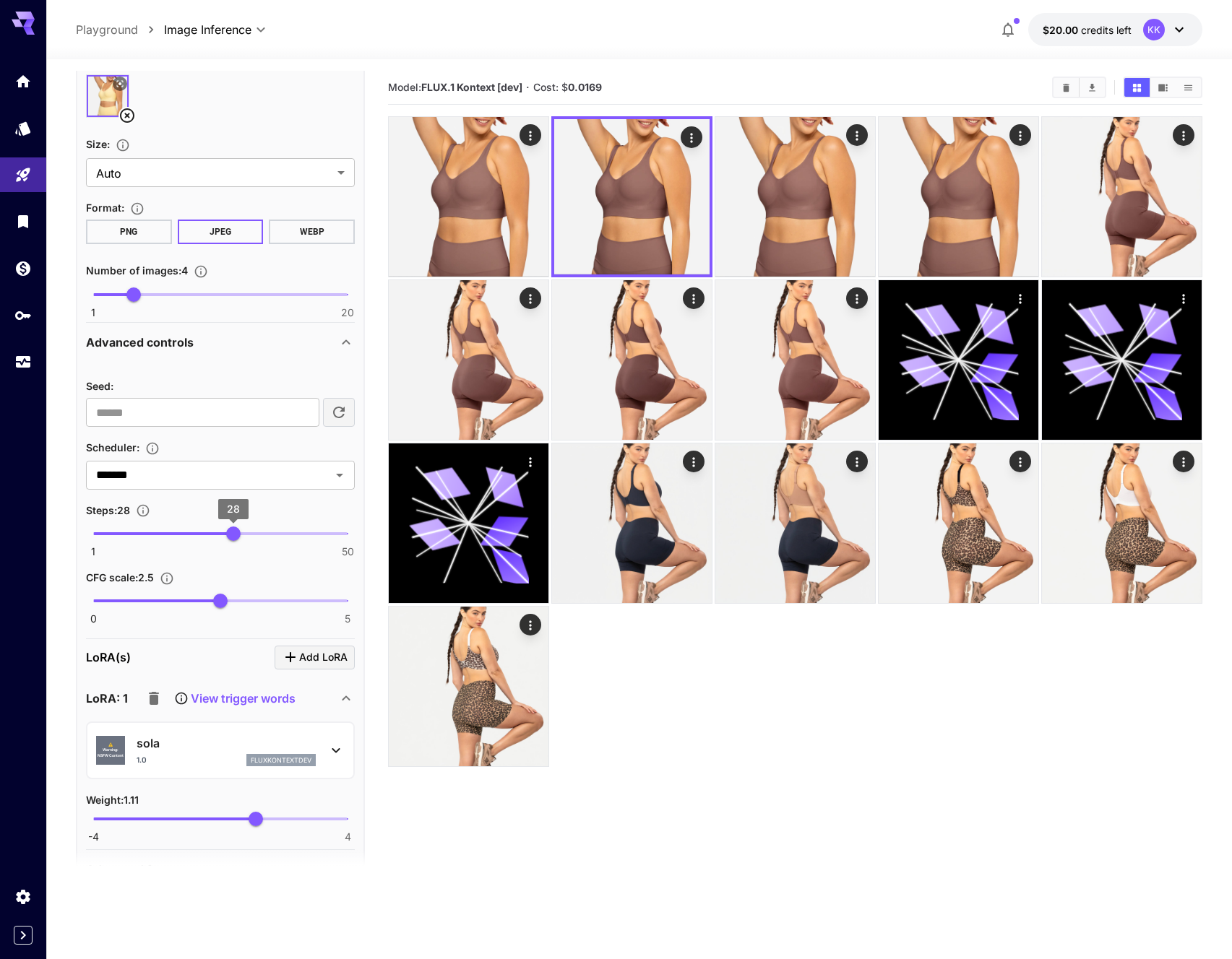
scroll to position [480, 0]
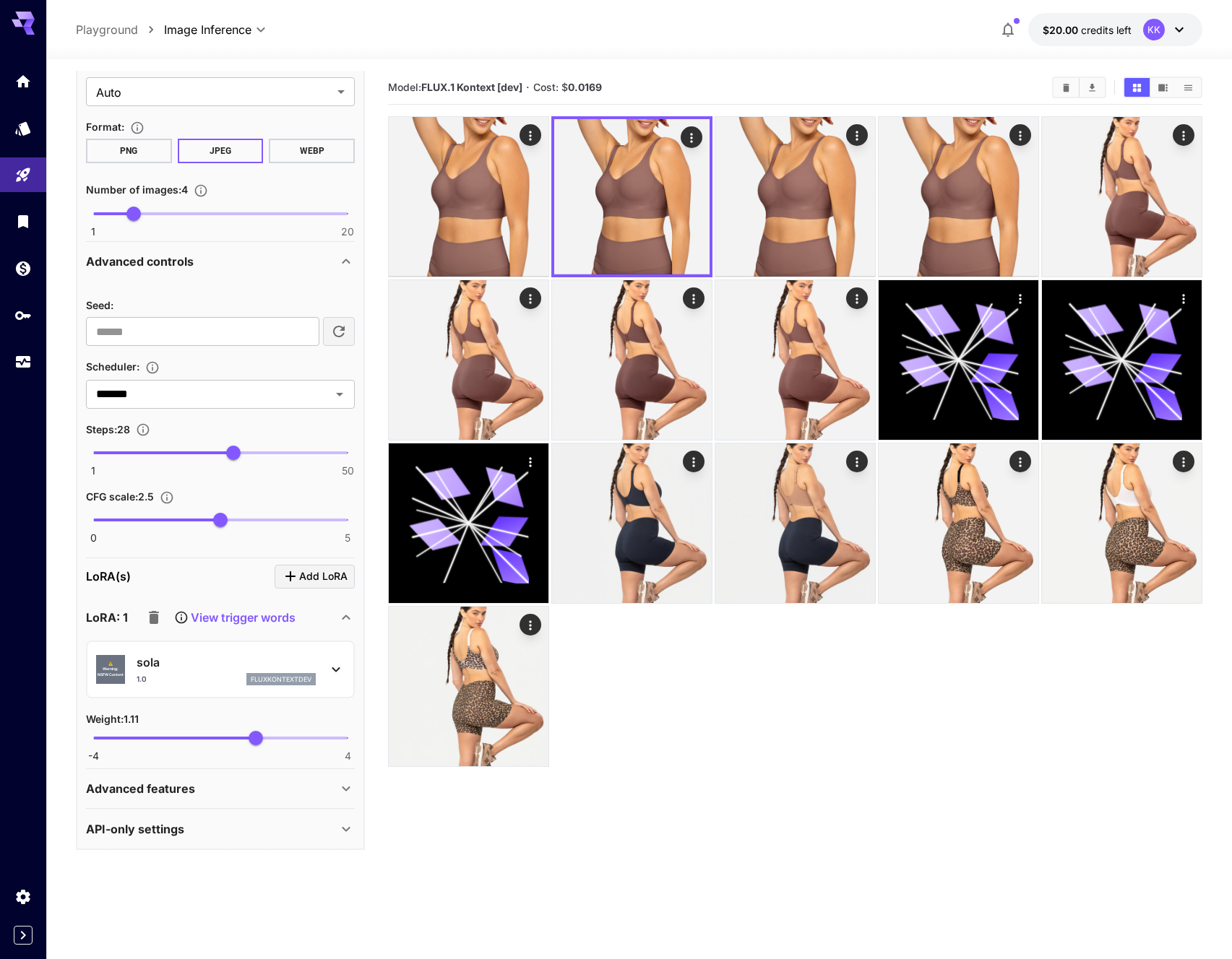
click at [332, 664] on icon at bounding box center [336, 669] width 17 height 17
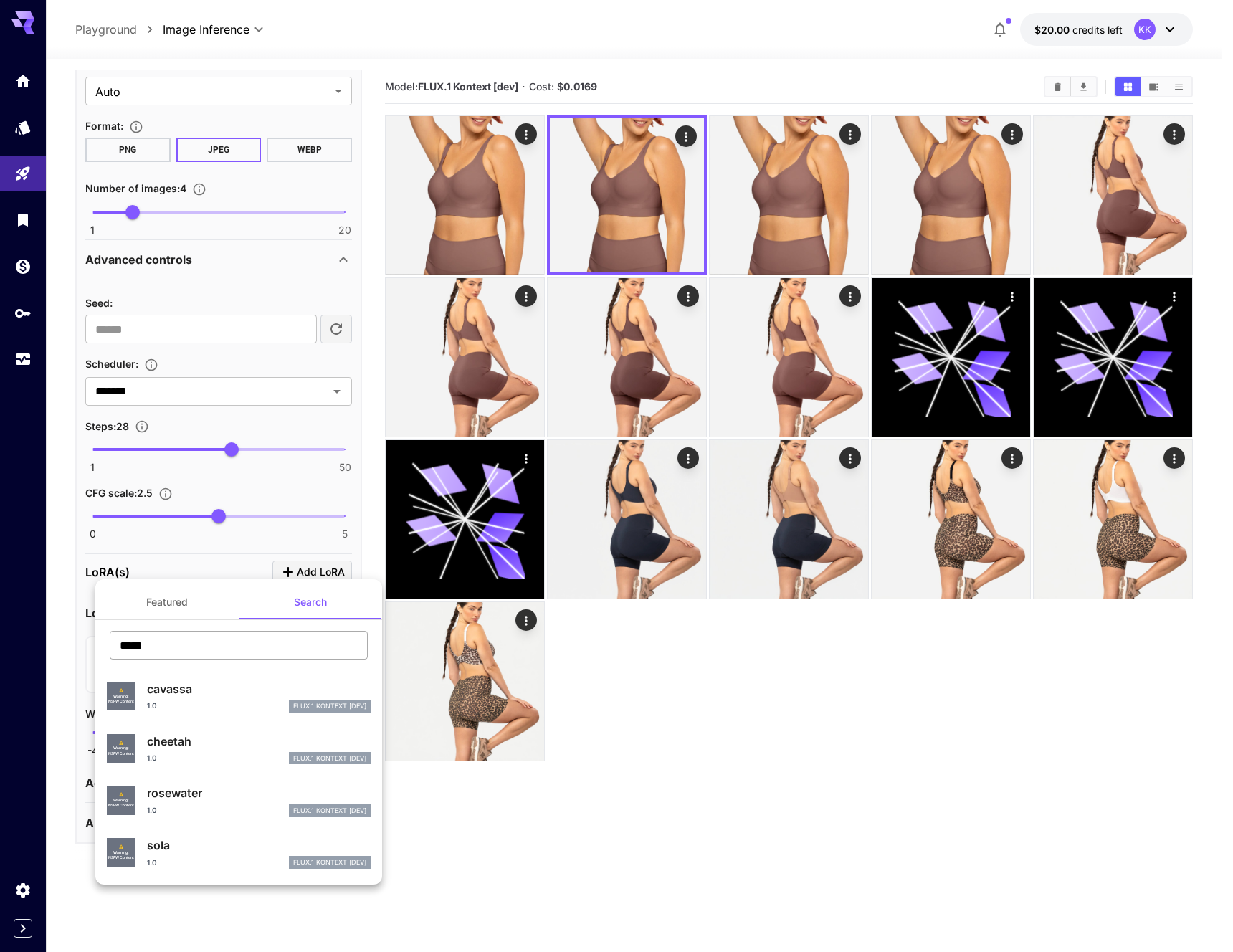
click at [171, 639] on input "*****" at bounding box center [238, 645] width 258 height 29
click at [169, 644] on input "*****" at bounding box center [238, 645] width 258 height 29
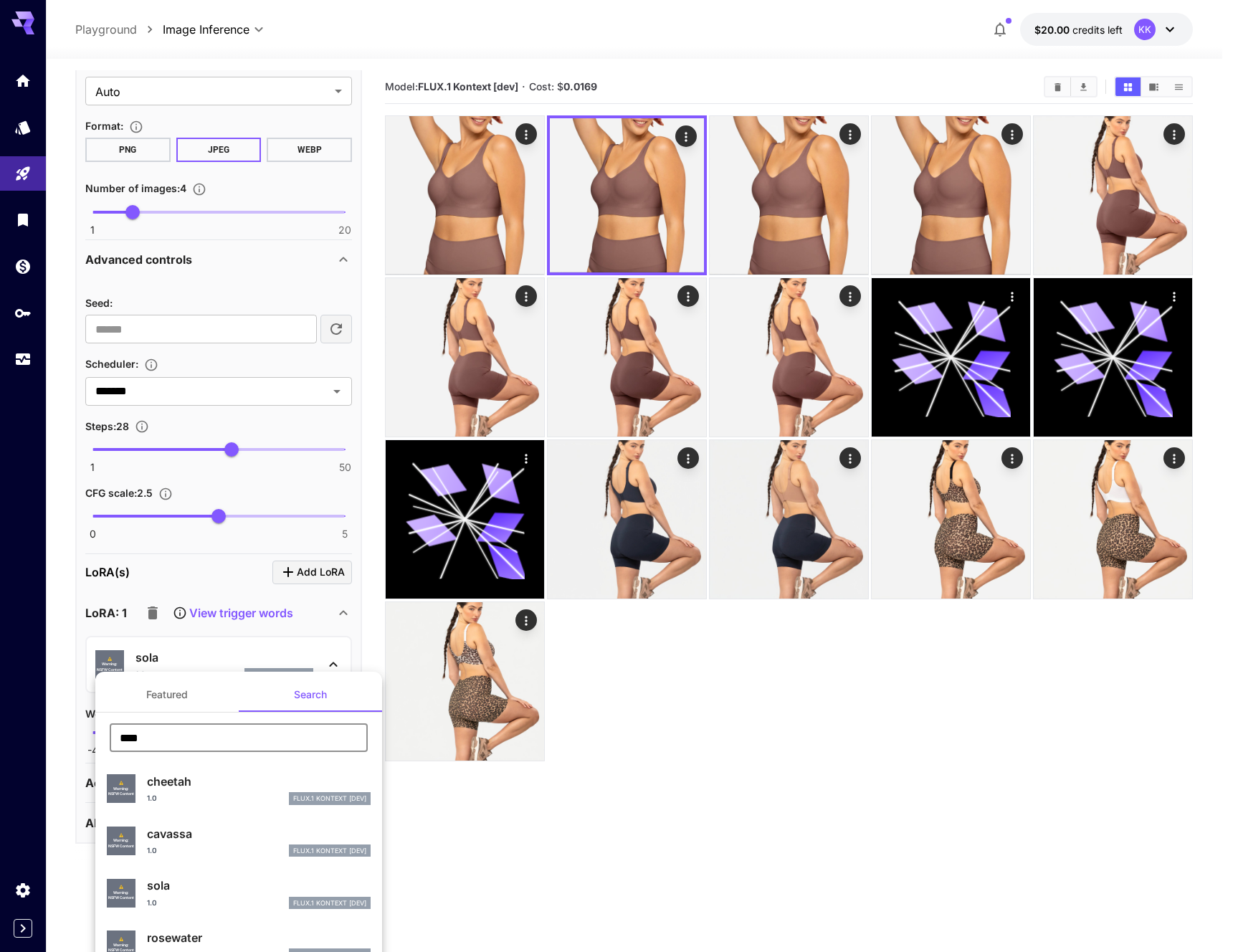
click at [147, 736] on input "****" at bounding box center [238, 737] width 258 height 29
click at [158, 732] on input "****" at bounding box center [238, 737] width 258 height 29
type input "****"
click at [494, 852] on div at bounding box center [616, 476] width 1233 height 952
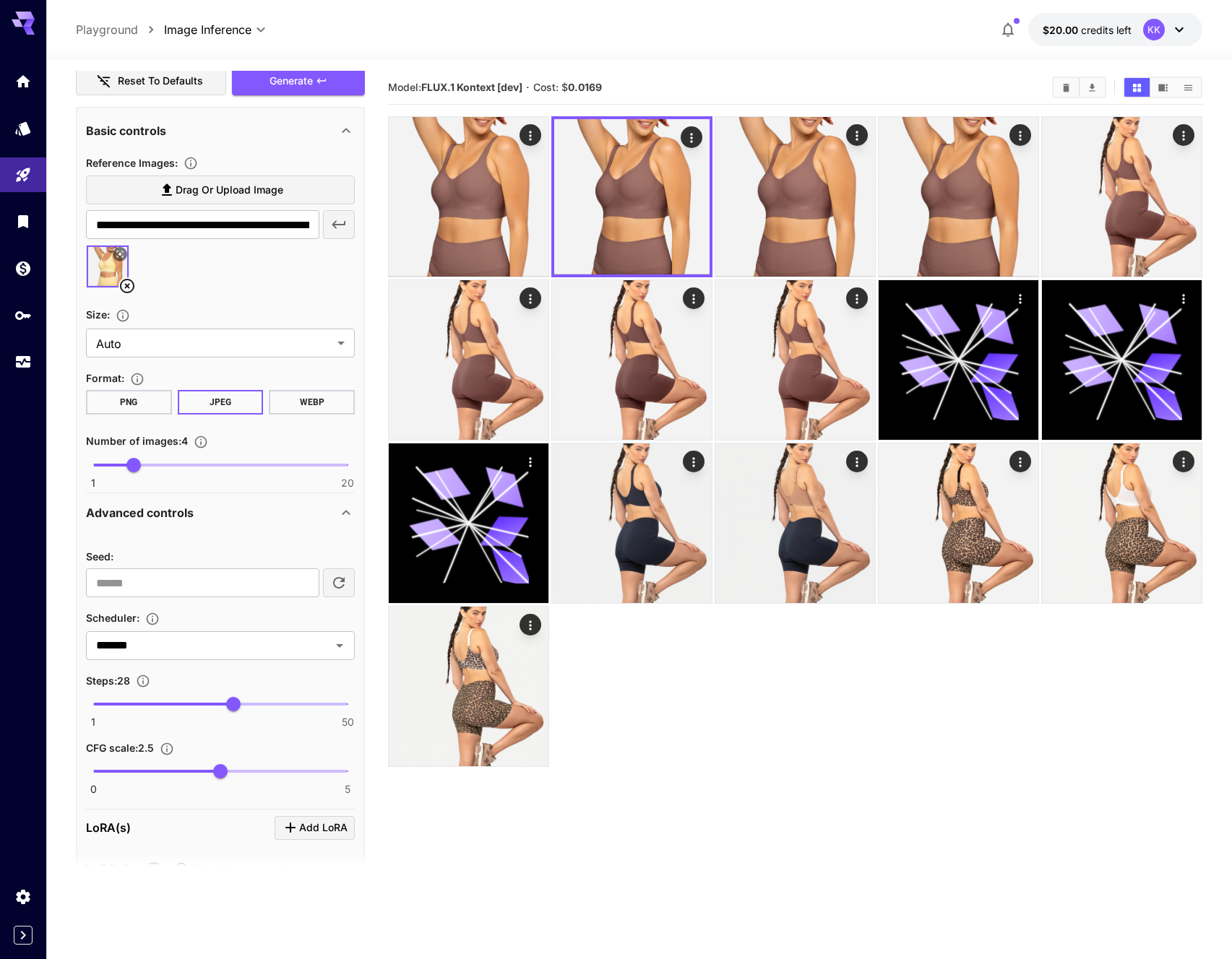
scroll to position [431, 0]
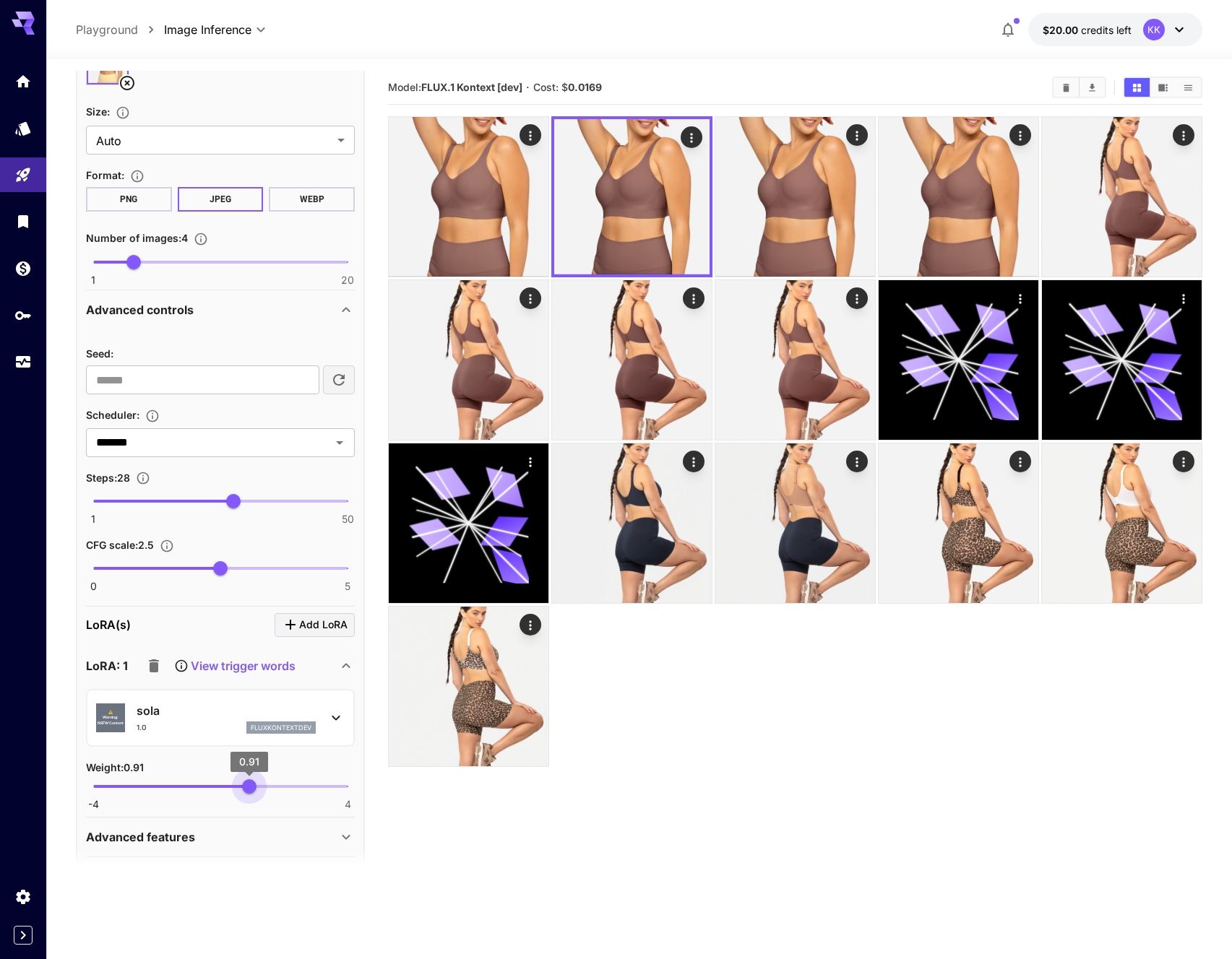
click at [249, 780] on span "0.91" at bounding box center [249, 786] width 14 height 14
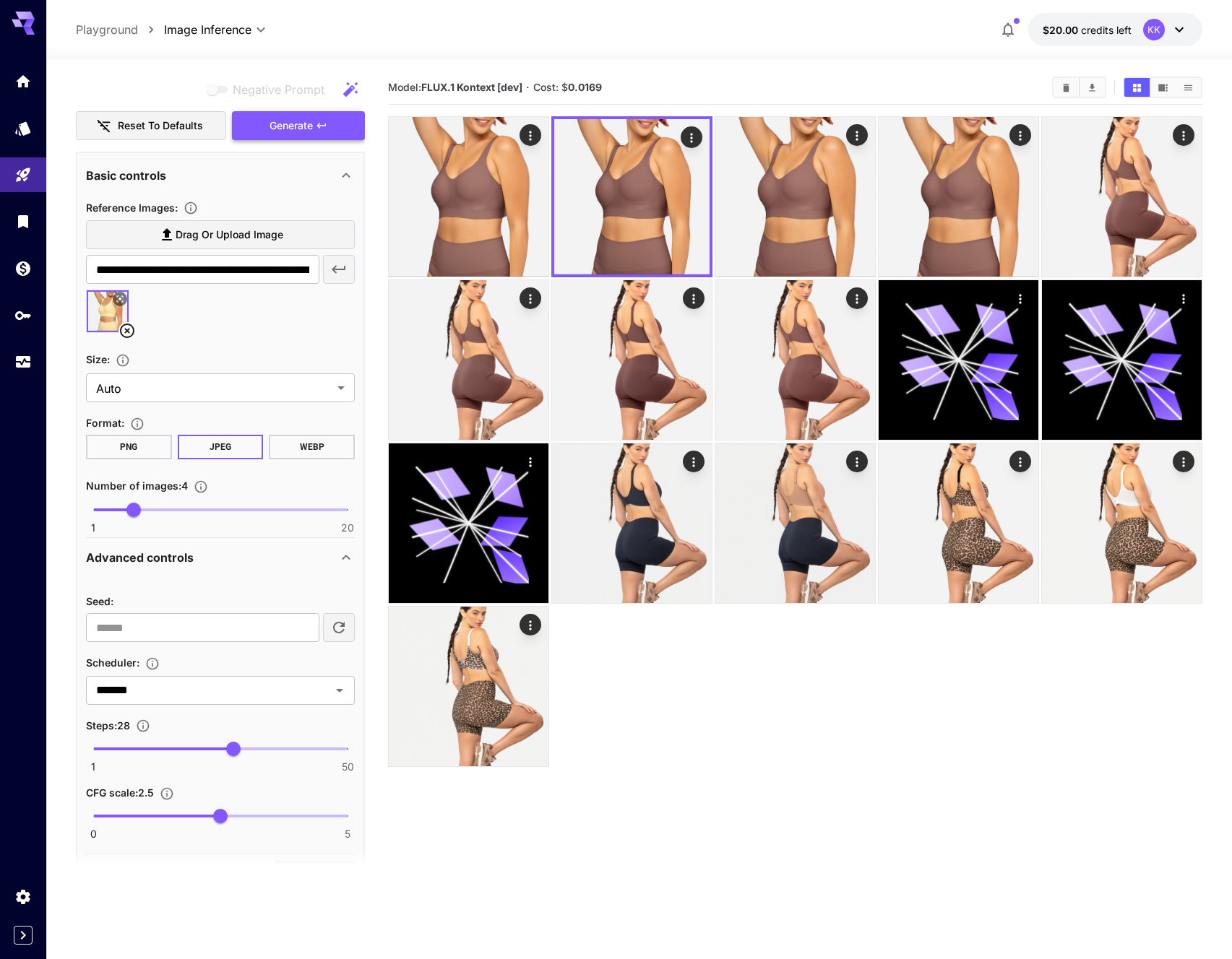
click at [304, 130] on span "Generate" at bounding box center [291, 126] width 43 height 18
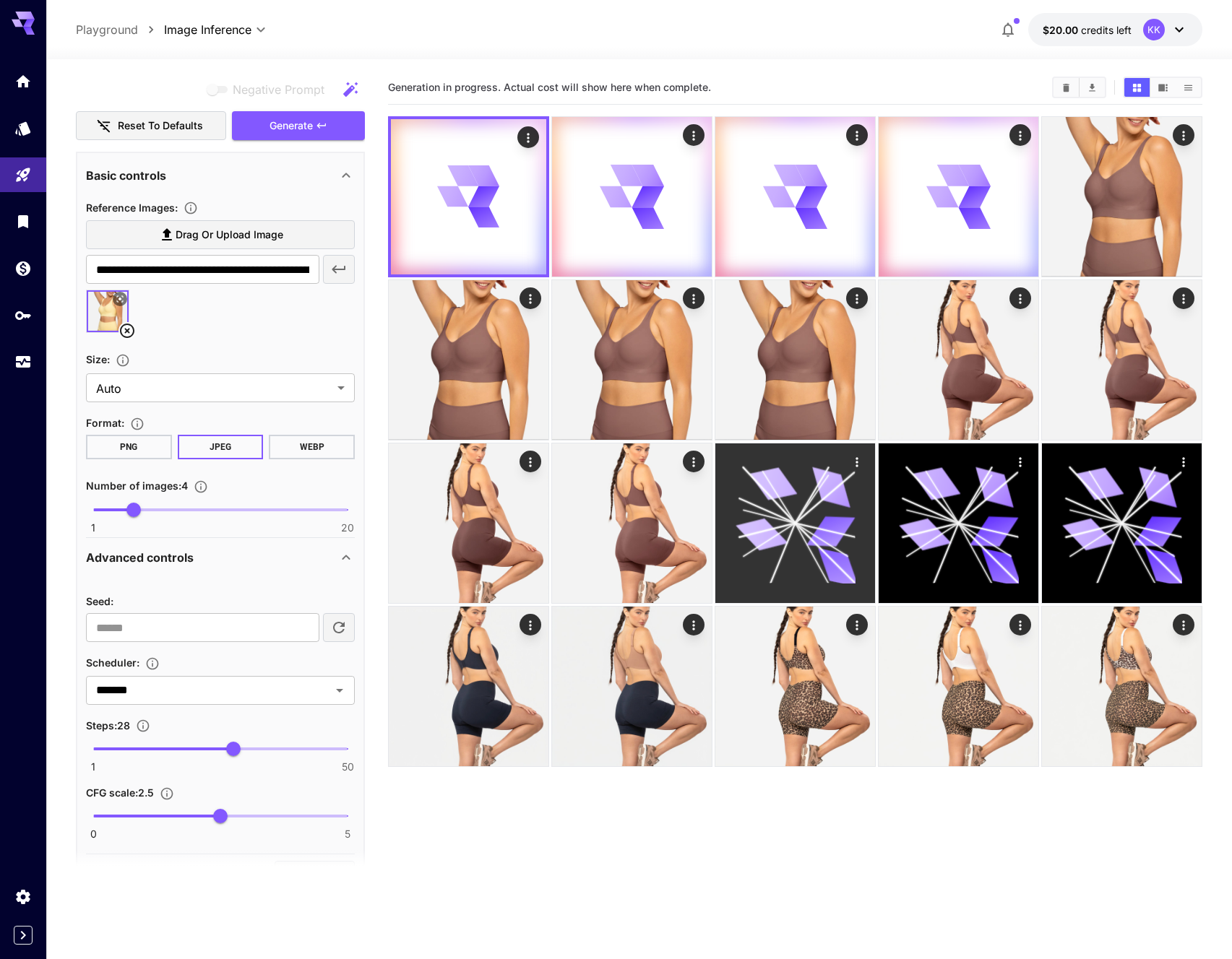
click at [858, 461] on icon "Actions" at bounding box center [857, 462] width 14 height 14
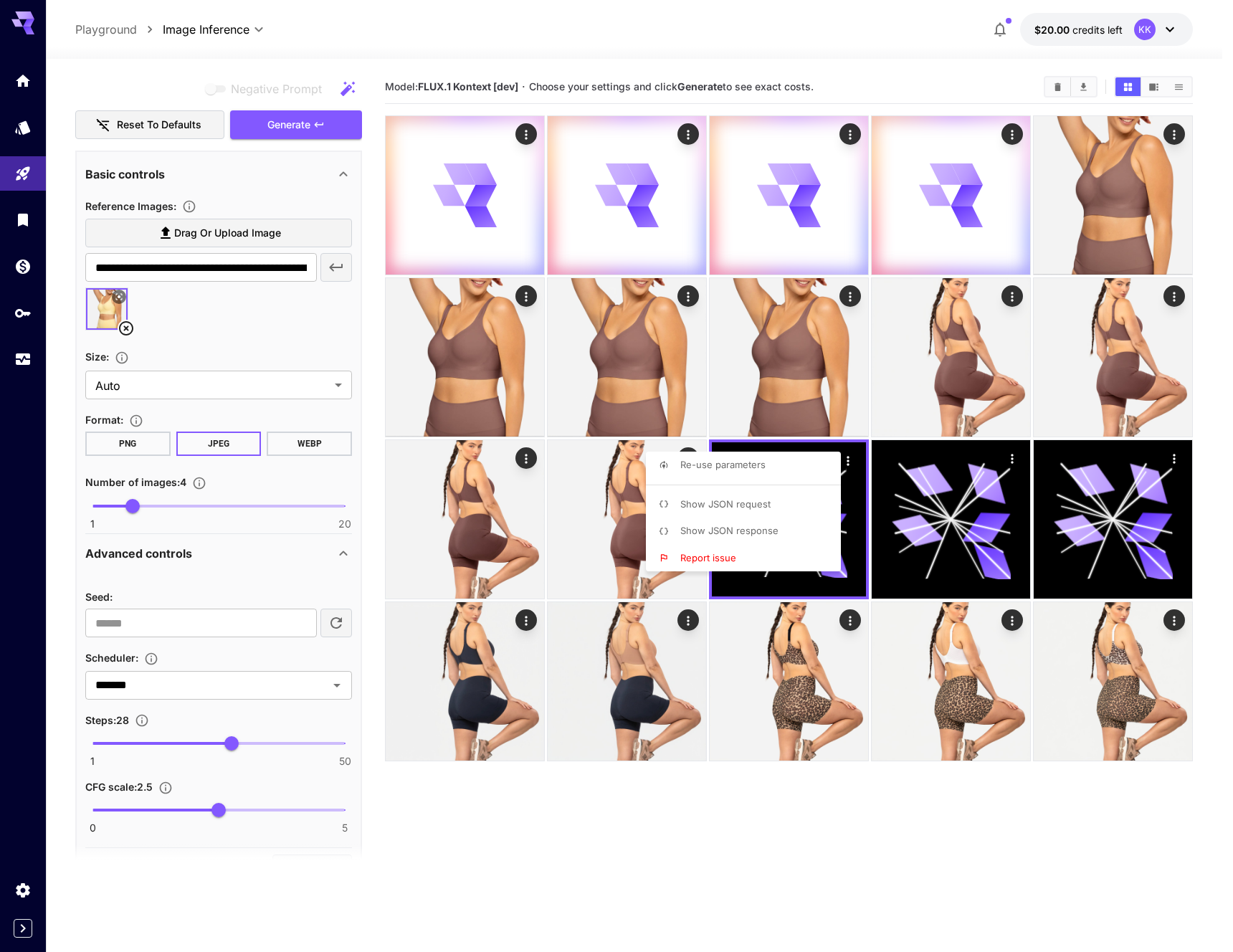
click at [860, 896] on div at bounding box center [616, 476] width 1233 height 952
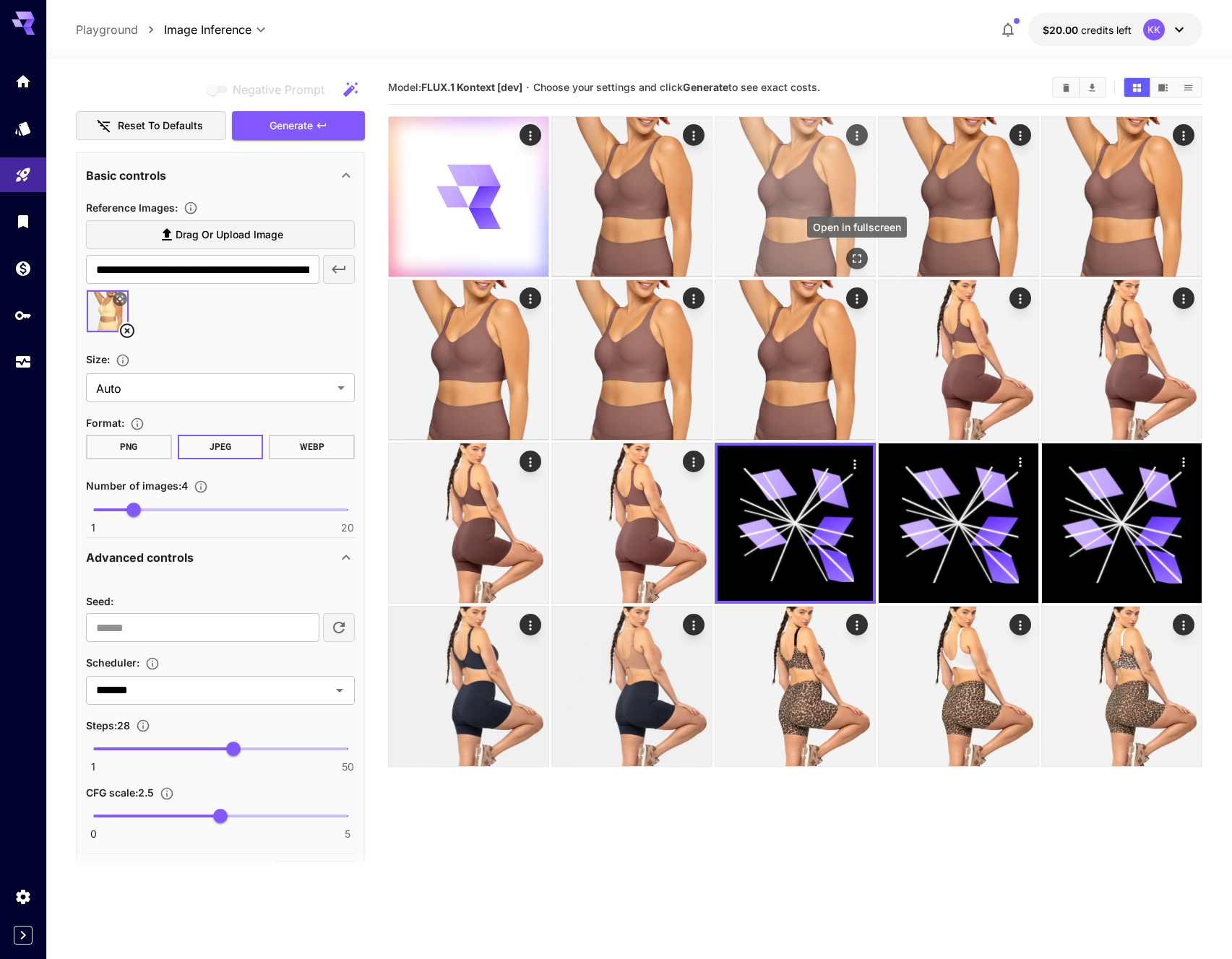
click at [858, 258] on icon "Open in fullscreen" at bounding box center [857, 258] width 14 height 14
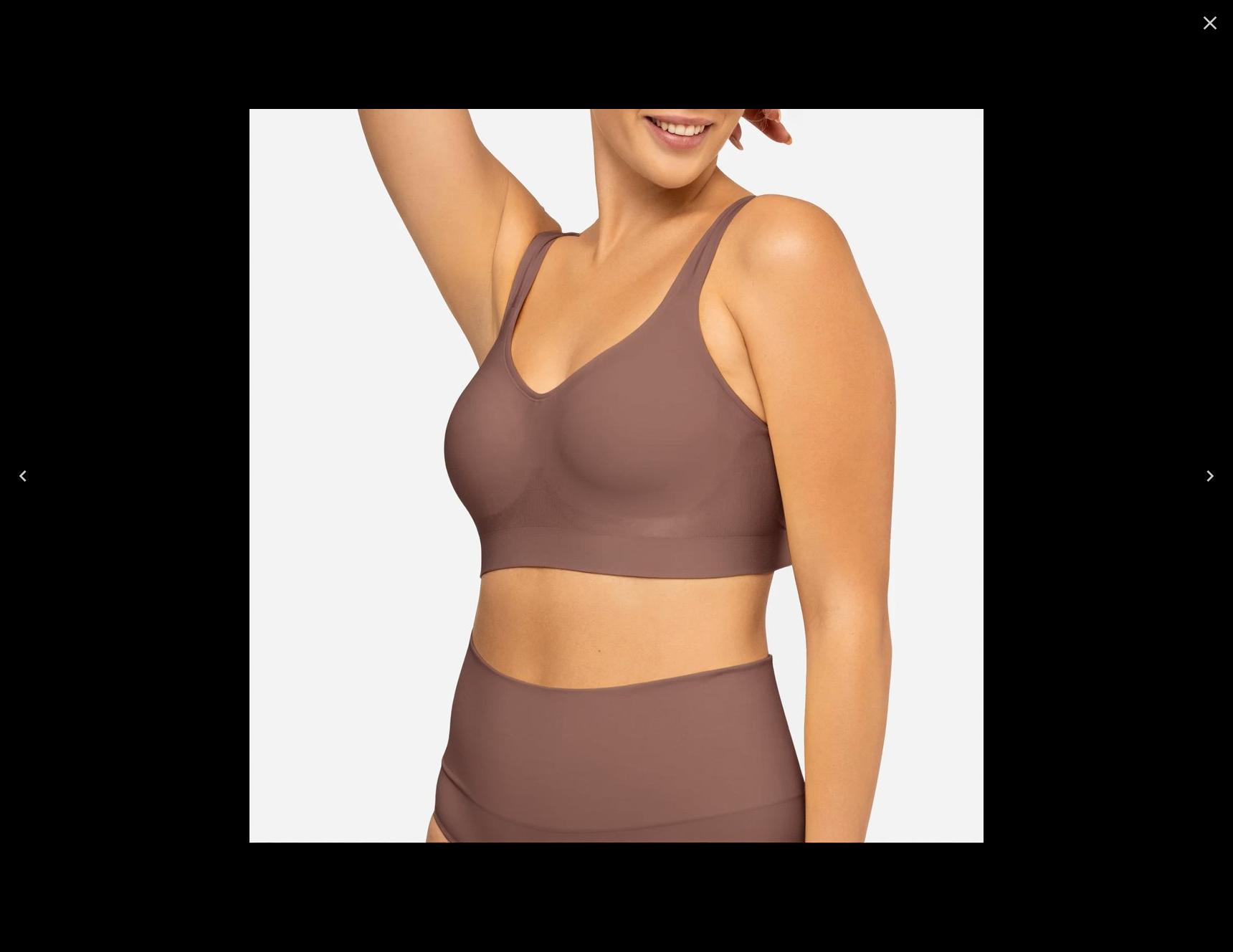
click at [1208, 23] on icon "Close" at bounding box center [1209, 23] width 23 height 23
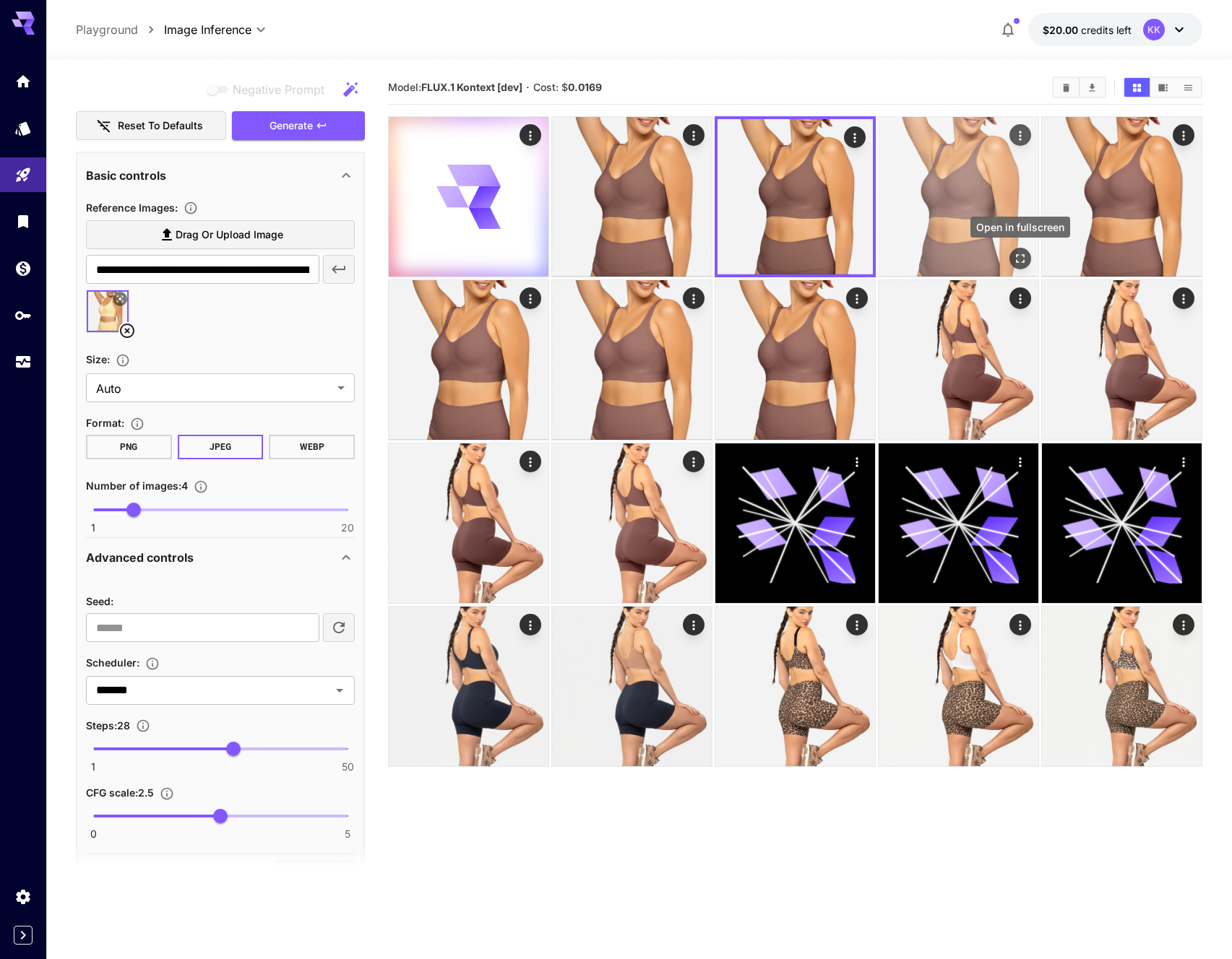
click at [1020, 254] on icon "Open in fullscreen" at bounding box center [1020, 258] width 14 height 14
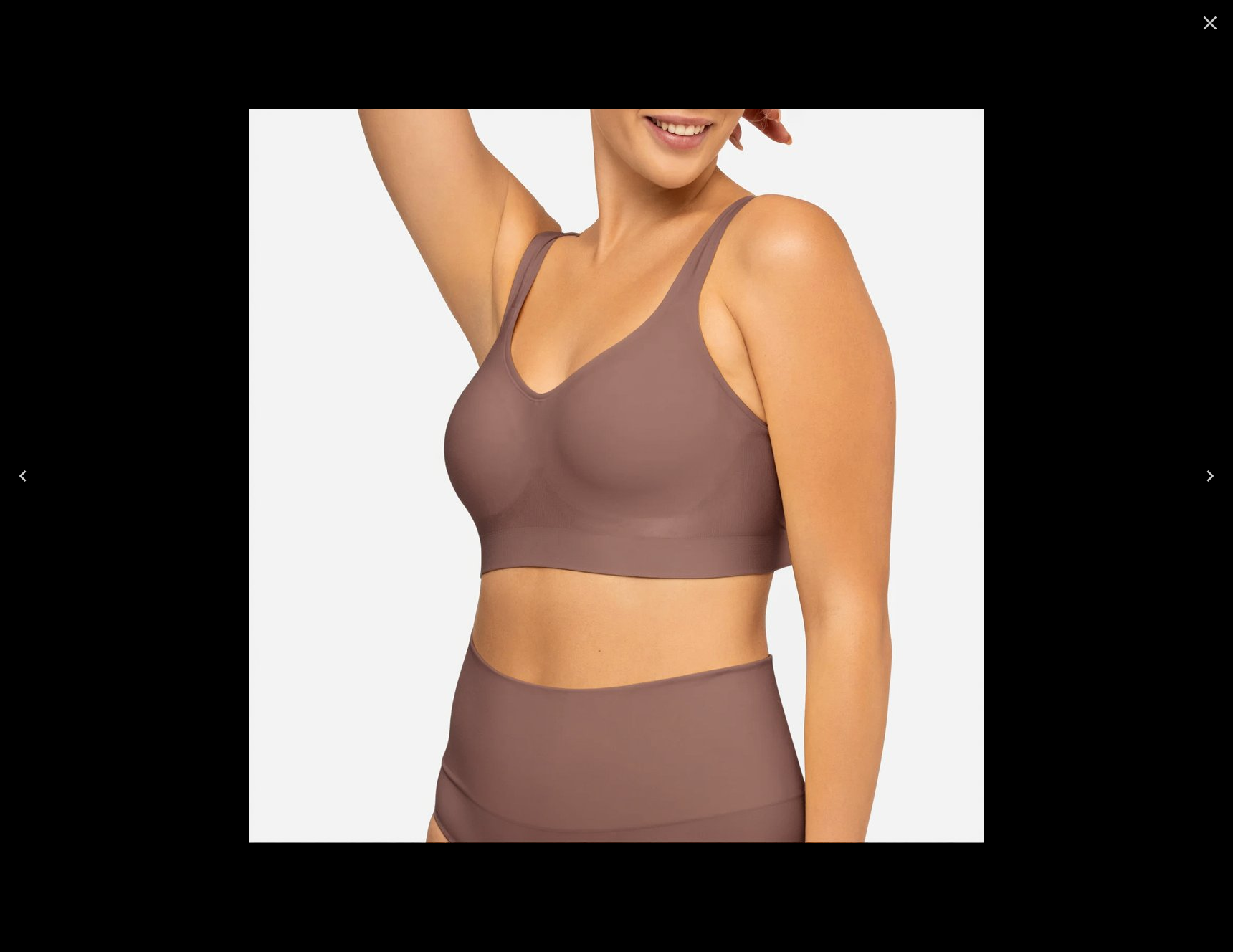
click at [1205, 27] on icon "Close" at bounding box center [1210, 23] width 13 height 13
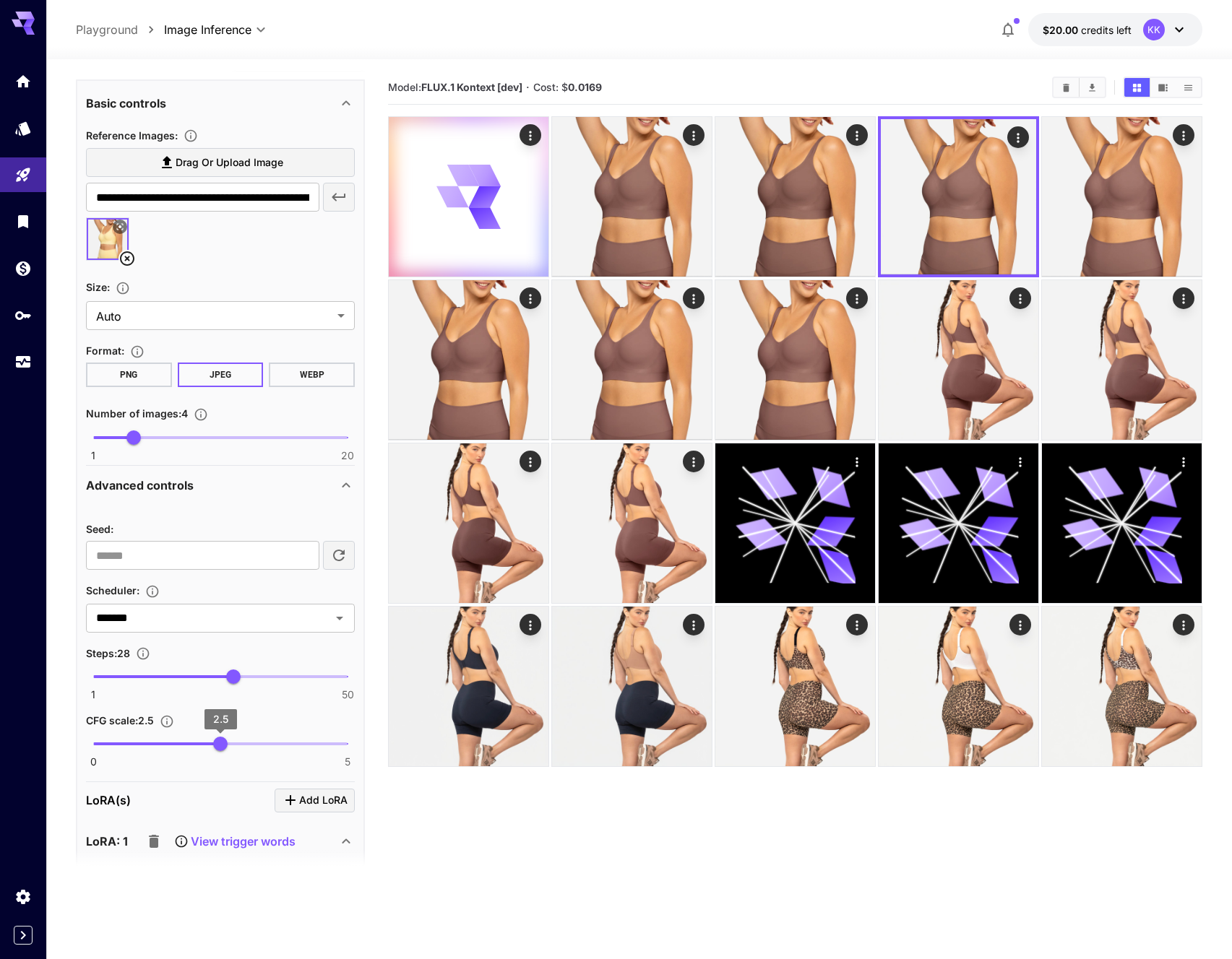
scroll to position [435, 0]
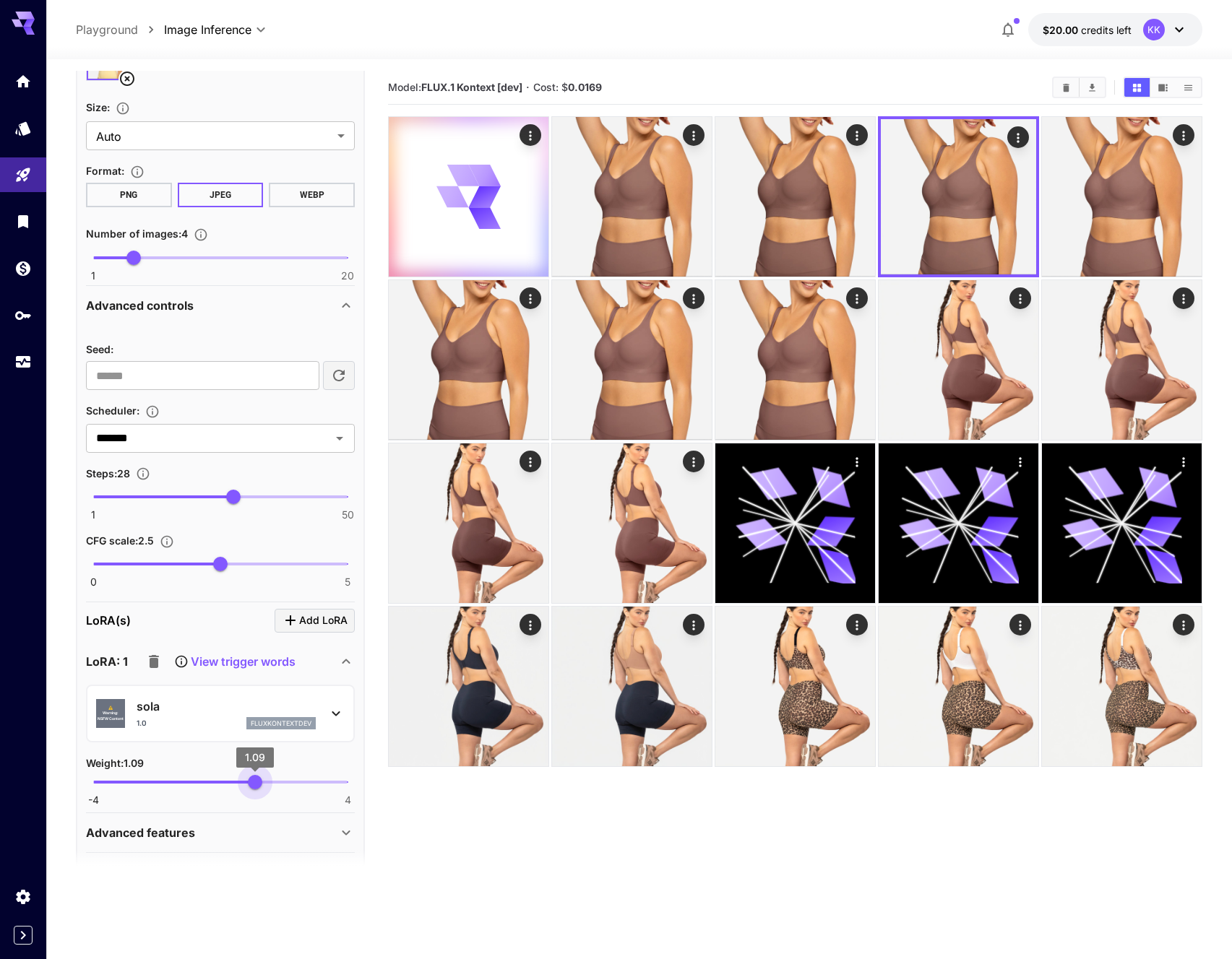
type input "****"
click at [256, 776] on span "1.11" at bounding box center [255, 782] width 14 height 14
click at [497, 844] on section "Model: FLUX.1 Kontext [dev] · Cost: $ 0.0169" at bounding box center [795, 551] width 814 height 959
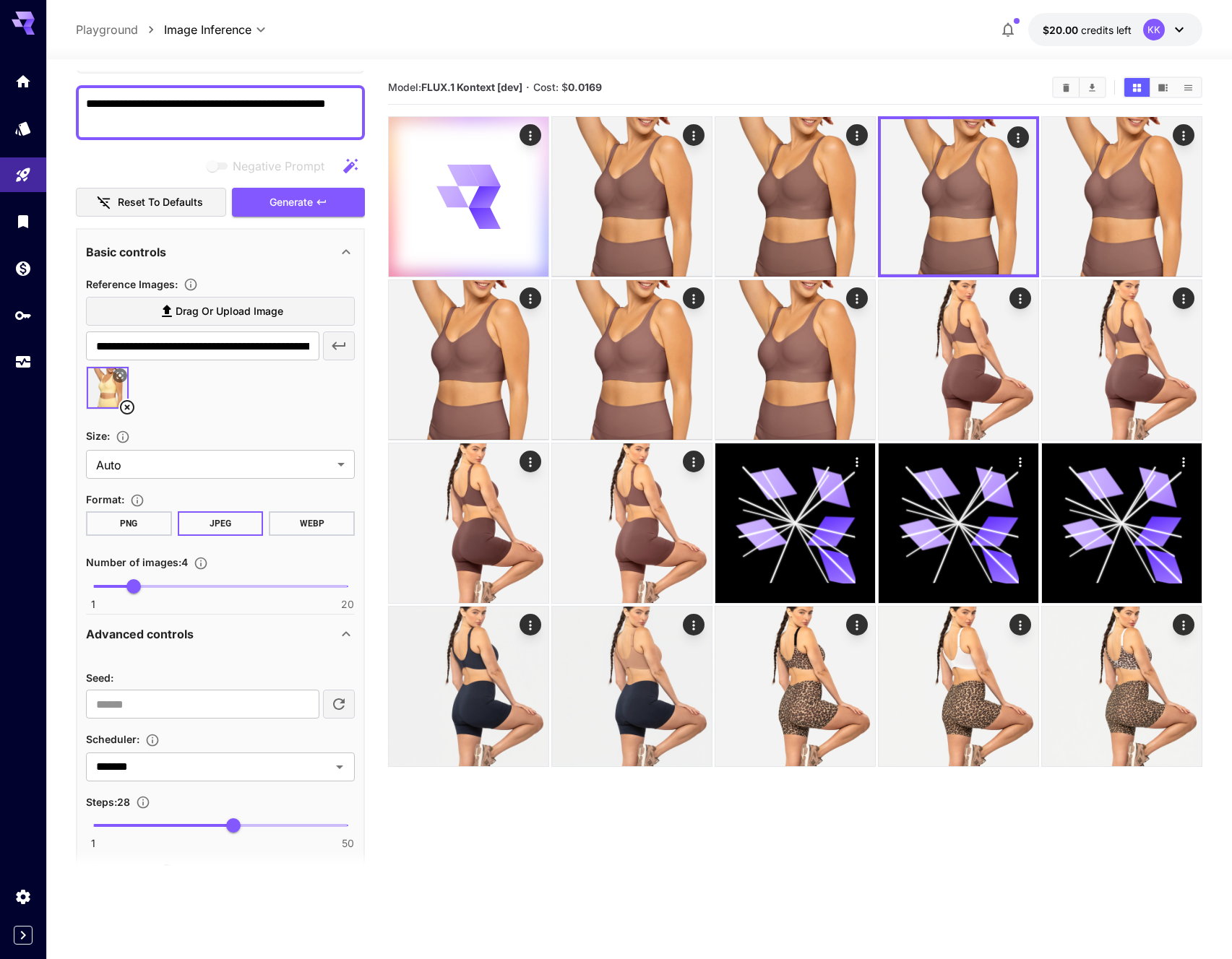
scroll to position [286, 0]
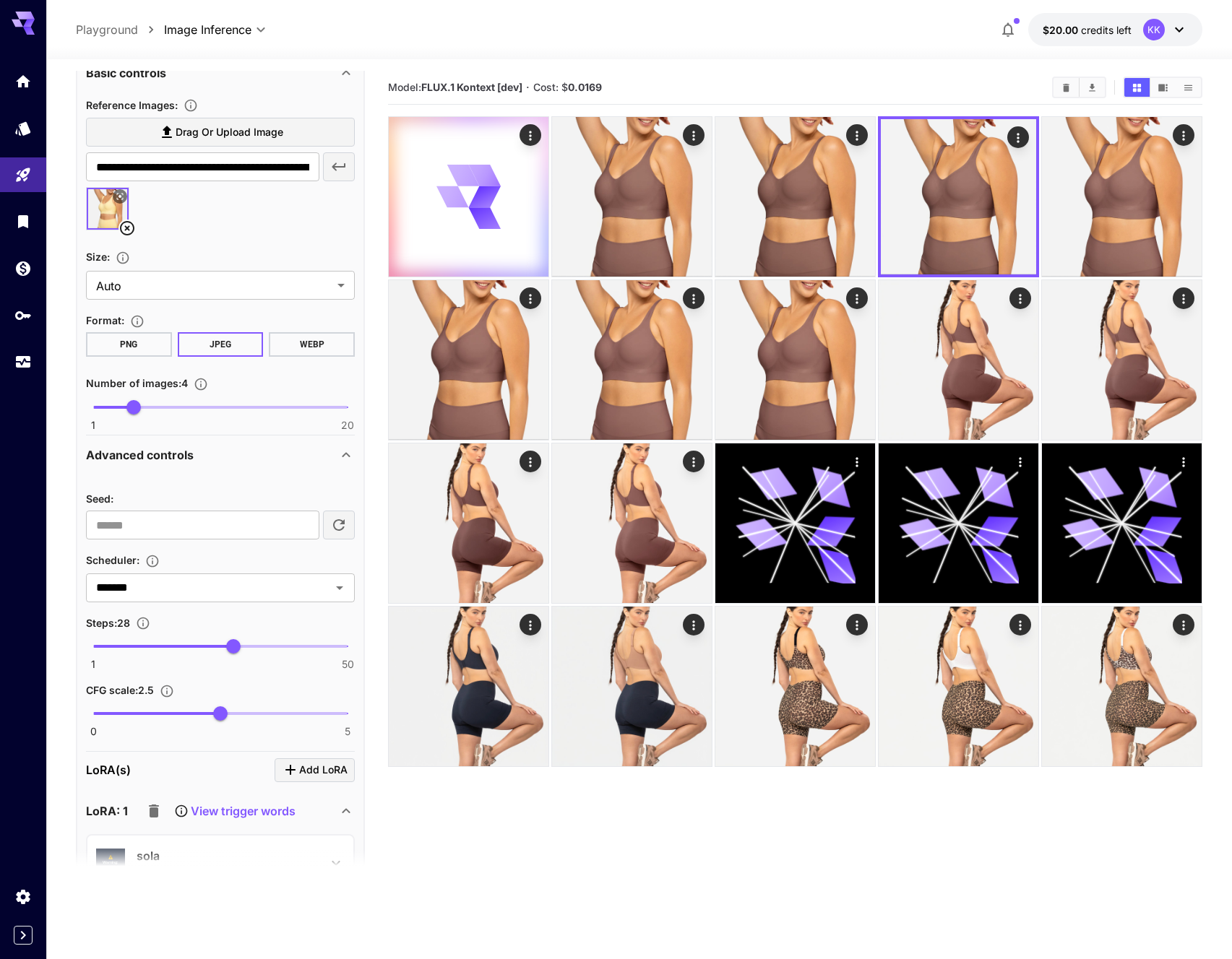
click at [691, 833] on section "Model: FLUX.1 Kontext [dev] · Cost: $ 0.0169" at bounding box center [795, 551] width 814 height 959
click at [755, 811] on section "Model: FLUX.1 Kontext [dev] · Cost: $ 0.0169" at bounding box center [795, 551] width 814 height 959
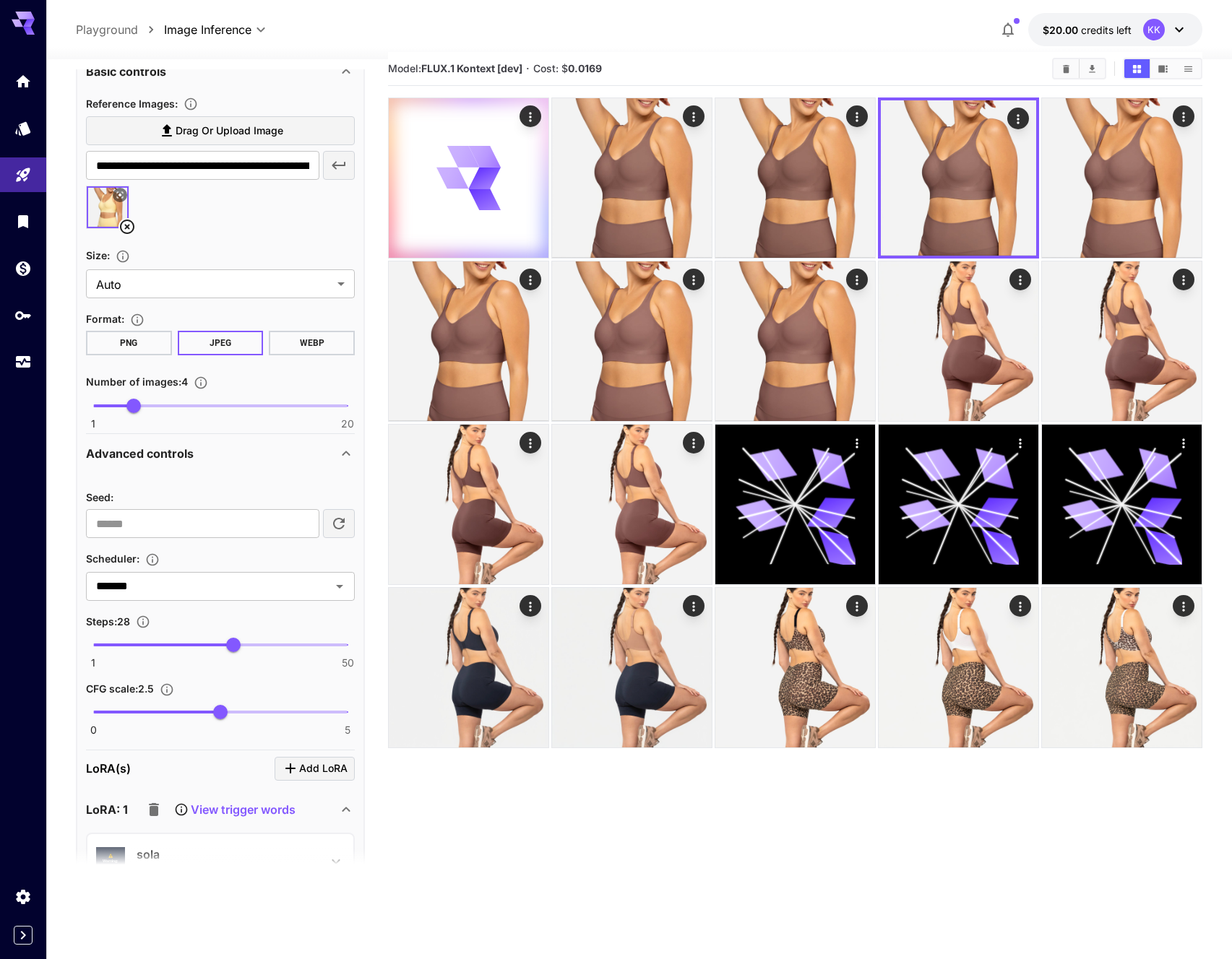
scroll to position [0, 0]
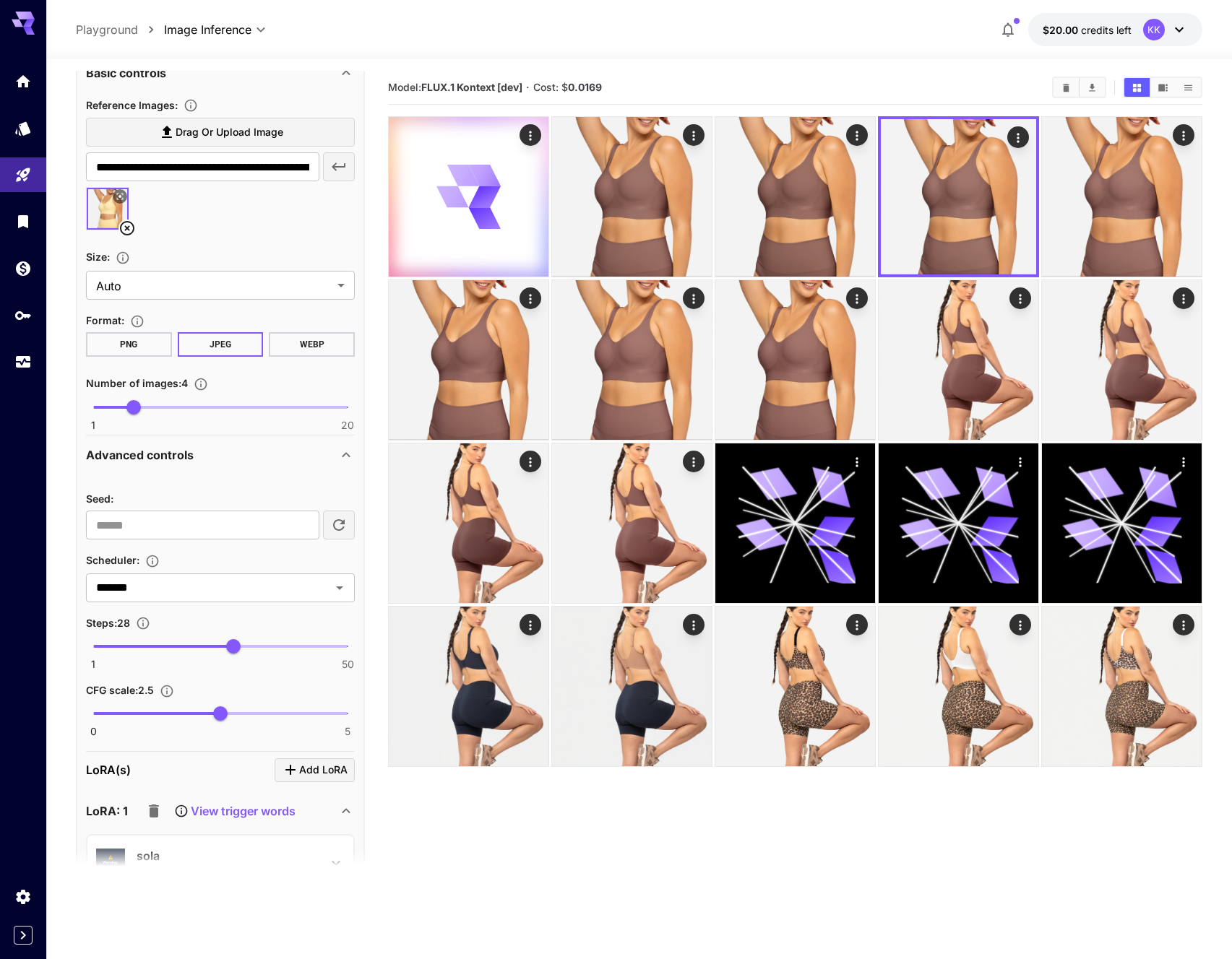
click at [845, 87] on section "Model: FLUX.1 Kontext [dev] · Cost: $ 0.0169" at bounding box center [714, 88] width 652 height 17
click at [733, 77] on div "Model: FLUX.1 Kontext [dev] · Cost: $ 0.0169" at bounding box center [795, 87] width 814 height 21
click at [731, 77] on div "Model: FLUX.1 Kontext [dev] · Cost: $ 0.0169" at bounding box center [795, 87] width 814 height 21
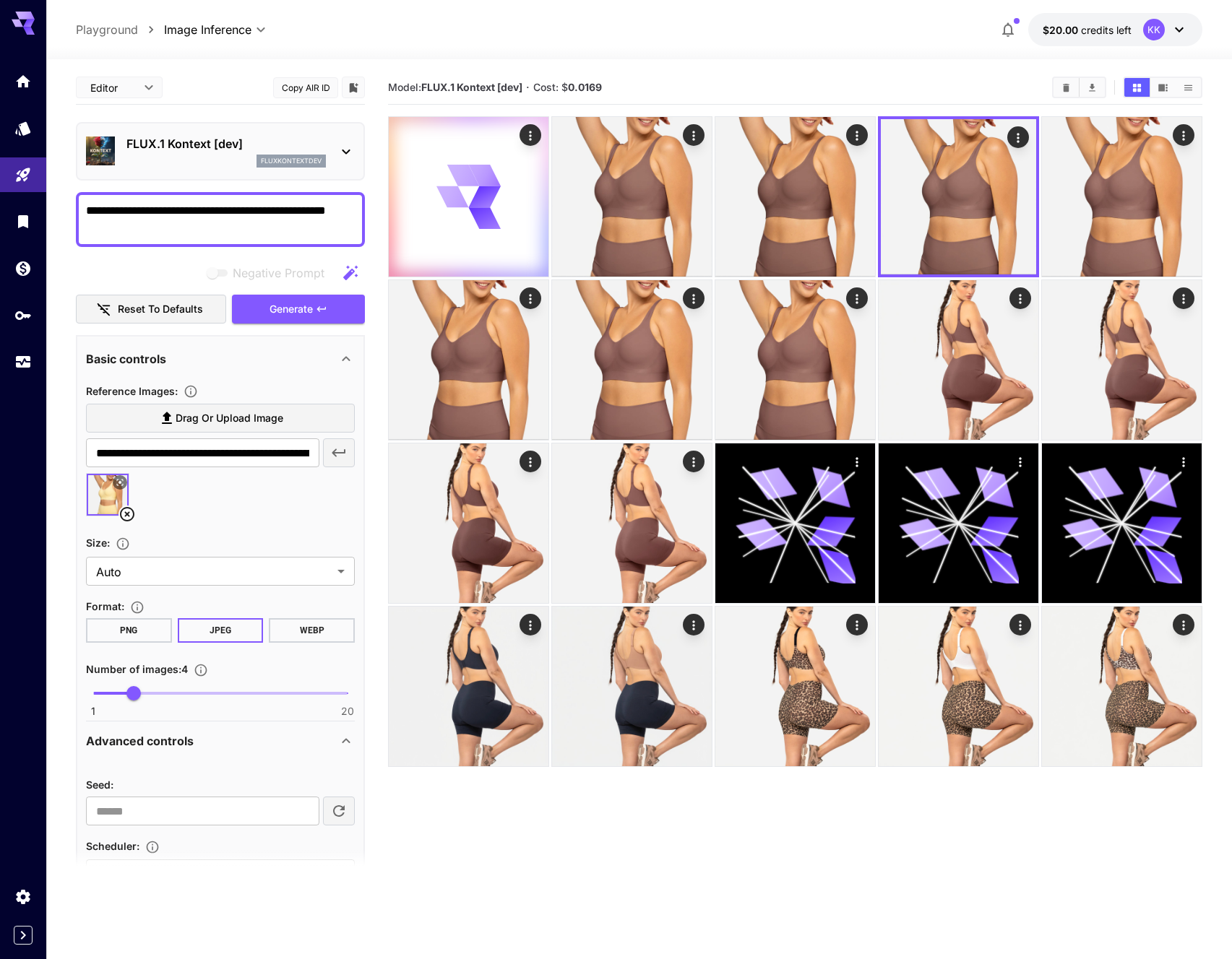
click at [179, 224] on textarea "**********" at bounding box center [220, 220] width 269 height 35
click at [179, 224] on textarea "**********" at bounding box center [220, 220] width 269 height 35
click at [372, 168] on main "**********" at bounding box center [639, 556] width 1126 height 971
click at [676, 56] on div at bounding box center [639, 51] width 1185 height 17
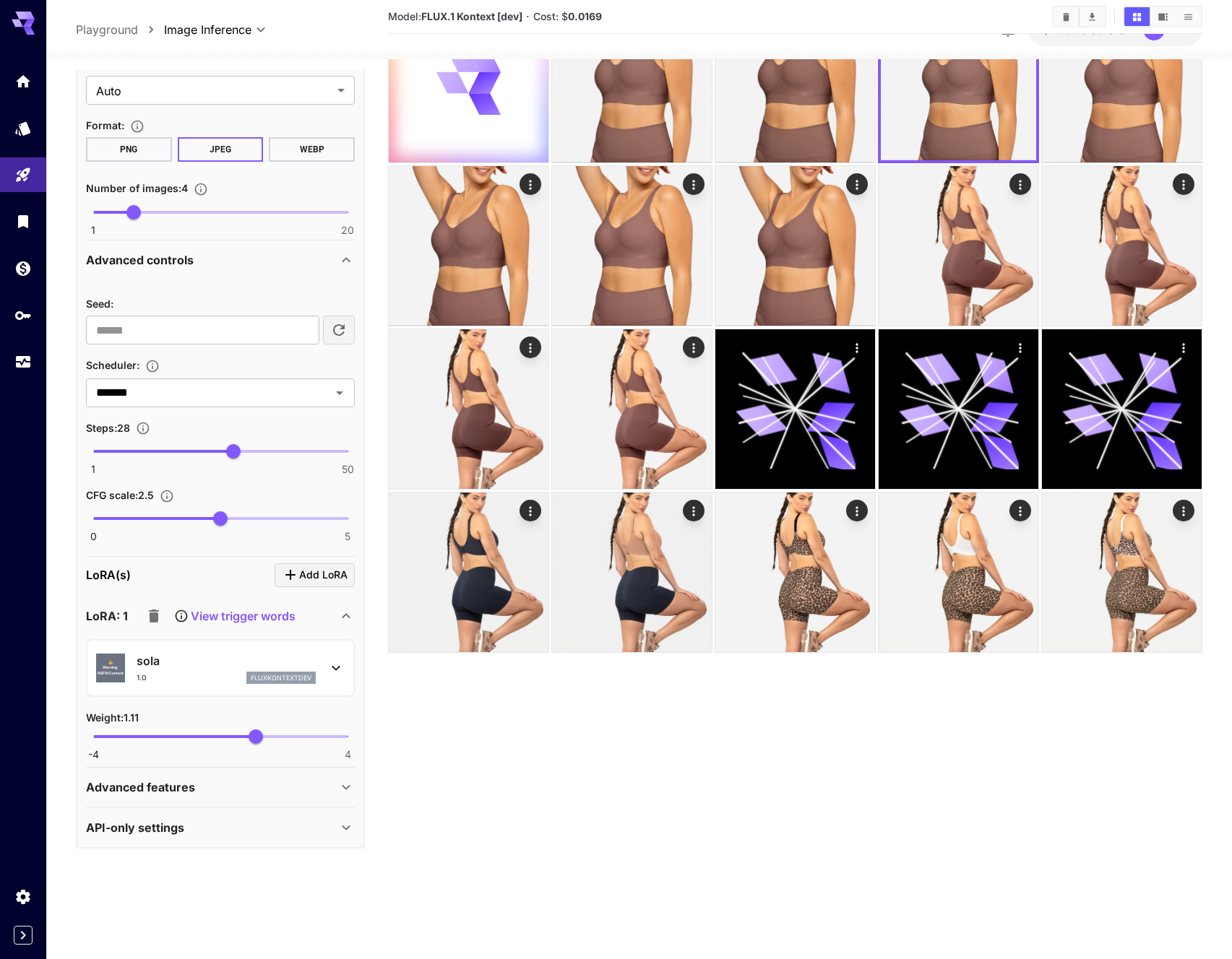
scroll to position [105, 0]
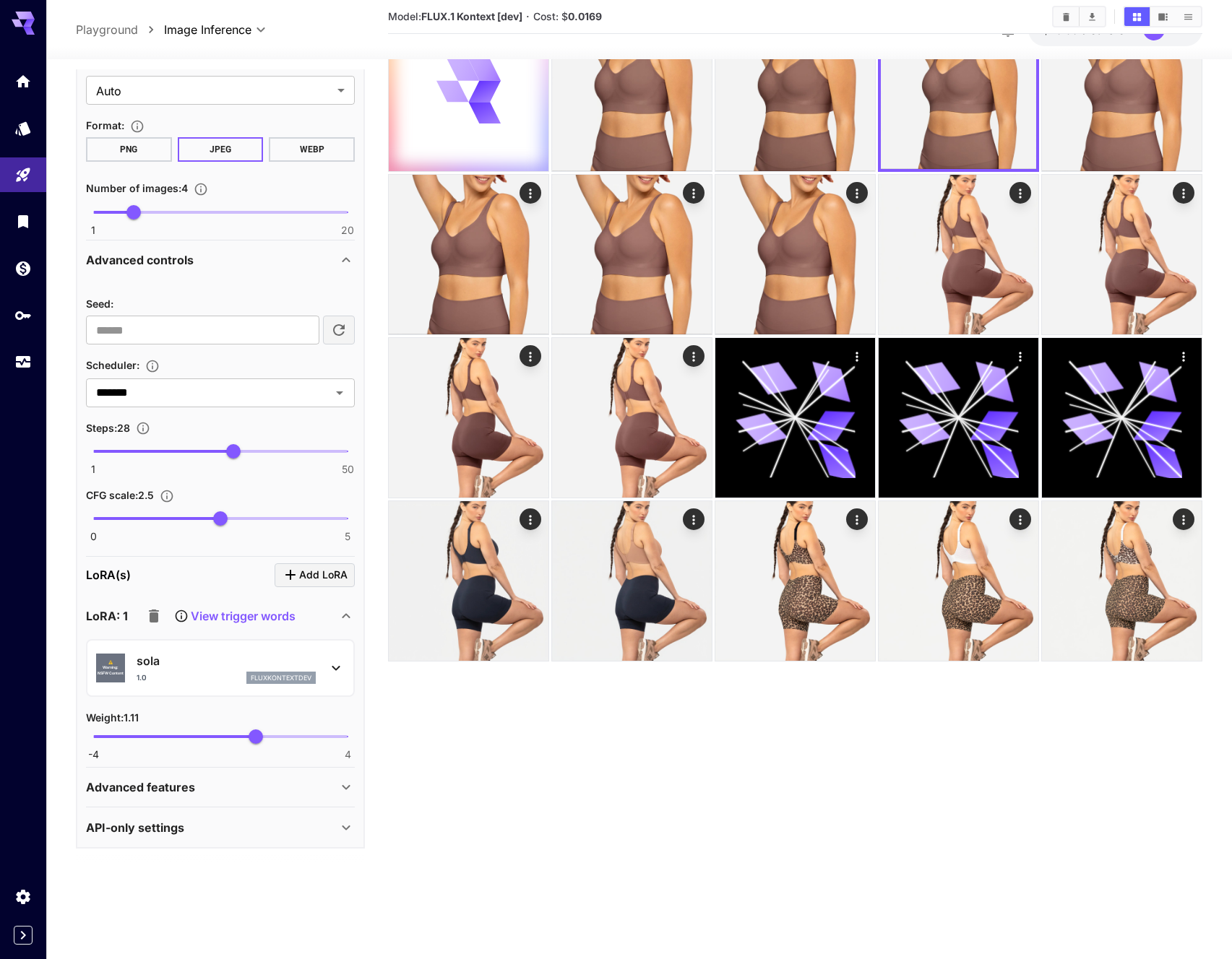
click at [201, 654] on p "sola" at bounding box center [226, 660] width 179 height 17
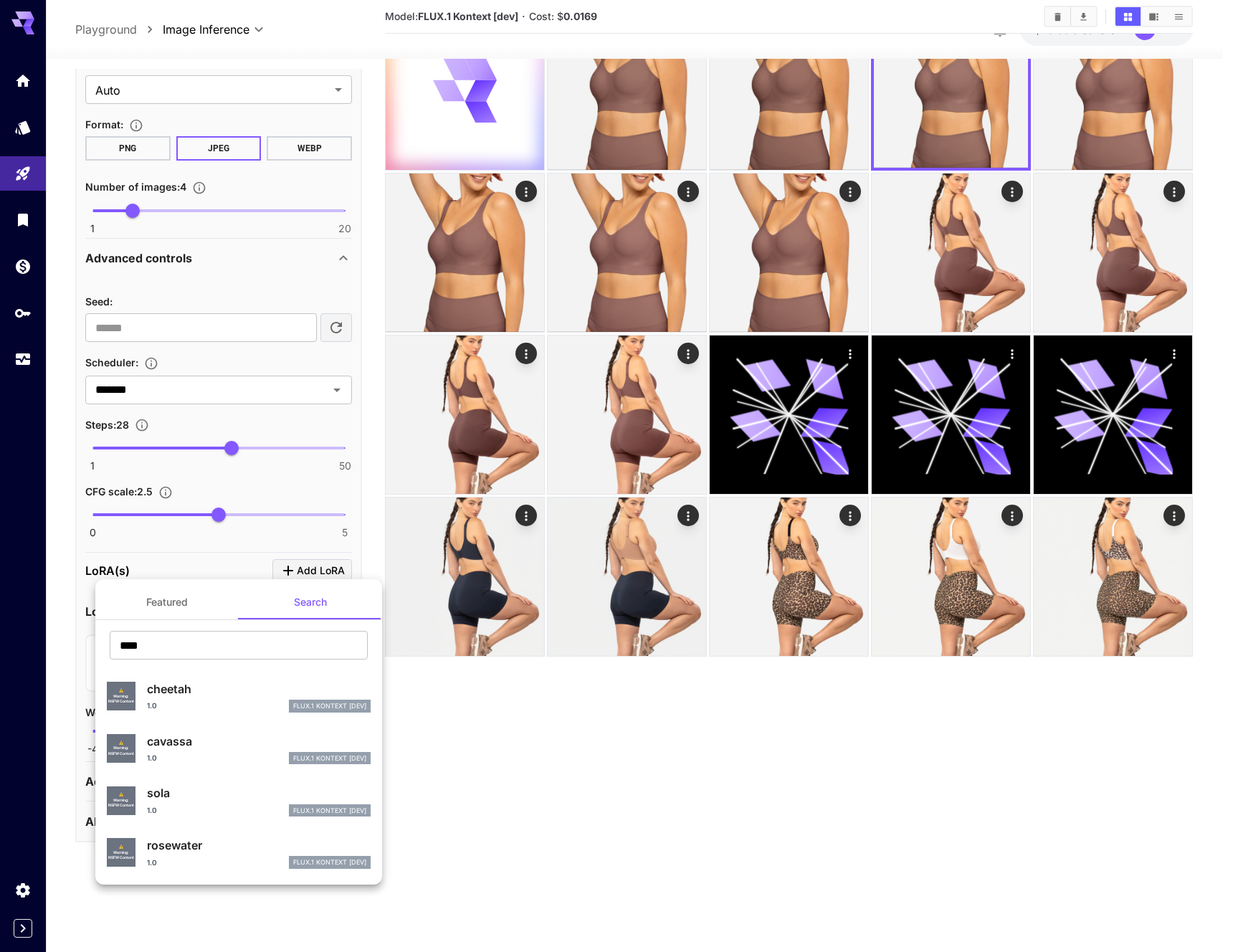
click at [190, 745] on p "cavassa" at bounding box center [258, 741] width 224 height 17
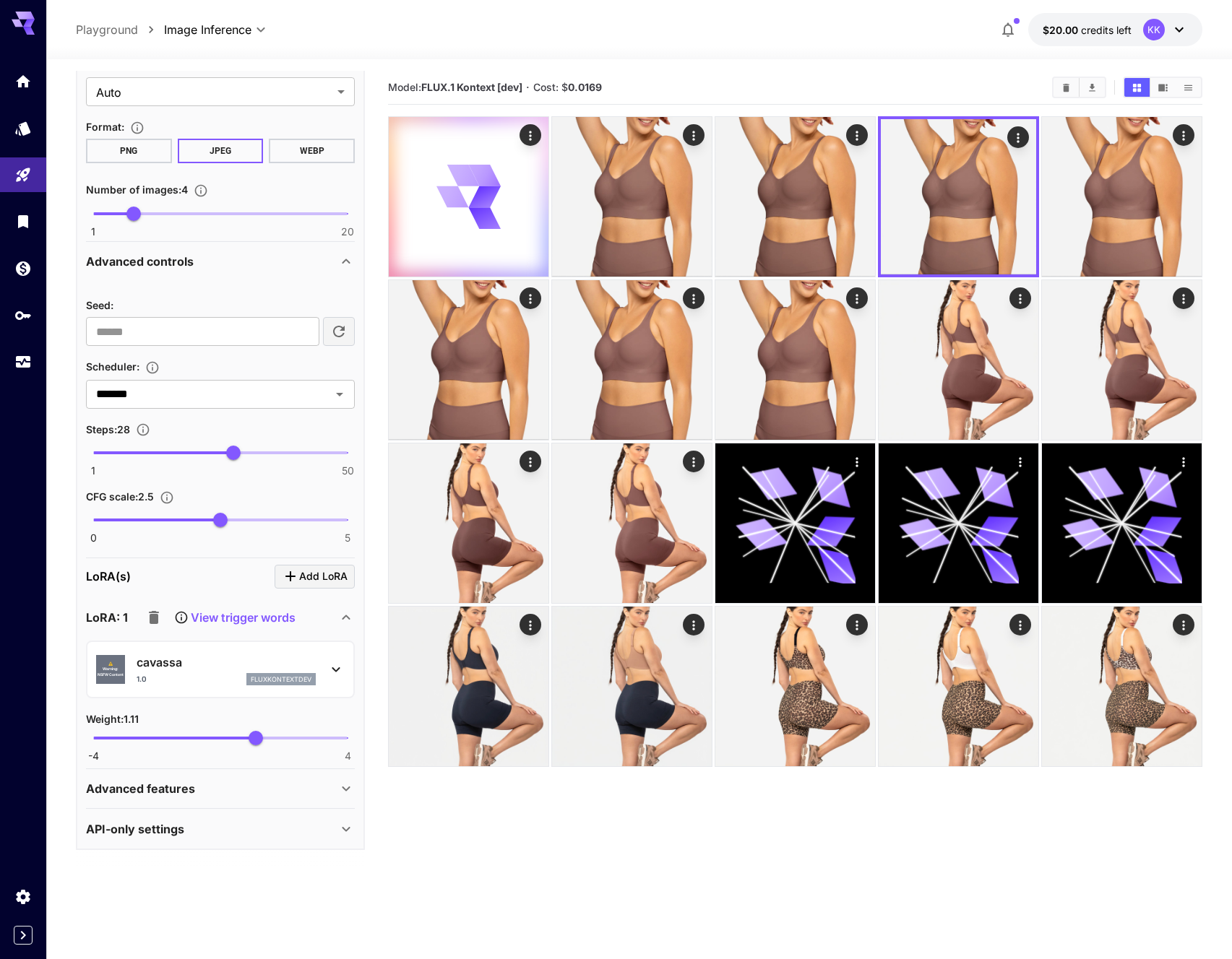
scroll to position [0, 0]
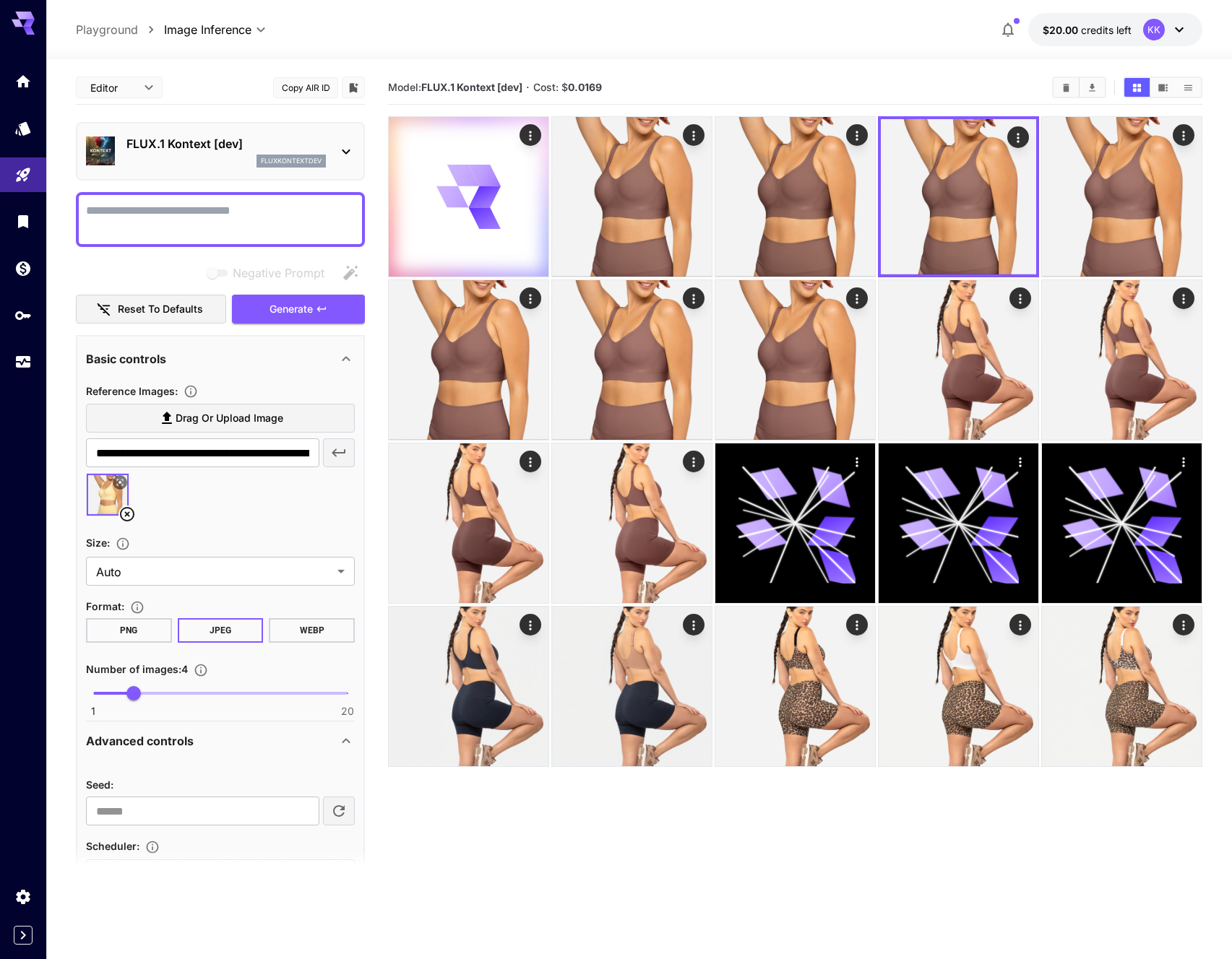
click at [208, 211] on textarea "Negative Prompt" at bounding box center [220, 220] width 269 height 35
click at [295, 270] on span "Negative Prompt" at bounding box center [278, 273] width 92 height 17
click at [375, 362] on main "**********" at bounding box center [639, 556] width 1126 height 971
click at [380, 350] on main "**********" at bounding box center [639, 556] width 1126 height 971
click at [375, 348] on main "**********" at bounding box center [639, 556] width 1126 height 971
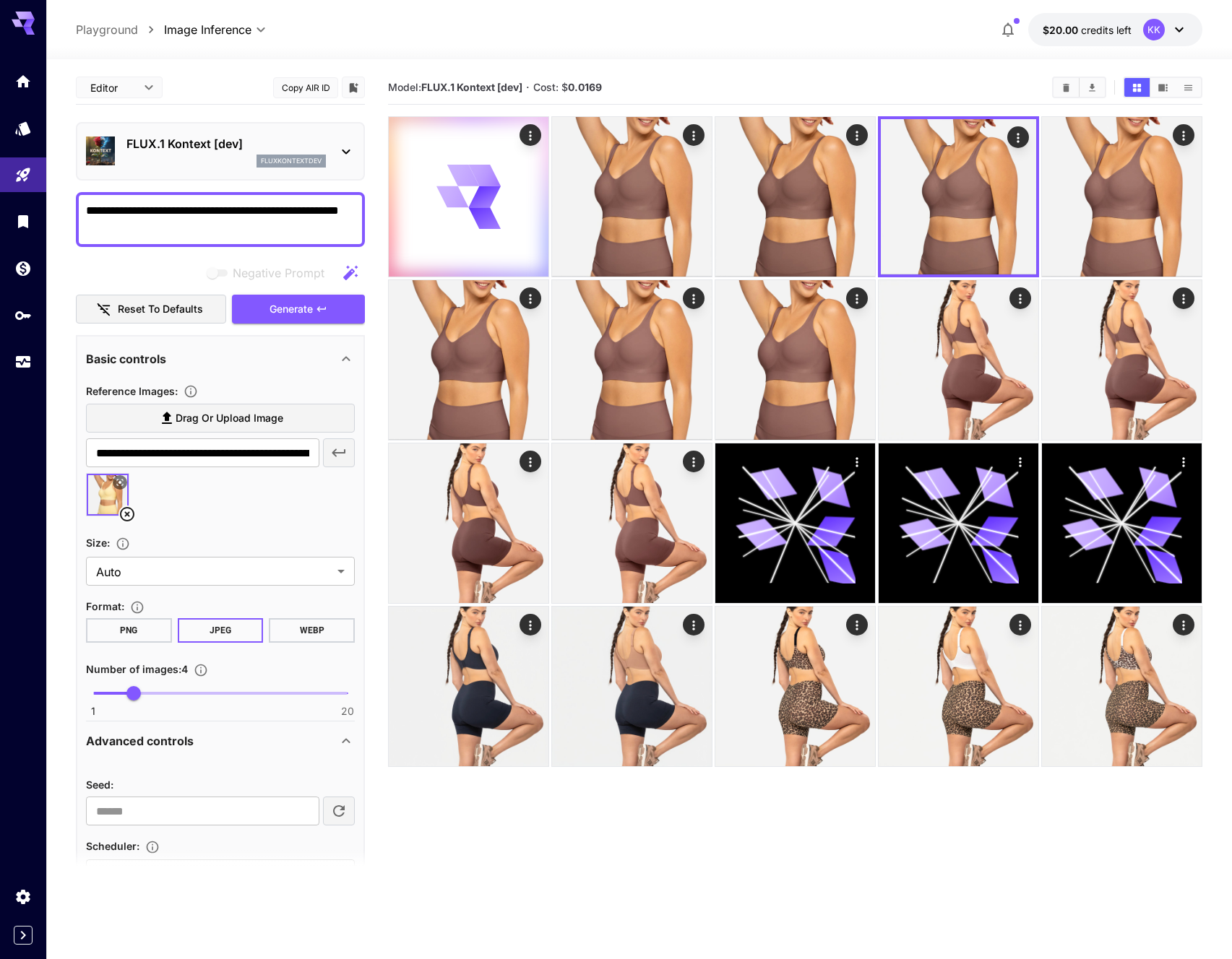
click at [375, 348] on main "**********" at bounding box center [639, 556] width 1126 height 971
click at [313, 300] on span "Generate" at bounding box center [291, 309] width 43 height 18
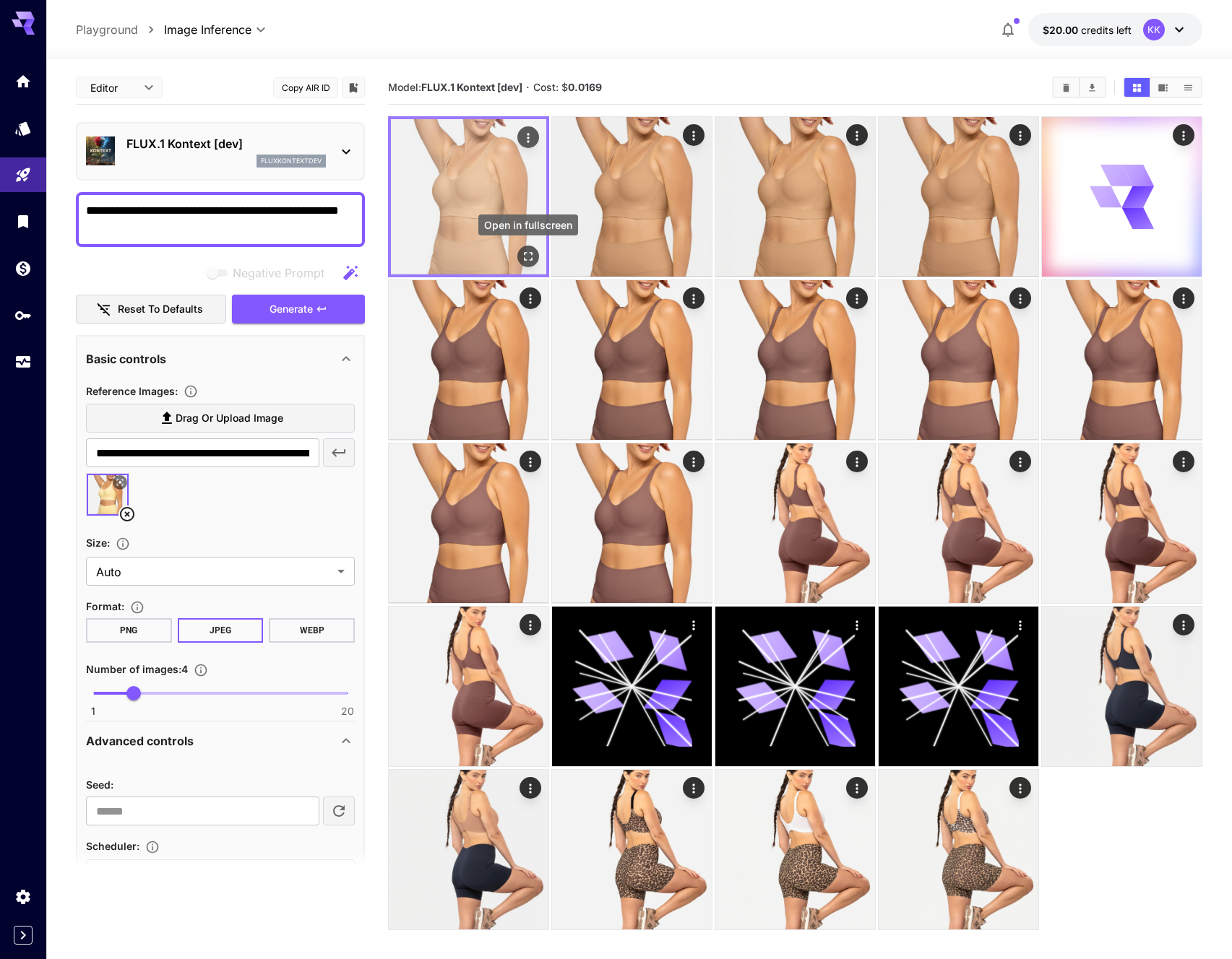
click at [528, 262] on icon "Open in fullscreen" at bounding box center [528, 256] width 14 height 14
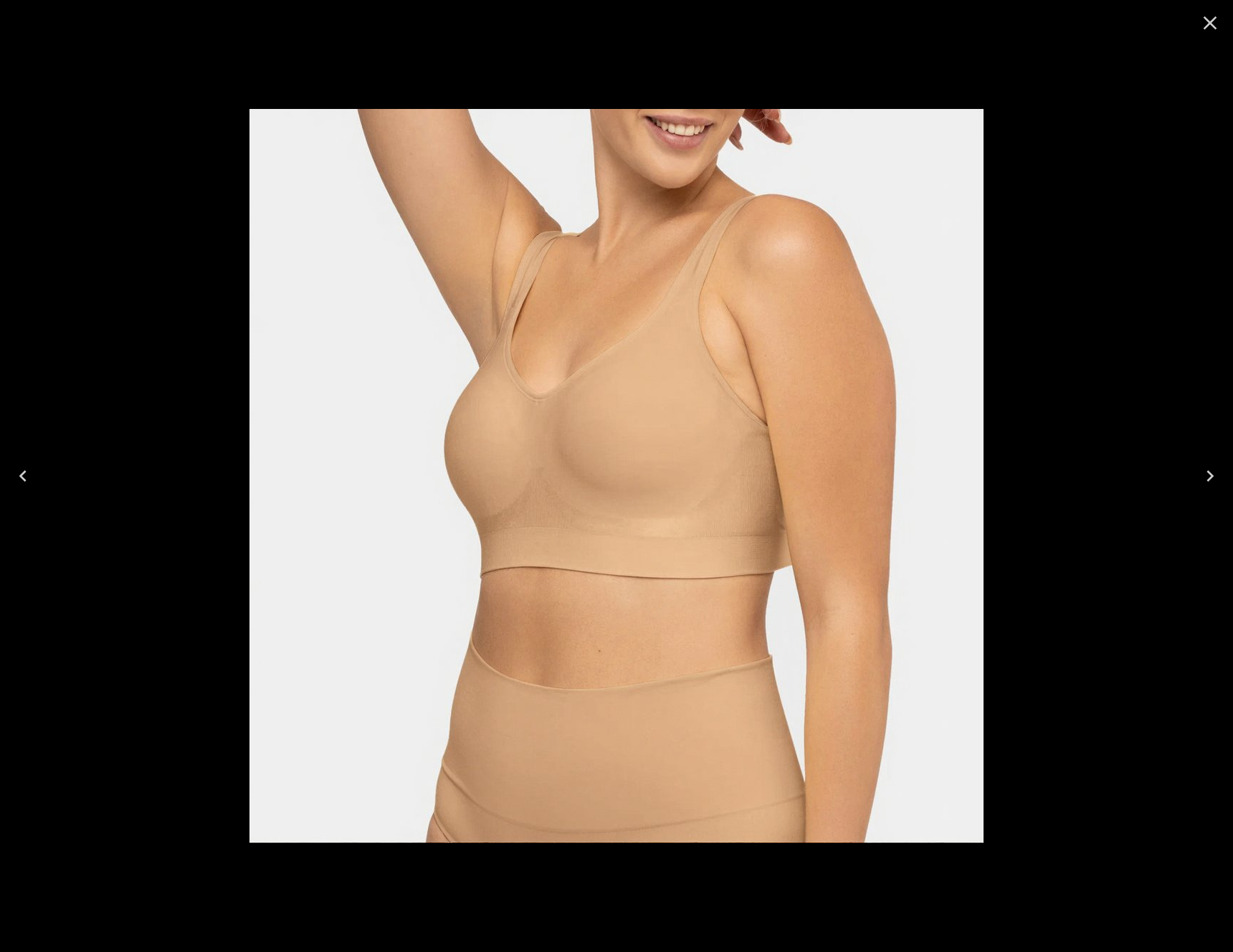
click at [1206, 23] on icon "Close" at bounding box center [1209, 23] width 23 height 23
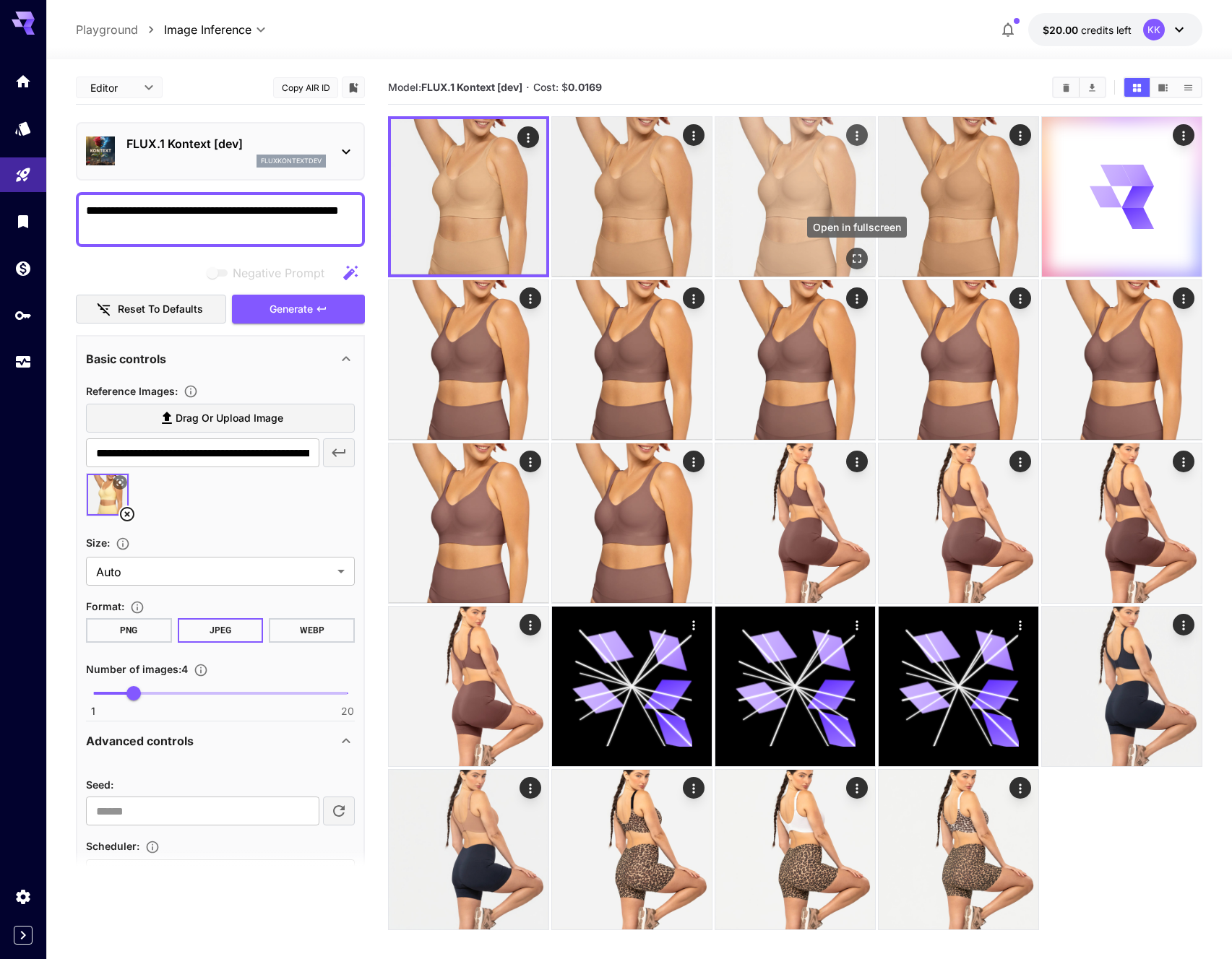
click at [858, 257] on icon "Open in fullscreen" at bounding box center [857, 258] width 14 height 14
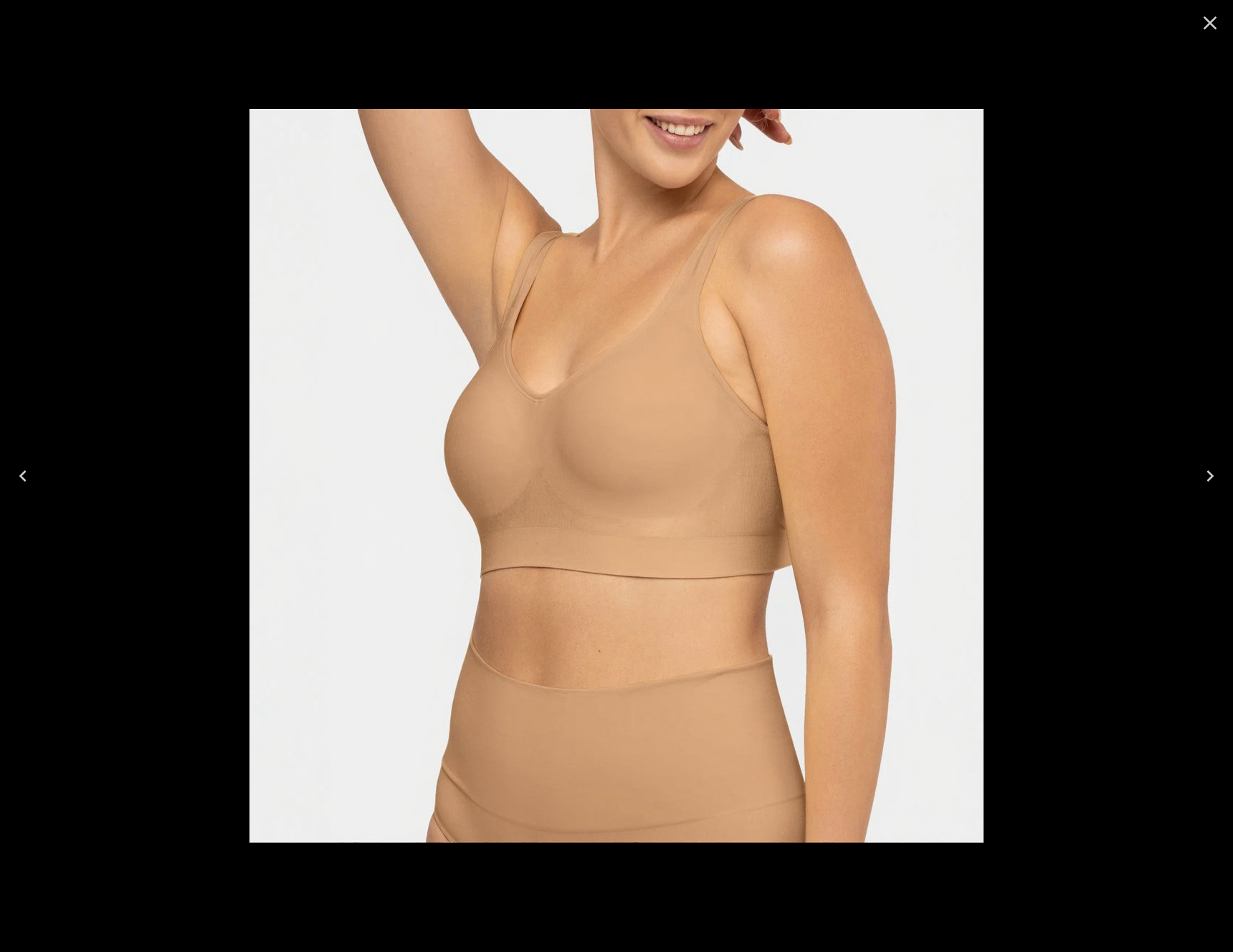
click at [1202, 21] on icon "Close" at bounding box center [1209, 23] width 23 height 23
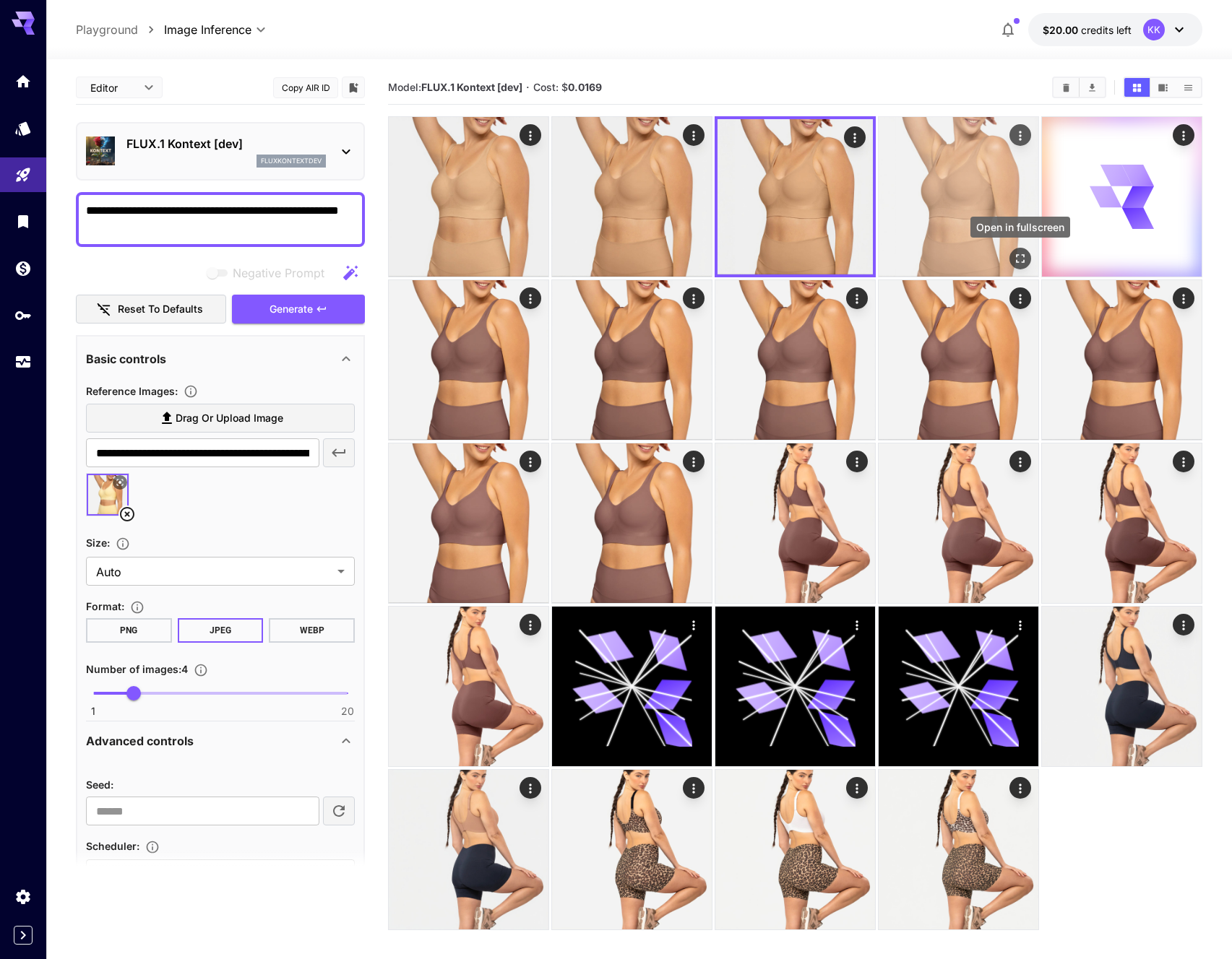
click at [1022, 255] on icon "Open in fullscreen" at bounding box center [1019, 258] width 9 height 9
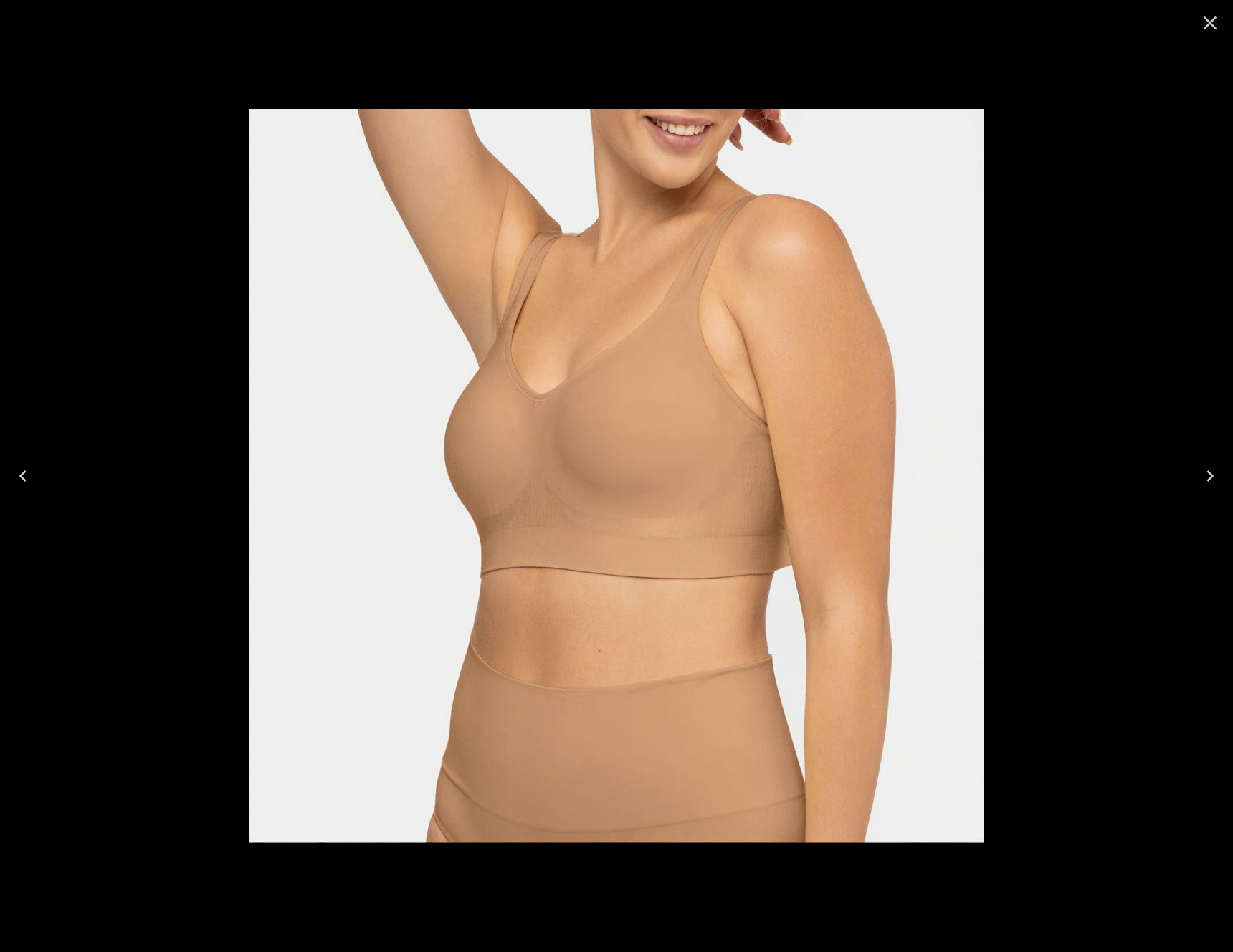
click at [1060, 194] on div at bounding box center [616, 476] width 1233 height 952
click at [1213, 20] on icon "Close" at bounding box center [1210, 23] width 13 height 13
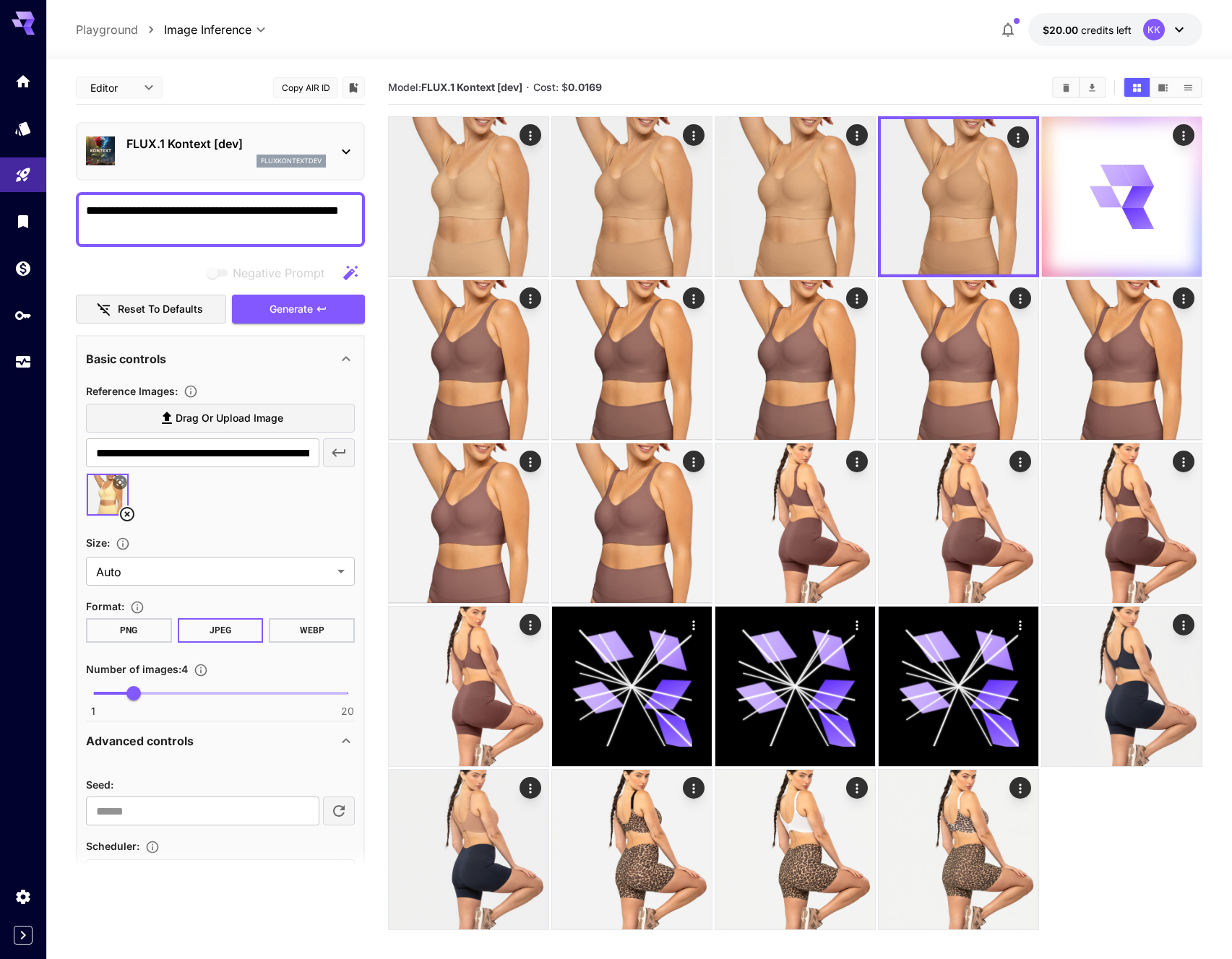
click at [921, 55] on div at bounding box center [639, 51] width 1185 height 17
click at [101, 235] on textarea "**********" at bounding box center [220, 220] width 269 height 35
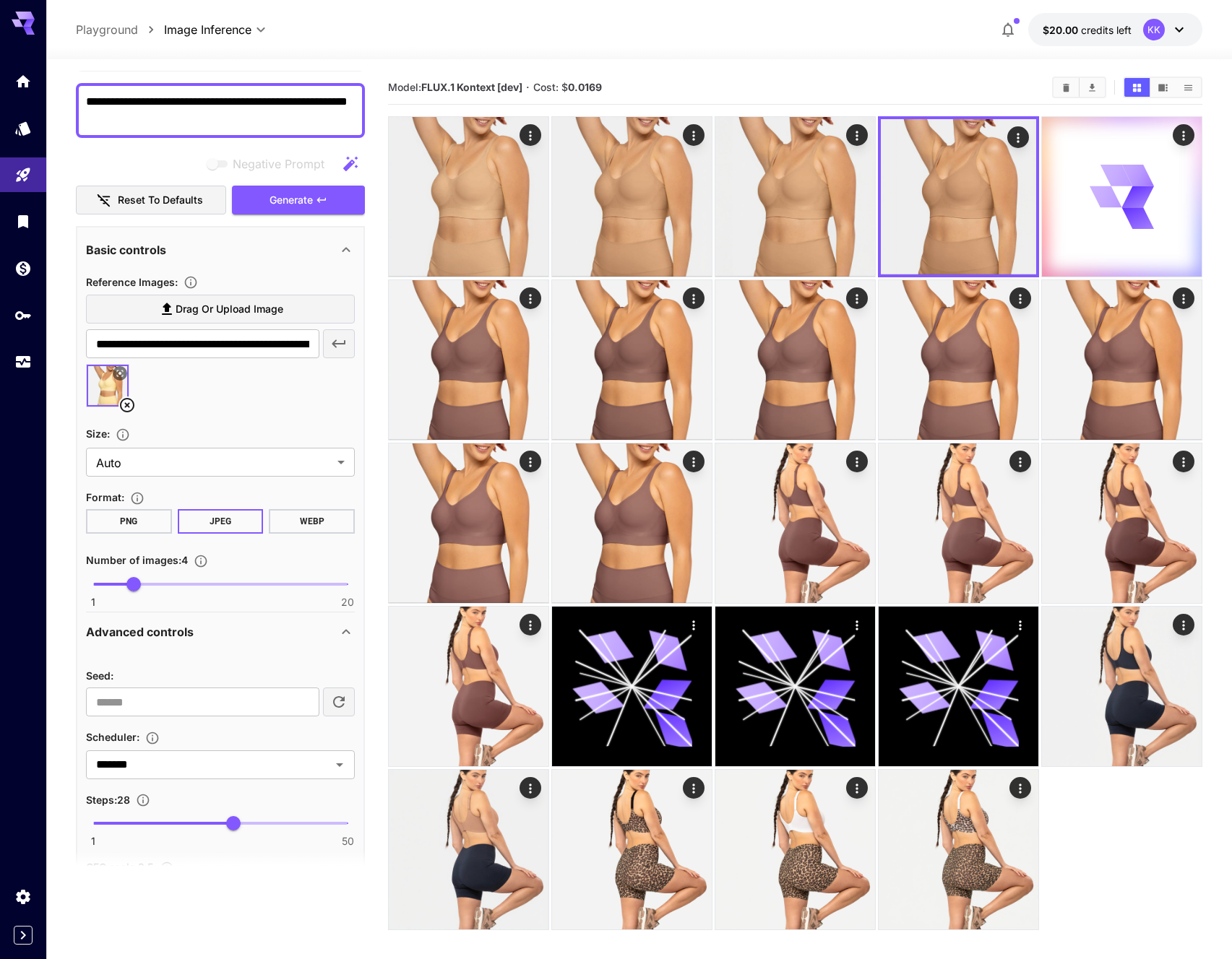
scroll to position [363, 0]
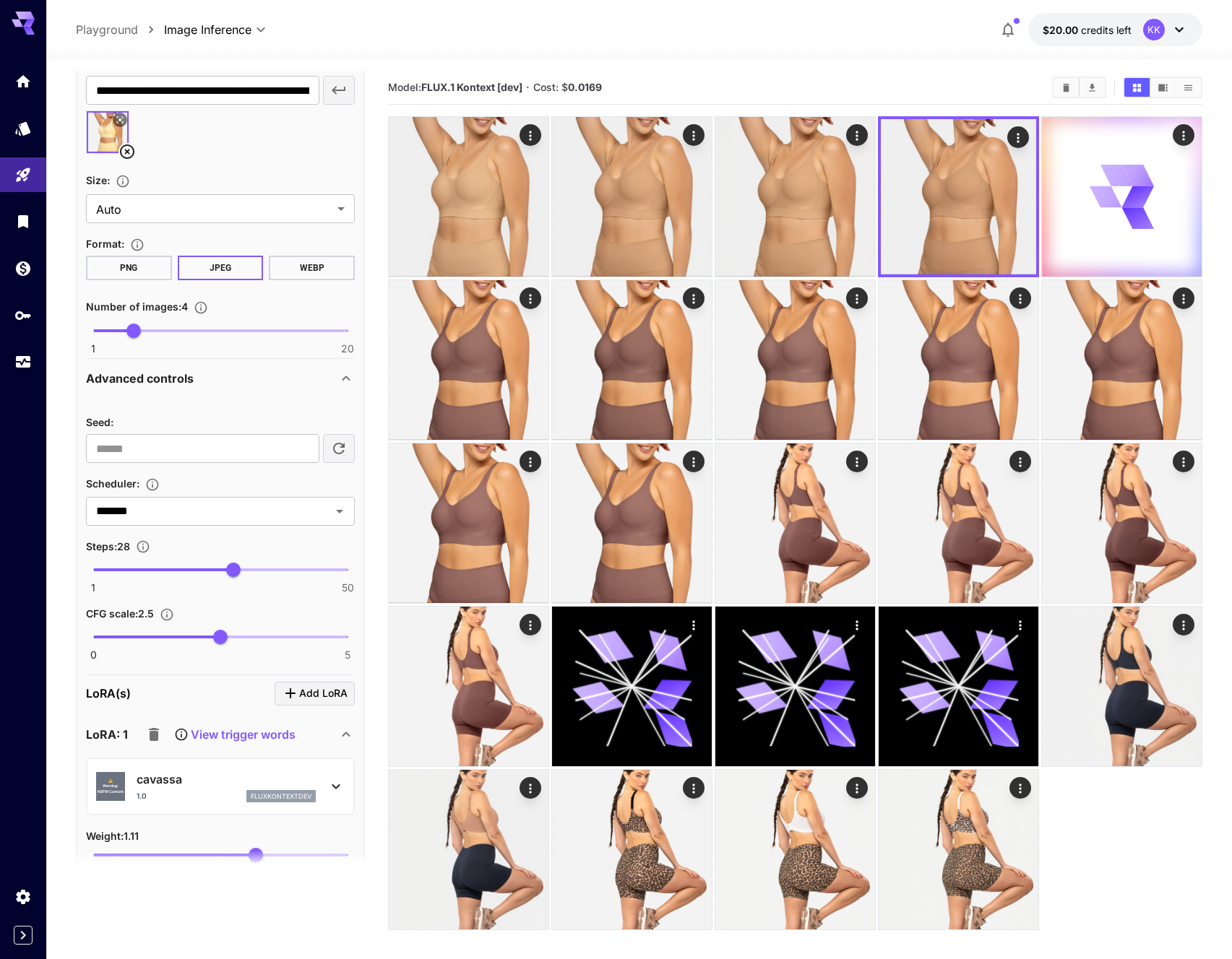
type textarea "**********"
click at [276, 785] on p "cavassa" at bounding box center [226, 779] width 179 height 17
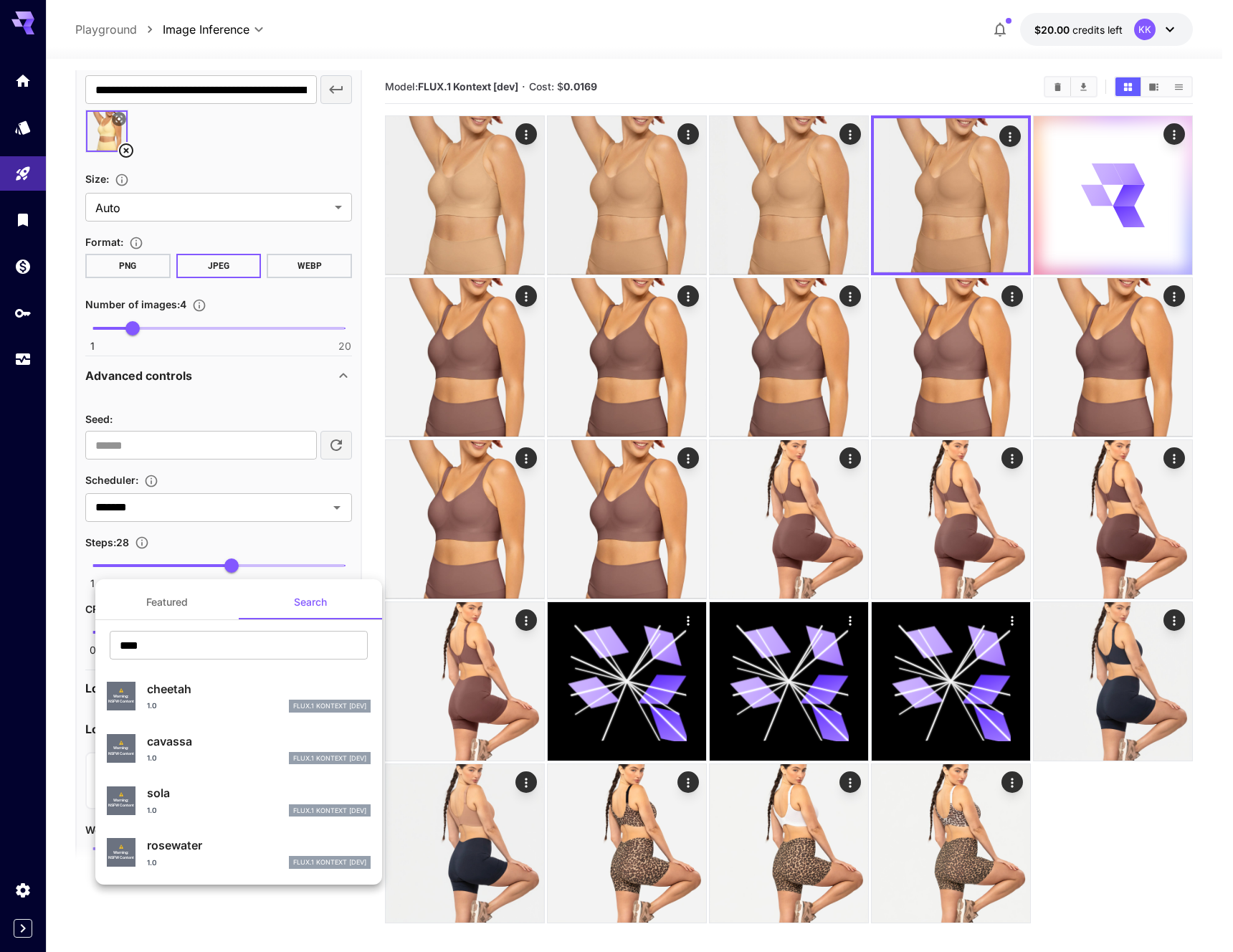
click at [179, 852] on p "rosewater" at bounding box center [258, 845] width 224 height 17
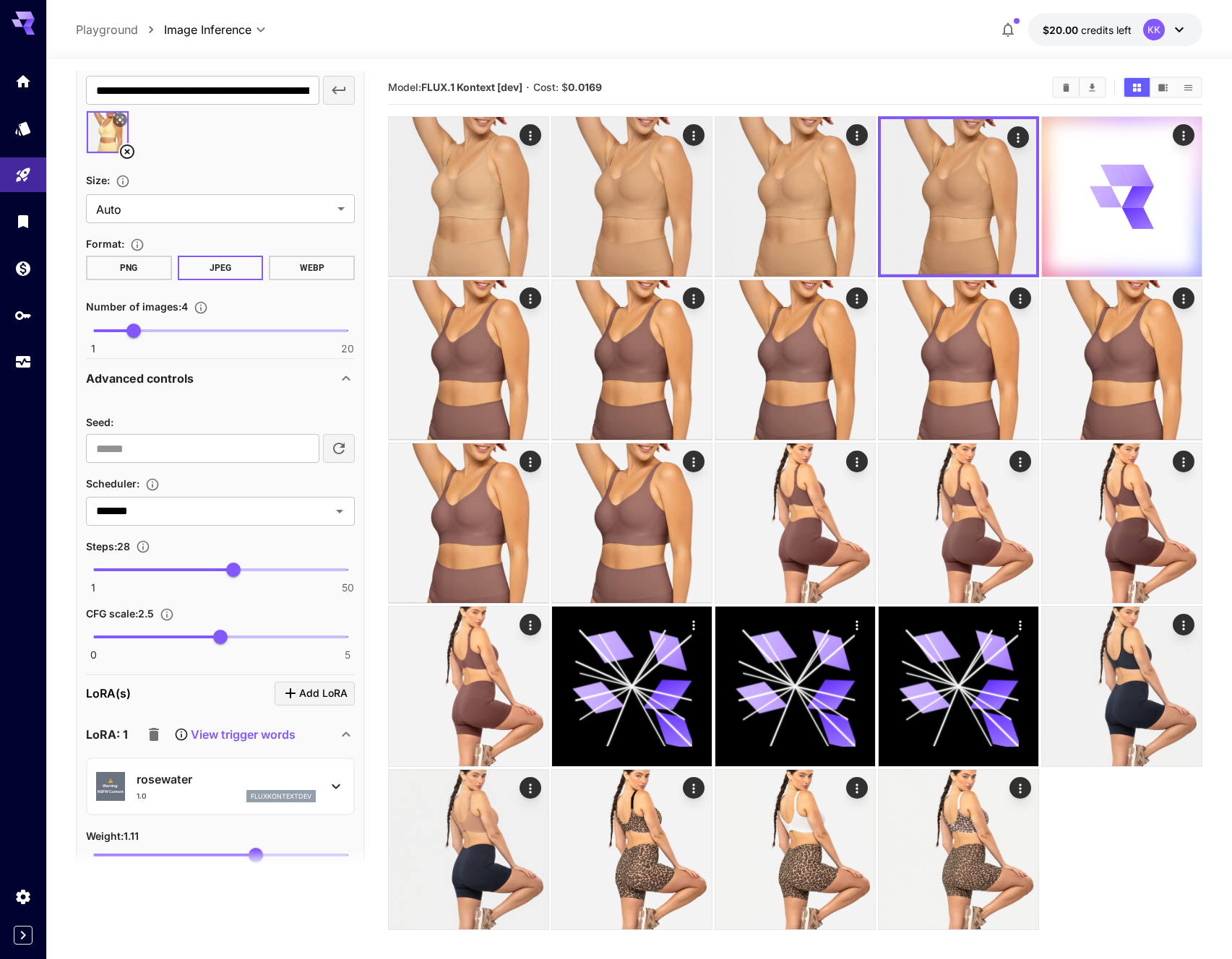
click at [153, 904] on main "**********" at bounding box center [639, 556] width 1126 height 971
drag, startPoint x: 257, startPoint y: 853, endPoint x: 243, endPoint y: 853, distance: 14.0
click at [243, 853] on section at bounding box center [220, 868] width 289 height 36
drag, startPoint x: 257, startPoint y: 853, endPoint x: 232, endPoint y: 853, distance: 25.0
click at [232, 853] on section at bounding box center [220, 868] width 289 height 36
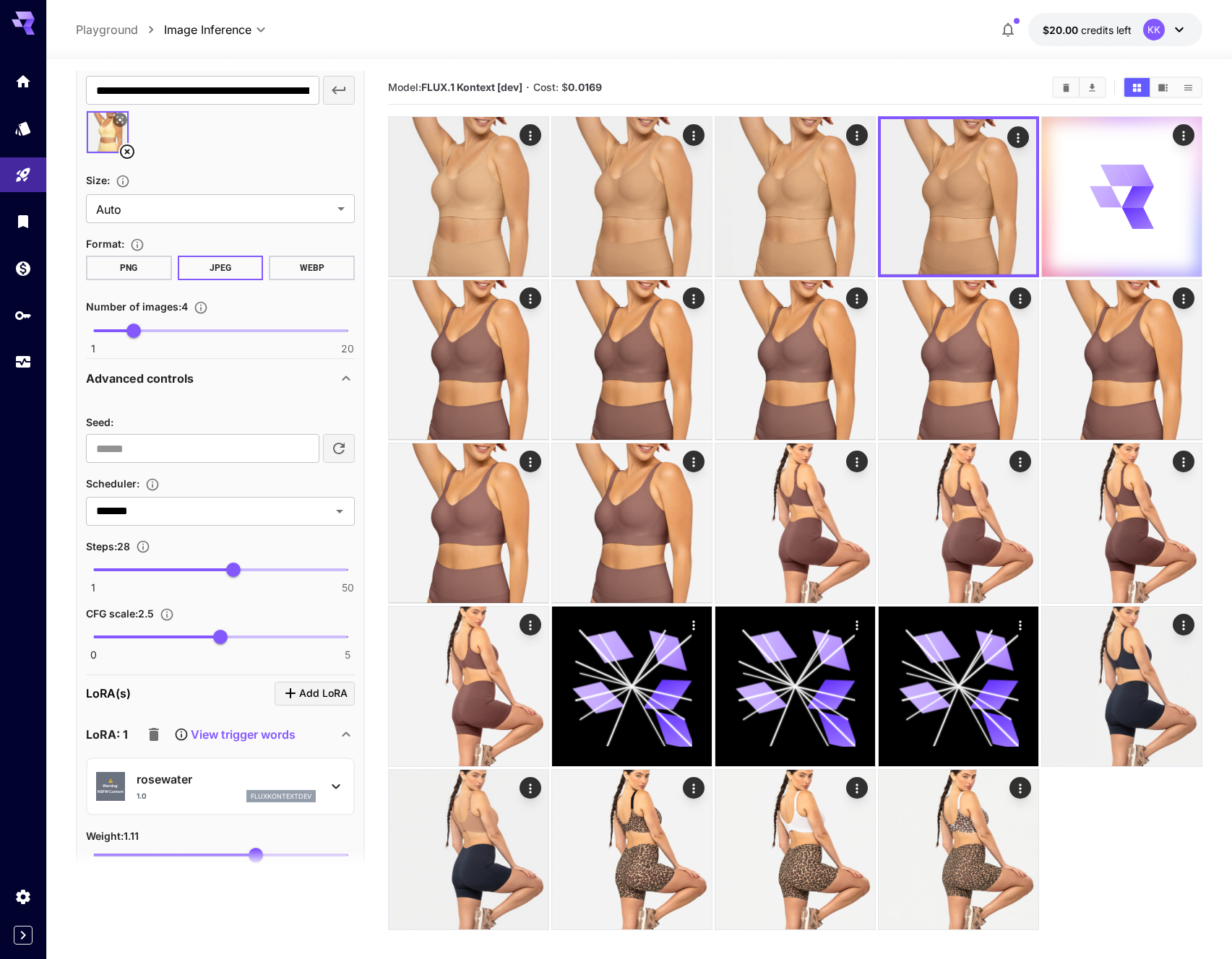
drag, startPoint x: 258, startPoint y: 849, endPoint x: 239, endPoint y: 850, distance: 19.0
click at [239, 850] on section at bounding box center [220, 868] width 289 height 36
drag, startPoint x: 254, startPoint y: 853, endPoint x: 201, endPoint y: 851, distance: 53.0
click at [201, 851] on section at bounding box center [220, 868] width 289 height 36
click at [229, 886] on section at bounding box center [220, 868] width 289 height 36
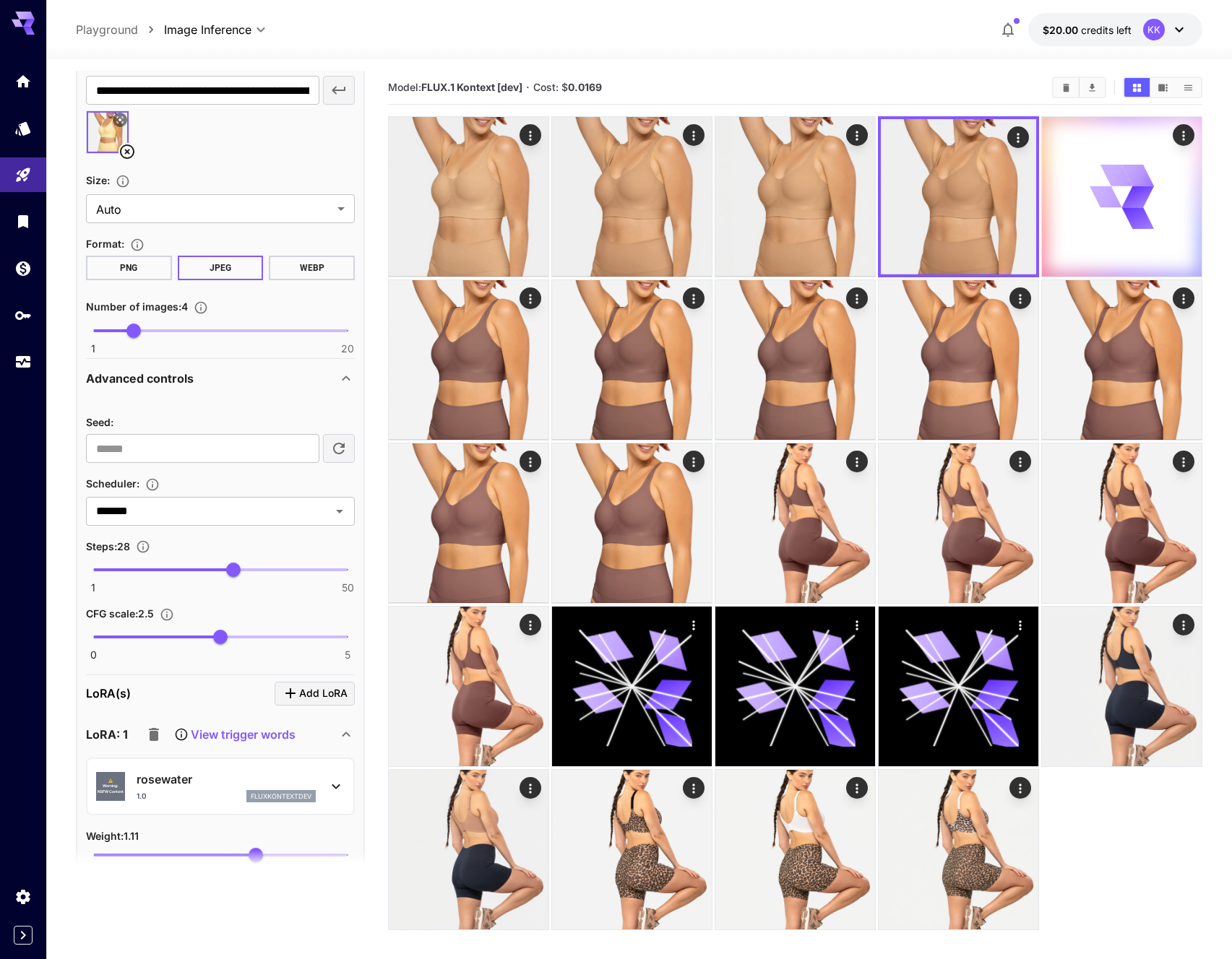
scroll to position [480, 0]
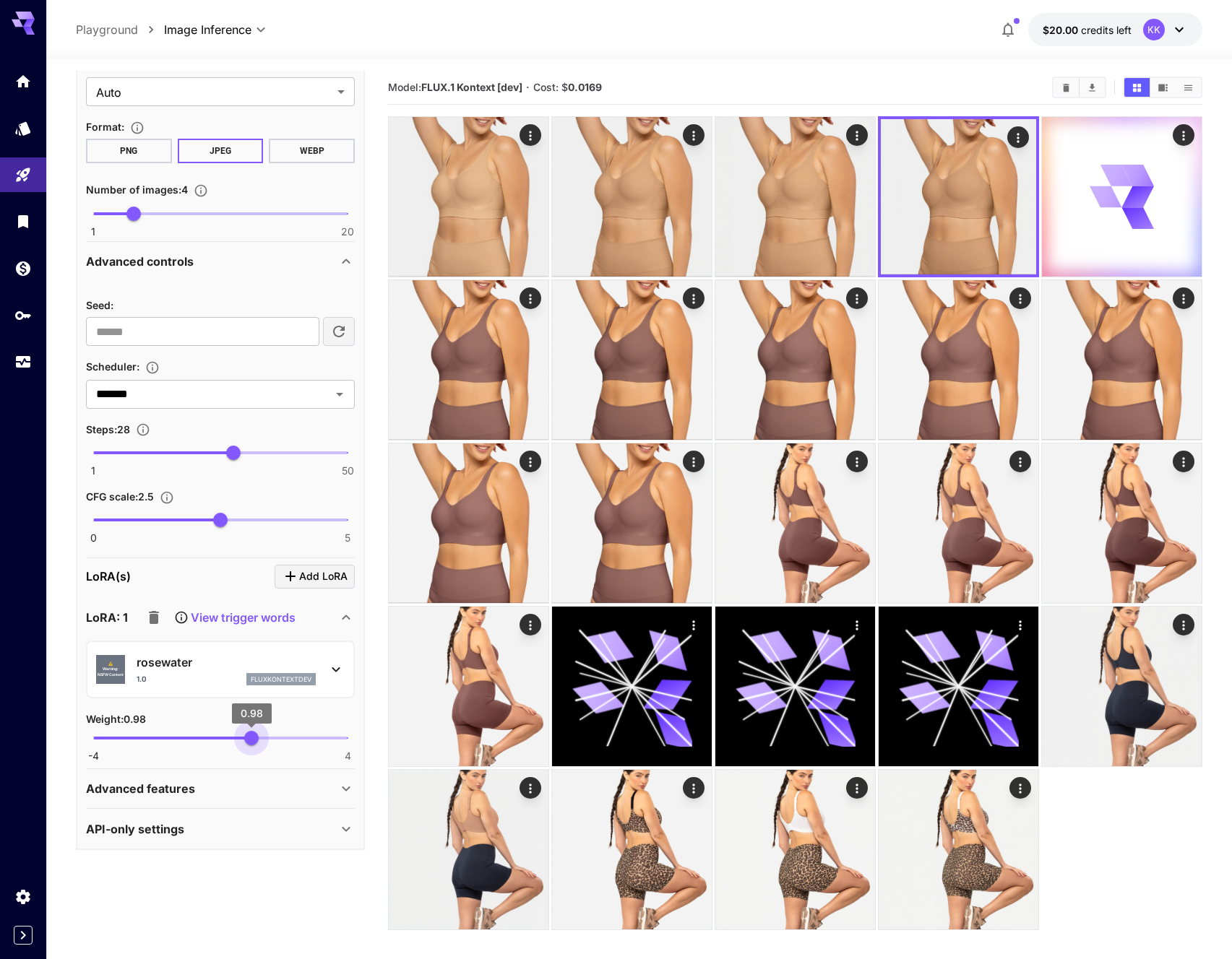
type input "*"
click at [252, 739] on span "1" at bounding box center [252, 738] width 14 height 14
click at [282, 645] on div "⚠️ Warning: NSFW Content rosewater 1.0 fluxkontextdev" at bounding box center [220, 670] width 269 height 58
click at [267, 677] on p "fluxkontextdev" at bounding box center [281, 679] width 61 height 10
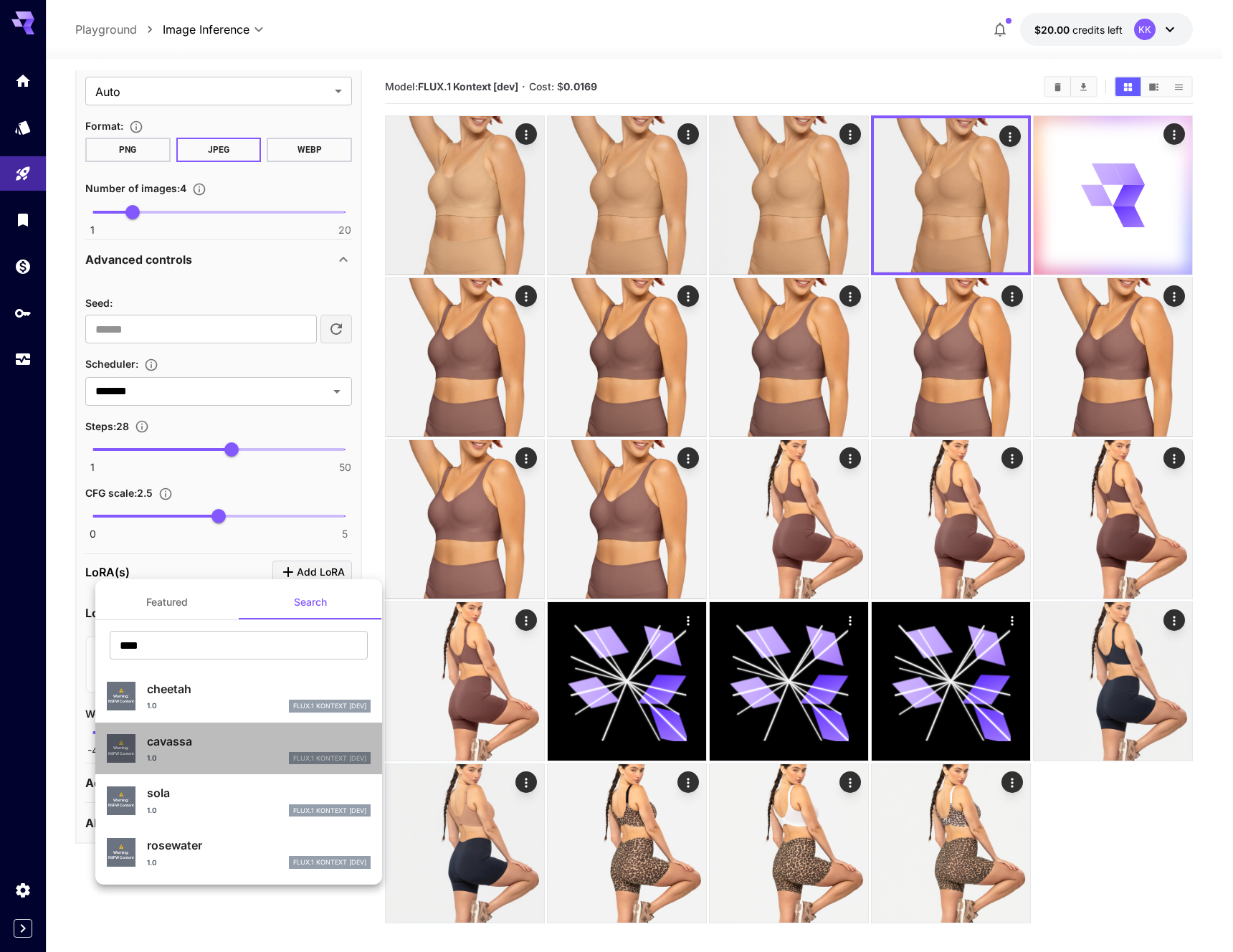
click at [210, 752] on div "1.0 FLUX.1 Kontext [dev]" at bounding box center [258, 758] width 224 height 13
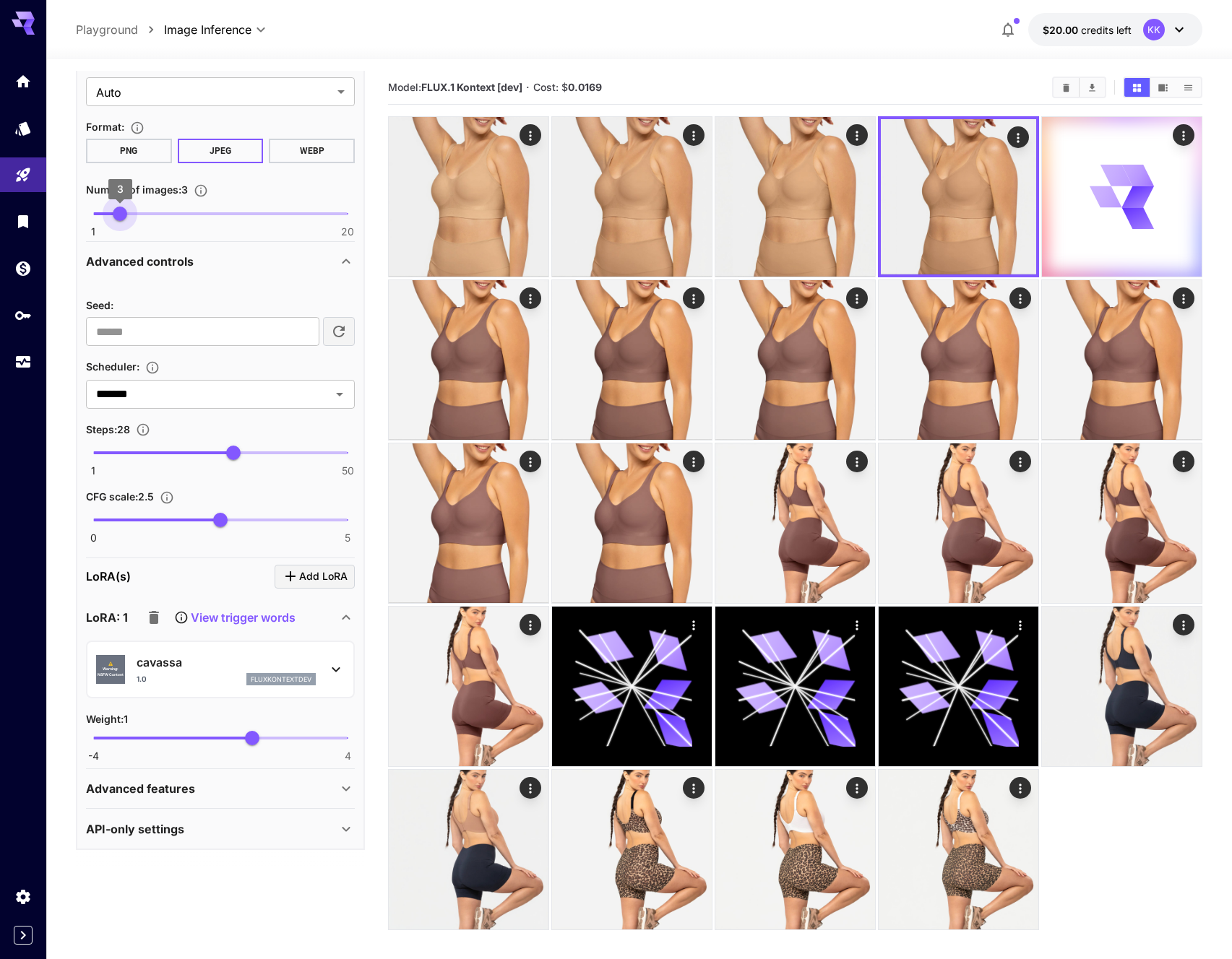
type input "*"
drag, startPoint x: 130, startPoint y: 210, endPoint x: 111, endPoint y: 210, distance: 19.0
click at [111, 210] on span "2" at bounding box center [107, 213] width 14 height 14
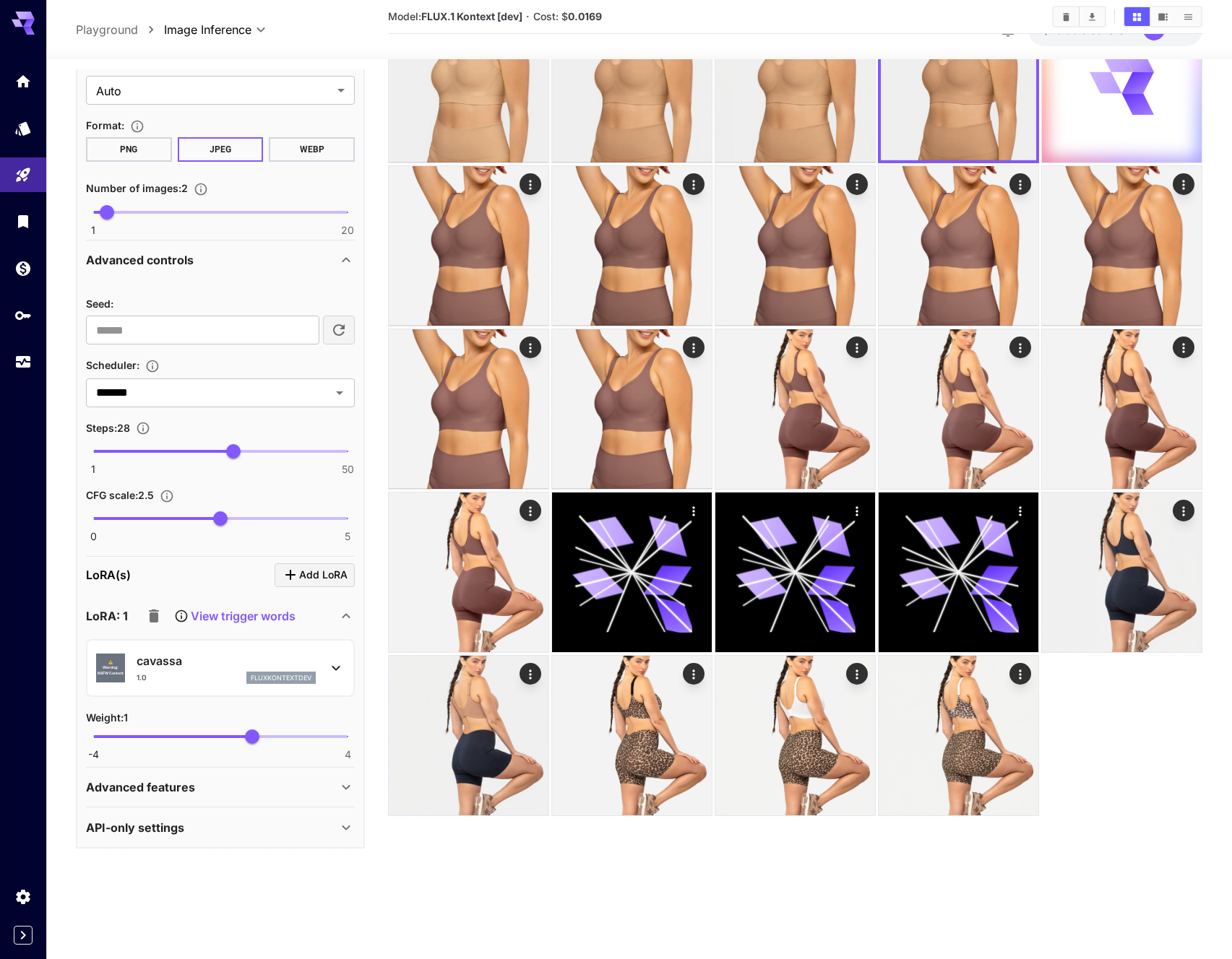
scroll to position [55, 0]
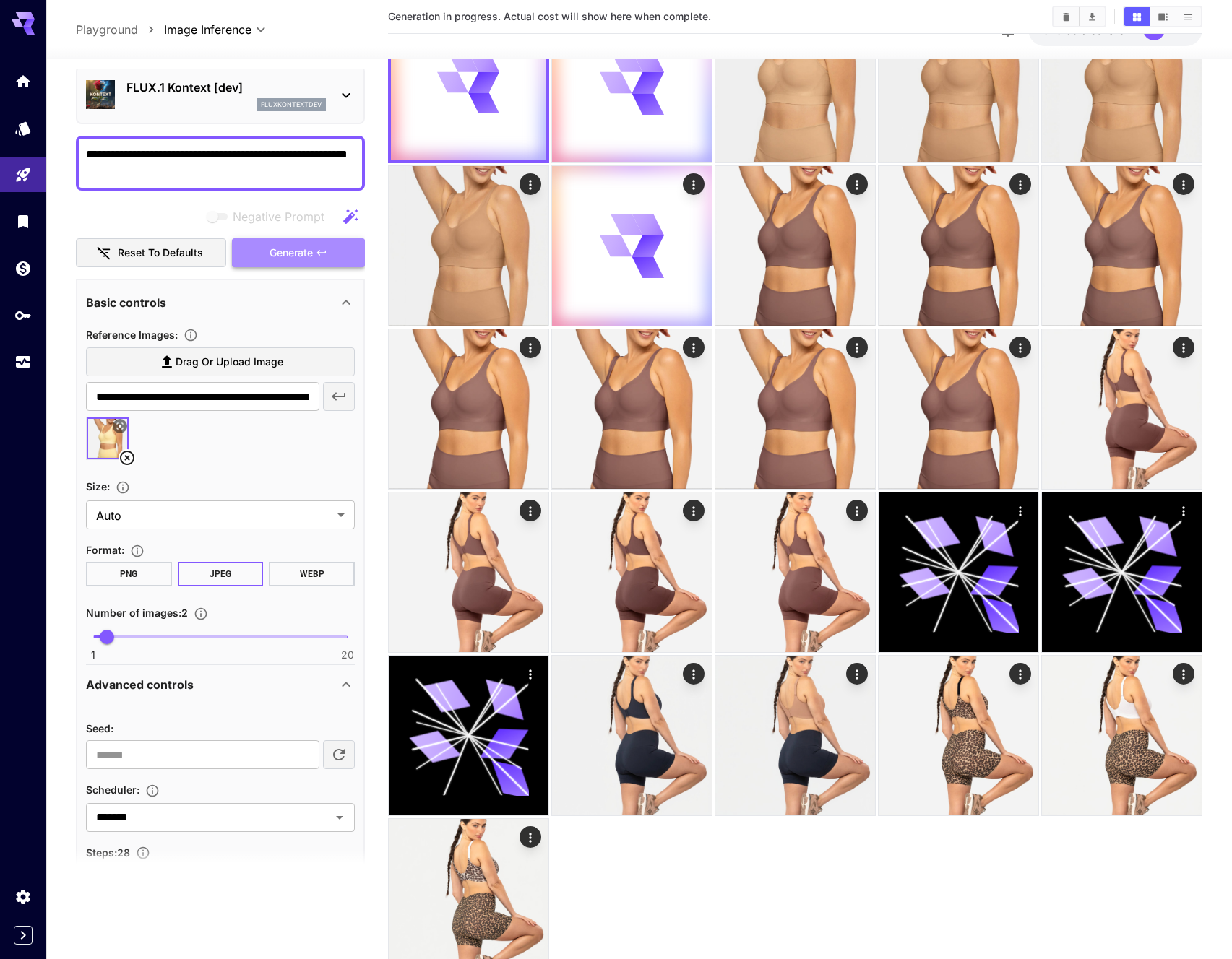
click at [283, 248] on span "Generate" at bounding box center [291, 253] width 43 height 18
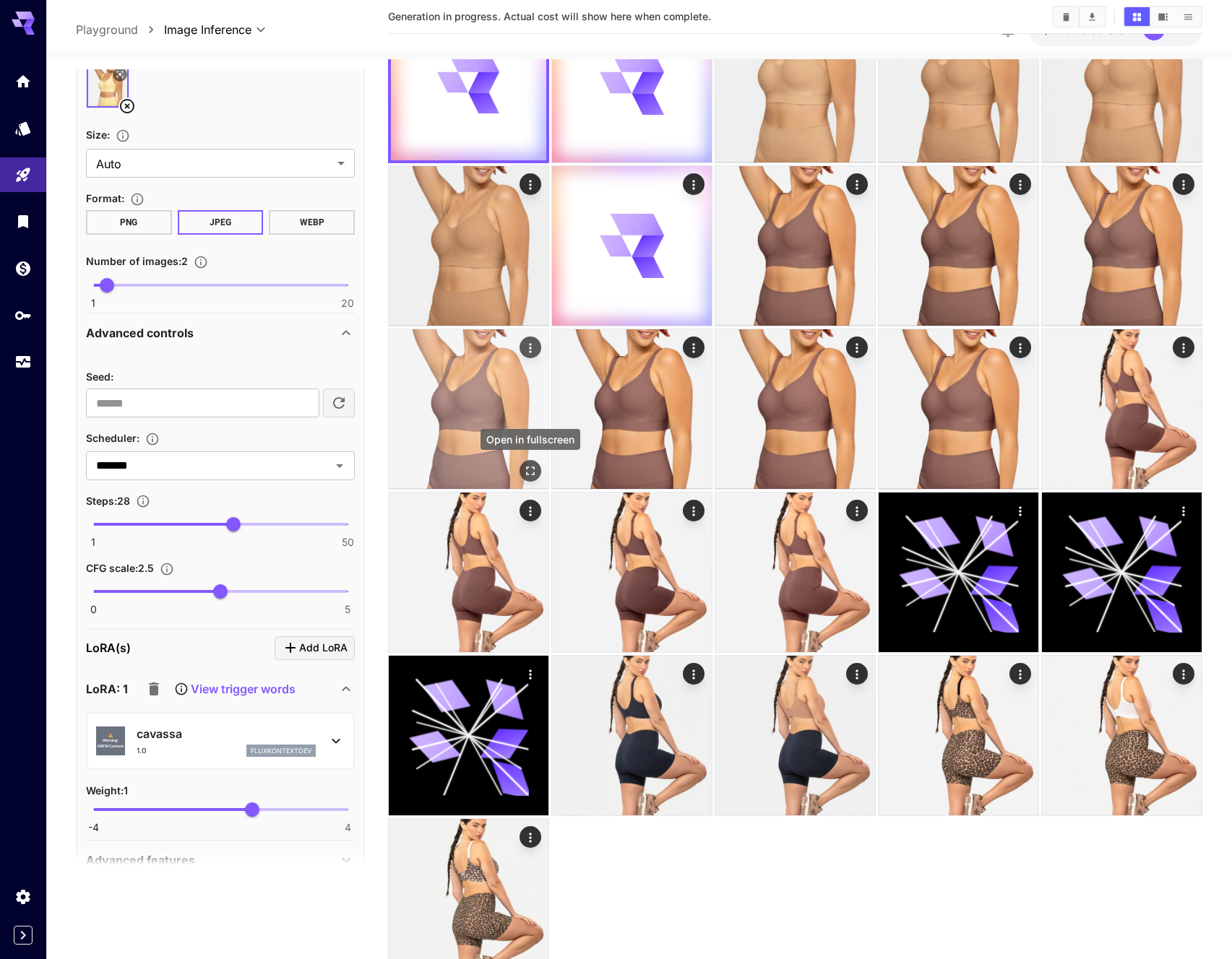
scroll to position [0, 0]
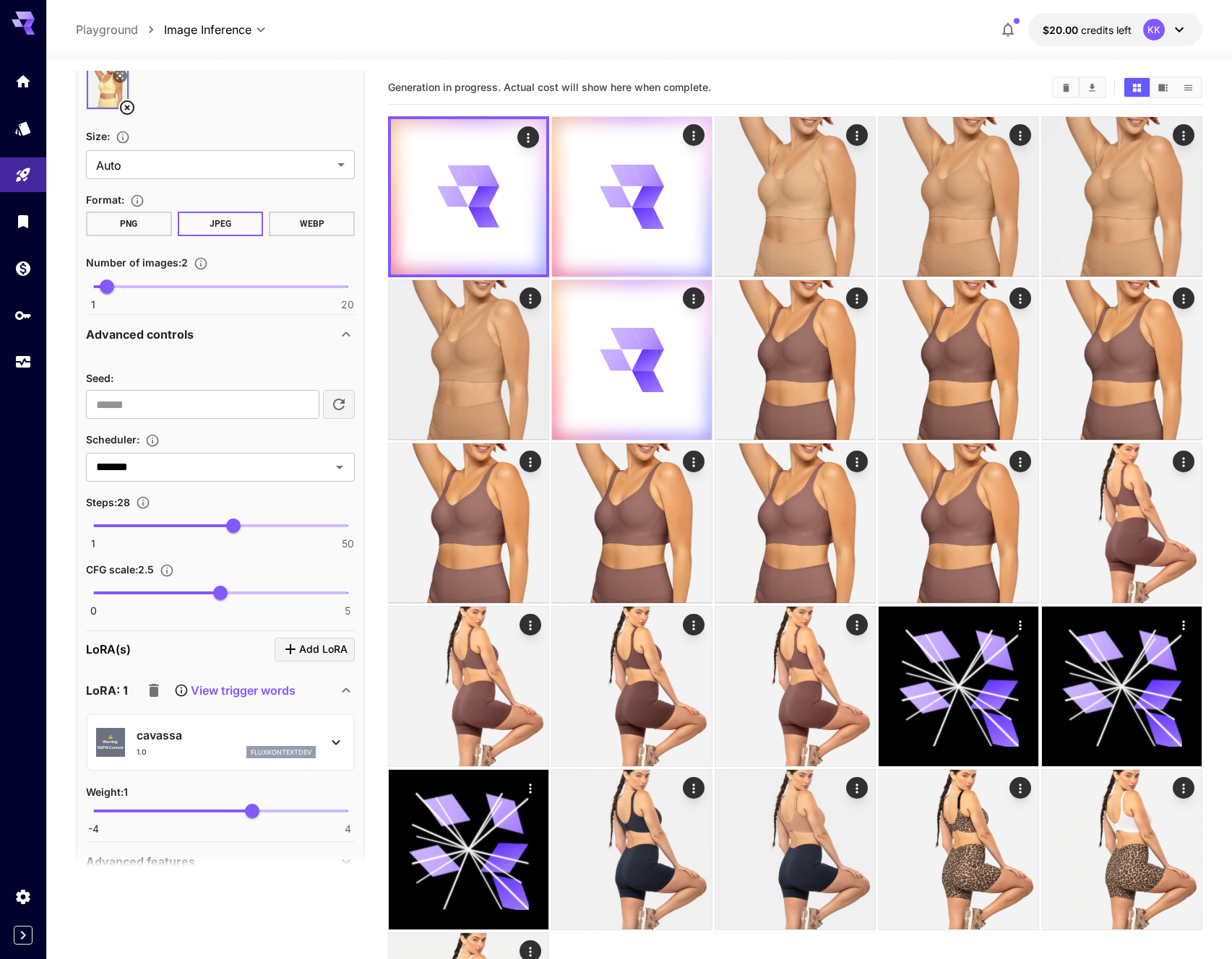
click at [904, 81] on section "Generation in progress. Actual cost will show here when complete." at bounding box center [714, 87] width 652 height 13
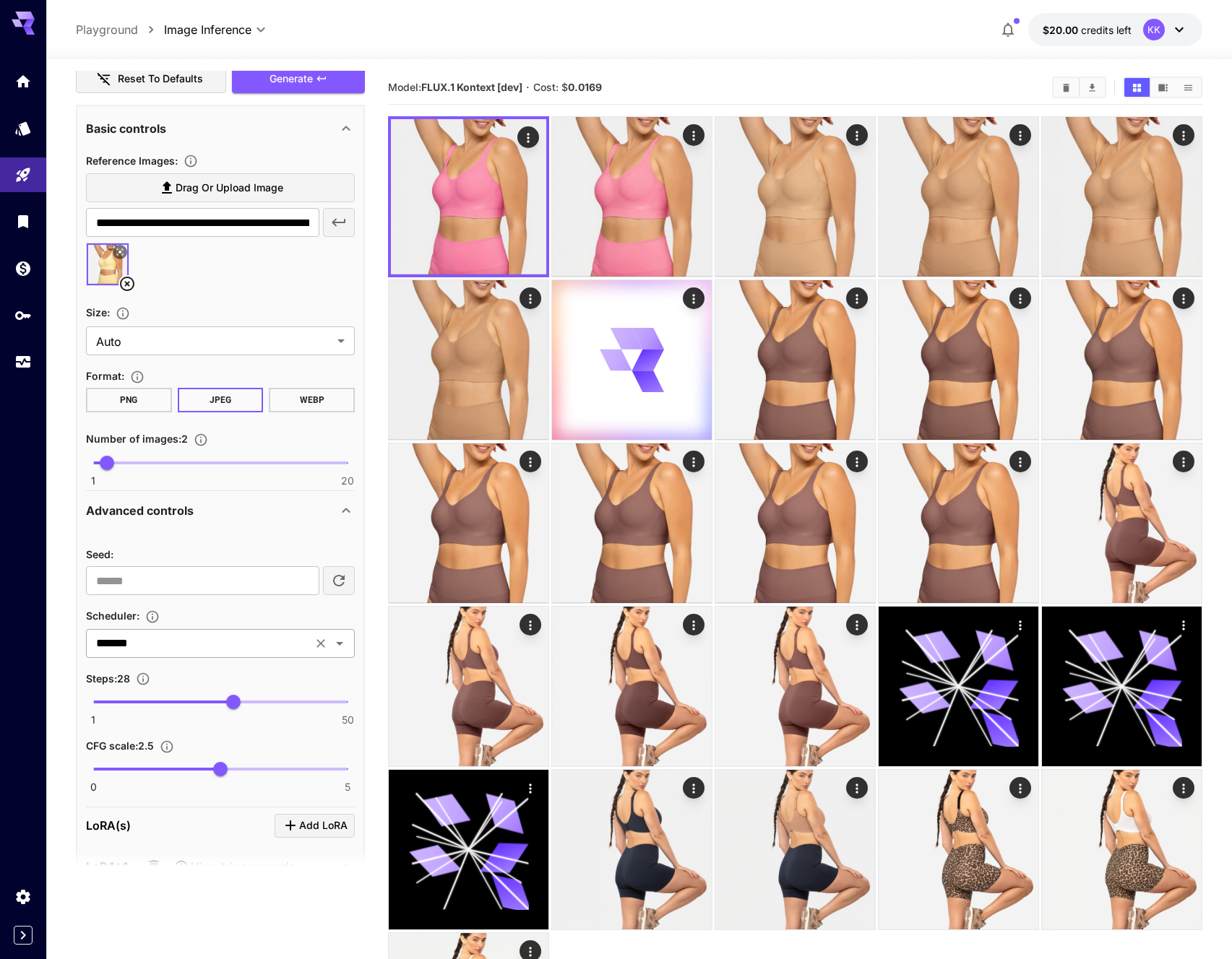
scroll to position [480, 0]
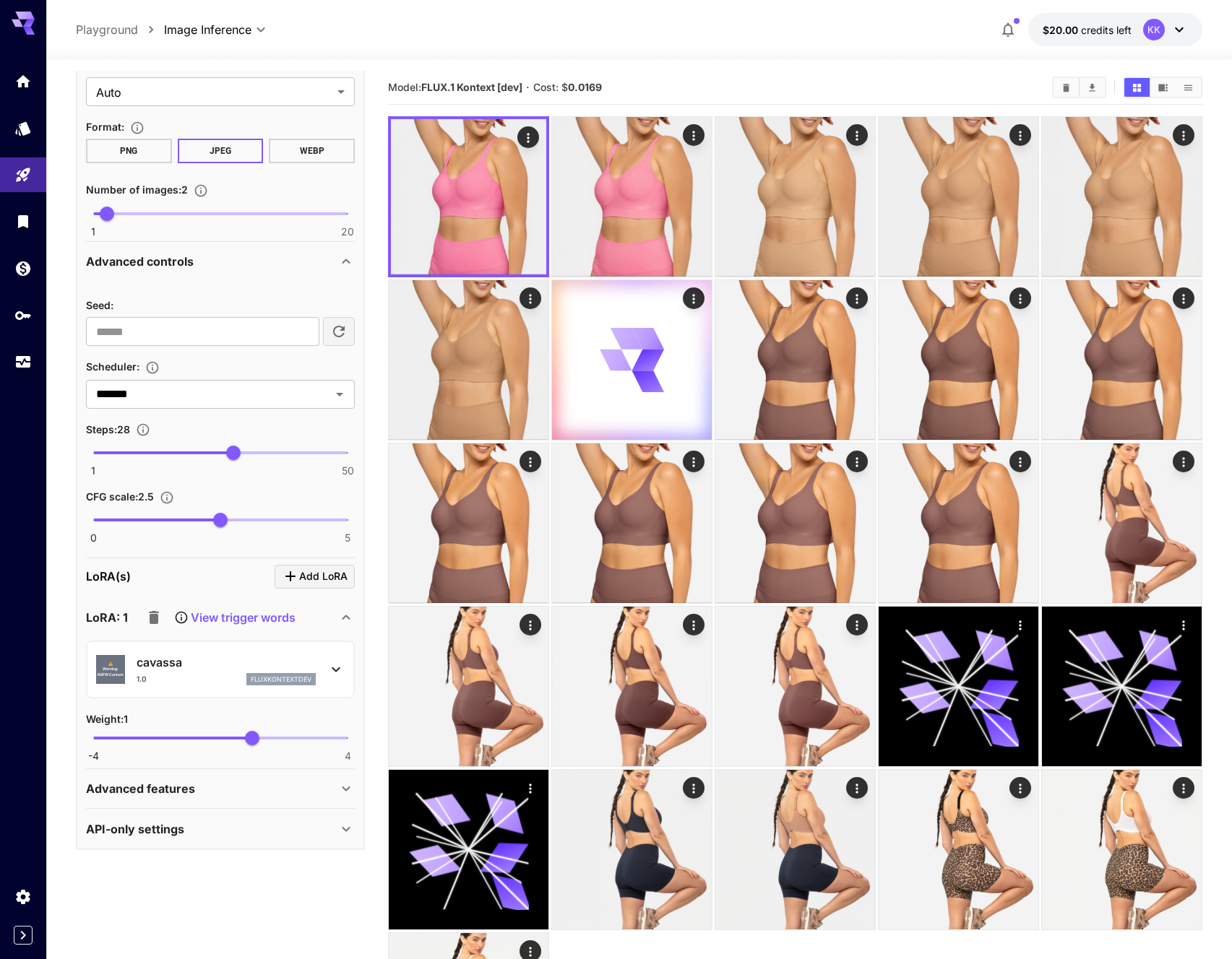
click at [333, 667] on icon at bounding box center [336, 669] width 17 height 17
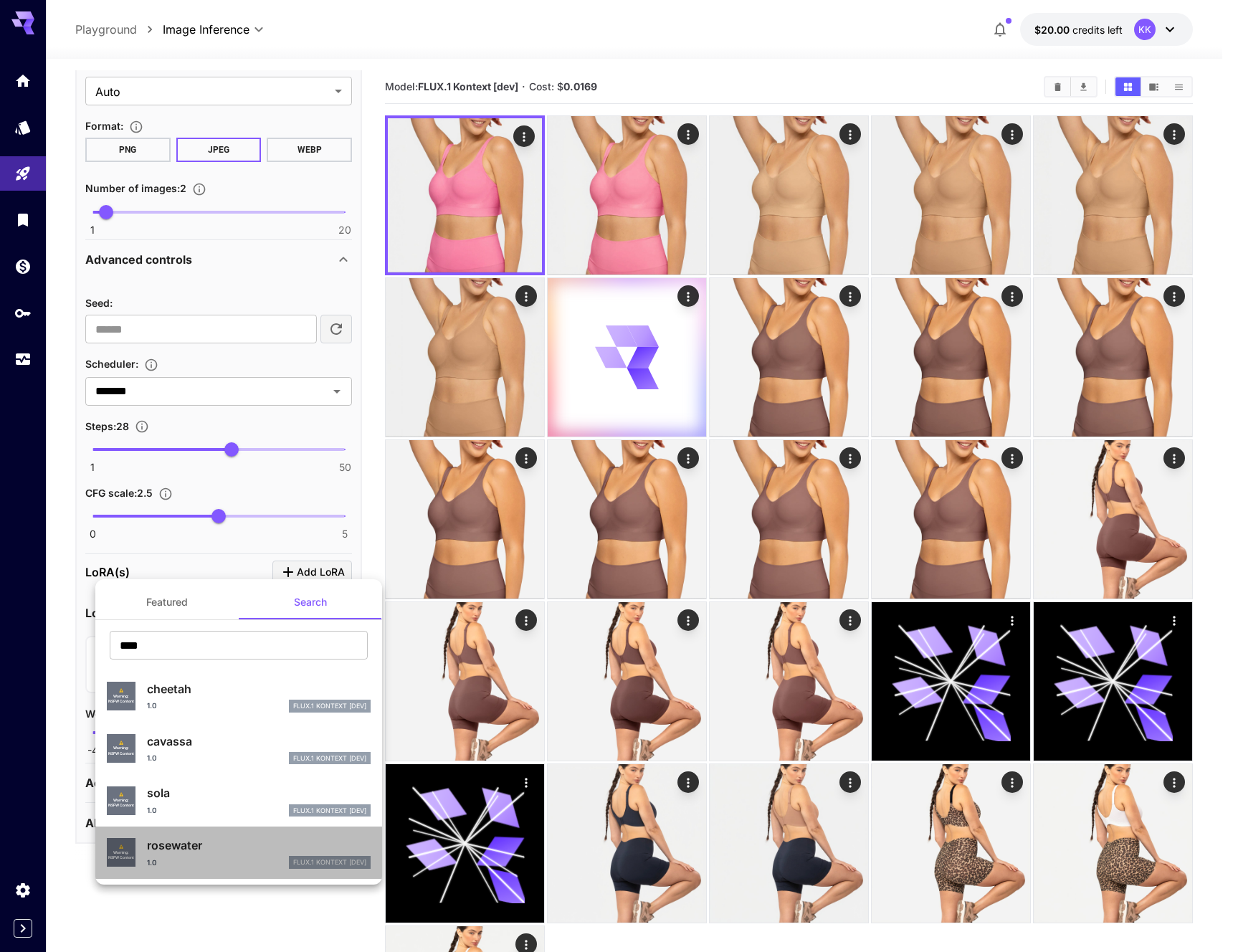
click at [187, 852] on p "rosewater" at bounding box center [258, 845] width 224 height 17
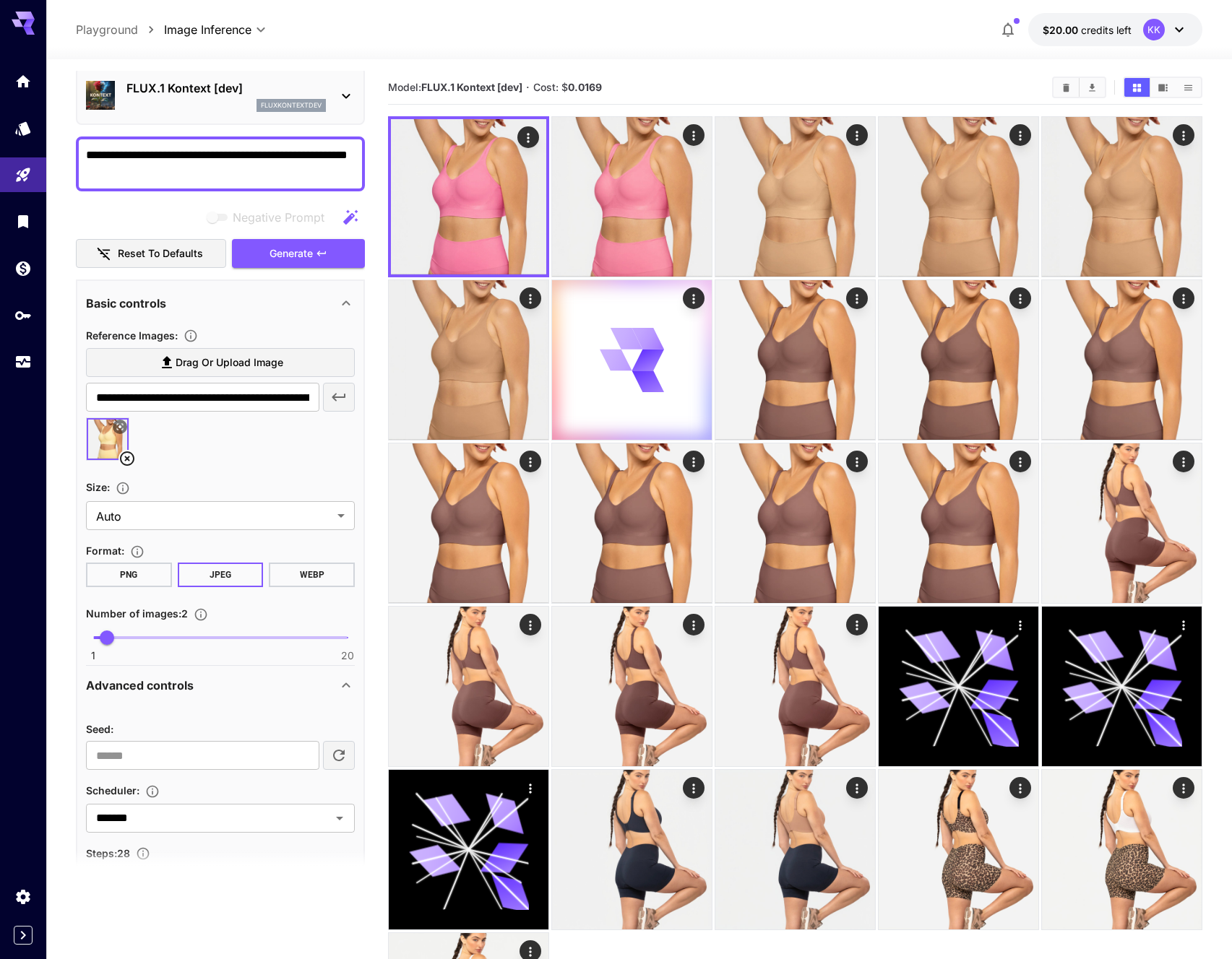
scroll to position [0, 0]
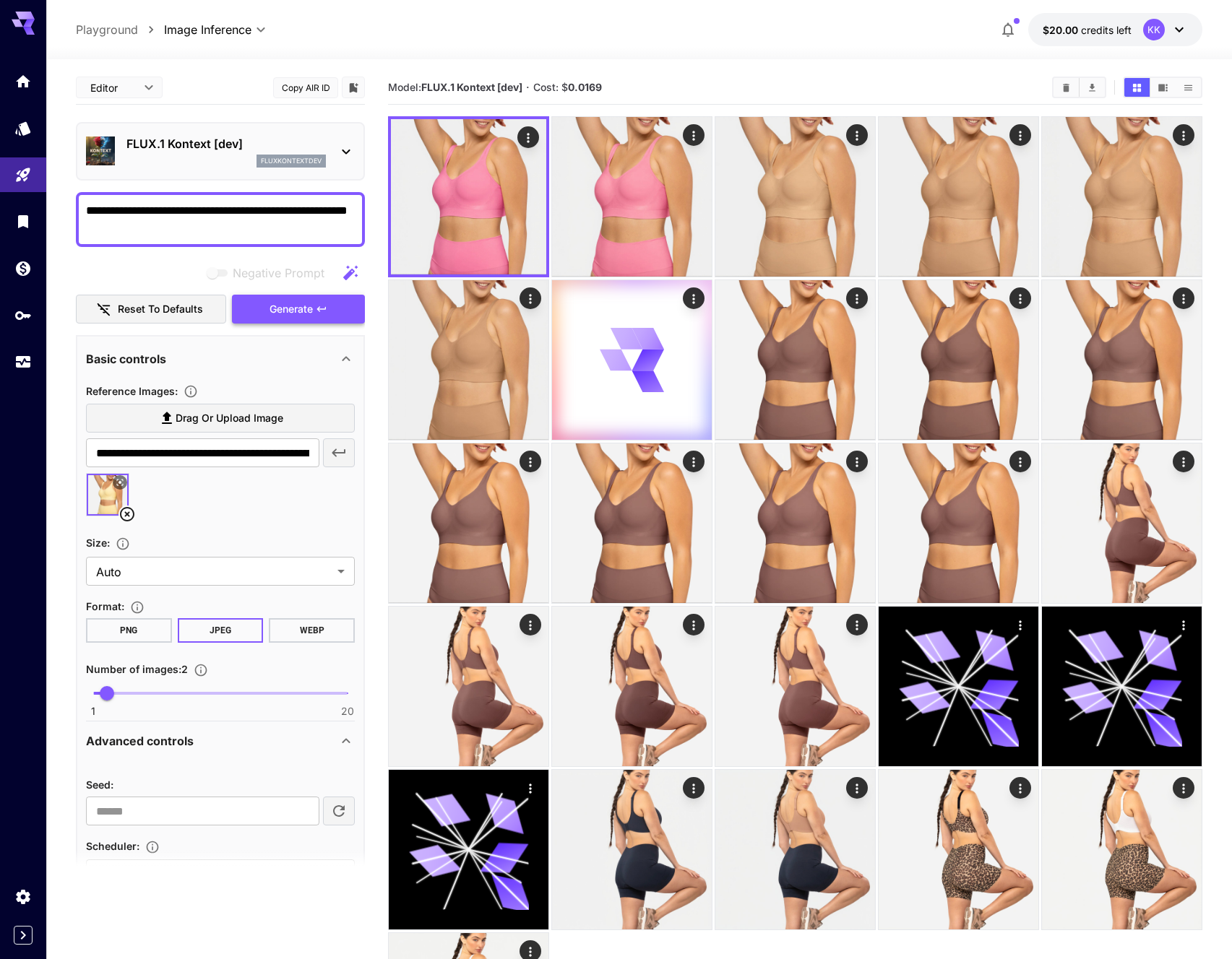
click at [305, 307] on span "Generate" at bounding box center [291, 309] width 43 height 18
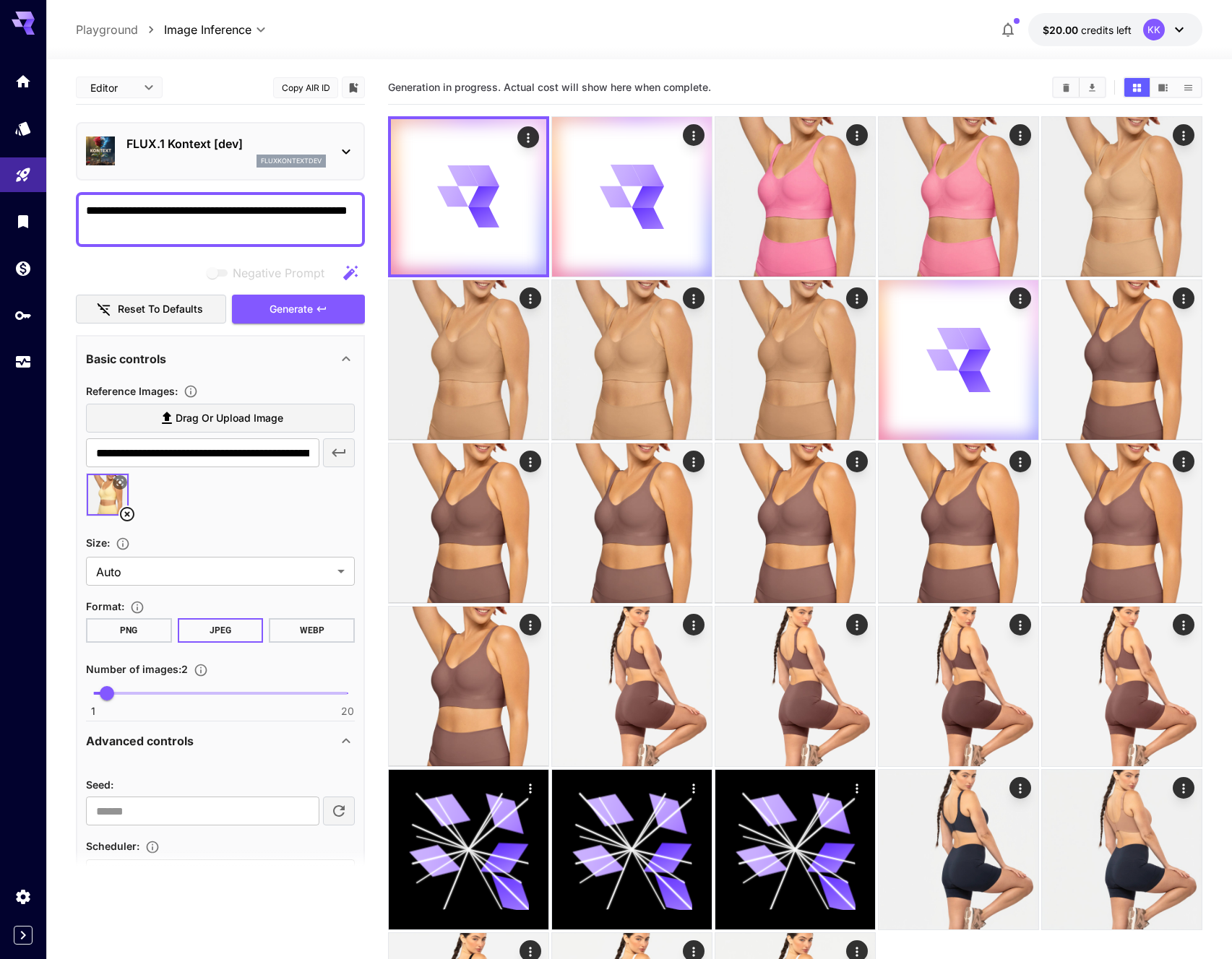
click at [314, 332] on div "**********" at bounding box center [220, 700] width 289 height 1258
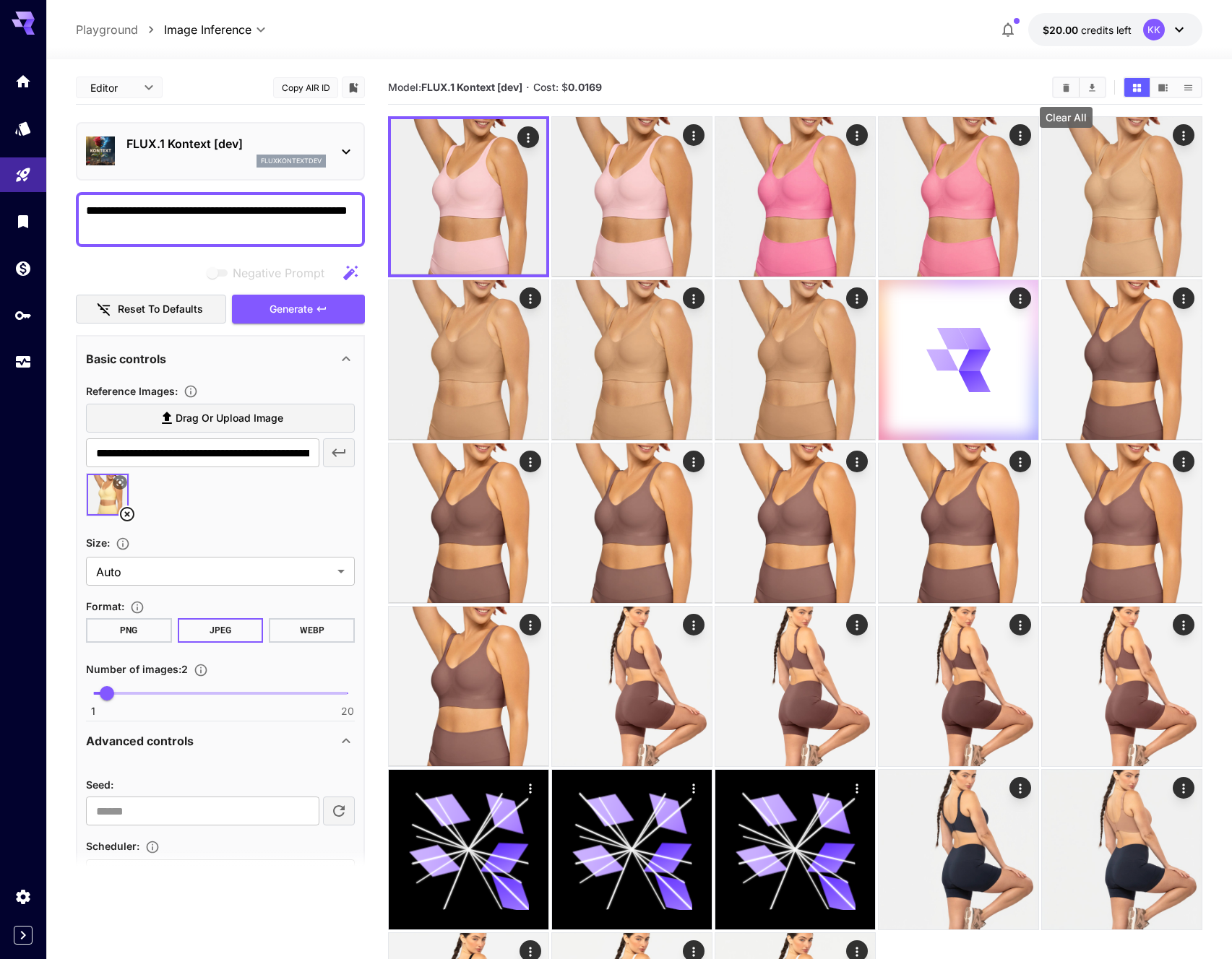
click at [1065, 85] on icon "Clear All" at bounding box center [1066, 88] width 11 height 11
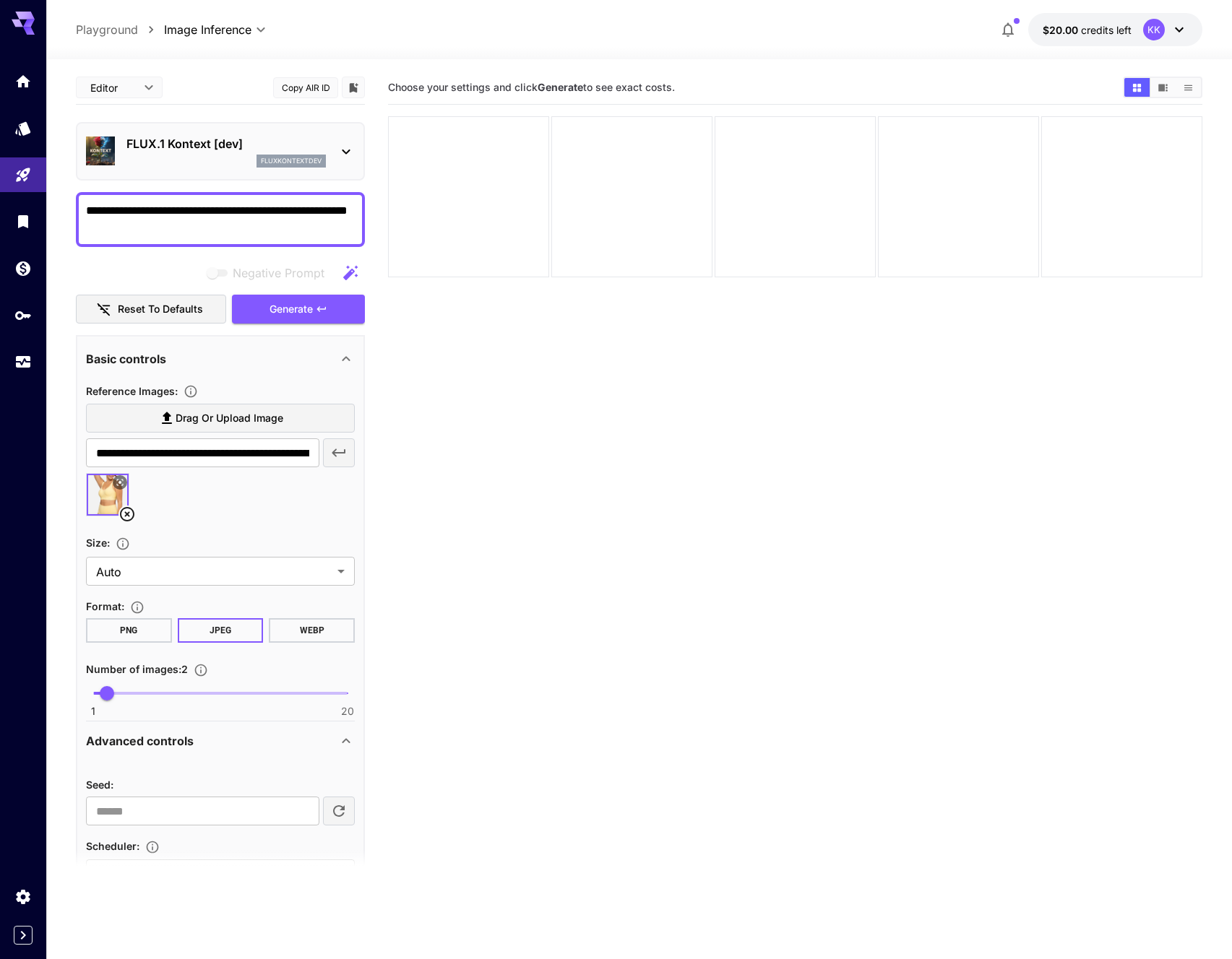
click at [819, 391] on section "Choose your settings and click Generate to see exact costs." at bounding box center [795, 551] width 814 height 959
click at [467, 418] on section "Choose your settings and click Generate to see exact costs." at bounding box center [795, 551] width 814 height 959
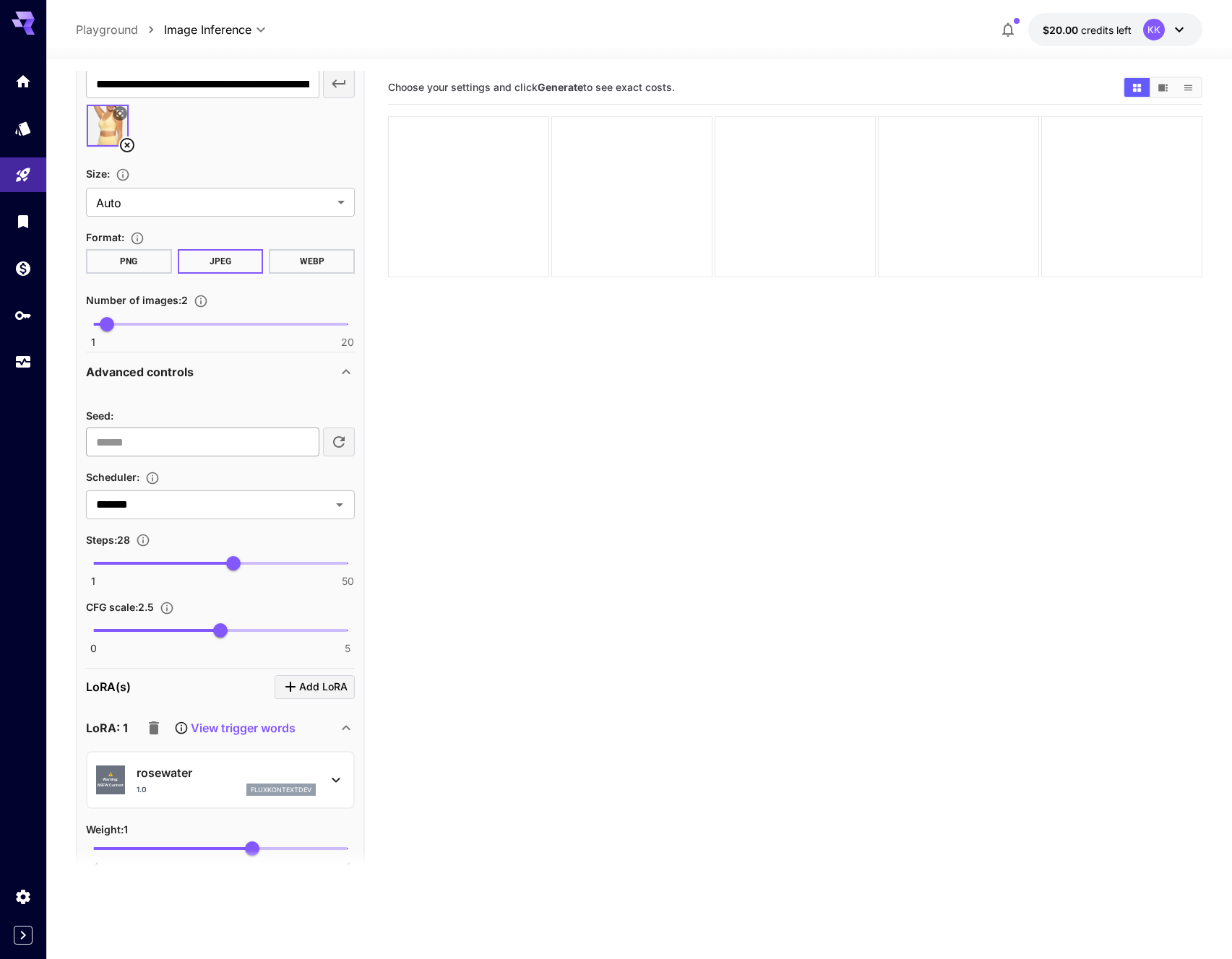
scroll to position [443, 0]
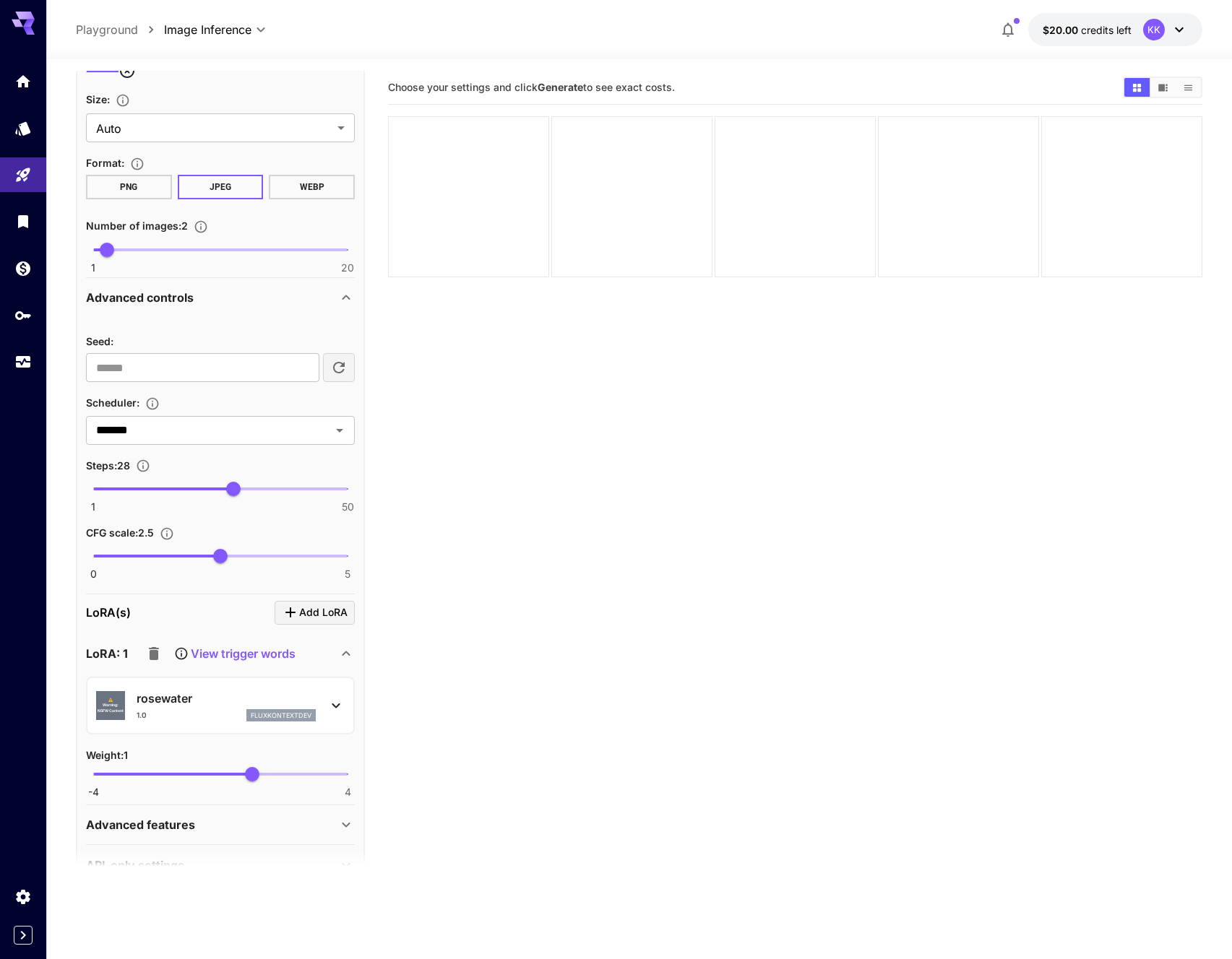
click at [332, 702] on icon at bounding box center [336, 705] width 17 height 17
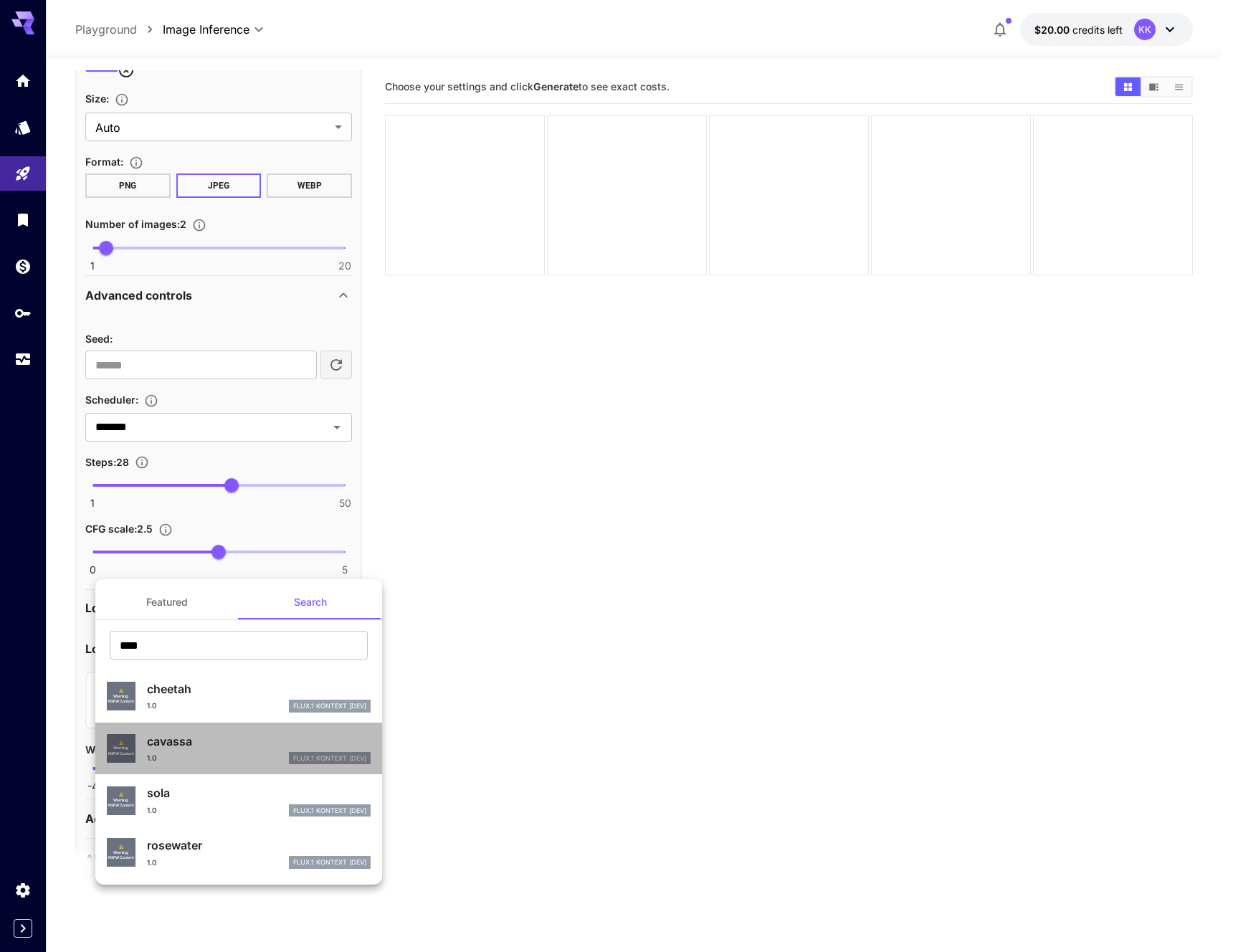
click at [172, 746] on p "cavassa" at bounding box center [258, 741] width 224 height 17
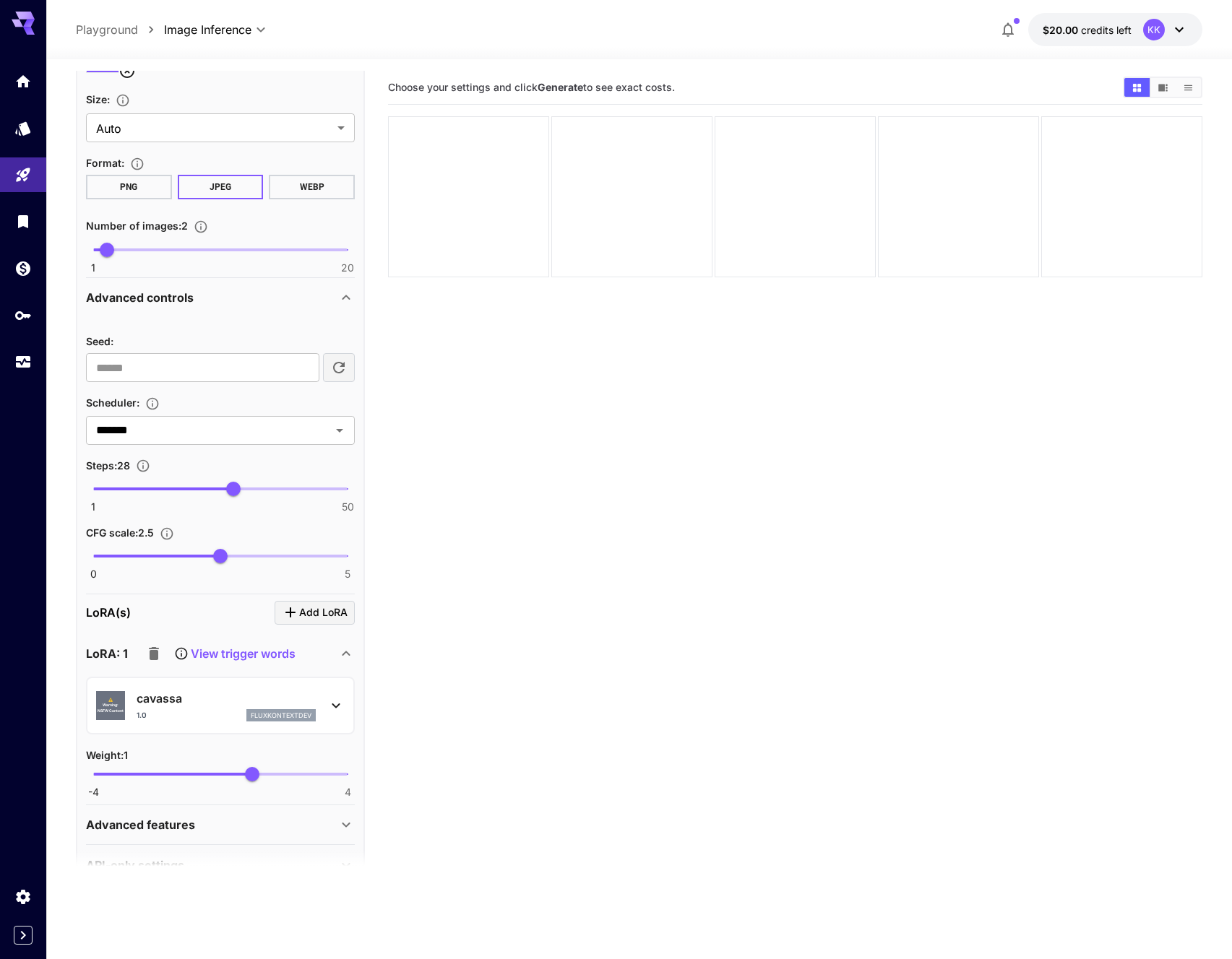
scroll to position [18, 0]
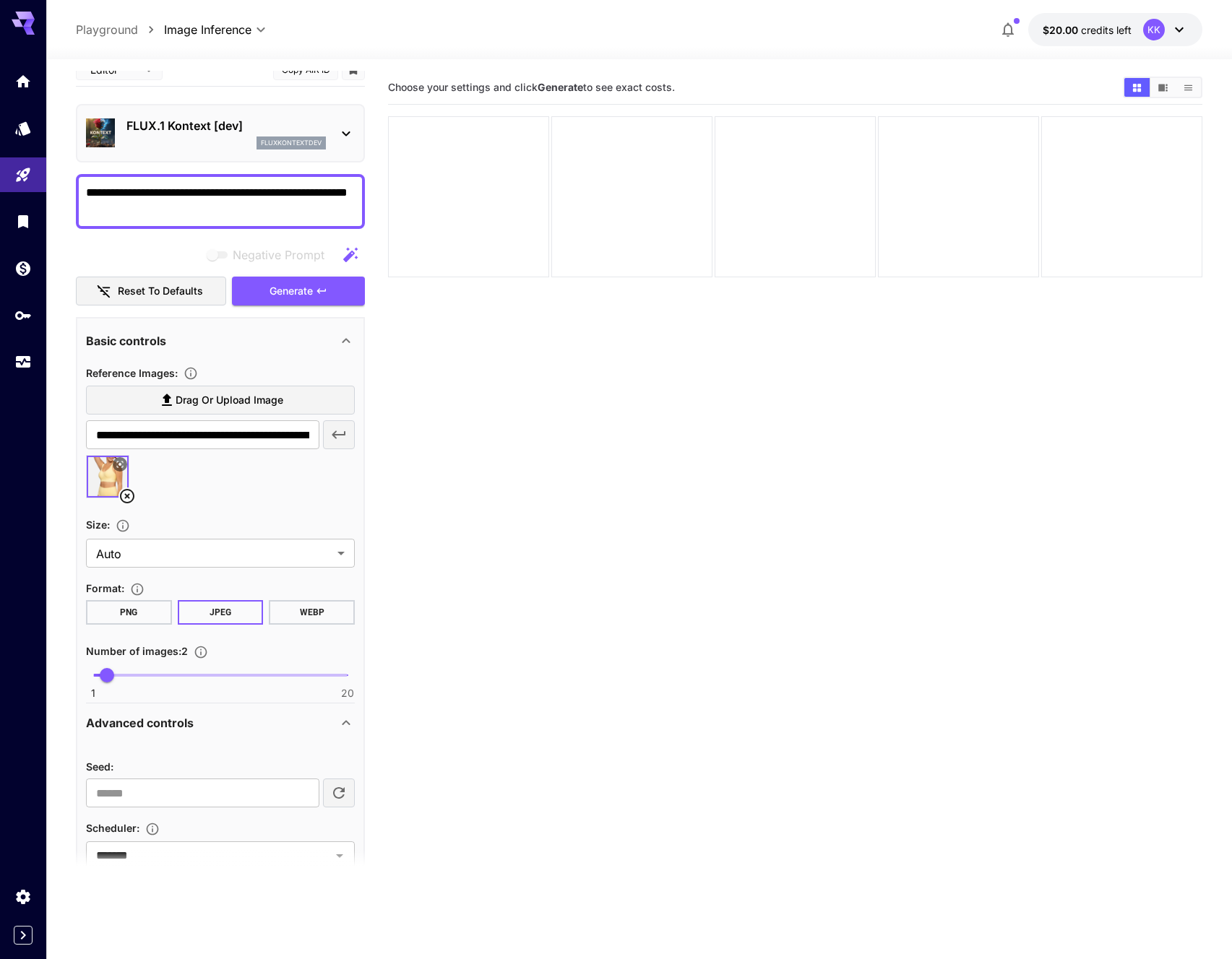
click at [98, 207] on textarea "**********" at bounding box center [220, 201] width 269 height 35
type textarea "**********"
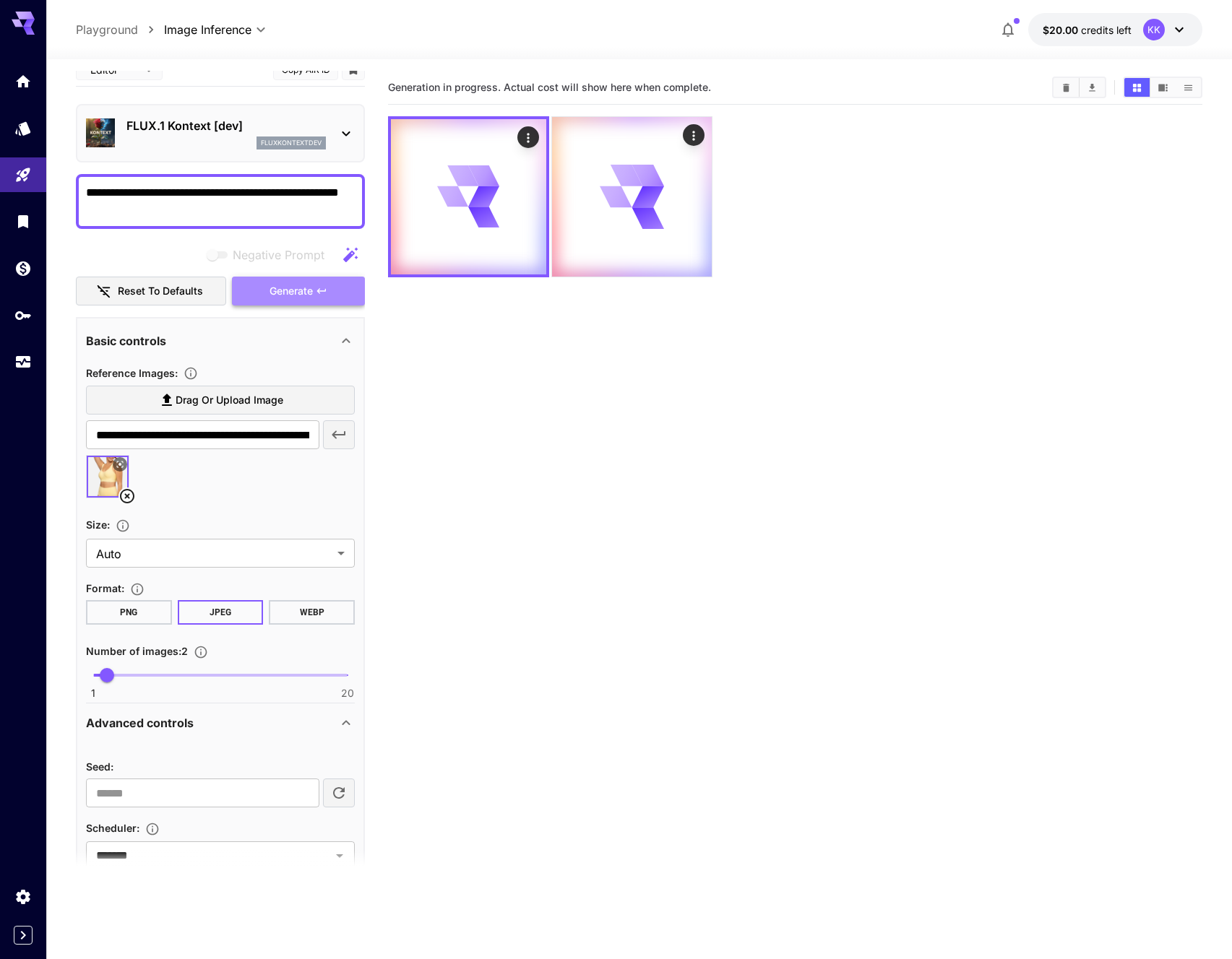
click at [325, 299] on button "Generate" at bounding box center [298, 291] width 133 height 29
click at [574, 485] on section "Generation in progress. Actual cost will show here when complete." at bounding box center [795, 551] width 814 height 959
